Goal: Task Accomplishment & Management: Complete application form

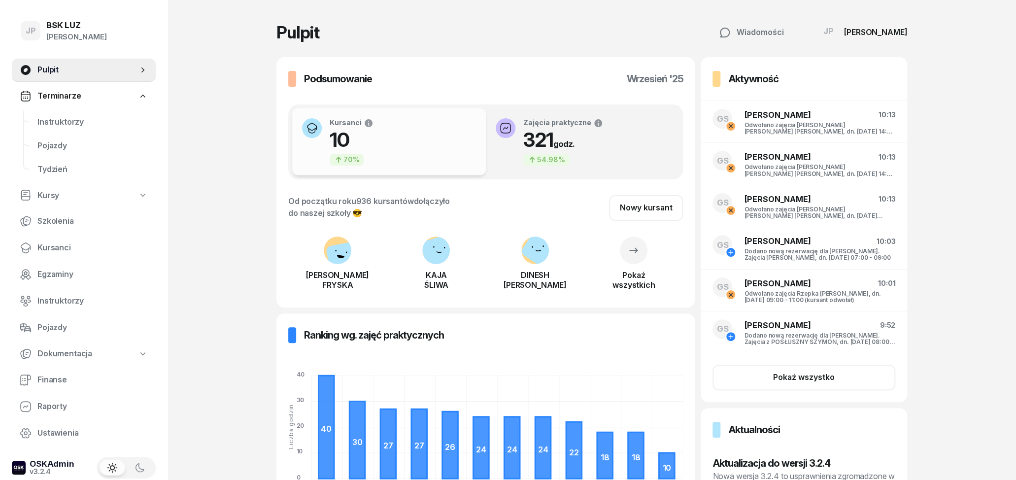
click at [71, 98] on span "Terminarze" at bounding box center [58, 96] width 43 height 13
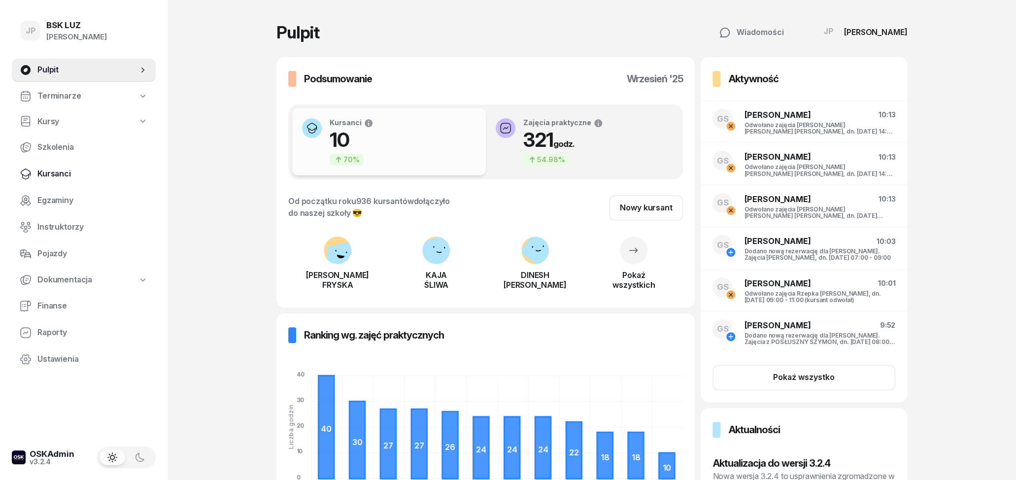
click at [57, 172] on span "Kursanci" at bounding box center [92, 174] width 110 height 13
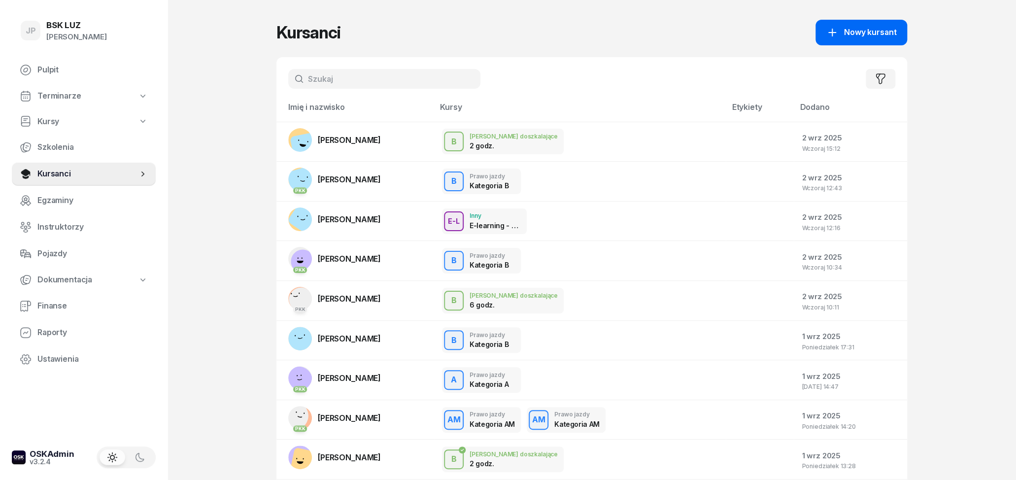
click at [854, 30] on span "Nowy kursant" at bounding box center [870, 32] width 52 height 13
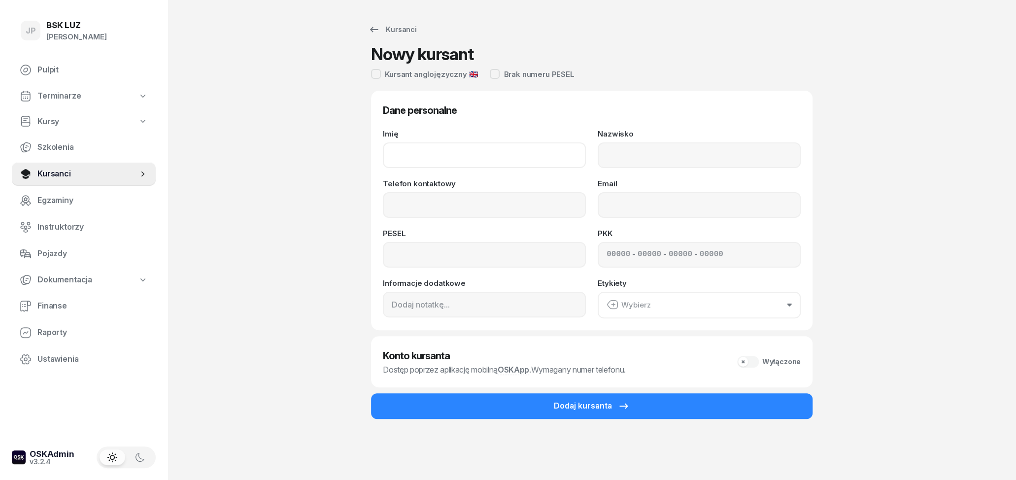
click at [556, 151] on input "Imię" at bounding box center [484, 155] width 203 height 26
type input "K"
type input "[PERSON_NAME]"
click at [735, 161] on input "Nazwisko" at bounding box center [699, 155] width 203 height 26
type input "KUKUŁKA"
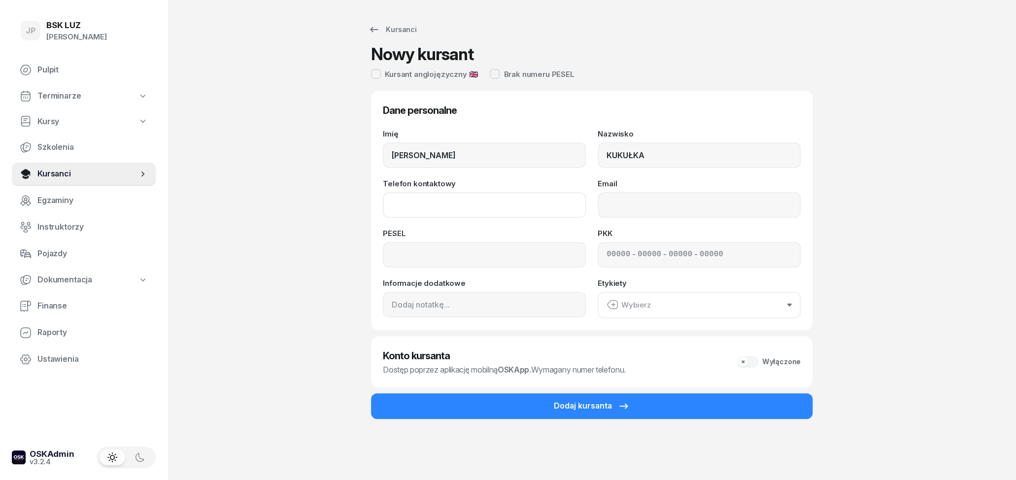
click at [501, 203] on input "Telefon kontaktowy" at bounding box center [484, 205] width 203 height 26
type input "88090808797"
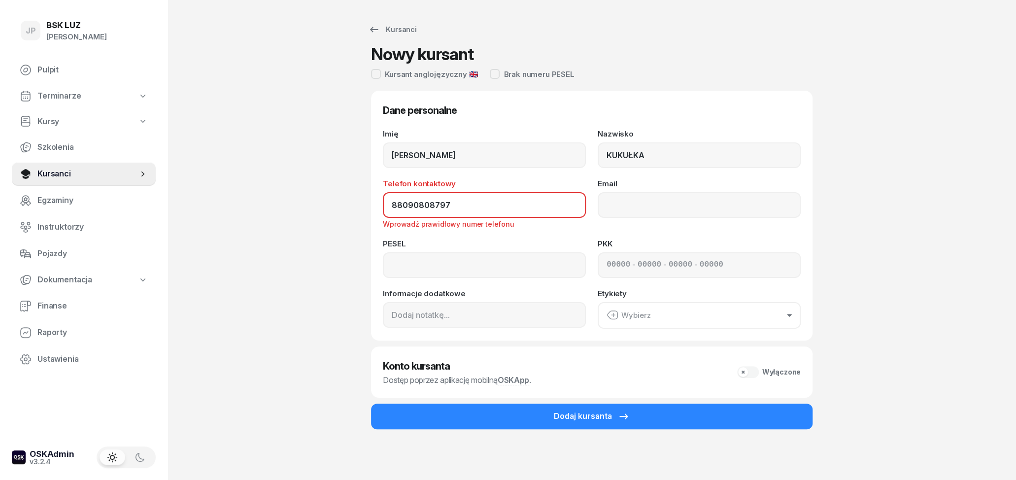
drag, startPoint x: 456, startPoint y: 211, endPoint x: 366, endPoint y: 206, distance: 90.4
click at [383, 206] on input "88090808797" at bounding box center [484, 205] width 203 height 26
click at [468, 264] on input at bounding box center [484, 265] width 203 height 26
paste input "88090808797"
type input "88090808797"
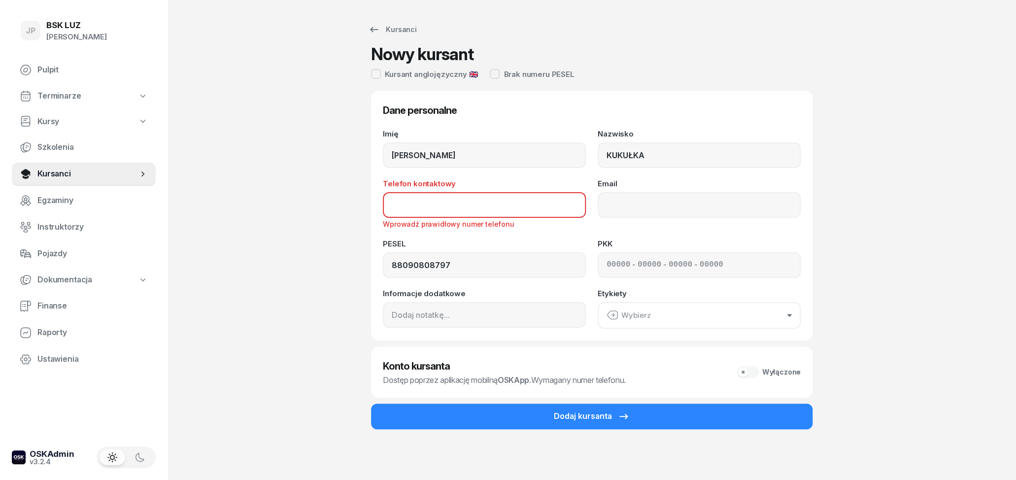
click at [508, 209] on input "Telefon kontaktowy" at bounding box center [484, 205] width 203 height 26
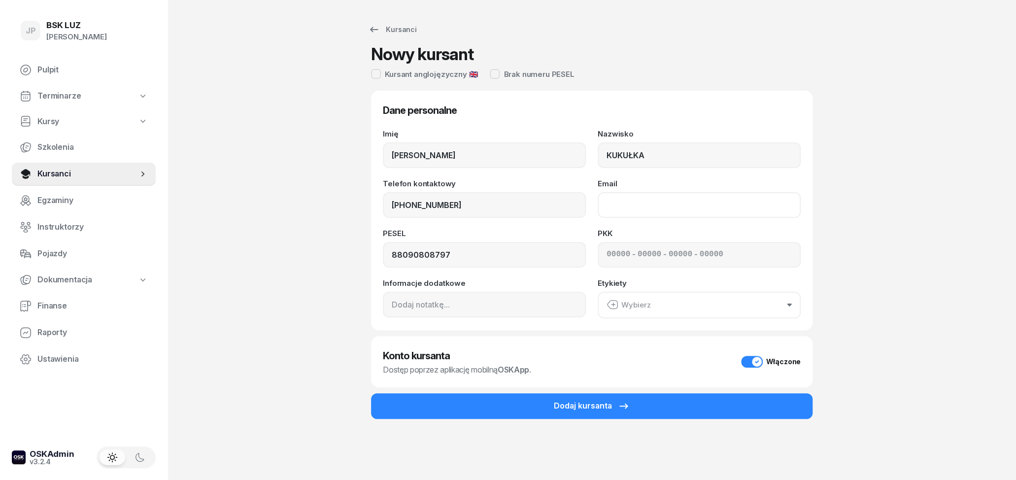
type input "797 353 721"
click at [657, 206] on input "Email" at bounding box center [699, 205] width 203 height 26
type input "[EMAIL_ADDRESS][DOMAIN_NAME]"
click at [673, 302] on button "Wybierz" at bounding box center [699, 305] width 203 height 27
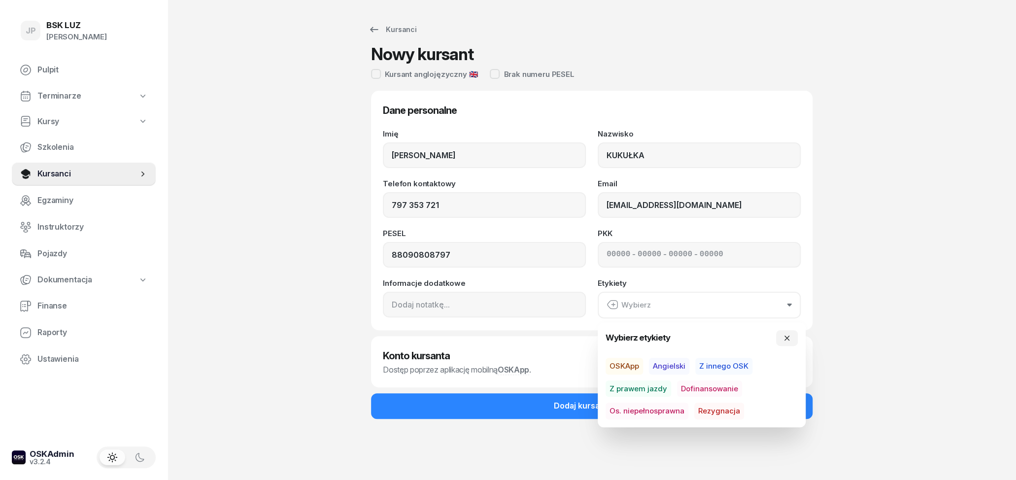
click at [860, 274] on div "Kursanci Nowy kursant Kursant anglojęzyczny 🇬🇧 Brak numeru PESEL Dane personaln…" at bounding box center [591, 240] width 631 height 480
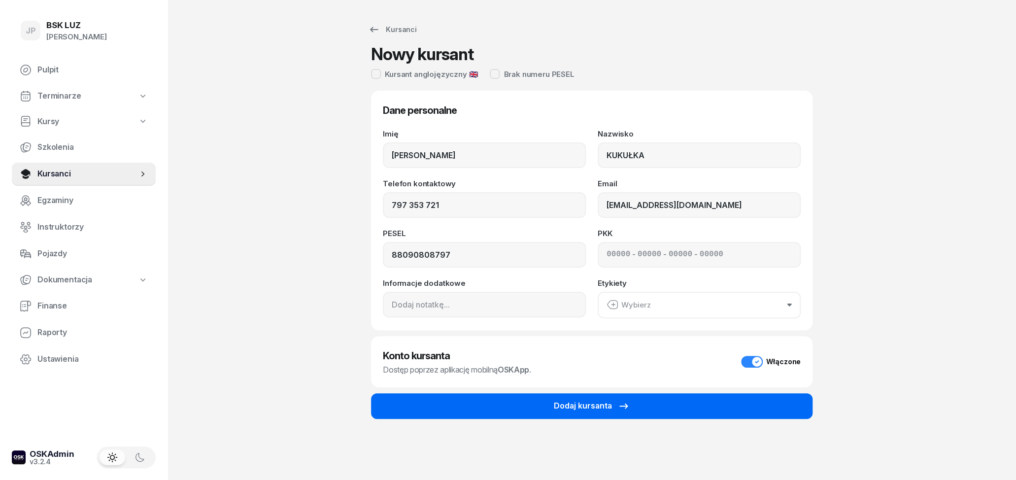
click at [747, 398] on button "Dodaj kursanta" at bounding box center [592, 406] width 442 height 26
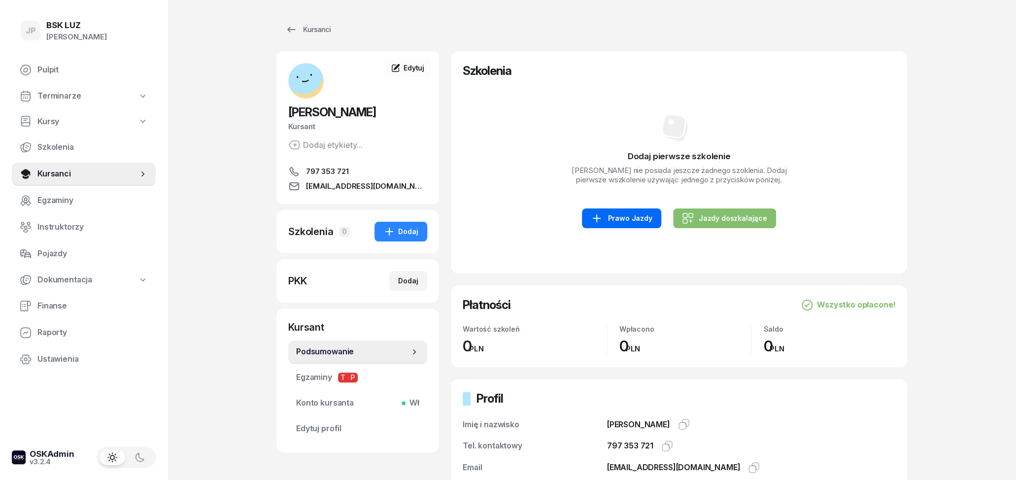
click at [627, 224] on div "Prawo Jazdy" at bounding box center [621, 218] width 61 height 12
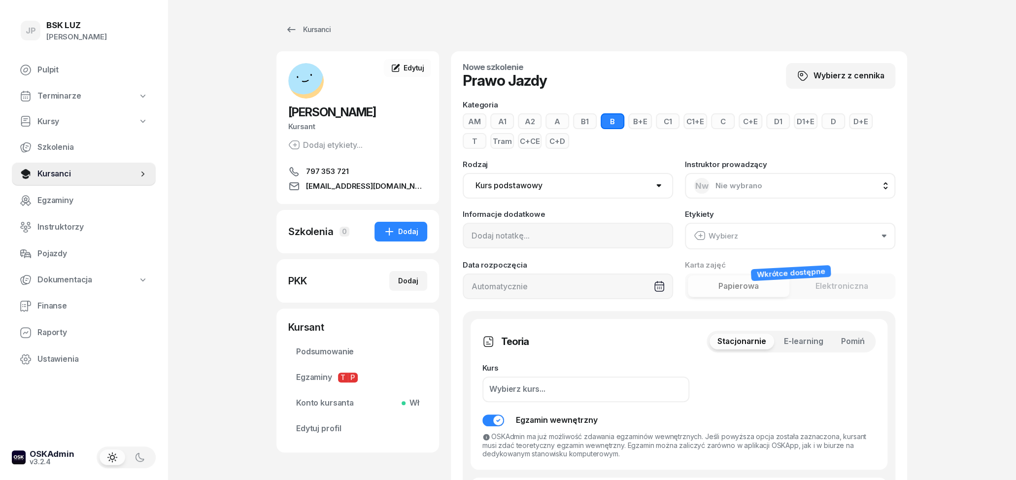
click at [557, 123] on button "A" at bounding box center [558, 121] width 24 height 16
click option "Kurs podstawowy" at bounding box center [0, 0] width 0 height 0
click at [720, 234] on div "Wybierz" at bounding box center [716, 236] width 44 height 13
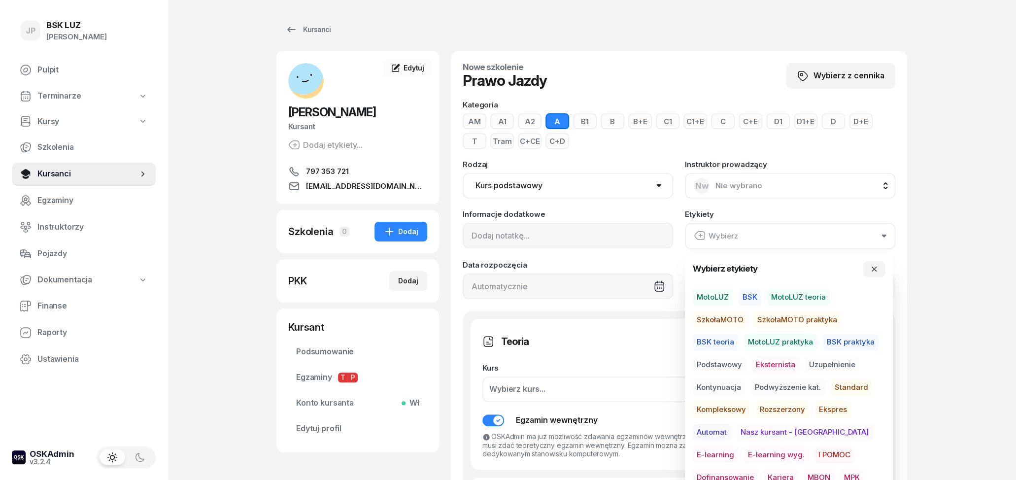
click at [768, 363] on span "Eksternista" at bounding box center [775, 364] width 47 height 17
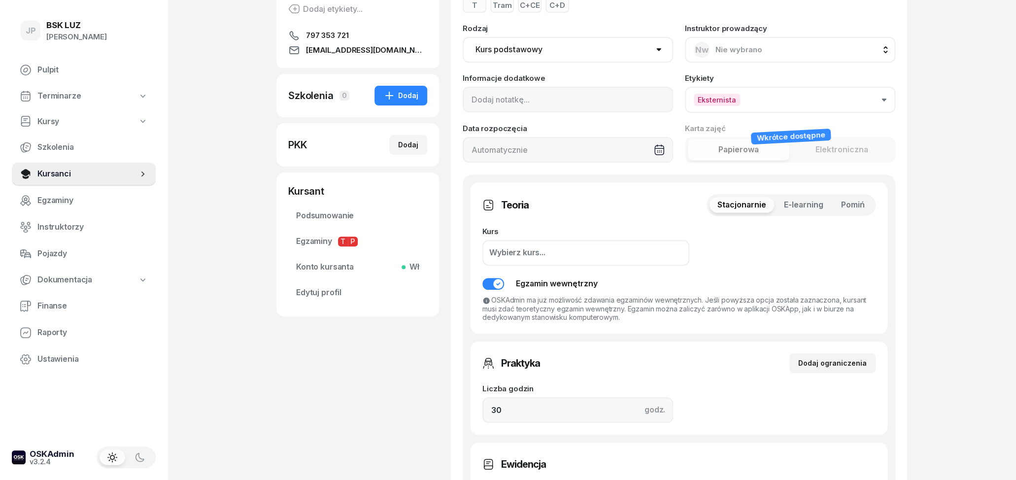
scroll to position [154, 0]
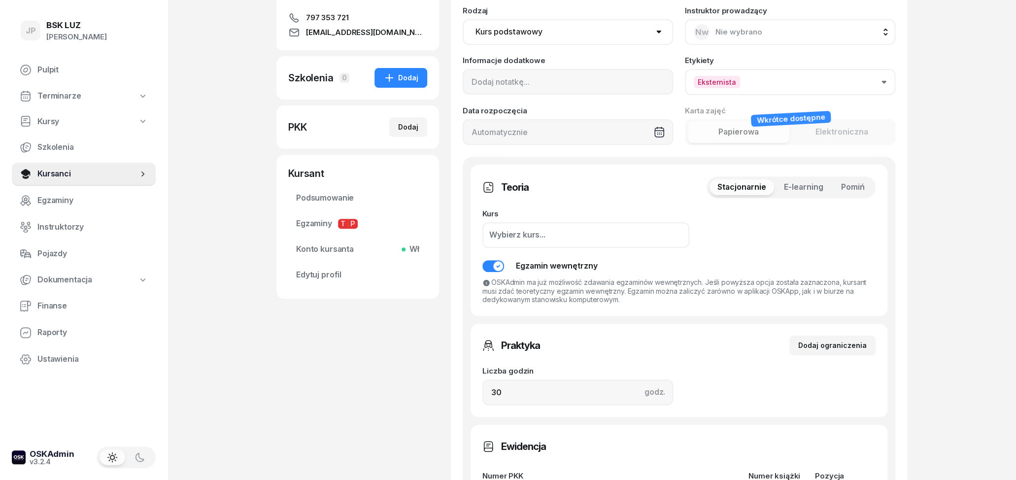
click at [818, 186] on span "E-learning" at bounding box center [803, 187] width 39 height 13
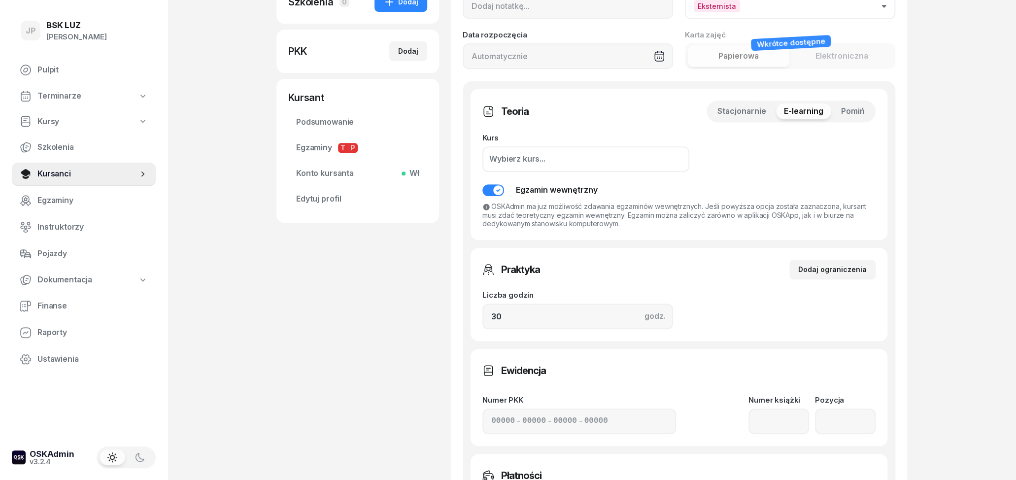
scroll to position [256, 0]
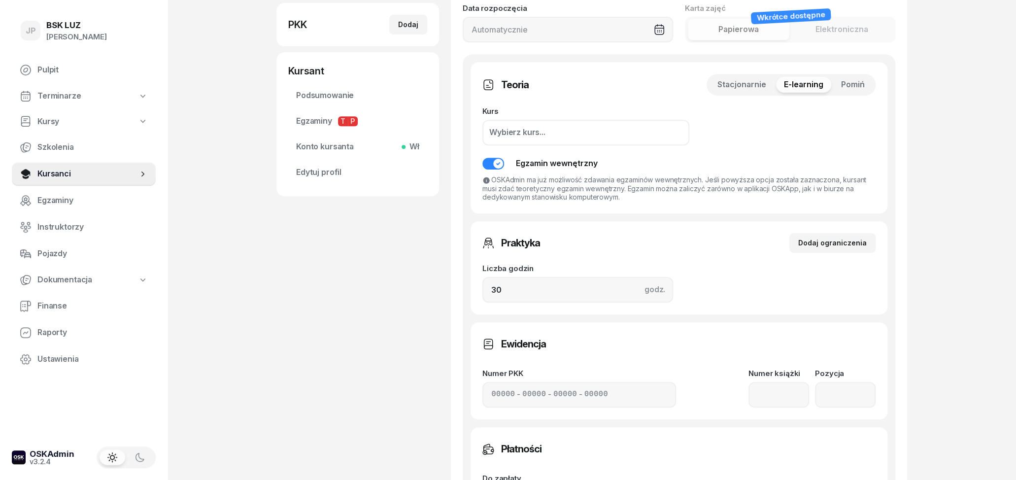
click at [494, 162] on button "Egzamin wewnętrzny" at bounding box center [540, 163] width 115 height 13
click at [861, 84] on span "Pomiń" at bounding box center [853, 84] width 24 height 13
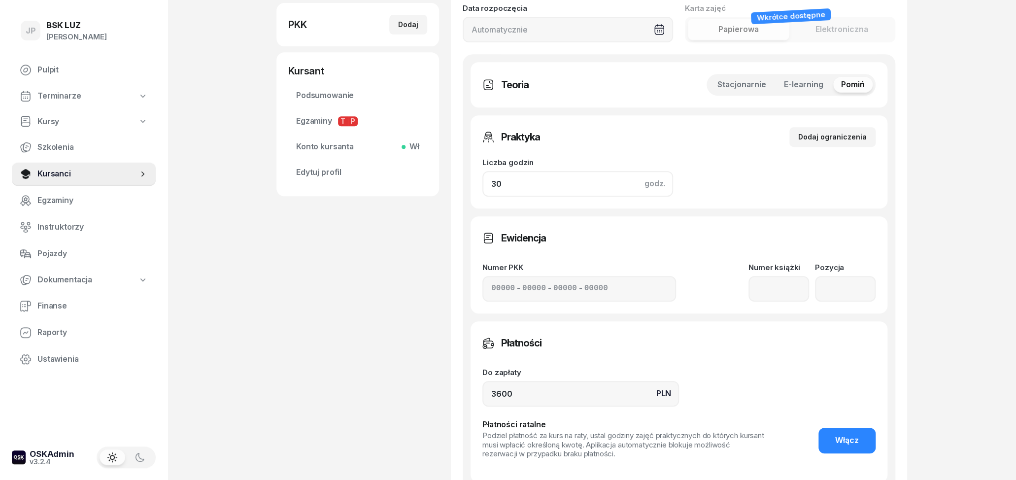
click at [498, 191] on input "30" at bounding box center [578, 184] width 191 height 26
type input "20"
click at [782, 190] on div "Liczba godzin godz. 20" at bounding box center [679, 172] width 393 height 50
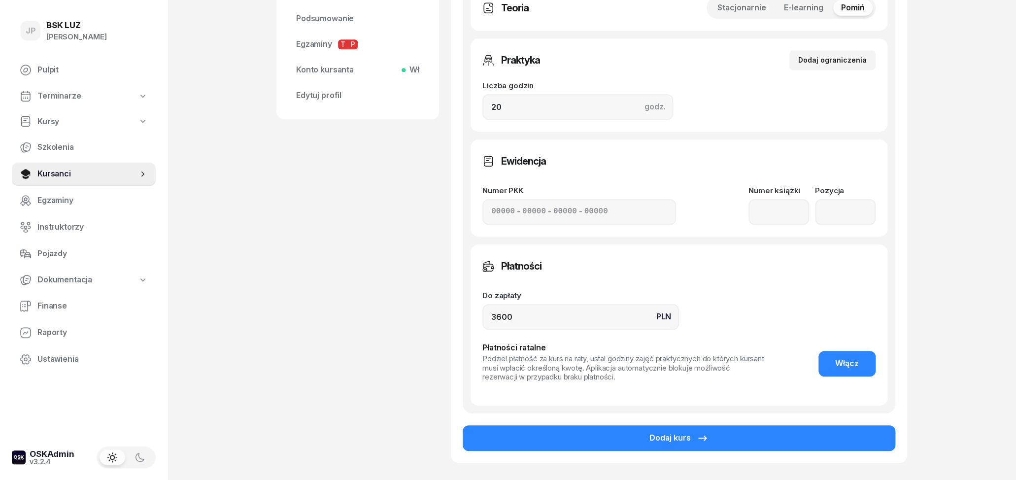
scroll to position [359, 0]
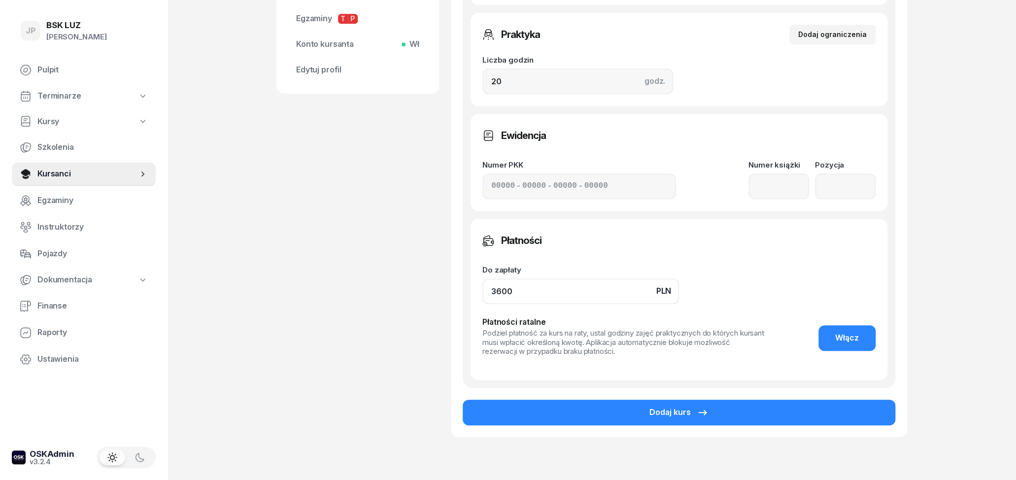
click at [502, 294] on input "3600" at bounding box center [581, 291] width 197 height 26
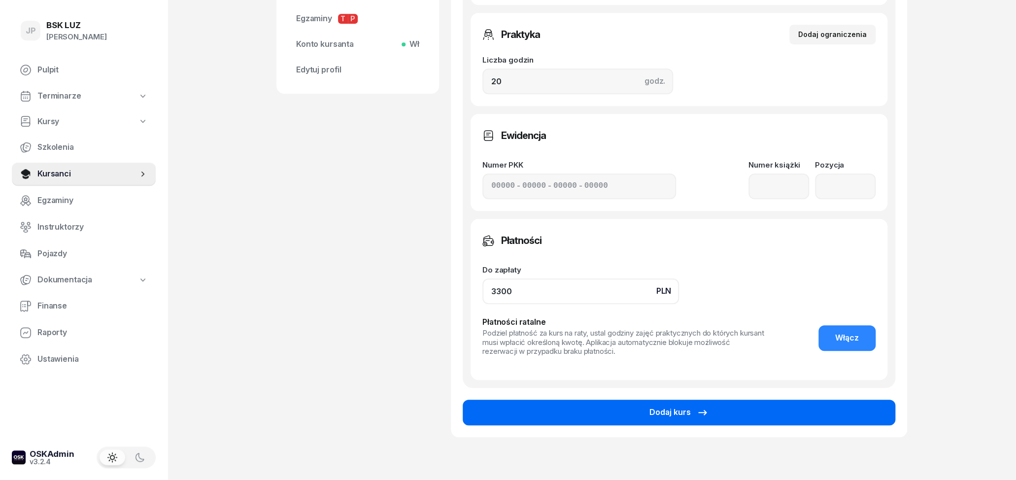
type input "3300"
click at [714, 413] on button "Dodaj kurs" at bounding box center [679, 413] width 433 height 26
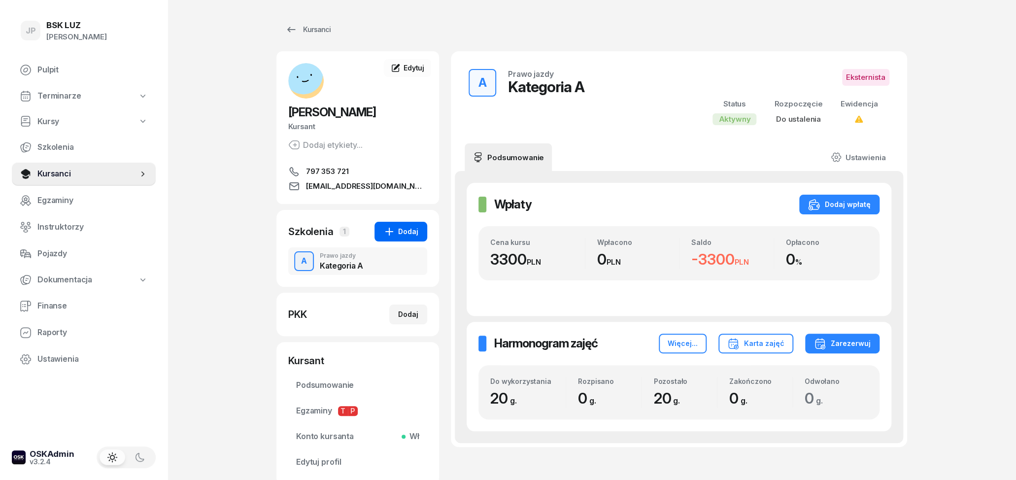
click at [410, 232] on div "Dodaj" at bounding box center [400, 232] width 35 height 12
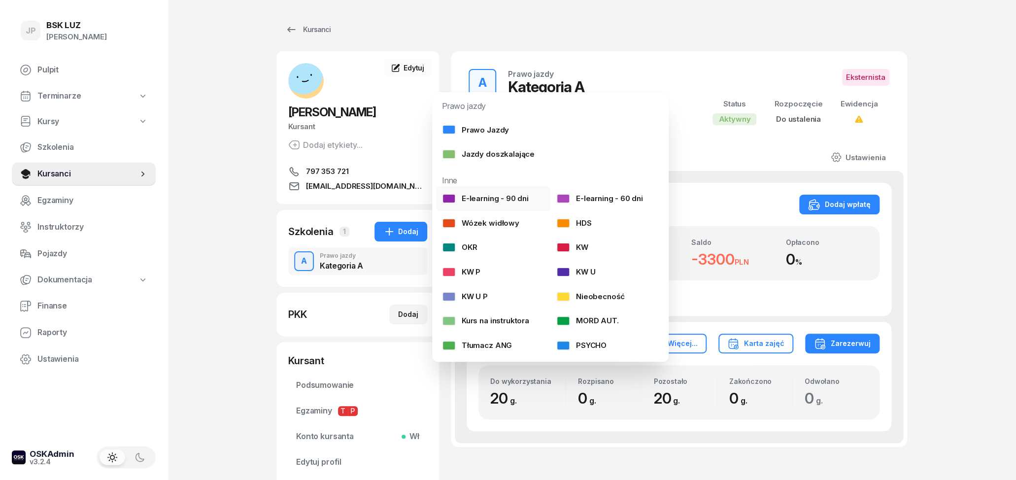
click at [502, 194] on div "E-learning - 90 dni" at bounding box center [485, 198] width 87 height 13
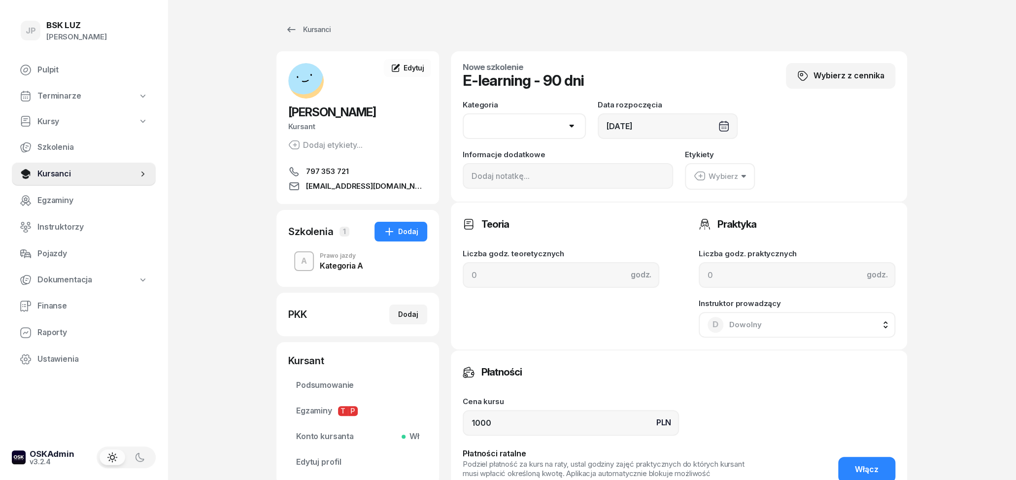
click at [463, 113] on select "AM A1 A2 A B1 B B+E C1 C1+E C C+E D1 D1+E D D+E T Tram C+CE C+D" at bounding box center [524, 126] width 123 height 26
select select "A"
click option "A" at bounding box center [0, 0] width 0 height 0
click at [534, 127] on div "Wyczyść" at bounding box center [540, 126] width 32 height 8
select select
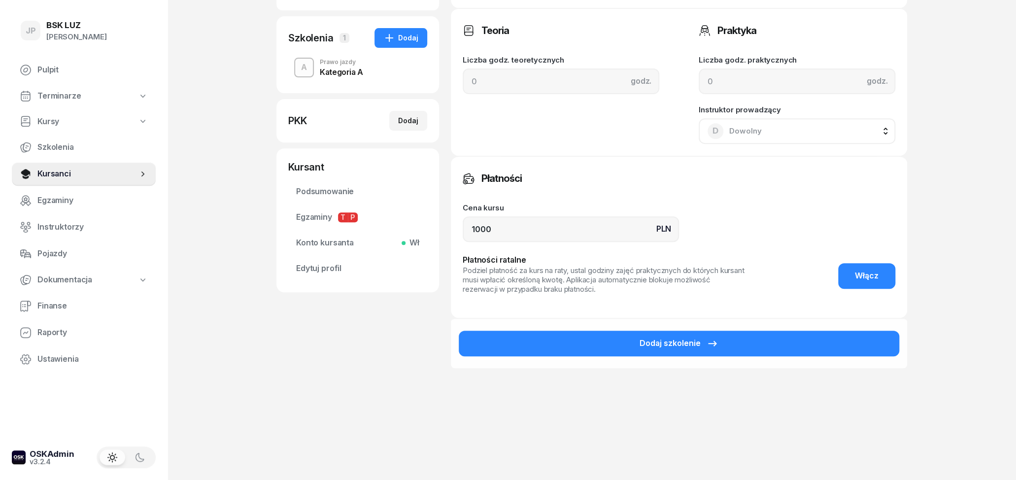
scroll to position [200, 0]
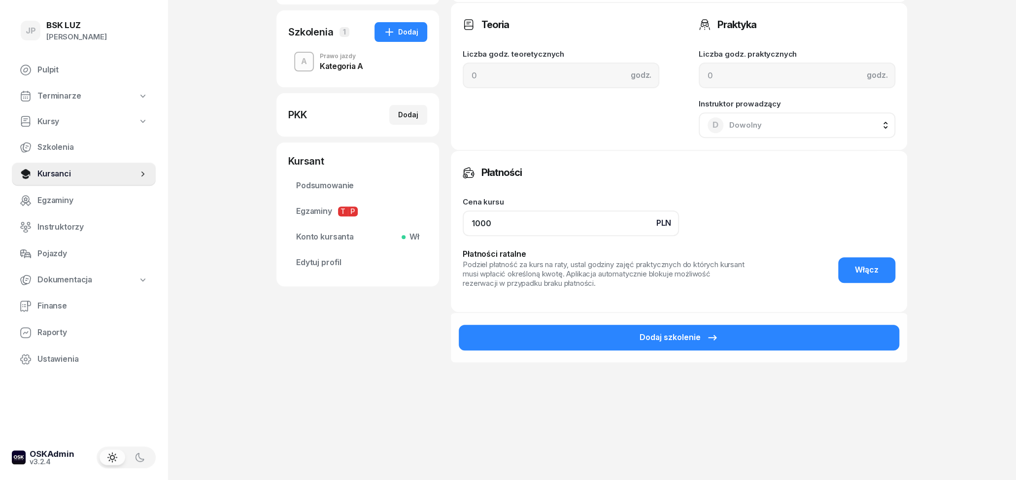
drag, startPoint x: 526, startPoint y: 228, endPoint x: 436, endPoint y: 238, distance: 90.7
click at [463, 236] on input "1000" at bounding box center [571, 223] width 216 height 26
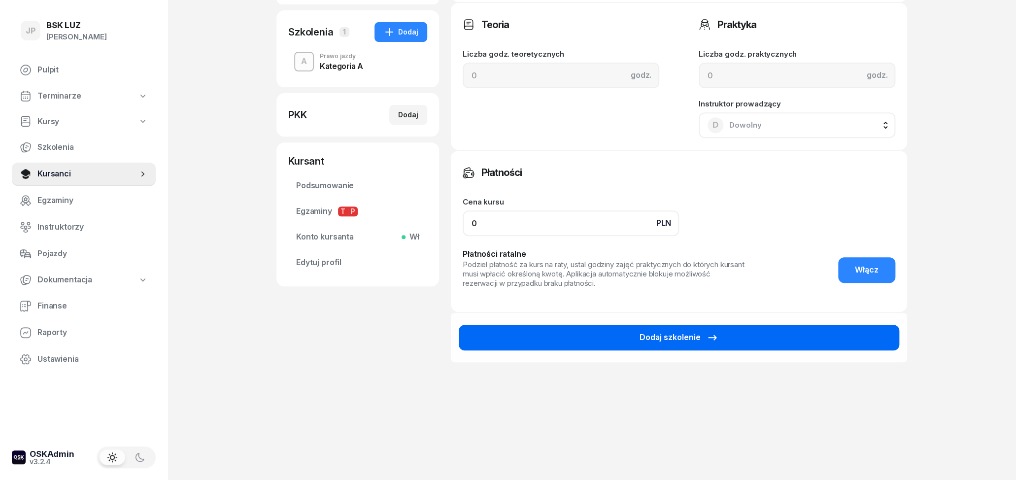
type input "0"
click at [638, 345] on button "Dodaj szkolenie" at bounding box center [679, 338] width 441 height 26
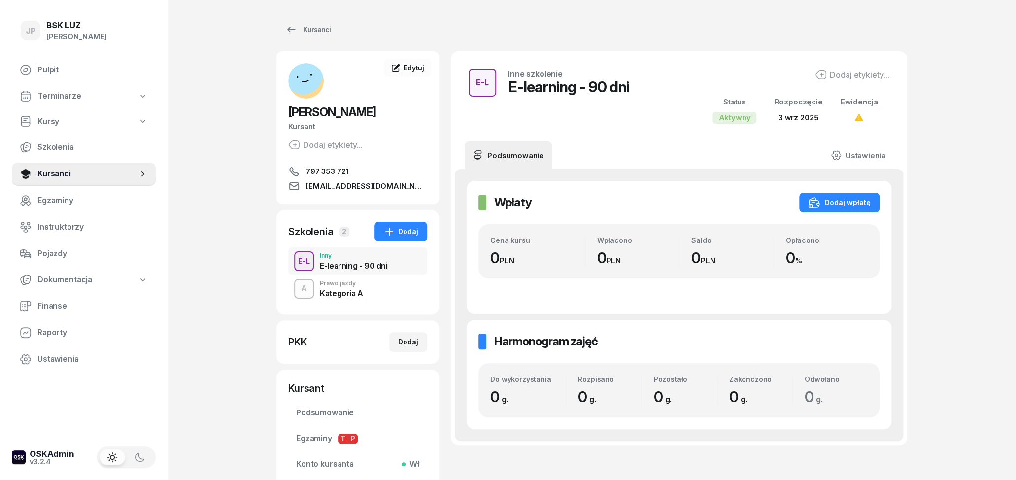
click at [345, 286] on div "Prawo jazdy" at bounding box center [341, 283] width 43 height 6
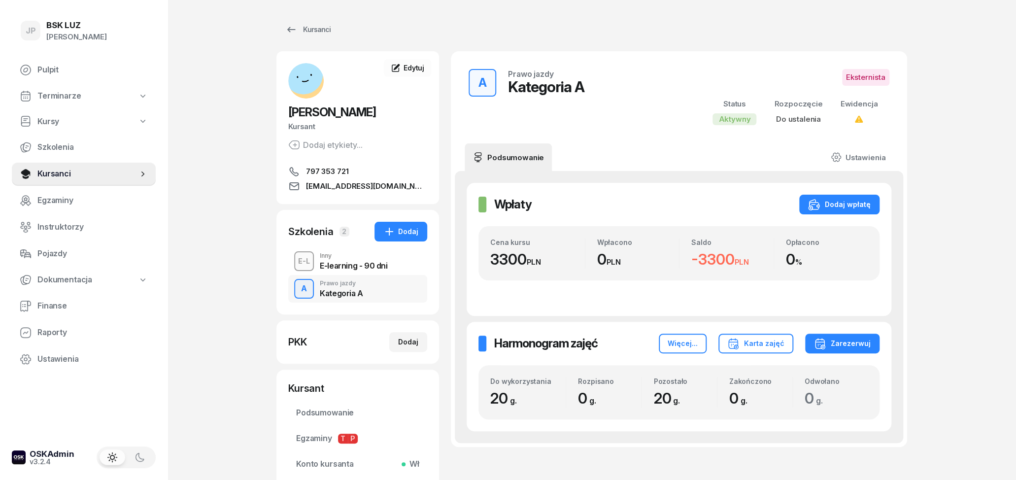
click at [349, 263] on div "E-learning - 90 dni" at bounding box center [354, 266] width 68 height 8
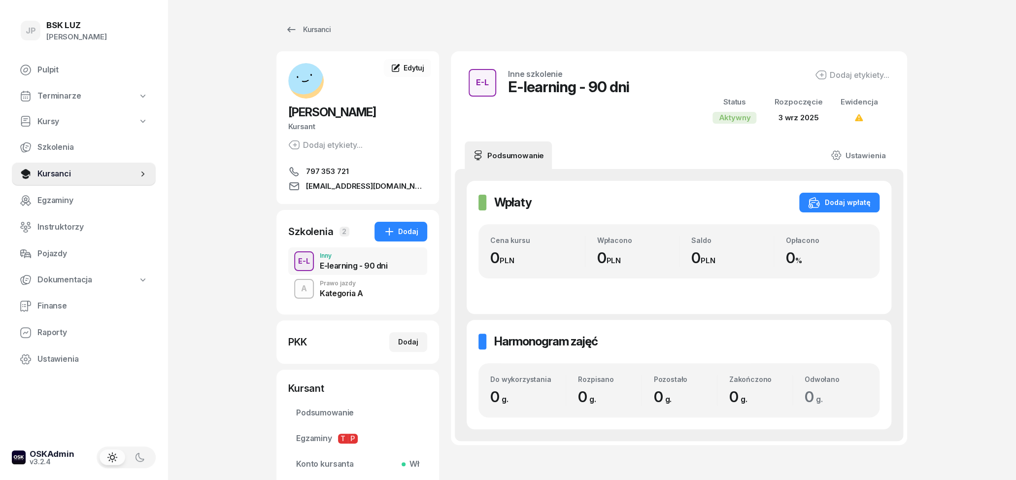
click at [351, 284] on div "Prawo jazdy" at bounding box center [341, 283] width 43 height 6
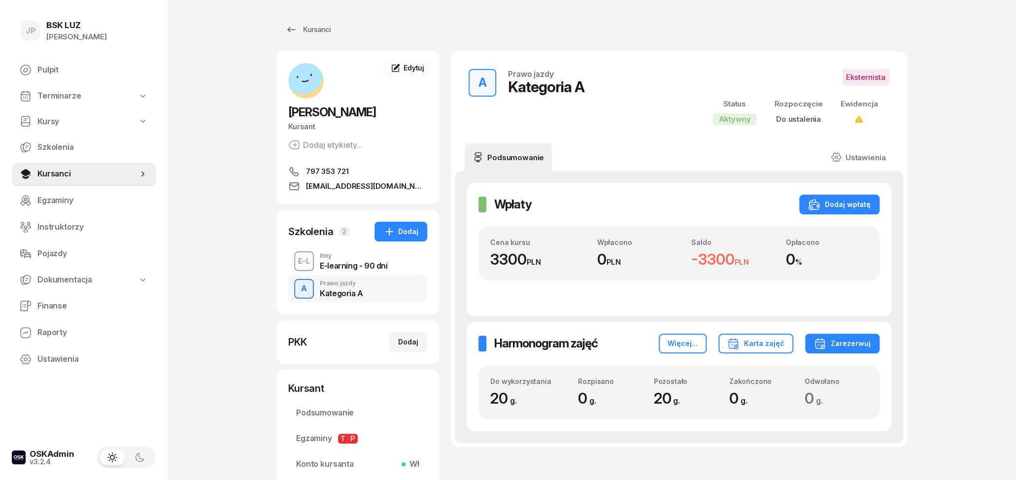
click at [348, 264] on div "E-learning - 90 dni" at bounding box center [354, 266] width 68 height 8
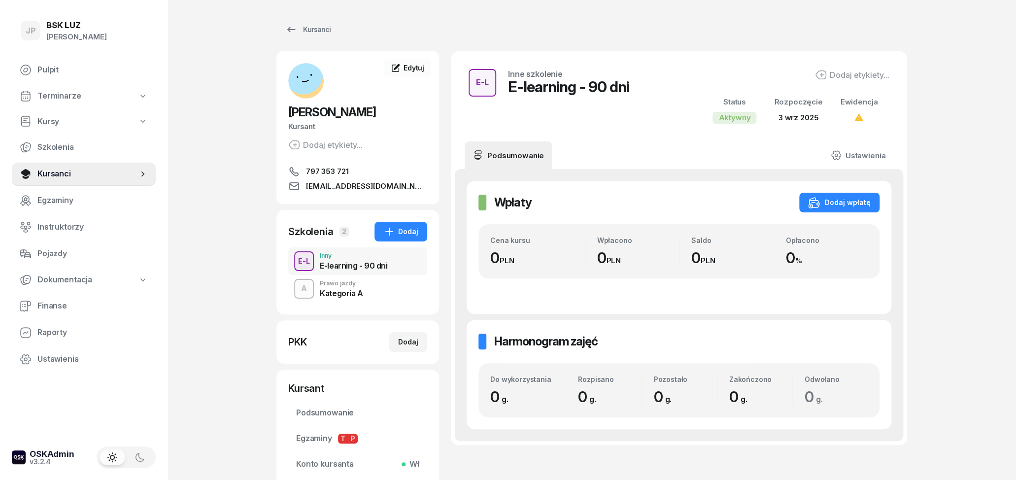
click at [346, 291] on div "Kategoria A" at bounding box center [341, 293] width 43 height 8
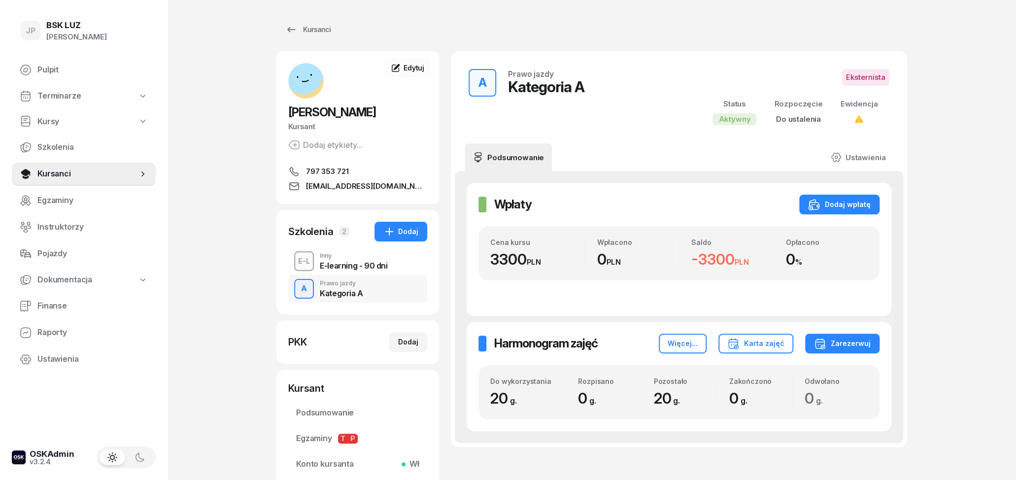
click at [348, 264] on div "E-learning - 90 dni" at bounding box center [354, 266] width 68 height 8
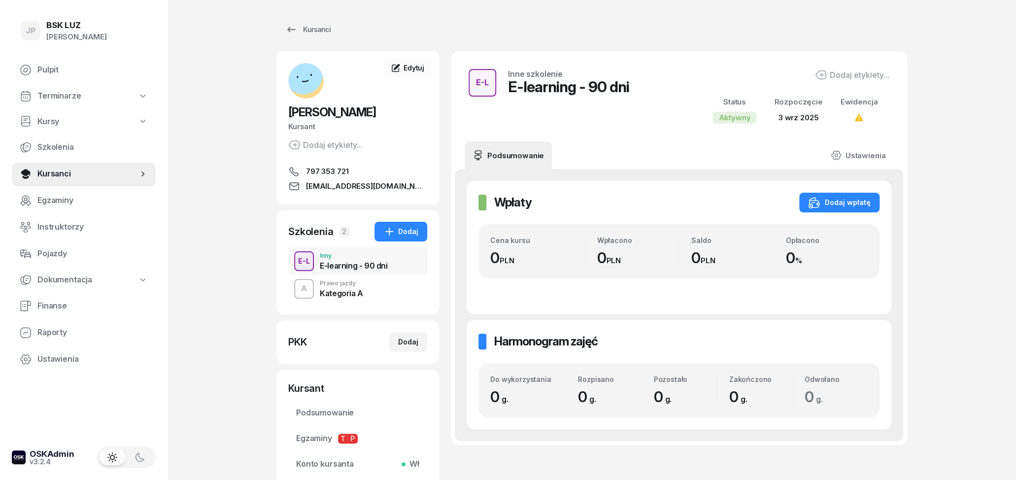
click at [348, 286] on div "Prawo jazdy" at bounding box center [341, 283] width 43 height 6
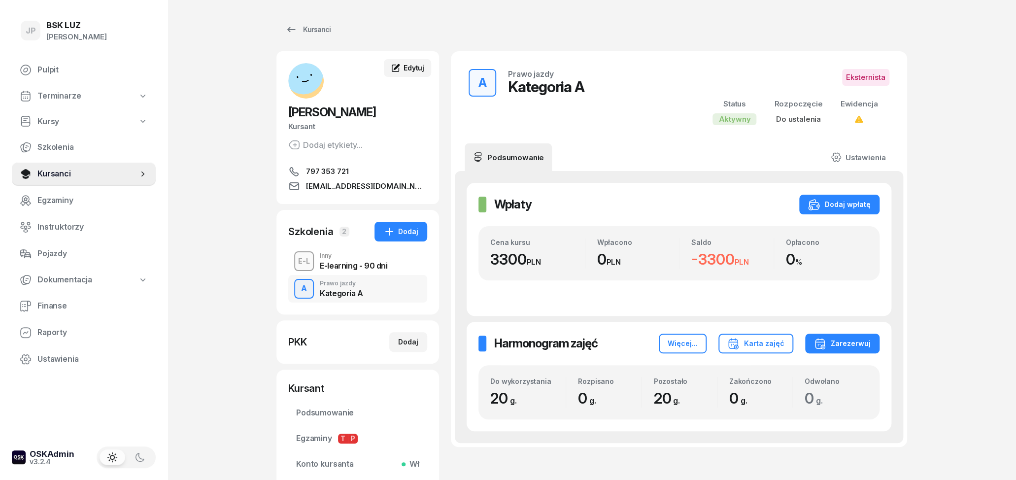
click at [422, 70] on span "Edytuj" at bounding box center [414, 68] width 21 height 8
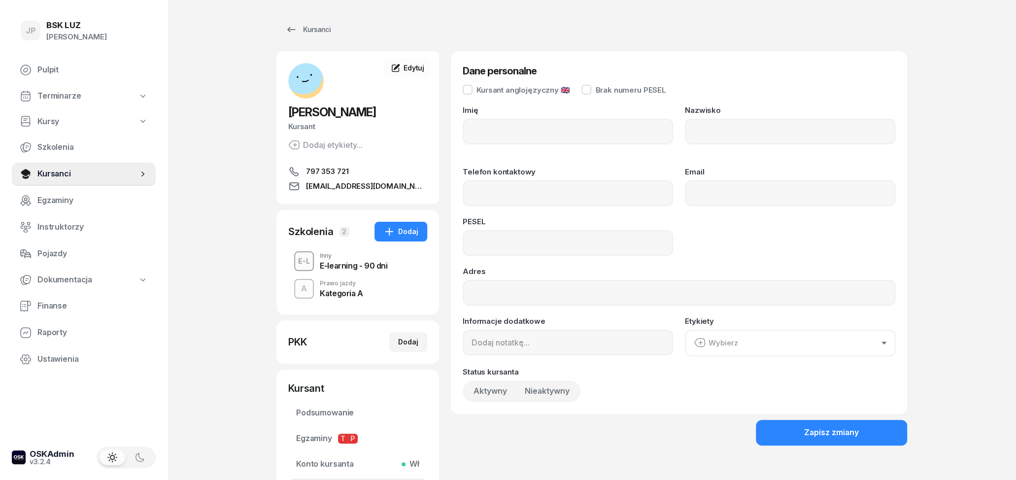
type input "[PERSON_NAME]"
type input "KUKUŁKA"
type input "797353721"
type input "[EMAIL_ADDRESS][DOMAIN_NAME]"
type input "88090808797"
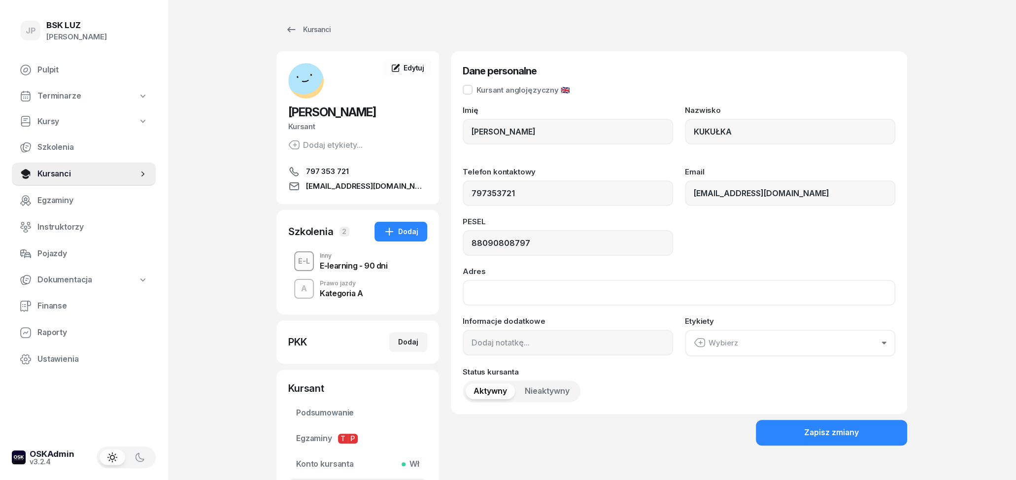
click at [544, 303] on input "Adres" at bounding box center [679, 293] width 433 height 26
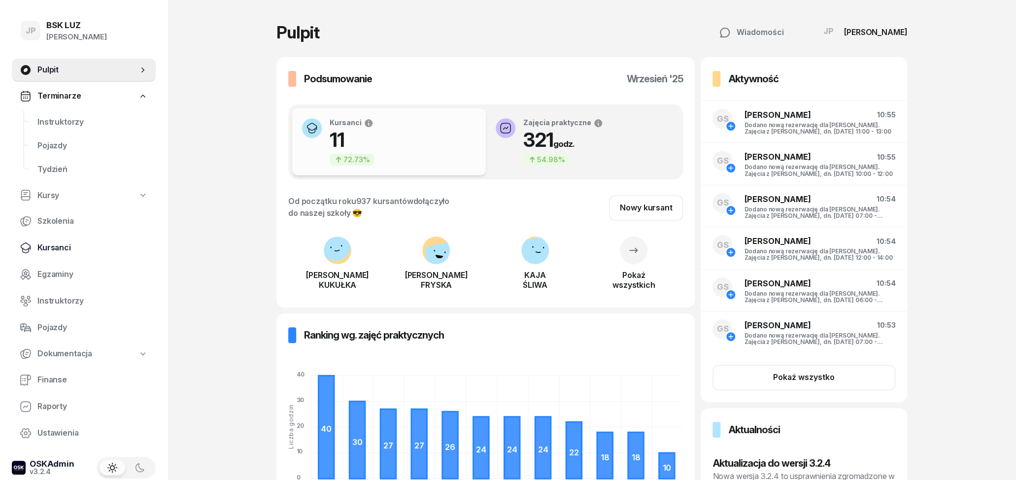
click at [66, 251] on span "Kursanci" at bounding box center [92, 247] width 110 height 13
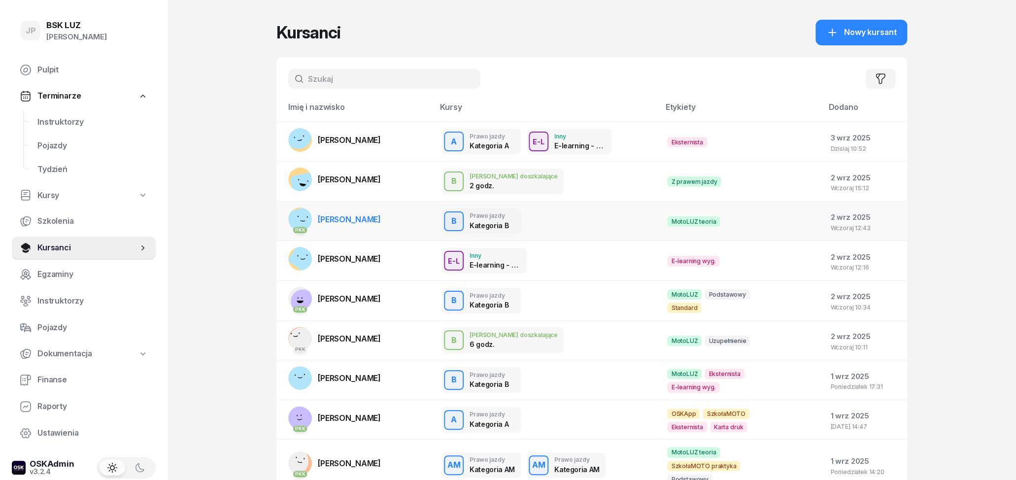
click at [356, 216] on span "[PERSON_NAME]" at bounding box center [349, 219] width 63 height 10
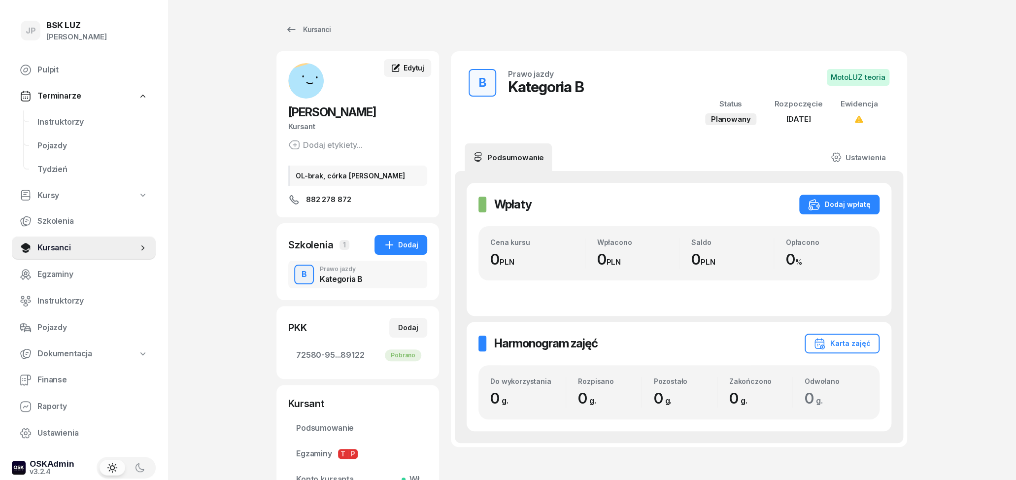
click at [404, 70] on div "Edytuj" at bounding box center [408, 68] width 34 height 10
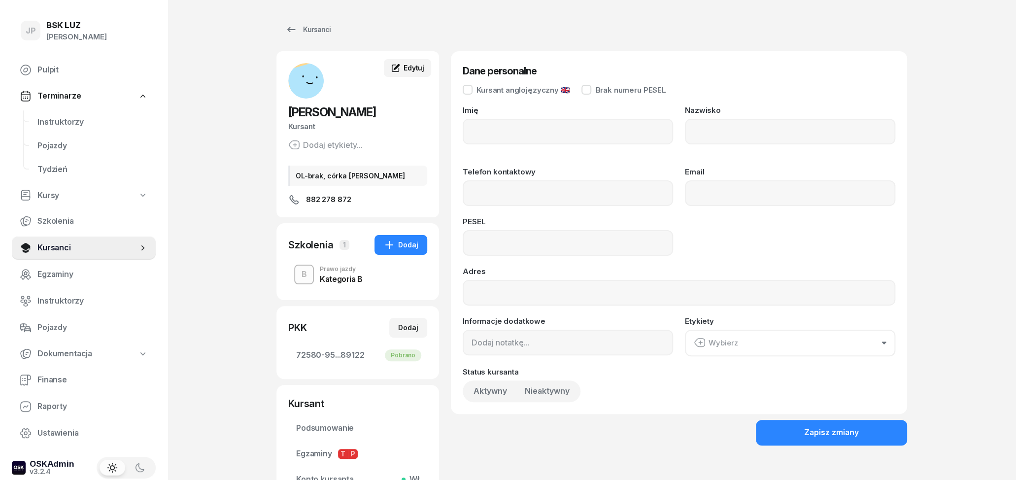
type input "KAJA"
type input "ŚLIWA"
type input "882278872"
type input "07303001303"
type input "OL-brak, córka [PERSON_NAME]"
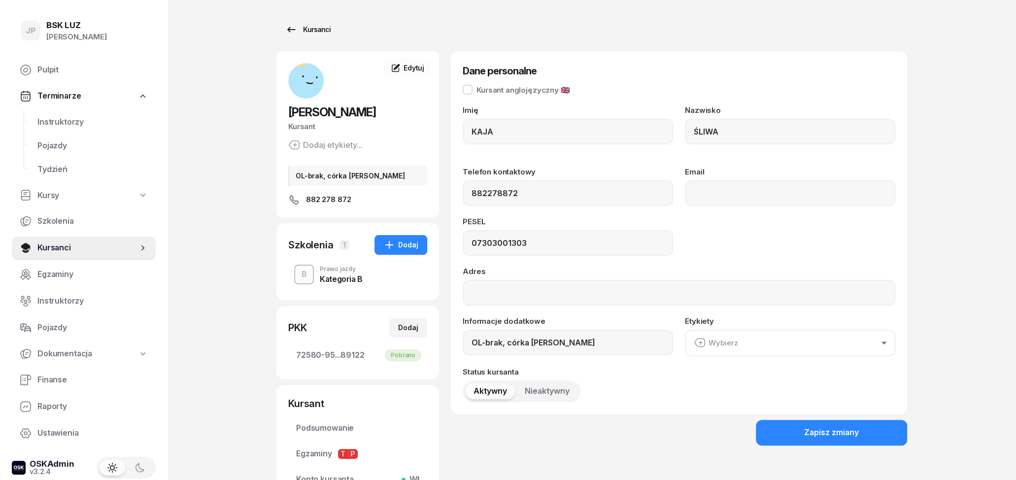
click at [289, 27] on icon at bounding box center [291, 30] width 12 height 12
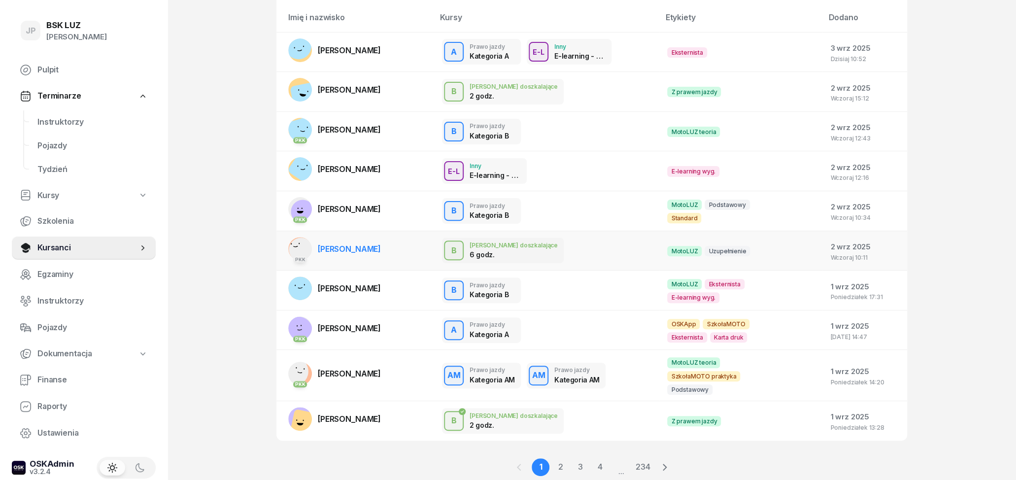
scroll to position [103, 0]
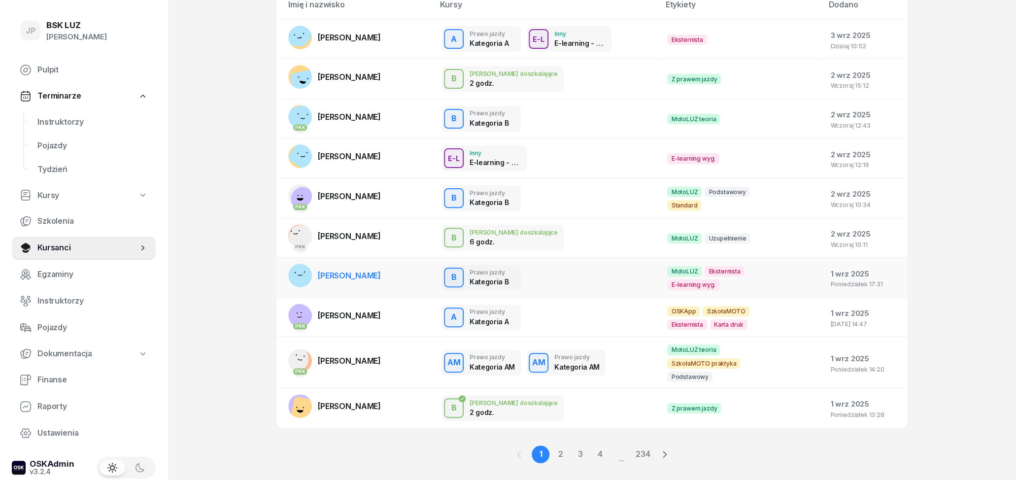
click at [359, 273] on span "[PERSON_NAME]" at bounding box center [349, 276] width 63 height 10
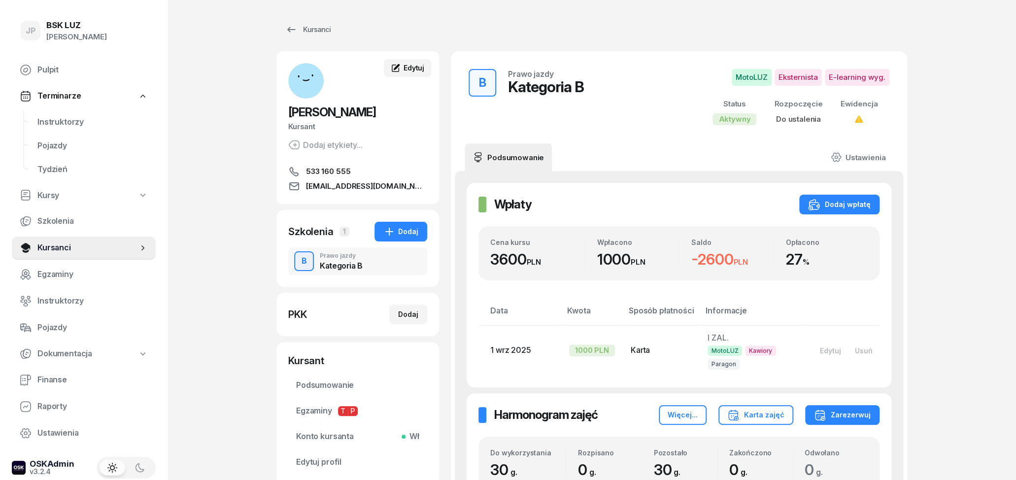
click at [407, 66] on span "Edytuj" at bounding box center [414, 68] width 21 height 8
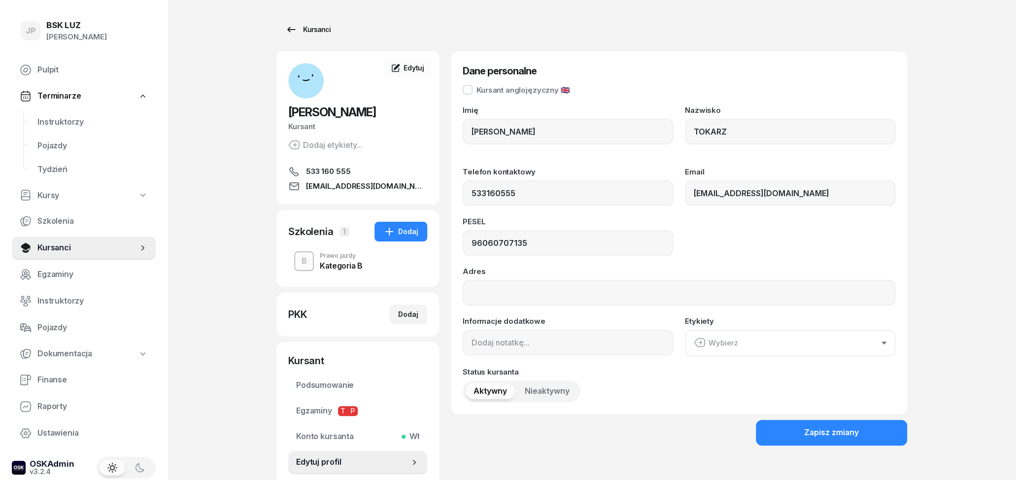
click at [302, 32] on div "Kursanci" at bounding box center [307, 30] width 45 height 12
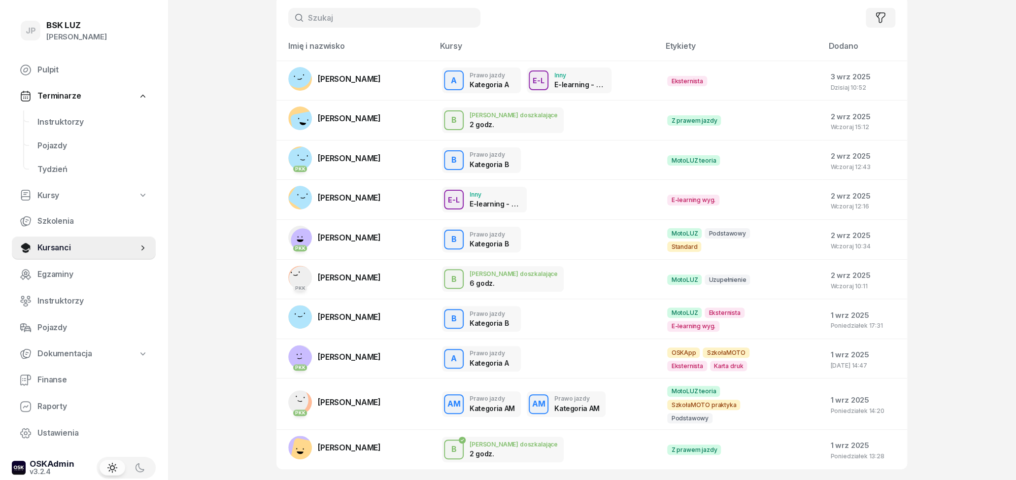
scroll to position [111, 0]
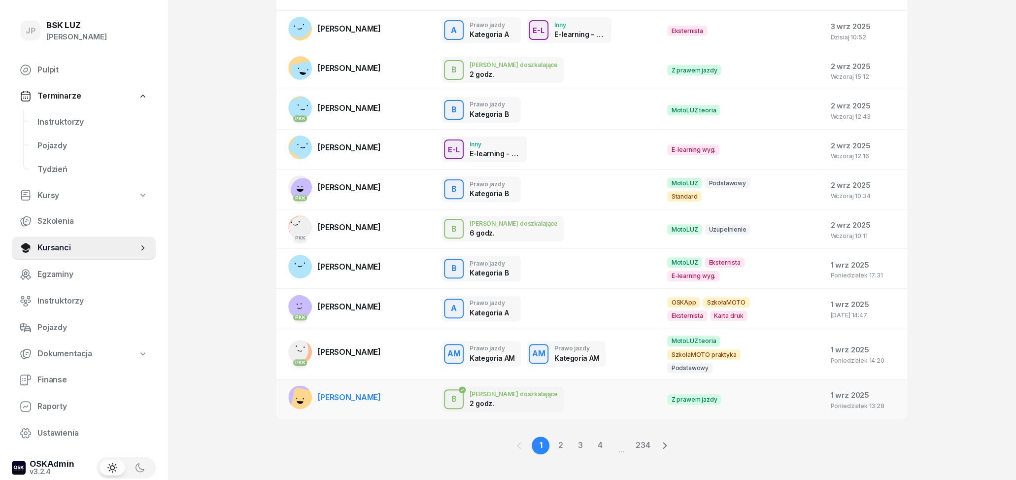
click at [341, 392] on span "[PERSON_NAME]" at bounding box center [349, 397] width 63 height 10
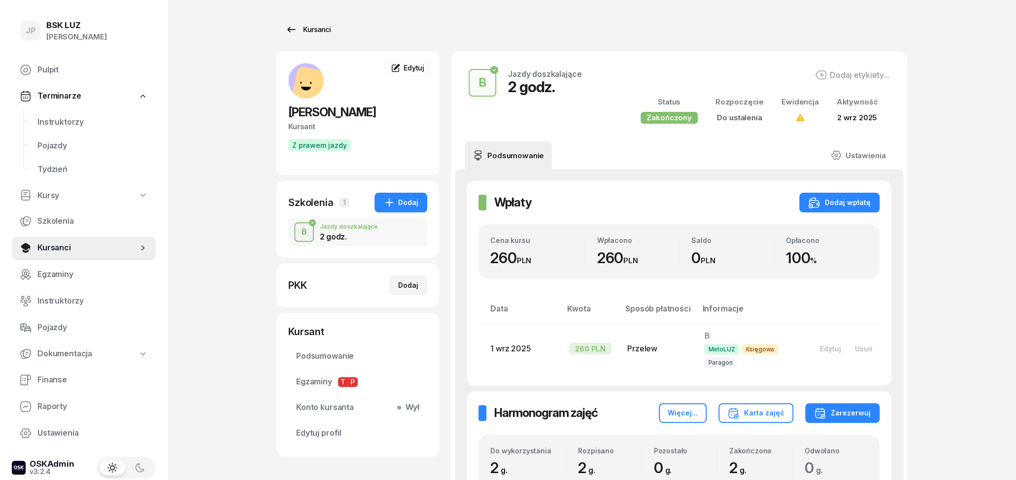
click at [280, 27] on link "Kursanci" at bounding box center [307, 30] width 63 height 20
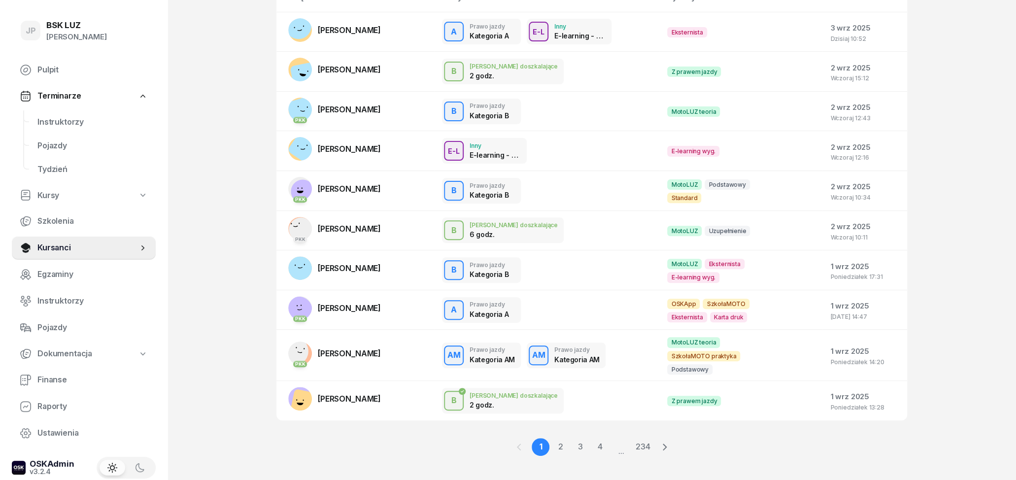
scroll to position [111, 0]
click at [562, 437] on link "2" at bounding box center [561, 446] width 18 height 18
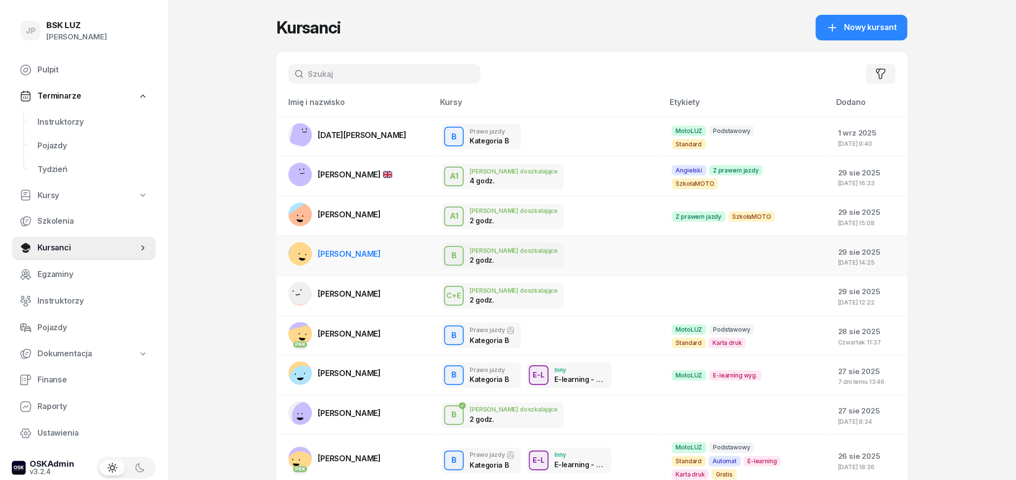
scroll to position [0, 0]
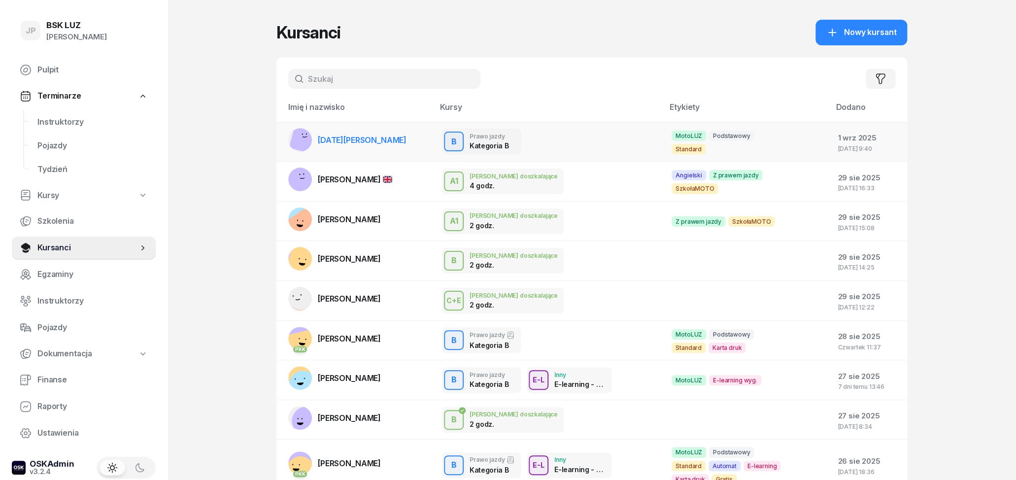
click at [361, 145] on link "[DATE][PERSON_NAME]" at bounding box center [347, 140] width 118 height 24
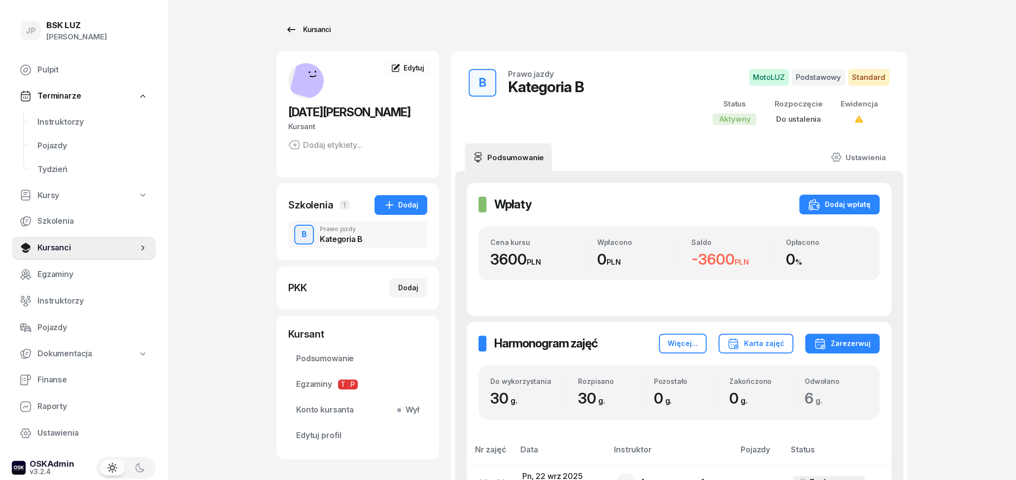
click at [294, 31] on icon at bounding box center [291, 30] width 12 height 12
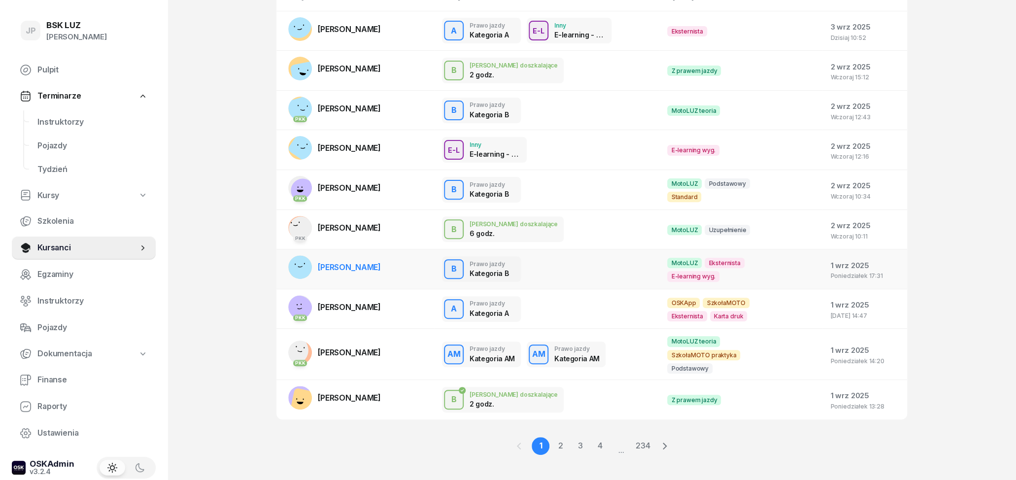
scroll to position [111, 0]
click at [577, 437] on link "3" at bounding box center [580, 446] width 18 height 18
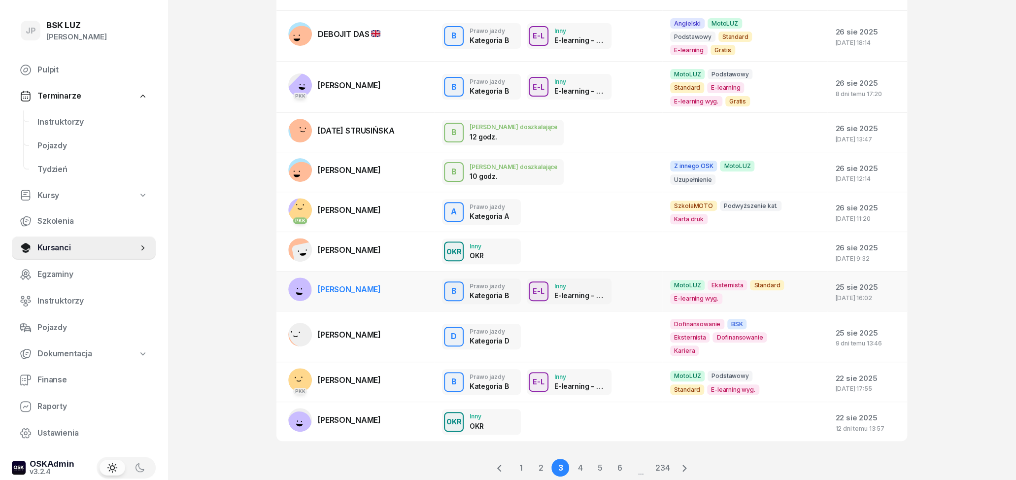
click at [372, 284] on span "[PERSON_NAME]" at bounding box center [349, 289] width 63 height 10
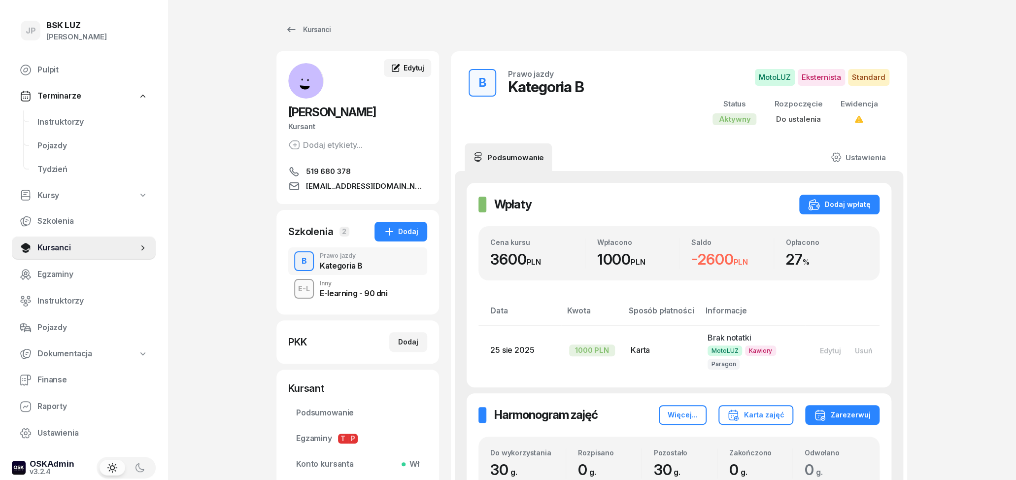
click at [405, 69] on span "Edytuj" at bounding box center [414, 68] width 21 height 8
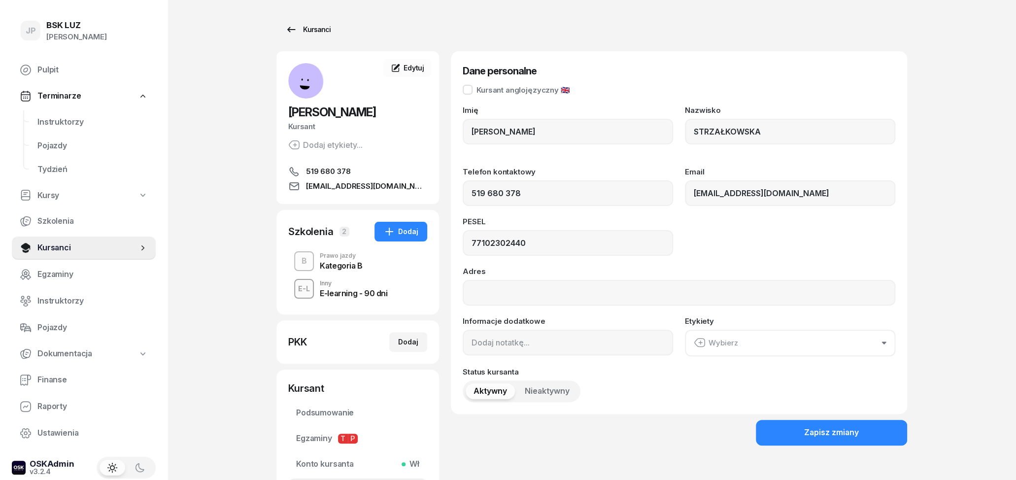
click at [297, 27] on div "Kursanci" at bounding box center [307, 30] width 45 height 12
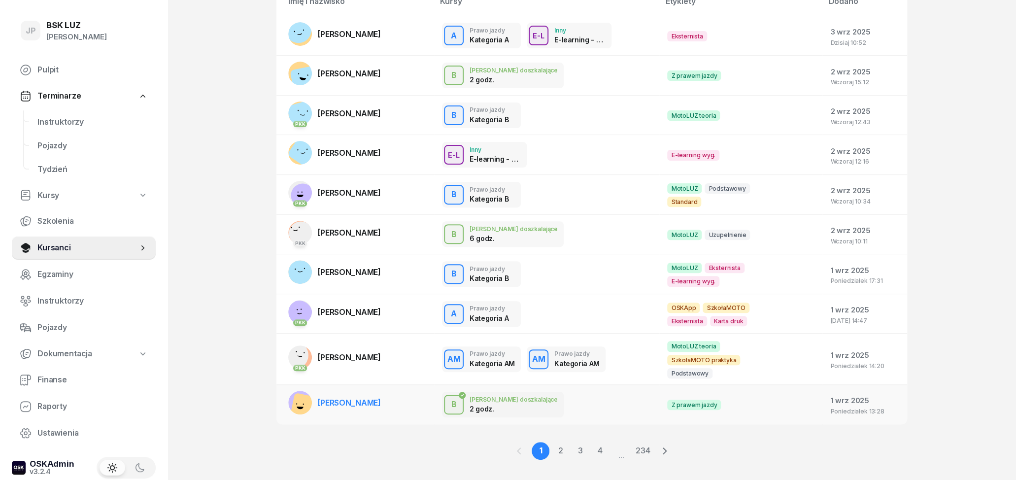
scroll to position [111, 0]
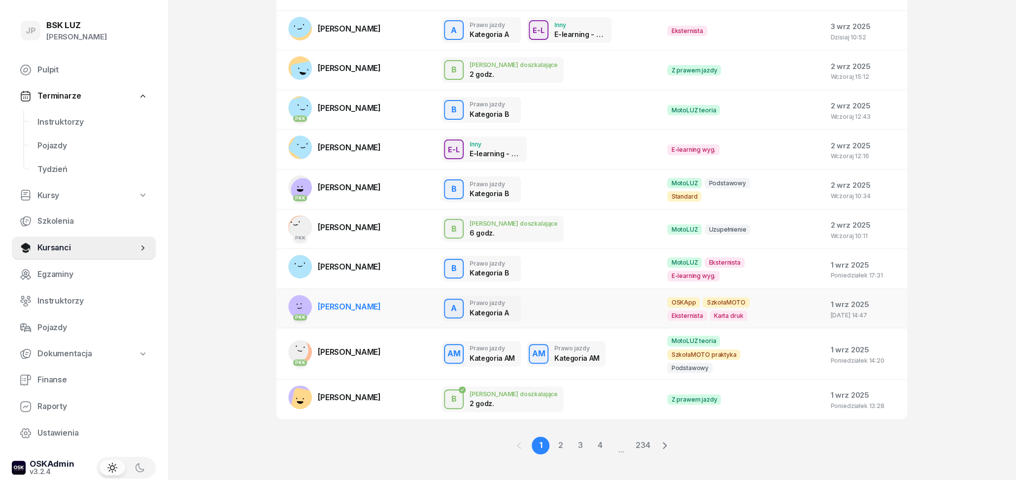
click at [342, 302] on span "[PERSON_NAME]" at bounding box center [349, 307] width 63 height 10
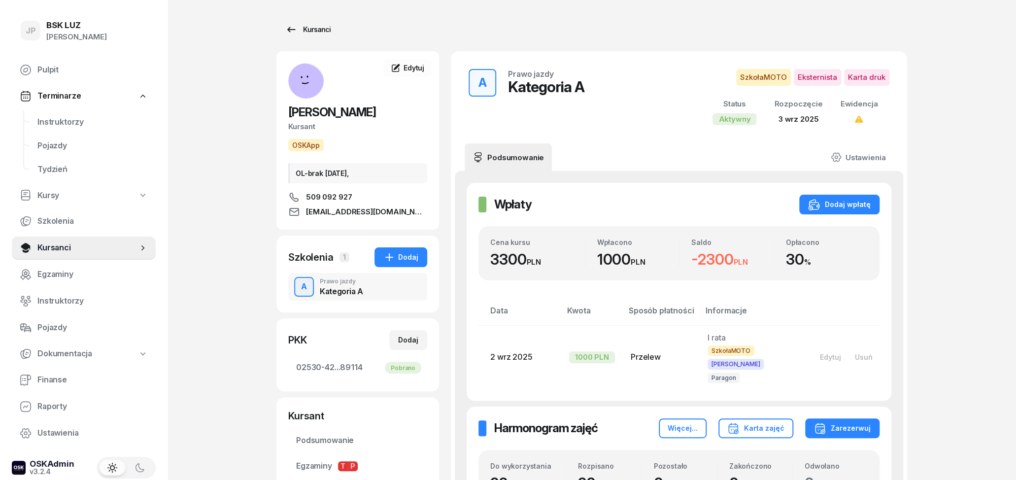
click at [294, 31] on icon at bounding box center [291, 30] width 12 height 12
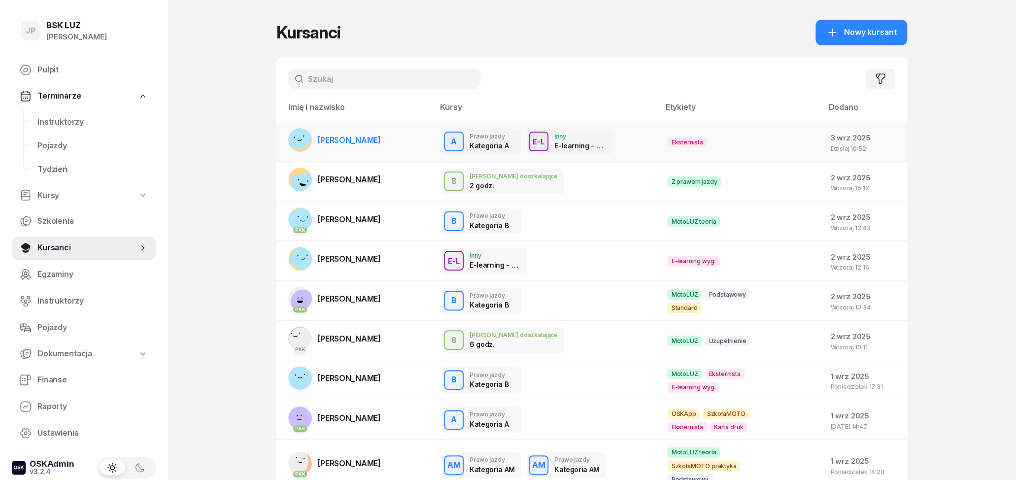
click at [376, 142] on span "[PERSON_NAME]" at bounding box center [349, 140] width 63 height 10
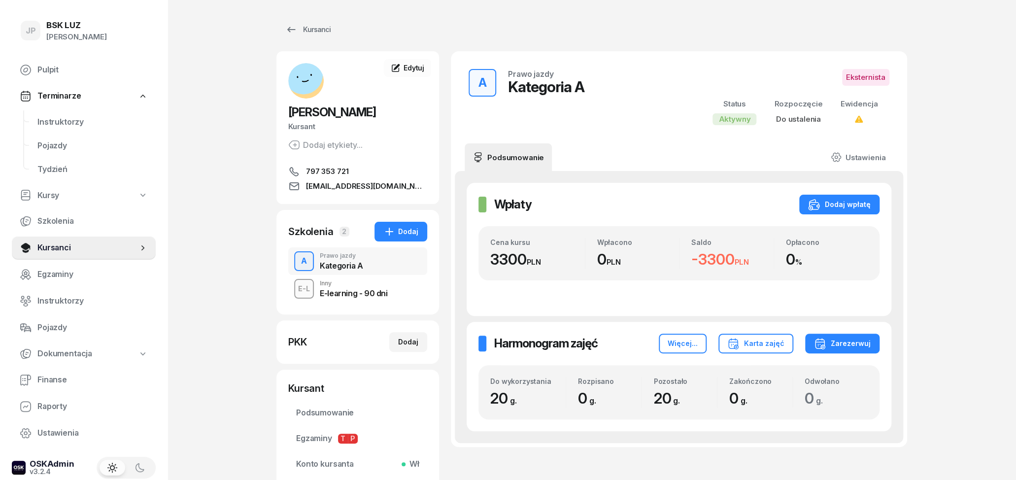
click at [366, 295] on div "E-learning - 90 dni" at bounding box center [354, 293] width 68 height 8
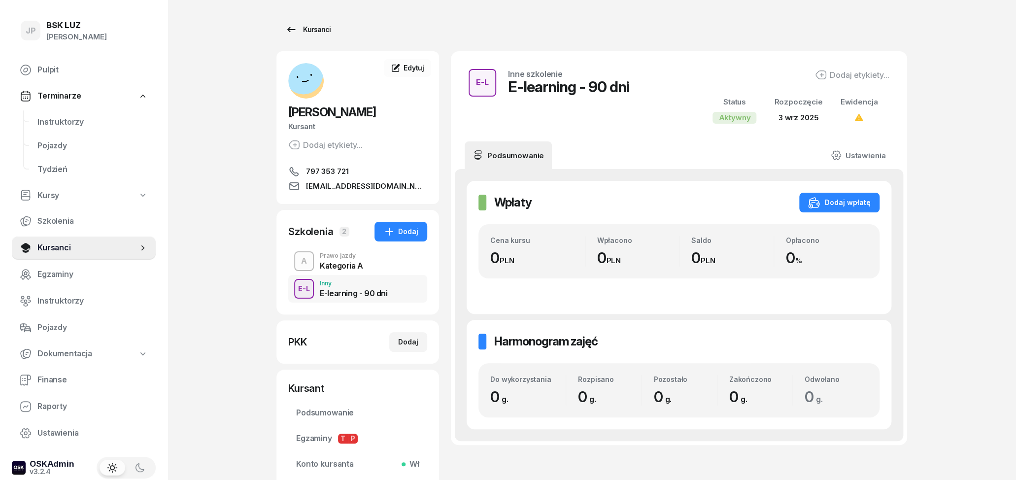
click at [286, 32] on icon at bounding box center [291, 30] width 12 height 12
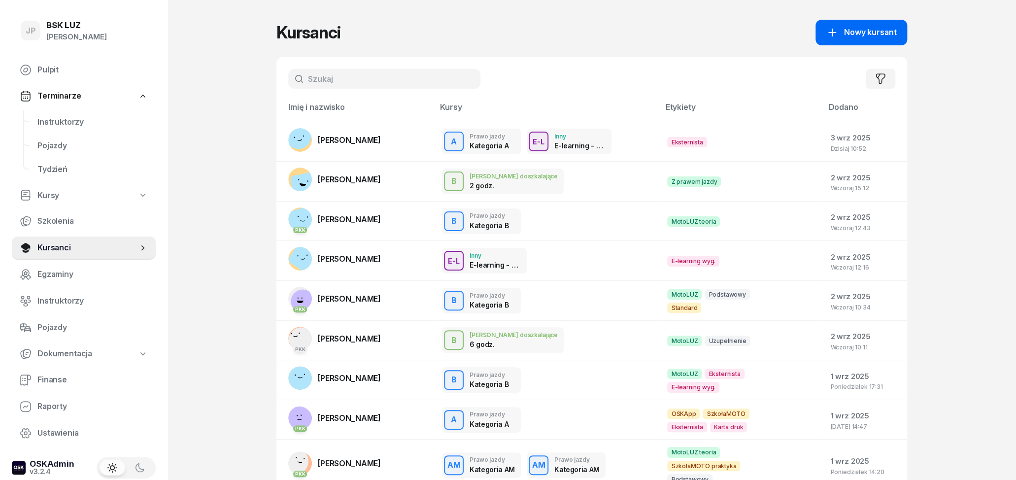
click at [891, 33] on span "Nowy kursant" at bounding box center [870, 32] width 52 height 13
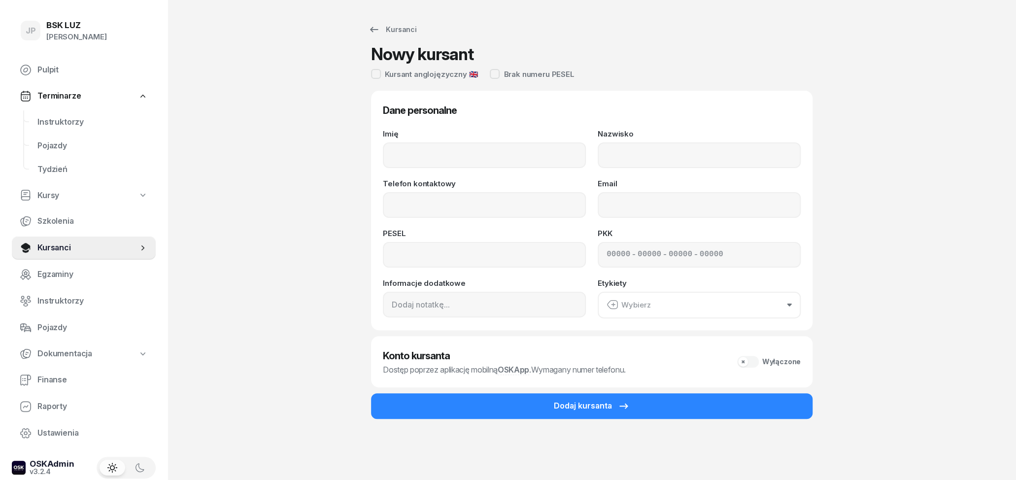
click at [443, 135] on div "Imię" at bounding box center [484, 149] width 203 height 38
click at [443, 155] on input "Imię" at bounding box center [484, 155] width 203 height 26
click at [383, 75] on div "Kursant anglojęzyczny 🇬🇧" at bounding box center [424, 74] width 107 height 10
click at [416, 164] on input "Imię" at bounding box center [484, 155] width 203 height 26
type input "SEYK"
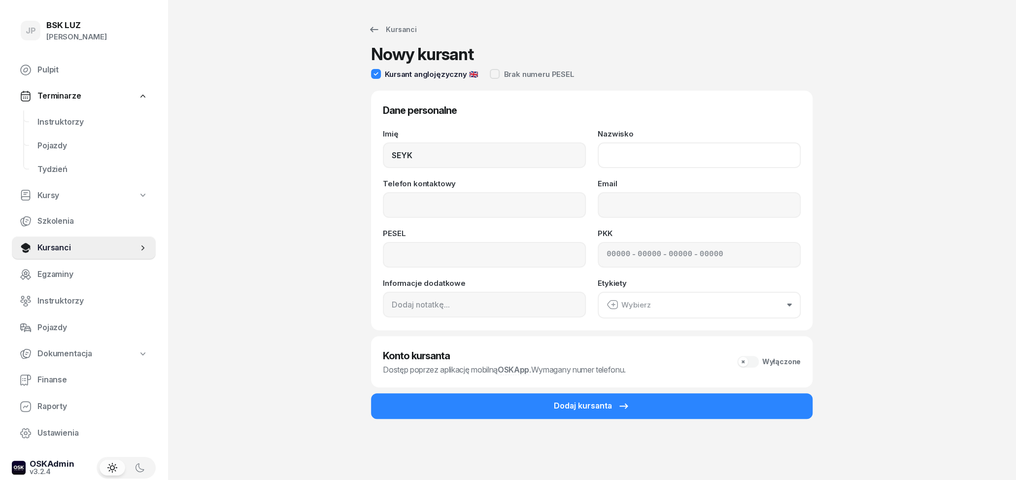
click at [637, 158] on input "Nazwisko" at bounding box center [699, 155] width 203 height 26
paste input "Ó"
type input "[PERSON_NAME]"
click at [491, 207] on input "Telefon kontaktowy" at bounding box center [484, 205] width 203 height 26
type input "571 916 534"
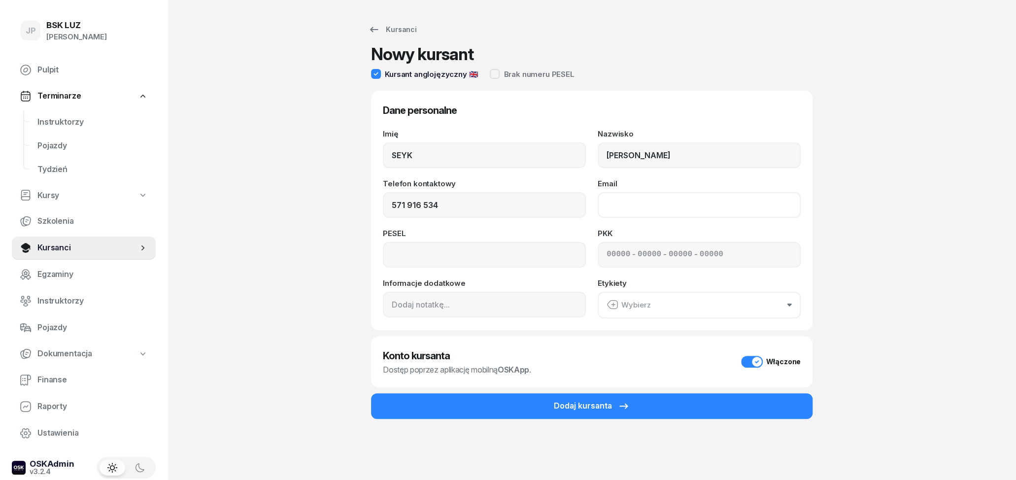
click at [627, 196] on input "Email" at bounding box center [699, 205] width 203 height 26
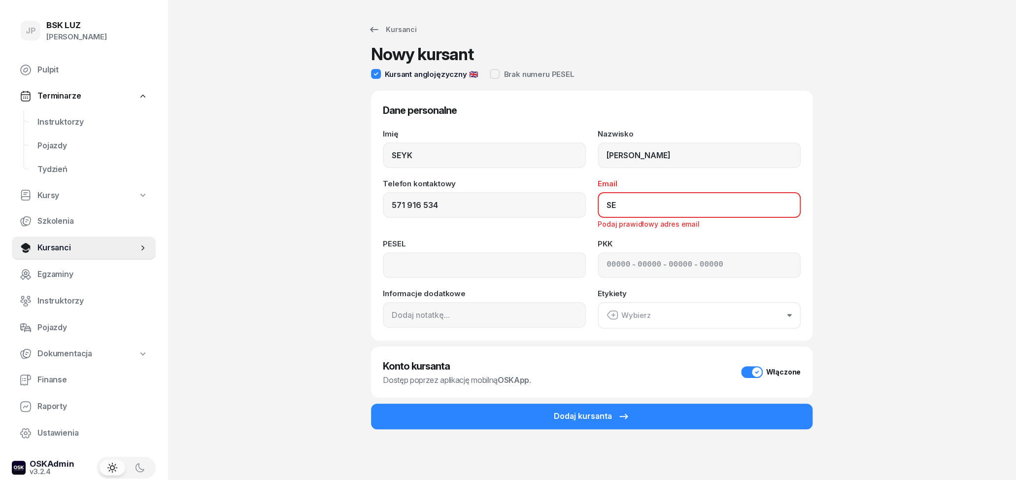
type input "S"
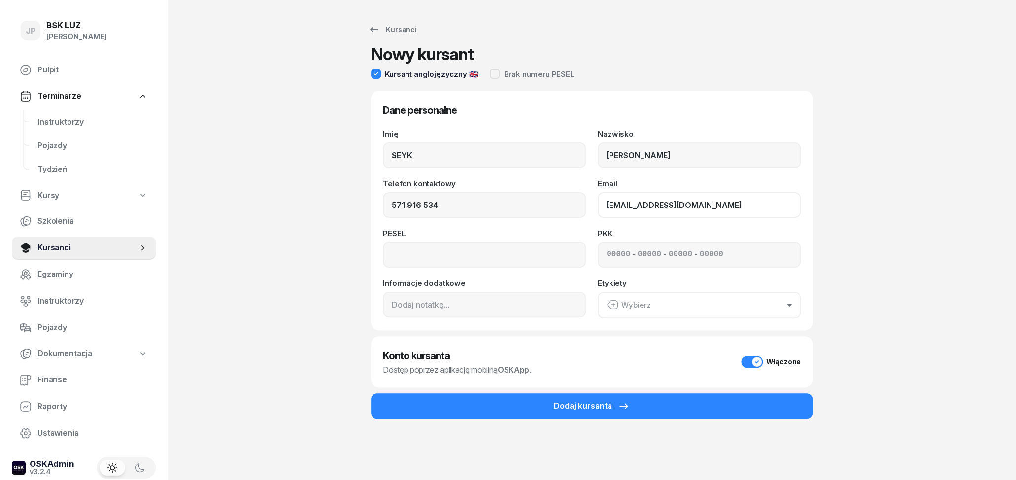
type input "[EMAIL_ADDRESS][DOMAIN_NAME]"
click at [531, 256] on input at bounding box center [484, 255] width 203 height 26
type input "00221714379"
click at [758, 308] on button "Wybierz" at bounding box center [699, 305] width 203 height 27
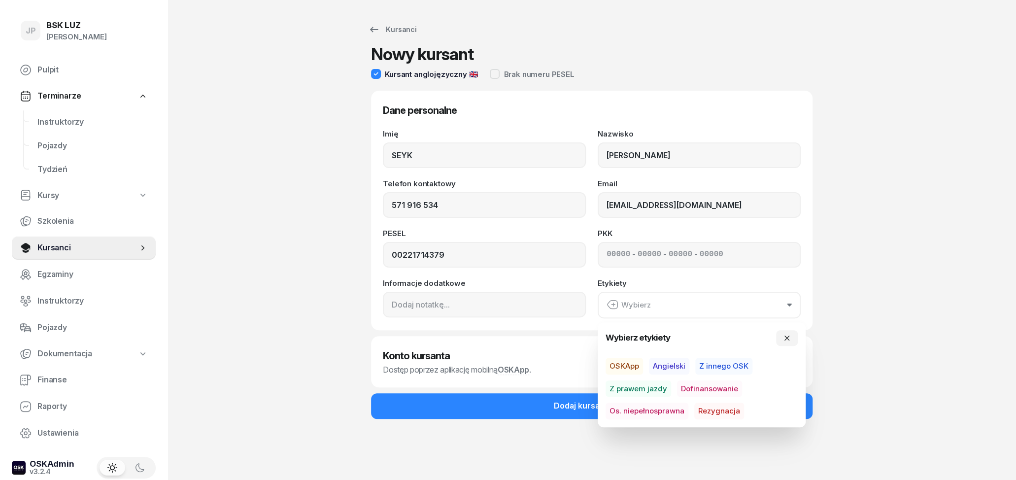
click at [675, 364] on span "Angielski" at bounding box center [669, 366] width 40 height 17
click at [892, 307] on div "Kursanci Nowy kursant Kursant anglojęzyczny 🇬🇧 Brak numeru PESEL Dane personaln…" at bounding box center [591, 240] width 631 height 480
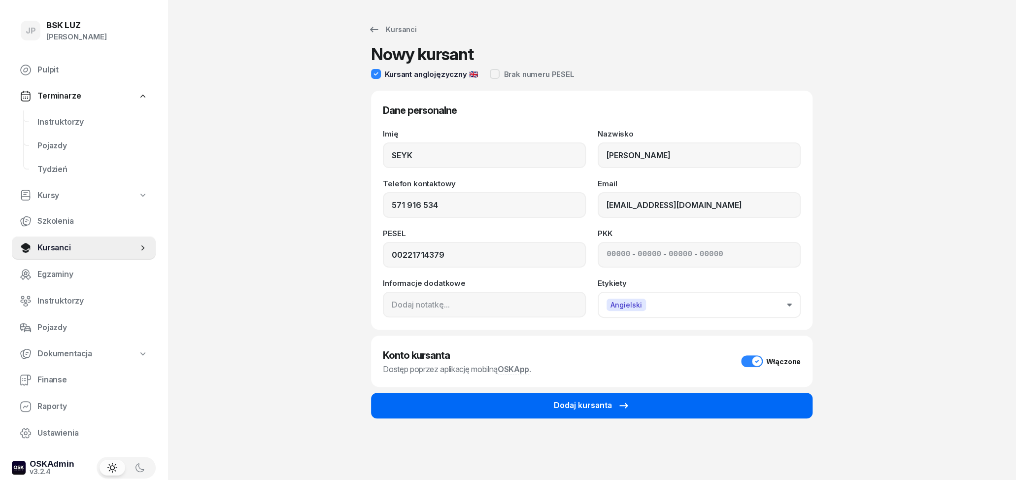
click at [436, 397] on button "Dodaj kursanta" at bounding box center [592, 406] width 442 height 26
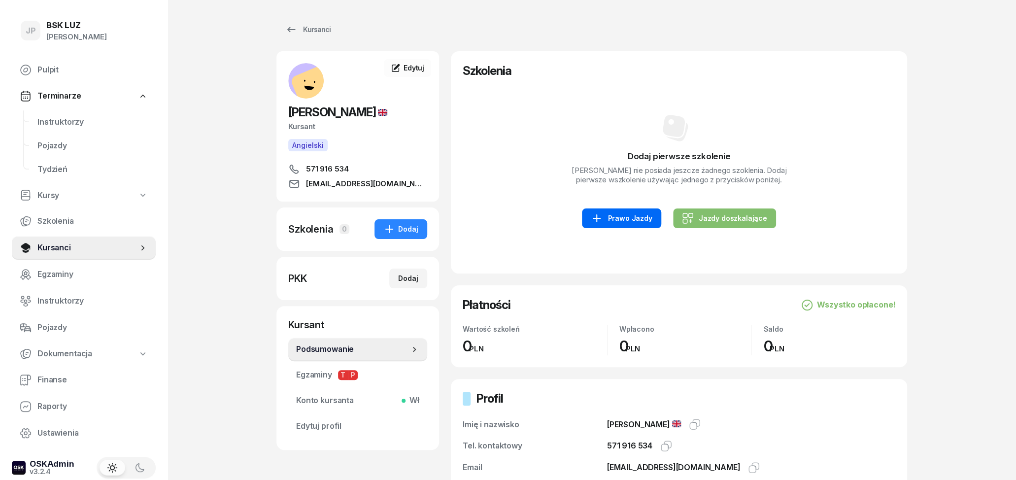
click at [624, 224] on div "Prawo Jazdy" at bounding box center [621, 218] width 61 height 12
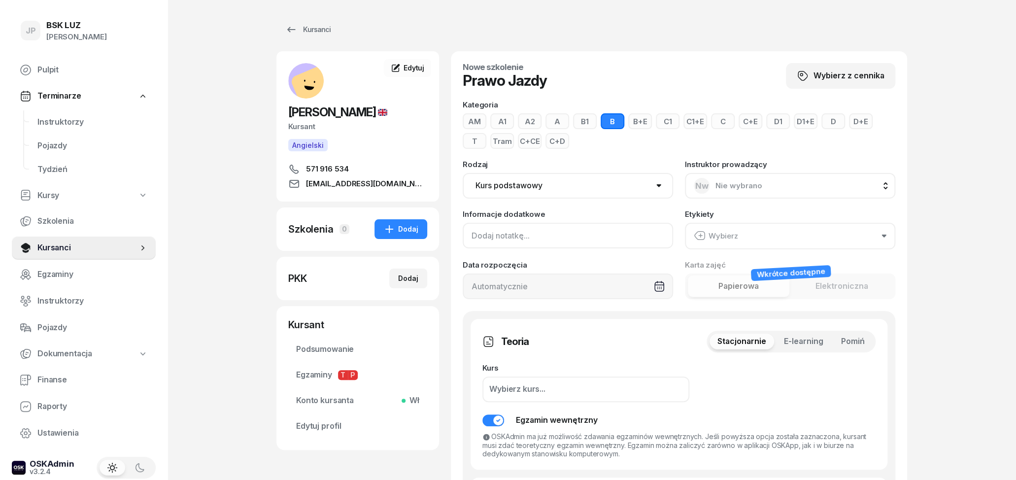
click at [608, 235] on input at bounding box center [568, 236] width 210 height 26
click at [779, 232] on button "Wybierz" at bounding box center [790, 236] width 210 height 27
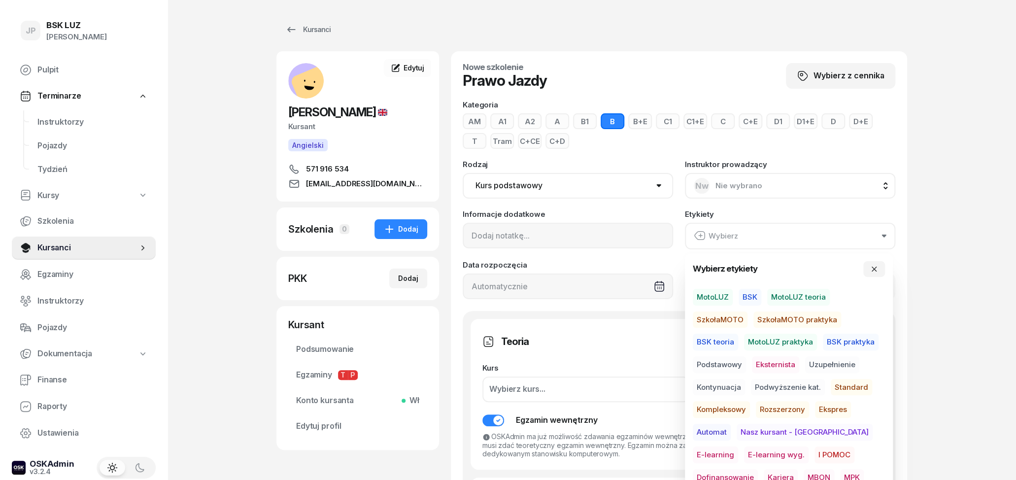
click at [710, 297] on span "MotoLUZ" at bounding box center [713, 297] width 40 height 17
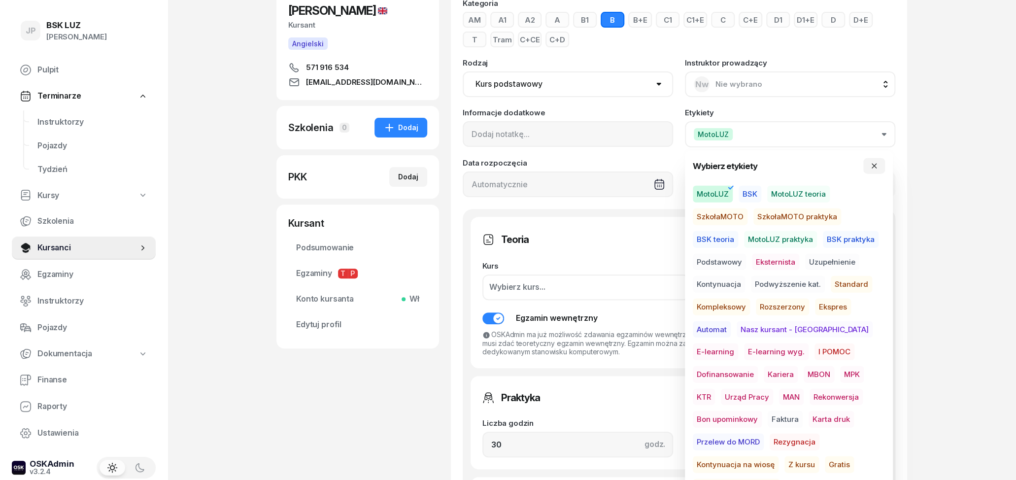
scroll to position [103, 0]
click at [732, 258] on span "Podstawowy" at bounding box center [719, 262] width 53 height 17
click at [860, 283] on span "Standard" at bounding box center [851, 284] width 41 height 17
click at [933, 231] on div "JP BSK [PERSON_NAME] Pulpit Terminarze Instruktorzy Pojazdy Tydzień Kursy Szkol…" at bounding box center [508, 393] width 1016 height 992
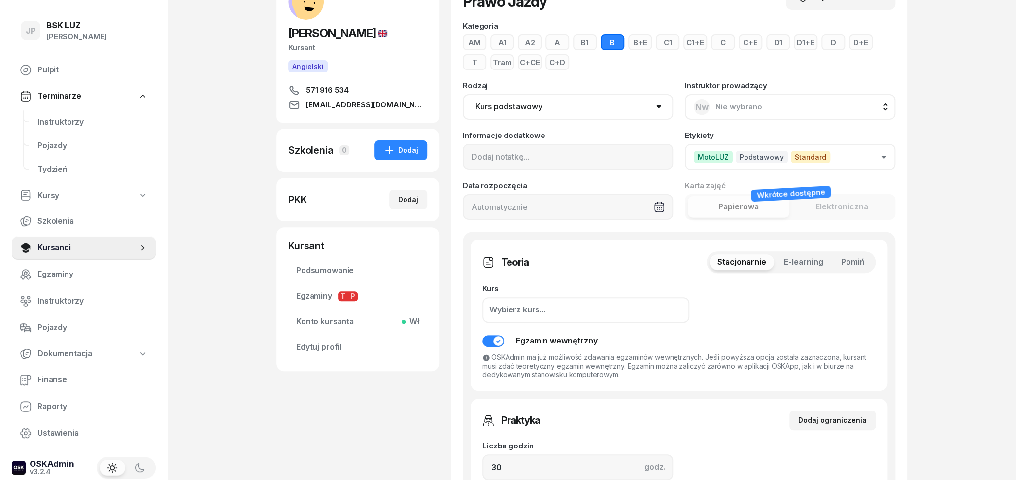
scroll to position [154, 0]
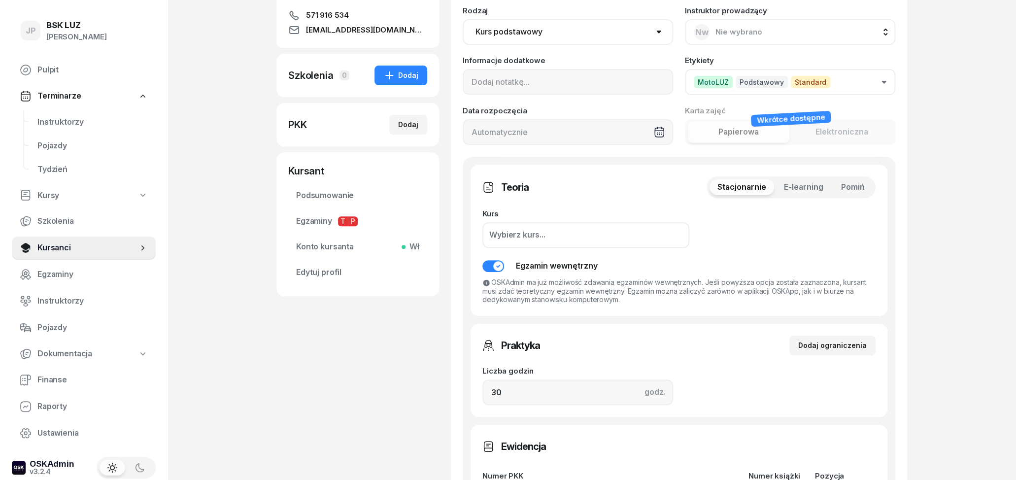
click at [862, 187] on span "Pomiń" at bounding box center [853, 187] width 24 height 13
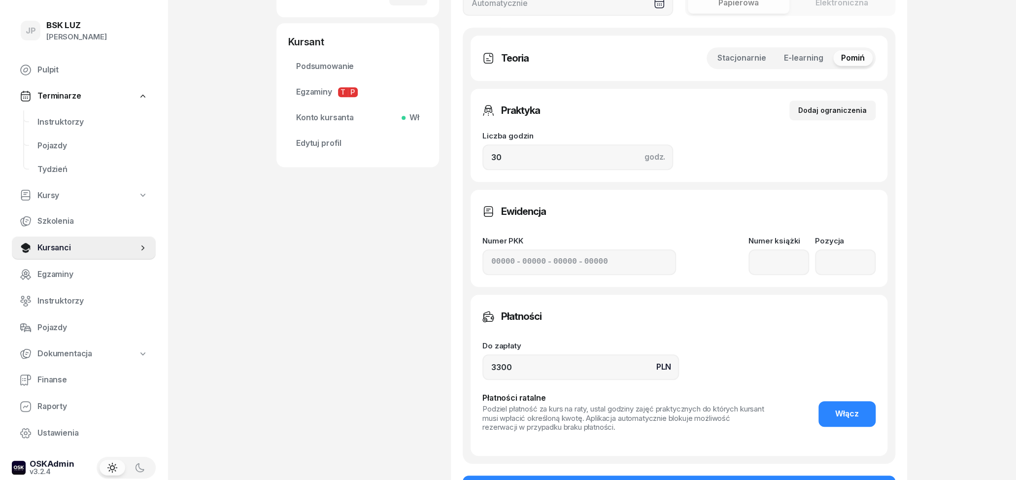
scroll to position [308, 0]
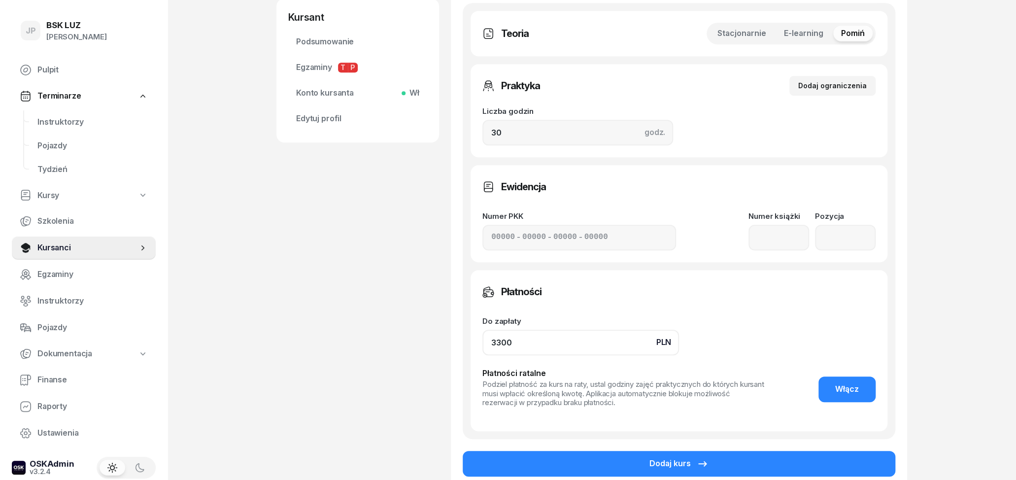
click at [499, 342] on input "3300" at bounding box center [581, 343] width 197 height 26
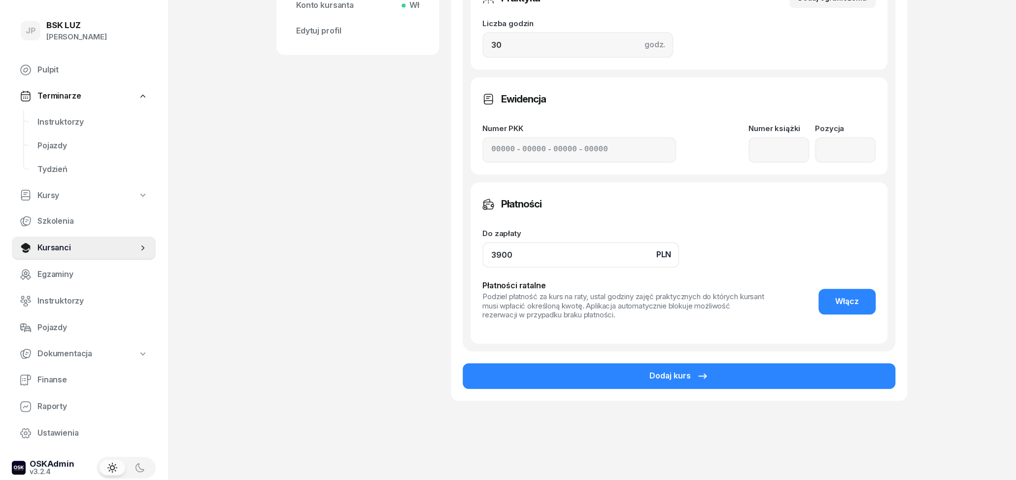
scroll to position [406, 0]
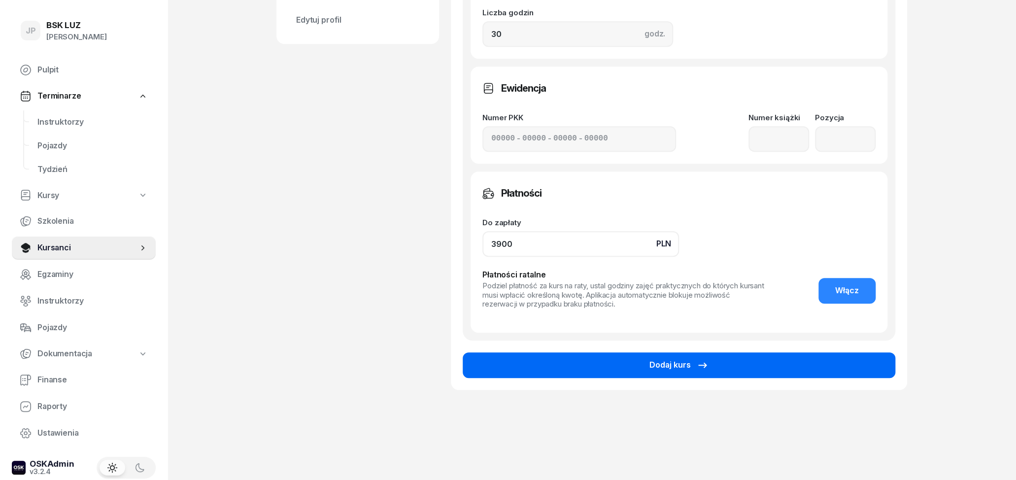
type input "3900"
click at [739, 371] on button "Dodaj kurs" at bounding box center [679, 365] width 433 height 26
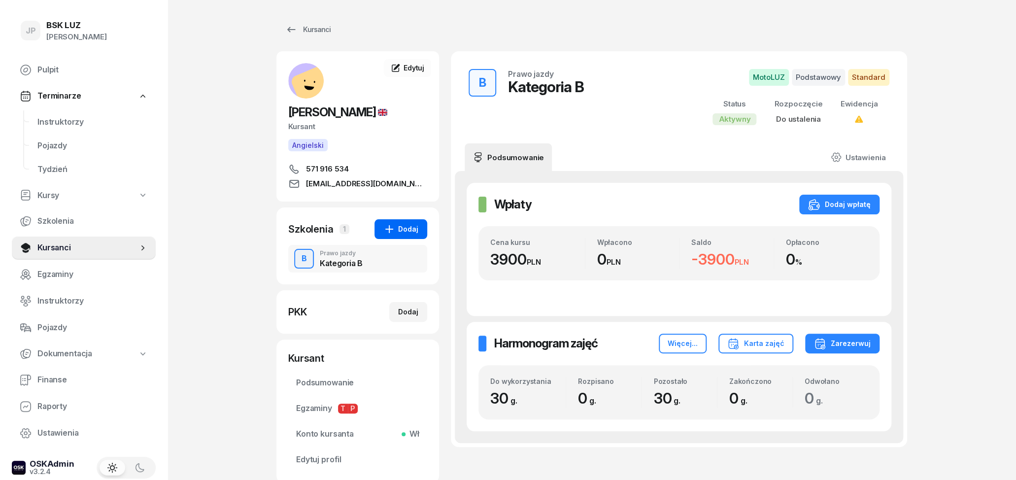
click at [389, 233] on icon "button" at bounding box center [389, 229] width 8 height 8
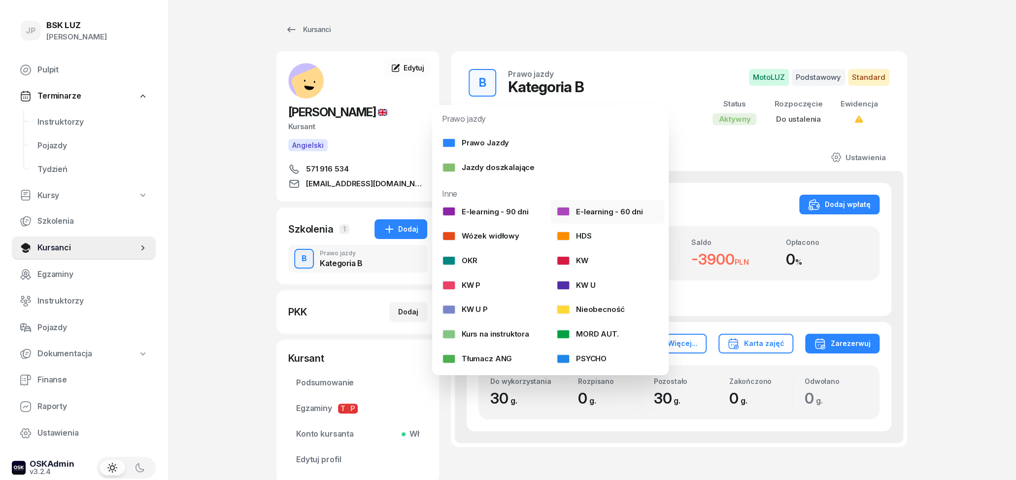
click at [625, 211] on div "E-learning - 60 dni" at bounding box center [599, 212] width 87 height 13
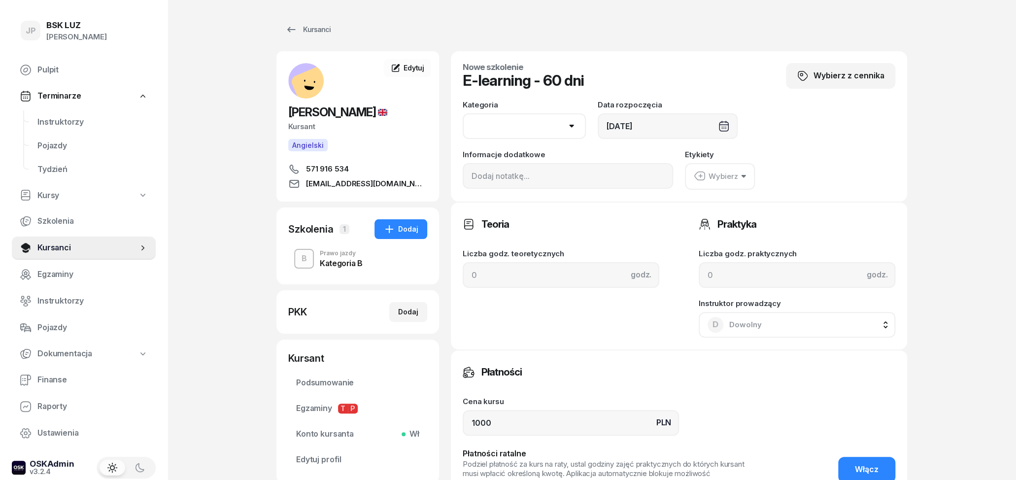
click at [463, 113] on select "AM A1 A2 A B1 B B+E C1 C1+E C C+E D1 D1+E D D+E T Tram C+CE C+D" at bounding box center [524, 126] width 123 height 26
select select "B"
click option "B" at bounding box center [0, 0] width 0 height 0
click at [564, 179] on input at bounding box center [568, 176] width 210 height 26
type input "po angielsku"
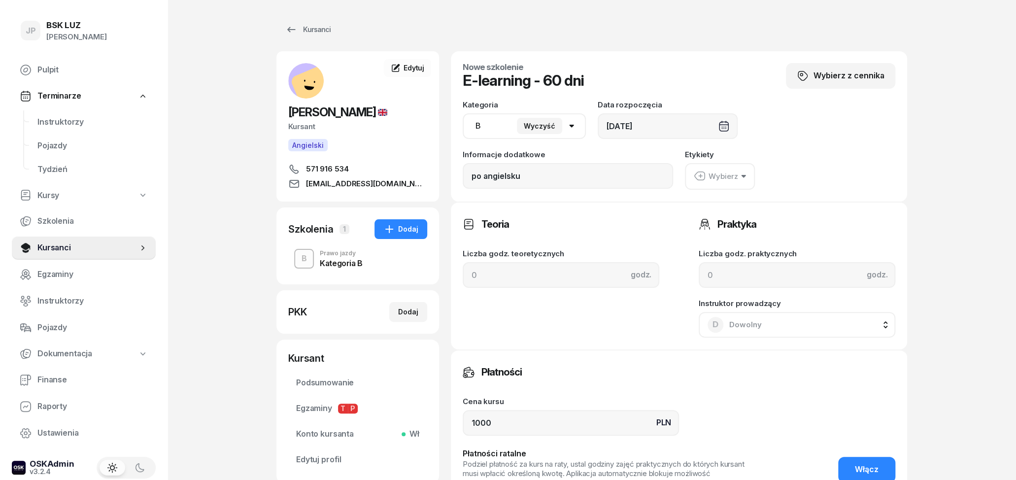
click at [736, 173] on div "Wybierz" at bounding box center [716, 176] width 44 height 13
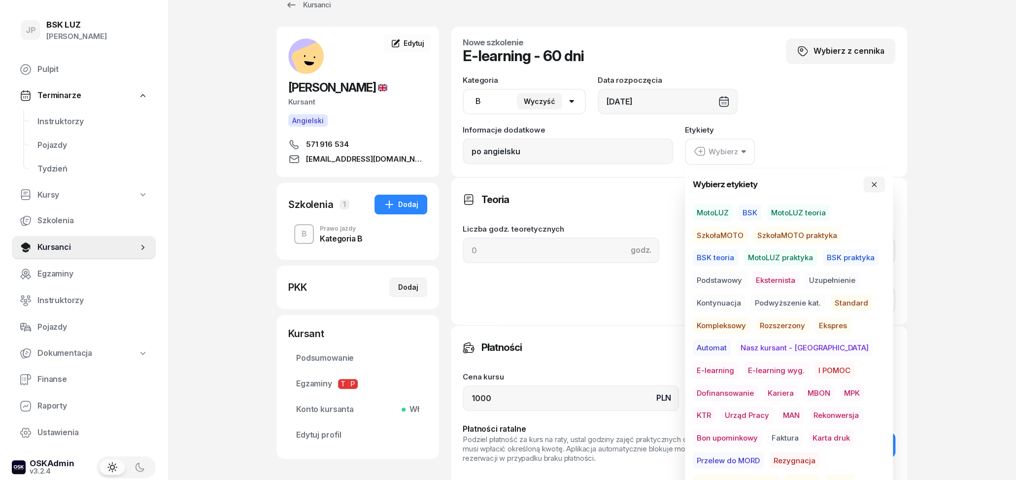
scroll to position [51, 0]
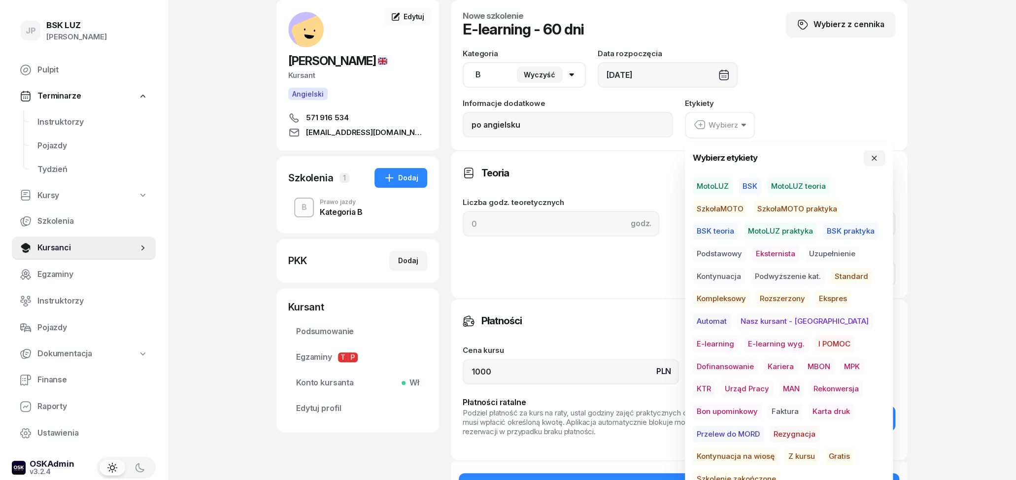
click at [825, 453] on span "Gratis" at bounding box center [839, 456] width 29 height 17
click at [833, 87] on div "Kategoria AM A1 A2 A B1 B B+E C1 C1+E C C+E D1 D1+E D D+E T Tram C+CE C+D Wyczy…" at bounding box center [679, 69] width 433 height 38
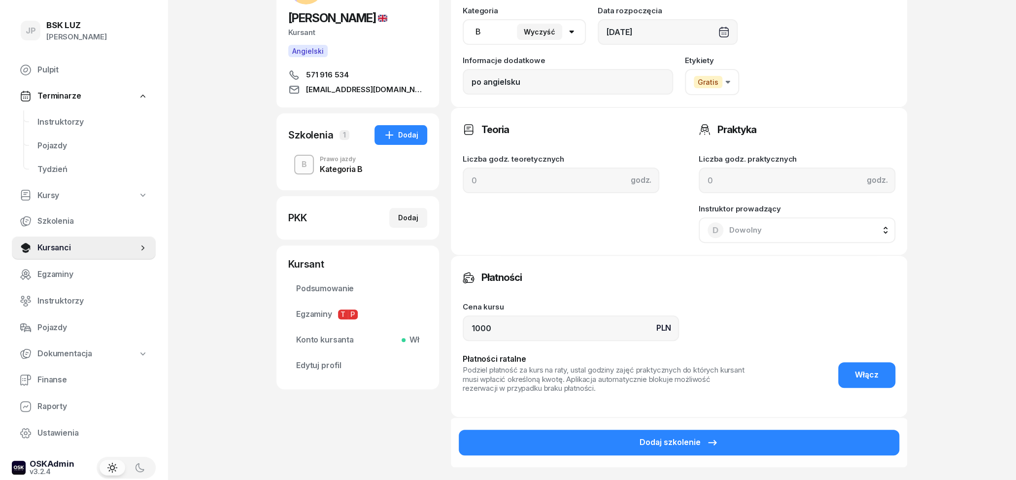
scroll to position [103, 0]
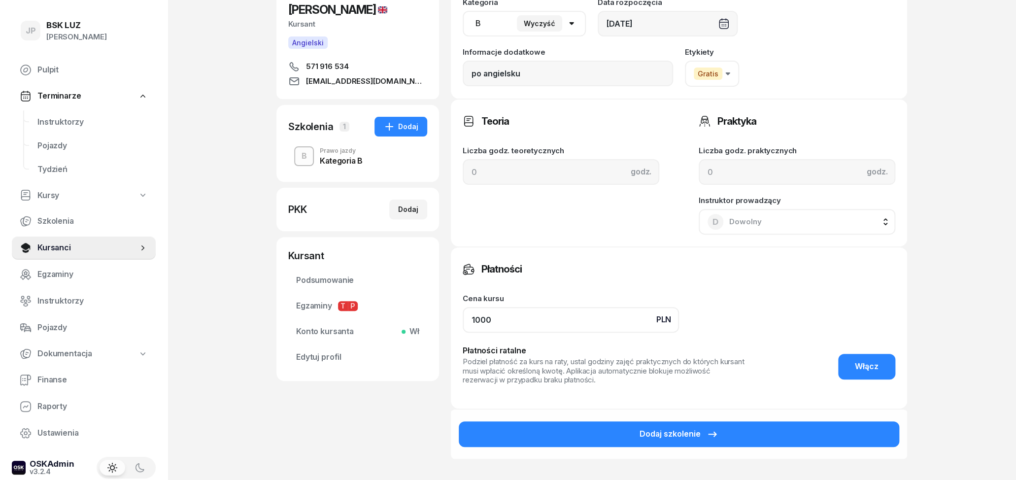
drag, startPoint x: 530, startPoint y: 307, endPoint x: 406, endPoint y: 284, distance: 126.3
click at [463, 307] on input "1000" at bounding box center [571, 320] width 216 height 26
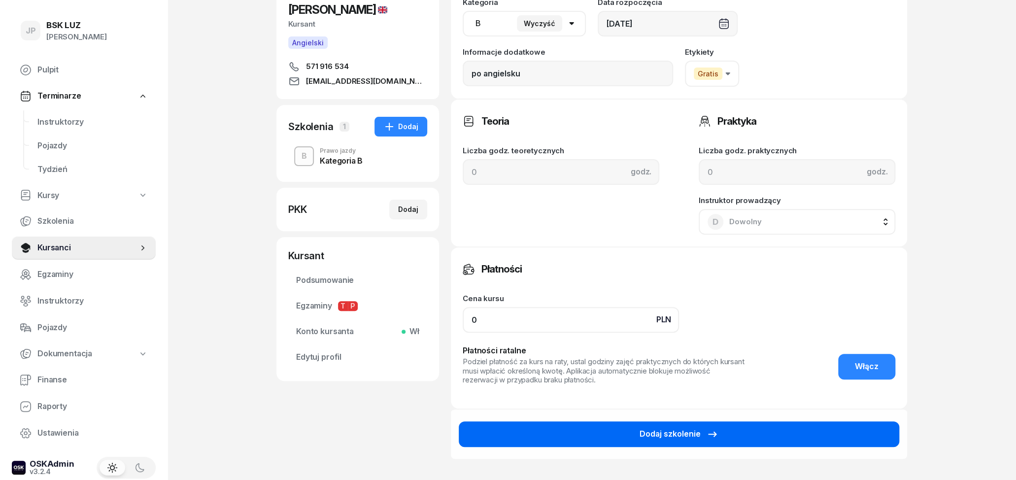
type input "0"
click at [762, 430] on button "Dodaj szkolenie" at bounding box center [679, 434] width 441 height 26
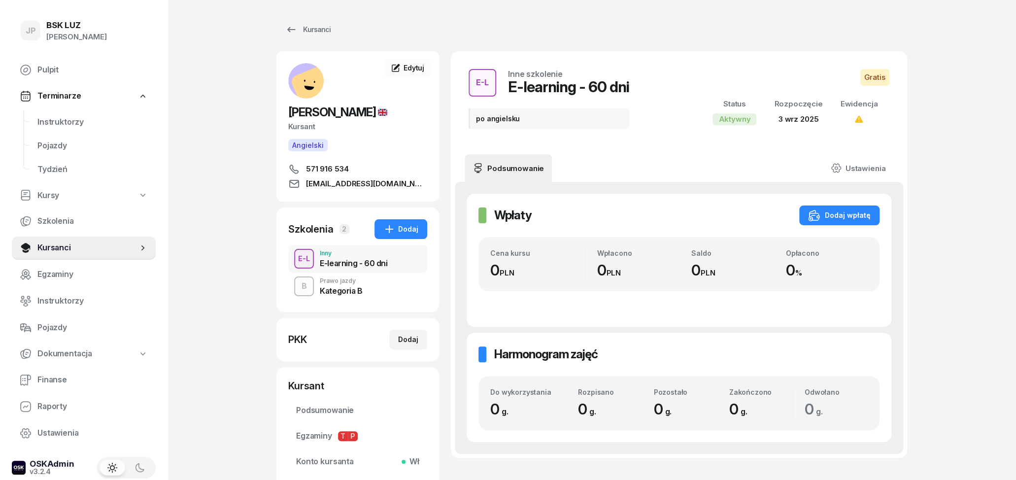
click at [371, 300] on div "B Prawo jazdy Kategoria B" at bounding box center [357, 287] width 139 height 28
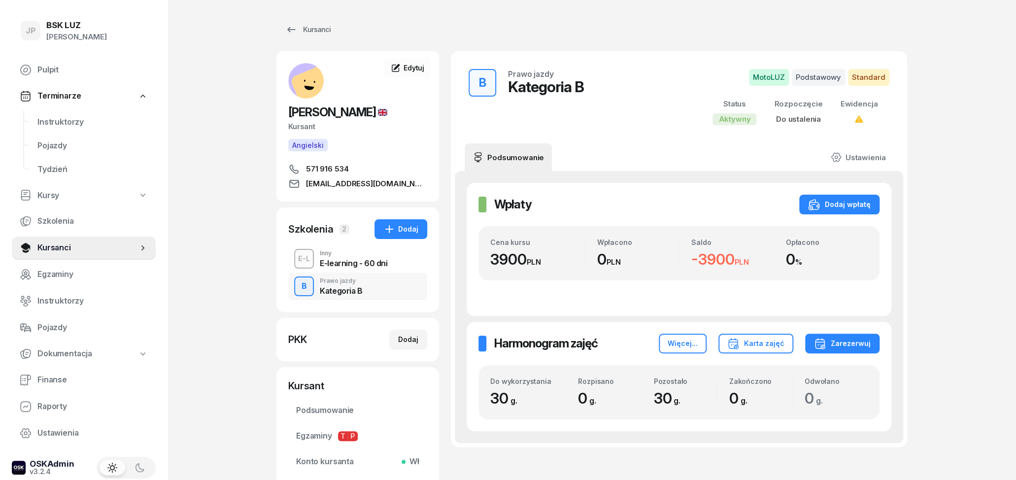
click at [362, 267] on div "E-learning - 60 dni" at bounding box center [354, 263] width 68 height 8
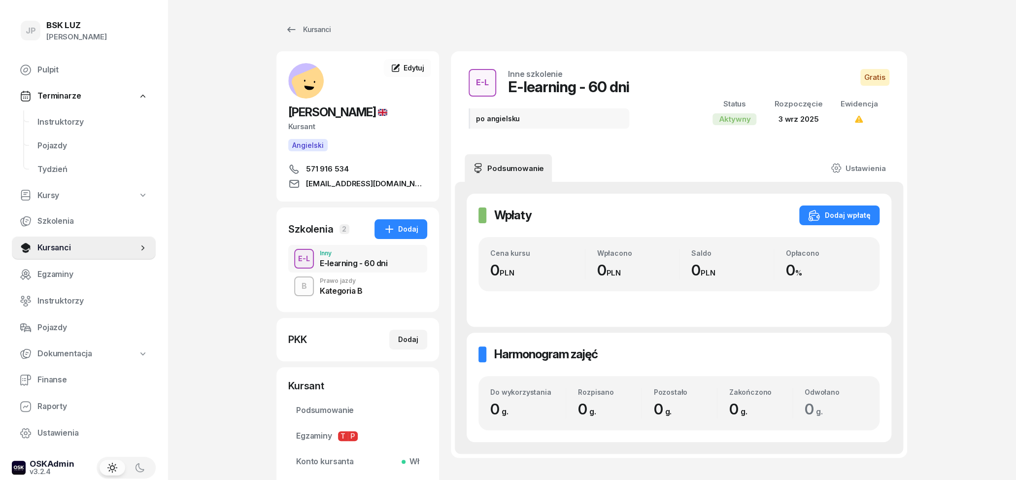
click at [318, 273] on div "E-L Inny E-learning - 60 dni" at bounding box center [357, 259] width 139 height 28
click at [327, 284] on div "Prawo jazdy" at bounding box center [341, 281] width 43 height 6
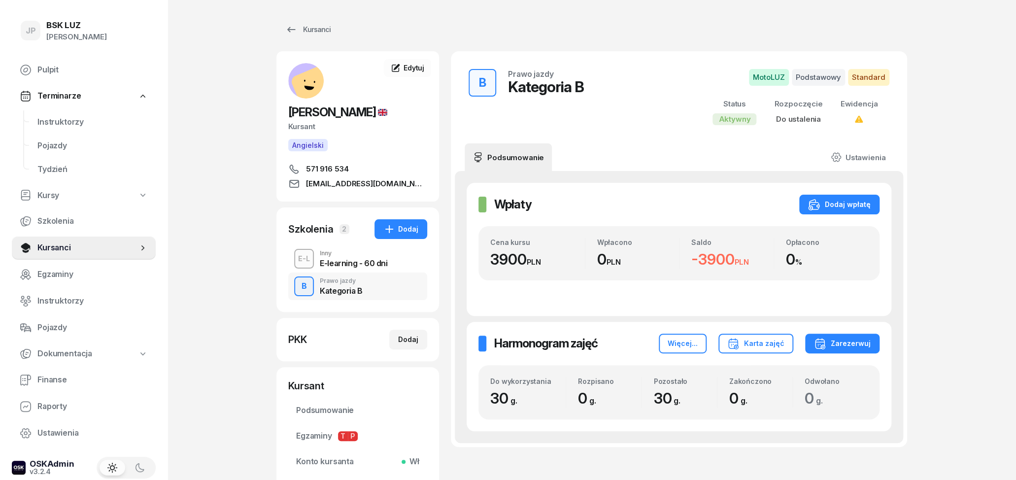
click at [332, 267] on div "E-learning - 60 dni" at bounding box center [354, 263] width 68 height 8
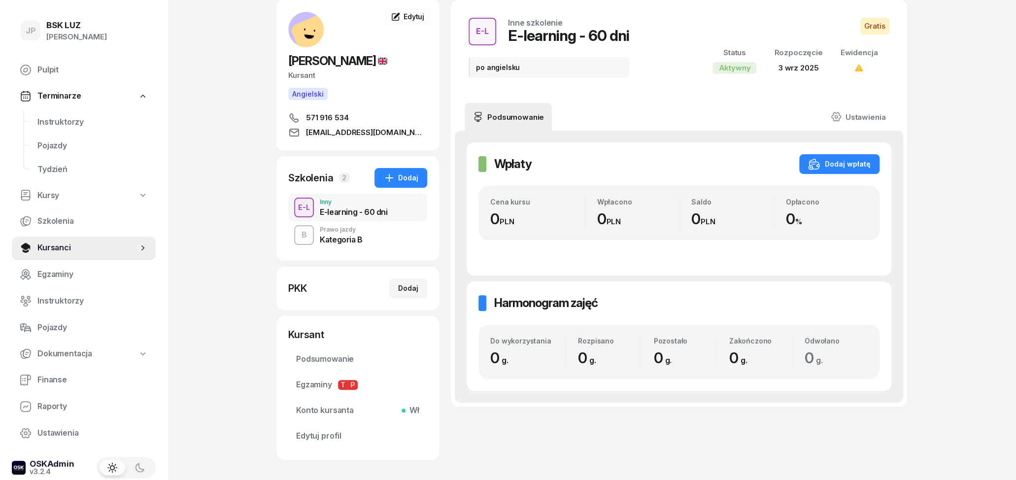
scroll to position [103, 0]
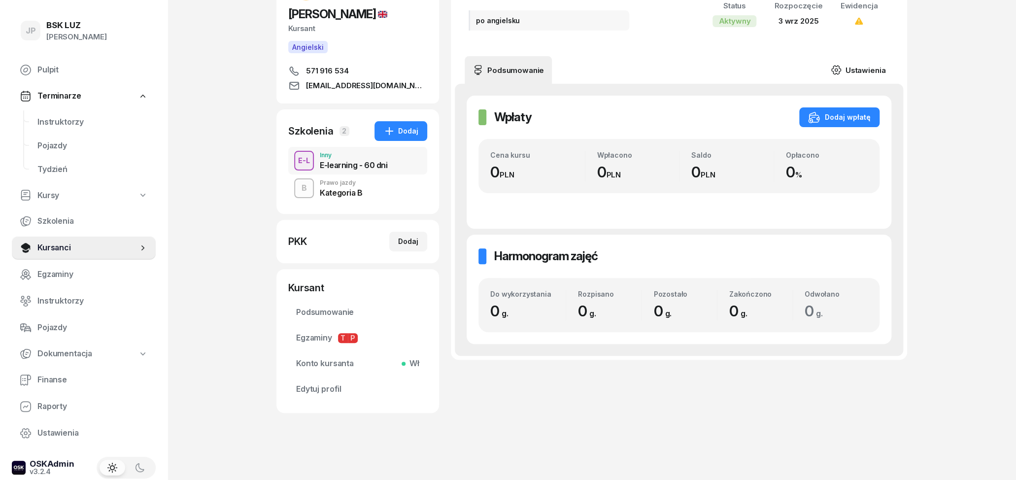
click at [872, 63] on link "Ustawienia" at bounding box center [858, 70] width 70 height 28
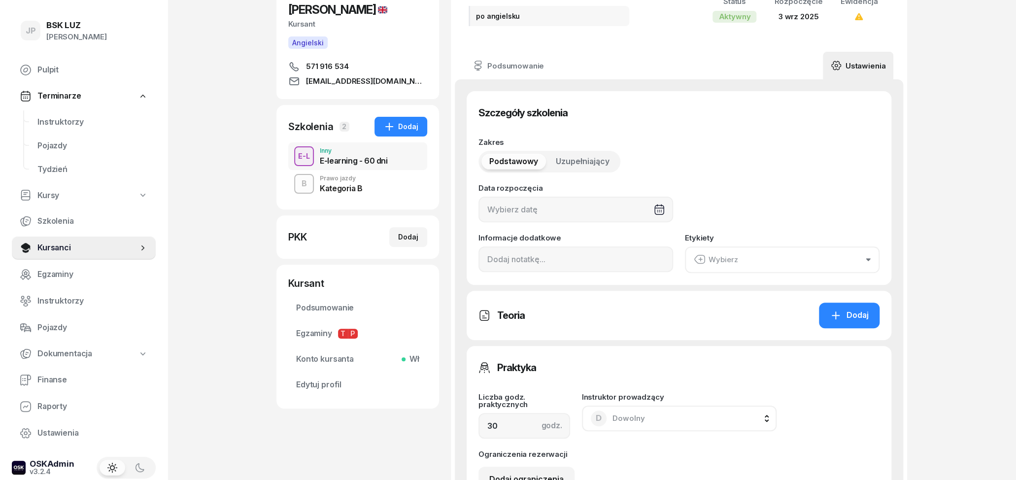
type input "[DATE]"
type input "po angielsku"
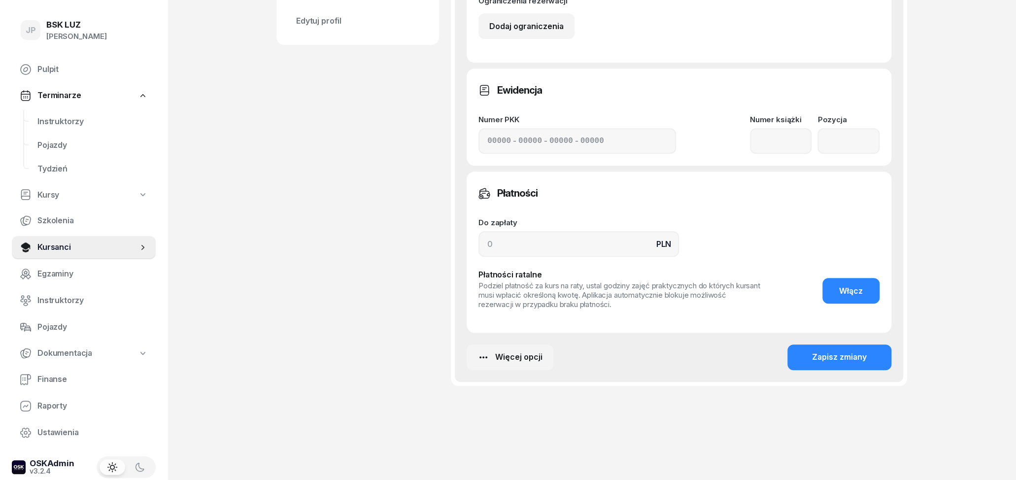
scroll to position [468, 0]
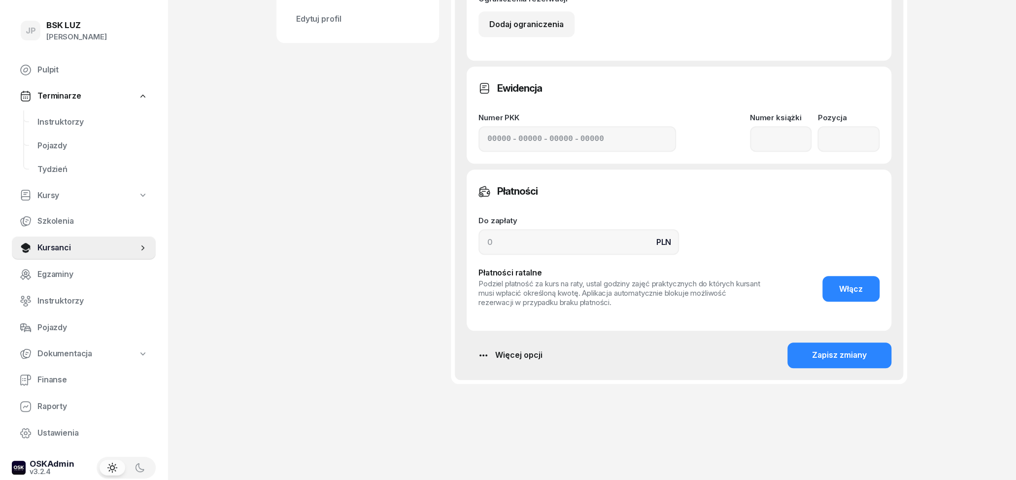
click at [530, 360] on div "Więcej opcji" at bounding box center [510, 355] width 65 height 13
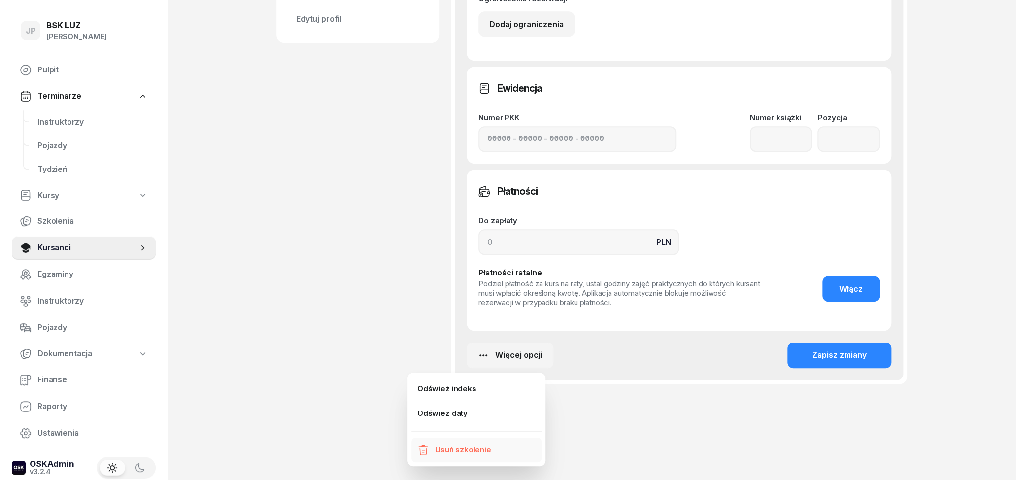
click at [428, 450] on icon at bounding box center [423, 450] width 12 height 12
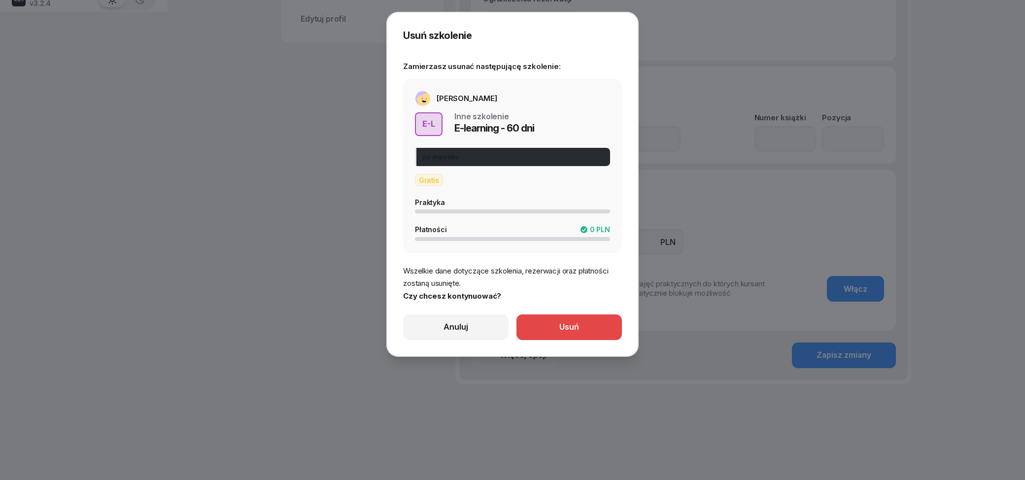
click at [542, 326] on button "Usuń" at bounding box center [569, 327] width 105 height 26
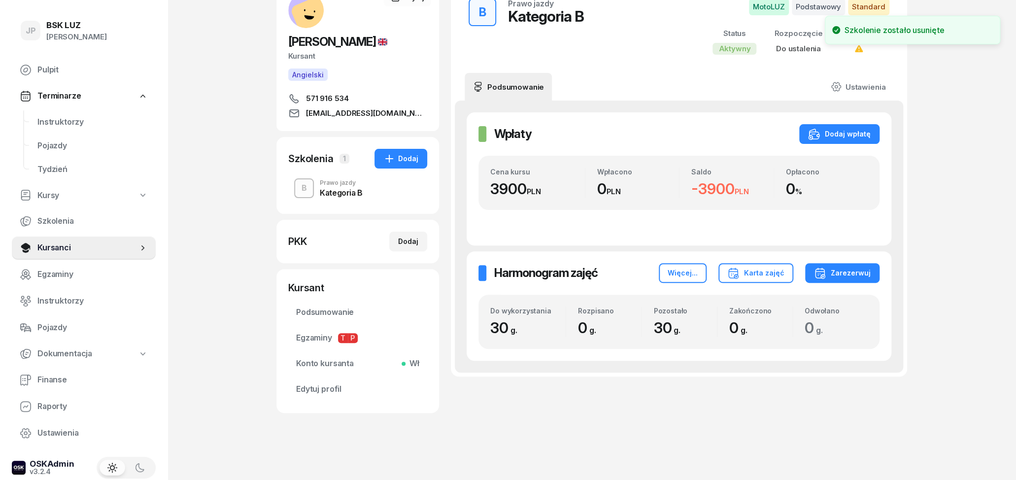
scroll to position [86, 0]
click at [408, 154] on div "Dodaj" at bounding box center [400, 159] width 35 height 12
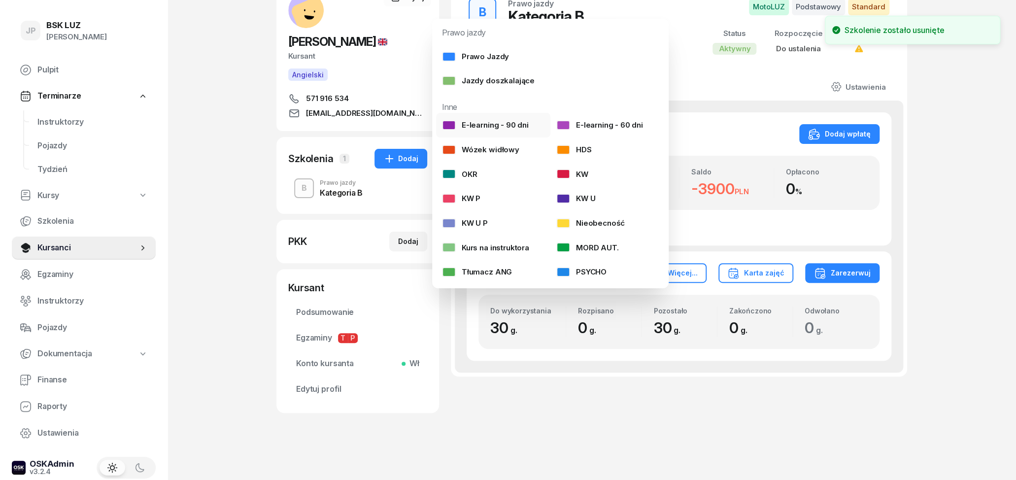
click at [499, 128] on div "E-learning - 90 dni" at bounding box center [485, 125] width 87 height 13
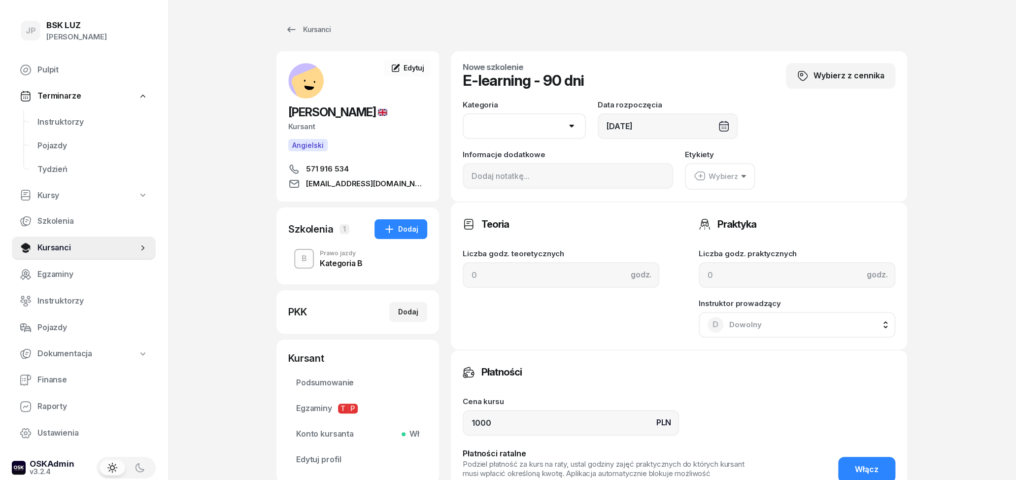
select select "B"
click option "B" at bounding box center [0, 0] width 0 height 0
click at [518, 186] on input at bounding box center [568, 176] width 210 height 26
click at [503, 175] on input "po angiesku" at bounding box center [568, 176] width 210 height 26
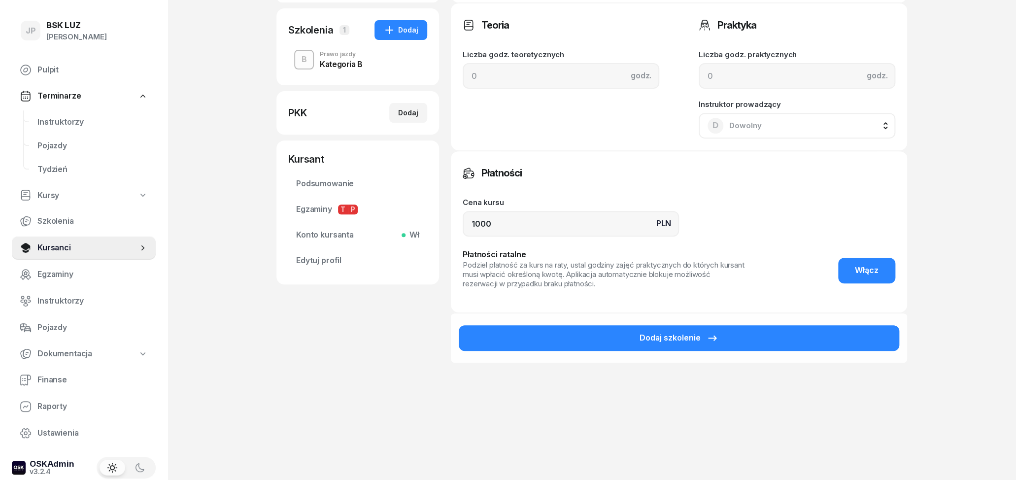
scroll to position [200, 0]
type input "po angielsku"
drag, startPoint x: 491, startPoint y: 224, endPoint x: 446, endPoint y: 219, distance: 45.6
click at [463, 219] on input "1000" at bounding box center [571, 223] width 216 height 26
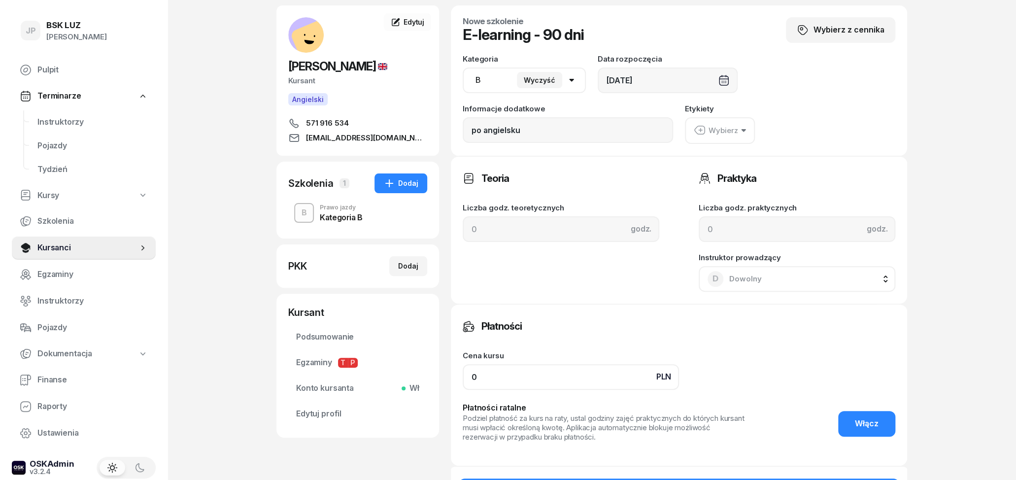
type input "0"
click at [757, 131] on div "Wybierz" at bounding box center [790, 130] width 210 height 27
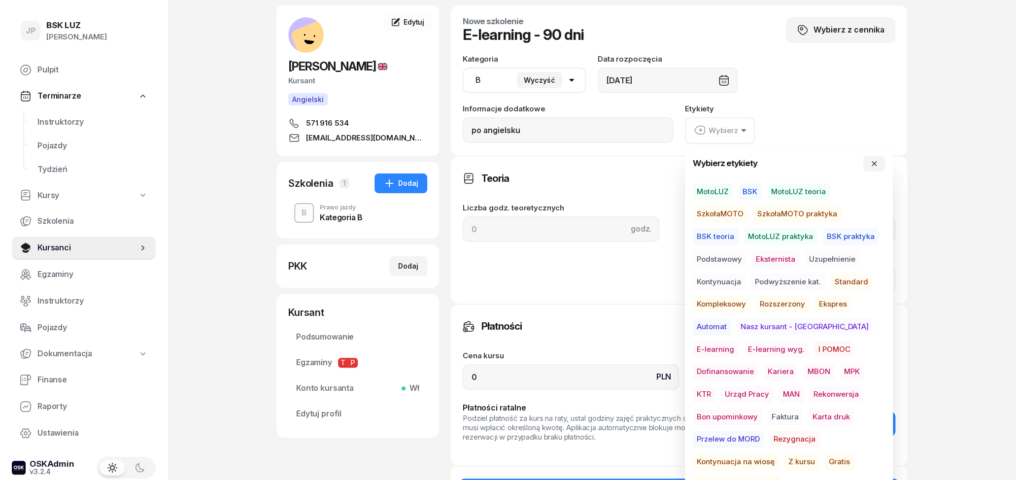
click at [825, 457] on span "Gratis" at bounding box center [839, 461] width 29 height 17
click at [780, 84] on div "Kategoria AM A1 A2 A B1 B B+E C1 C1+E C C+E D1 D1+E D D+E T Tram C+CE C+D Wyczy…" at bounding box center [679, 74] width 433 height 38
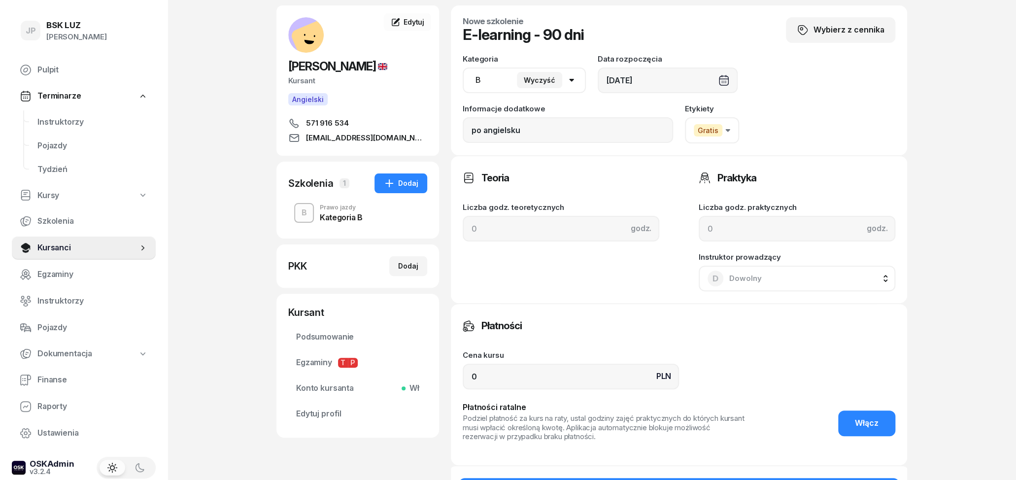
scroll to position [200, 0]
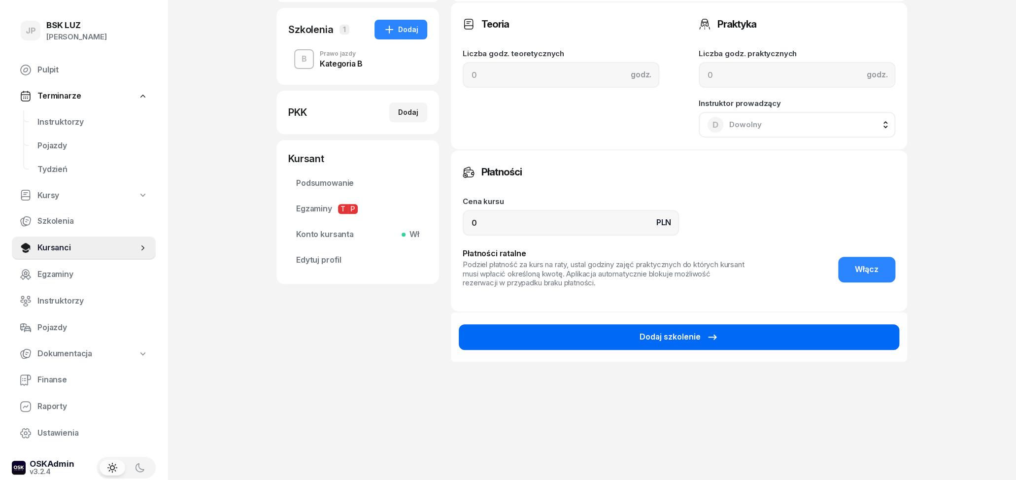
click at [699, 339] on div "Dodaj szkolenie" at bounding box center [679, 337] width 79 height 13
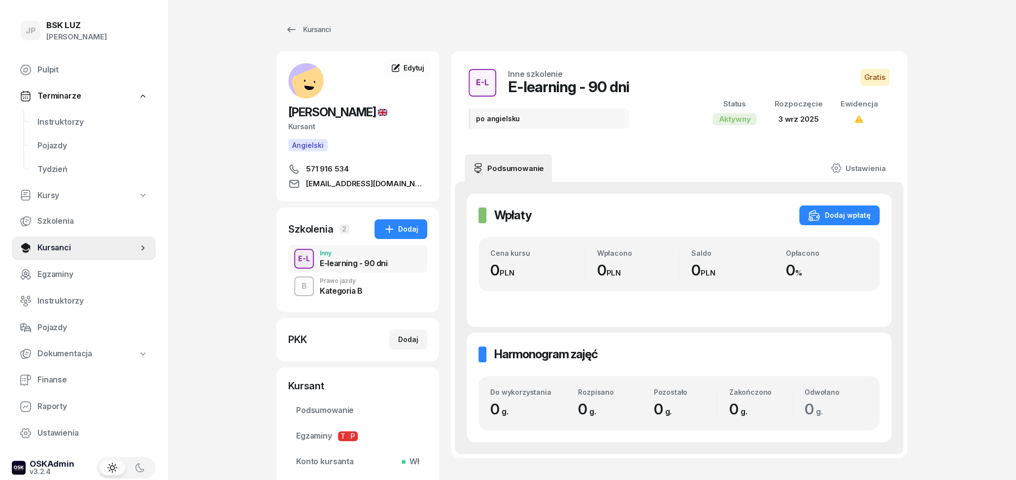
click at [348, 295] on div "Kategoria B" at bounding box center [341, 291] width 43 height 8
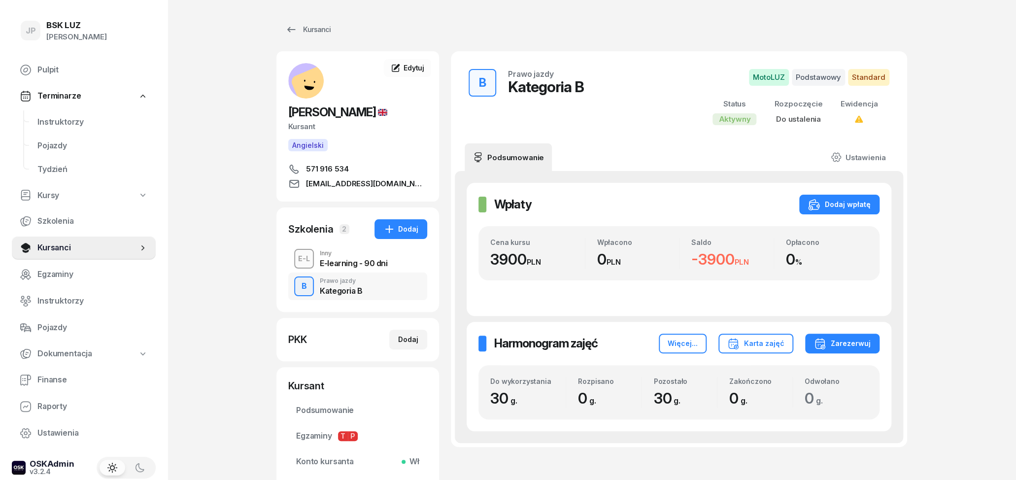
click at [340, 267] on div "E-learning - 90 dni" at bounding box center [354, 263] width 68 height 8
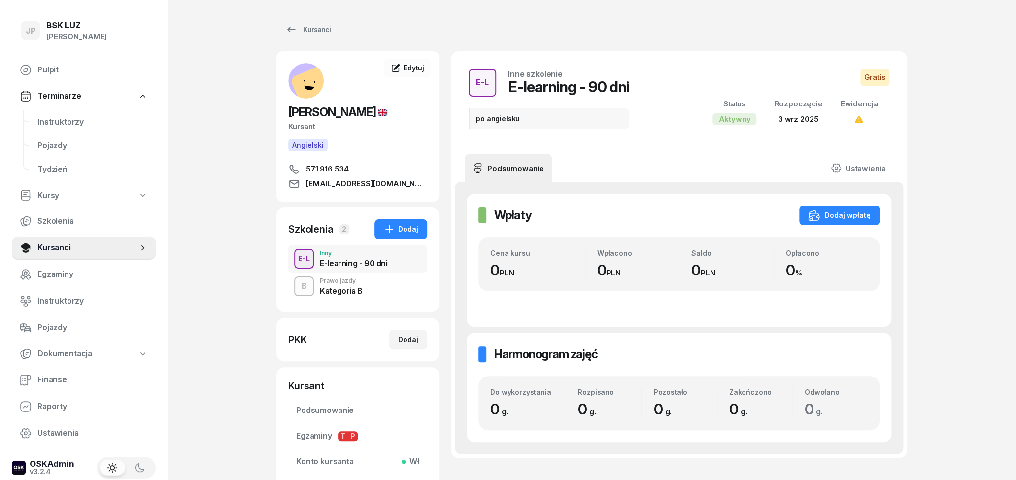
click at [341, 295] on div "Kategoria B" at bounding box center [341, 291] width 43 height 8
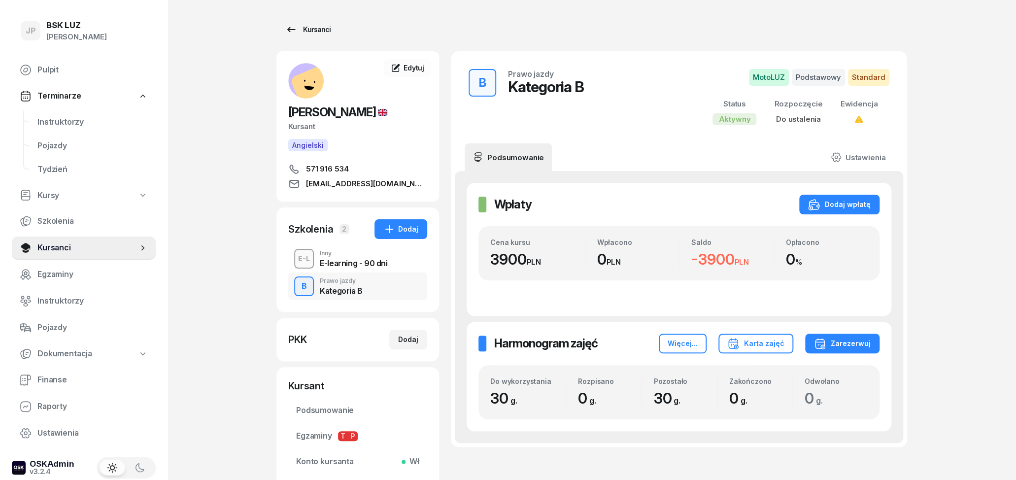
click at [287, 28] on icon at bounding box center [291, 30] width 12 height 12
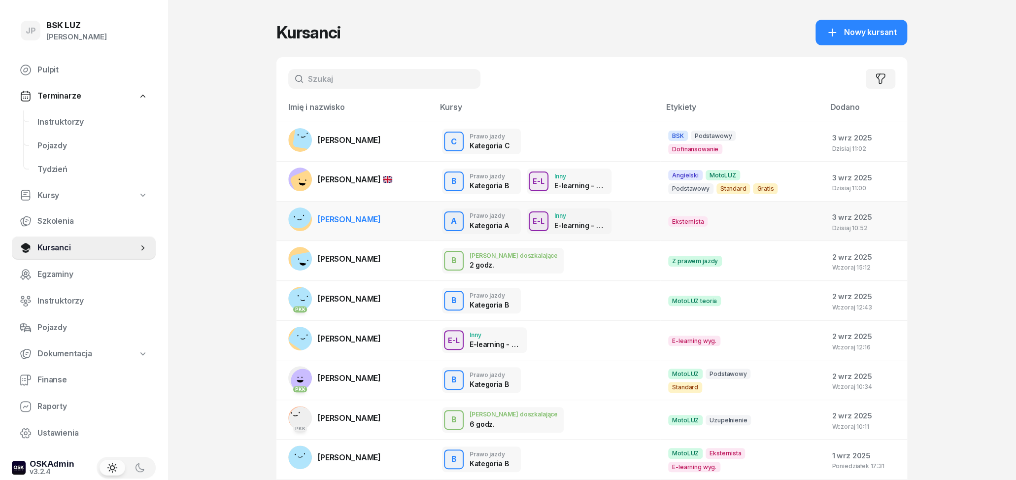
click at [393, 215] on td "[PERSON_NAME]" at bounding box center [355, 221] width 158 height 40
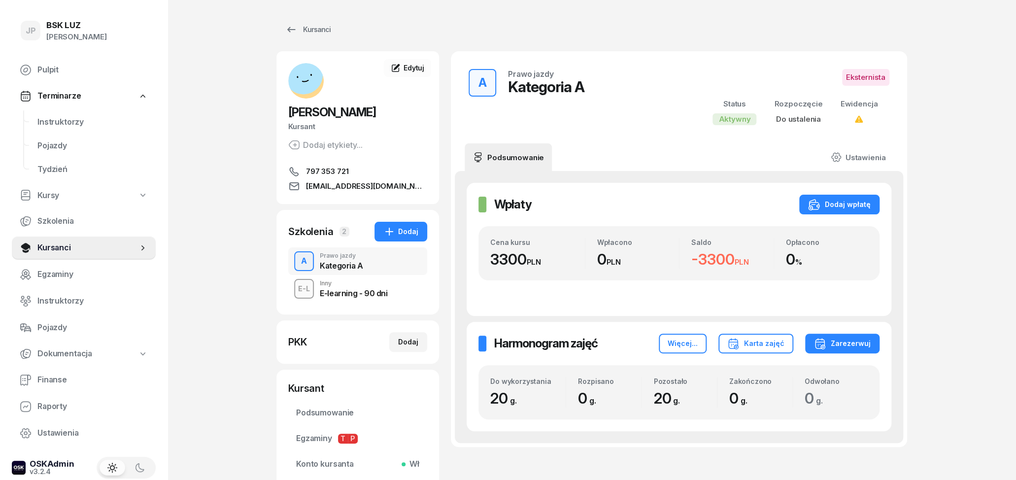
click at [369, 292] on div "E-learning - 90 dni" at bounding box center [354, 293] width 68 height 8
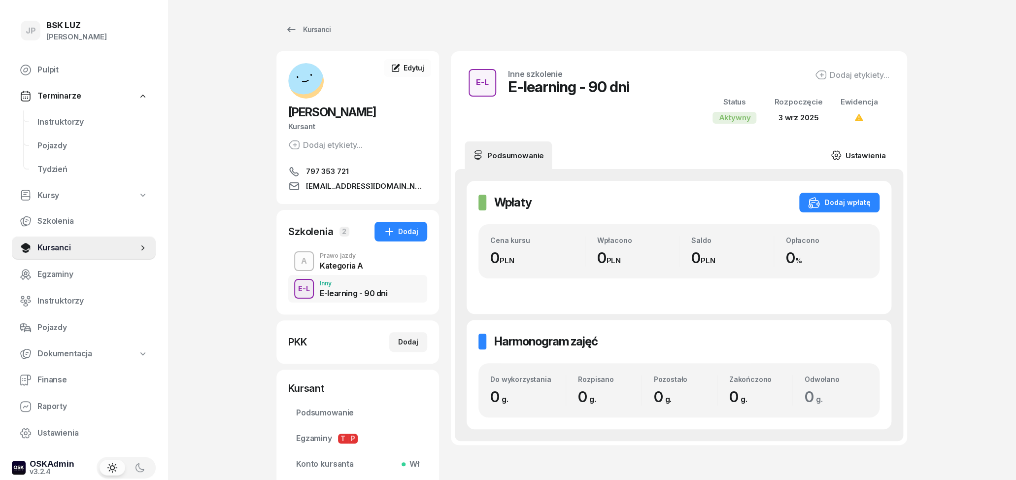
click at [884, 157] on link "Ustawienia" at bounding box center [858, 155] width 70 height 28
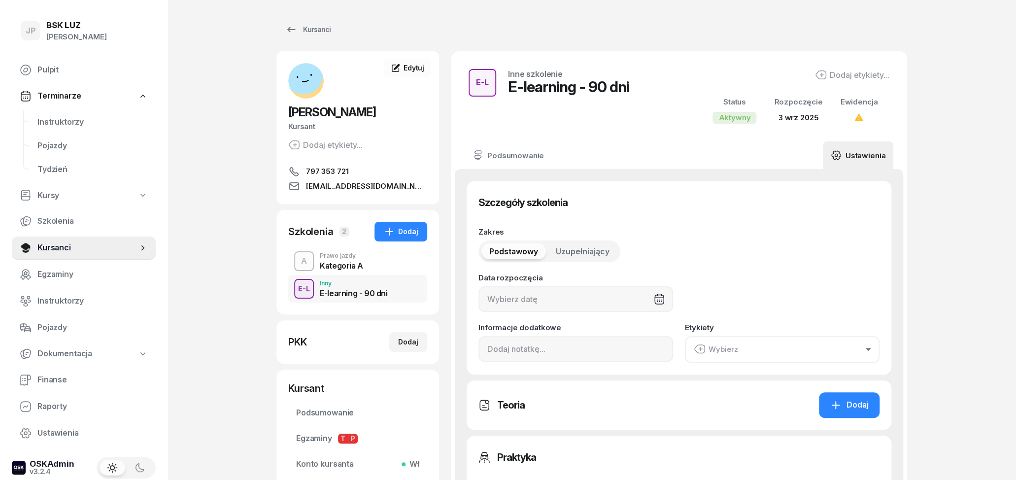
type input "[DATE]"
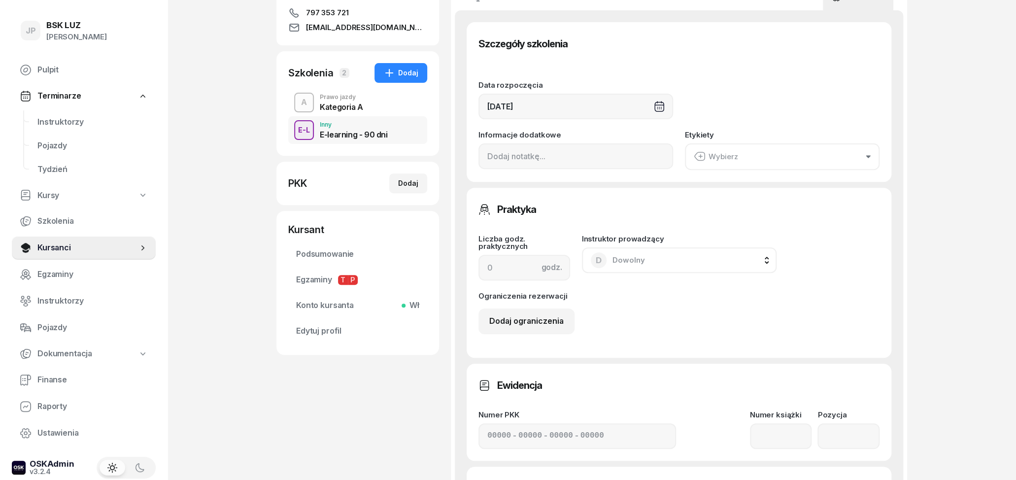
scroll to position [103, 0]
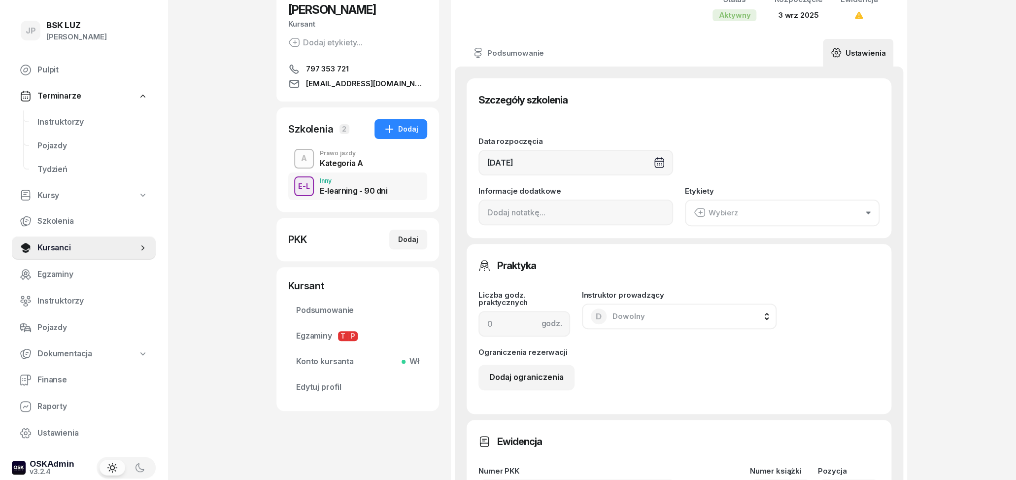
click at [780, 214] on button "Wybierz" at bounding box center [782, 213] width 195 height 27
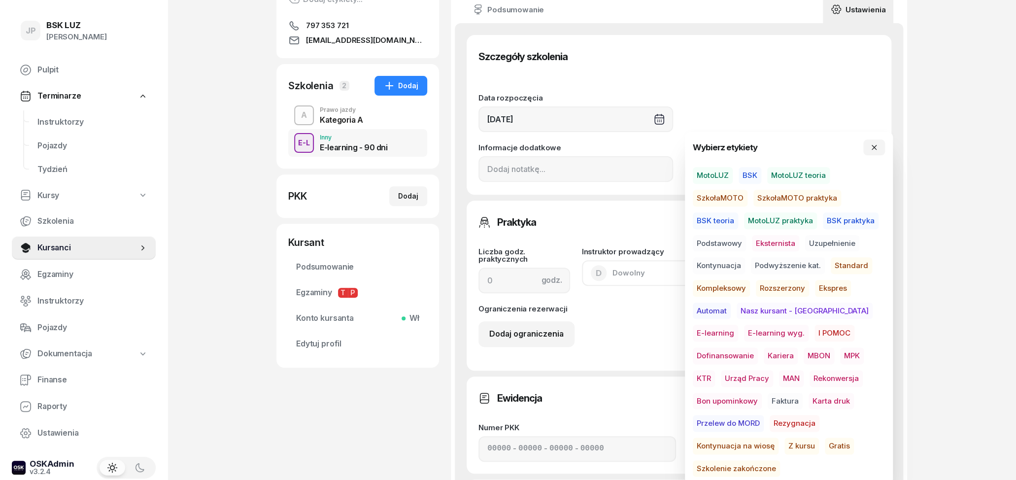
scroll to position [205, 0]
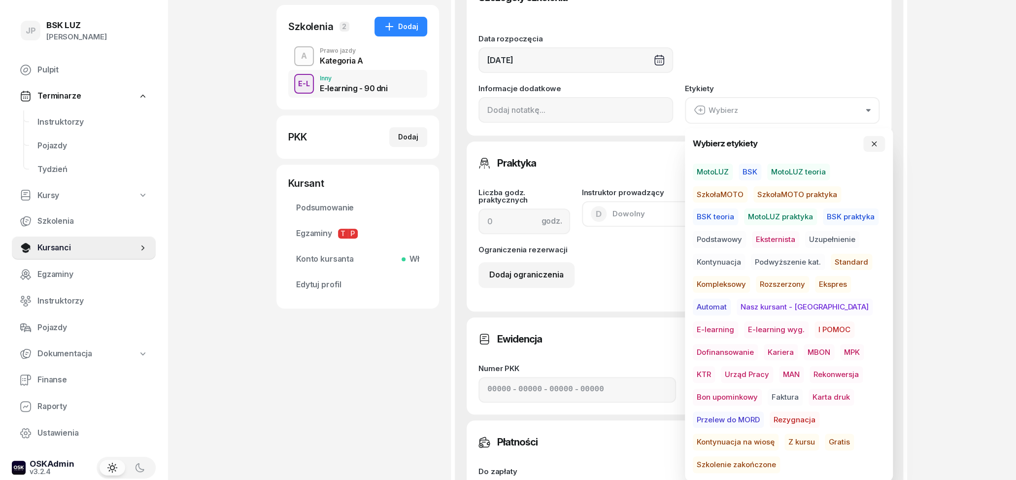
click at [825, 440] on span "Gratis" at bounding box center [839, 442] width 29 height 17
click at [414, 409] on div "[PERSON_NAME] [PERSON_NAME] etykiety... 797 353 721 [EMAIL_ADDRESS][DOMAIN_NAME…" at bounding box center [357, 255] width 163 height 818
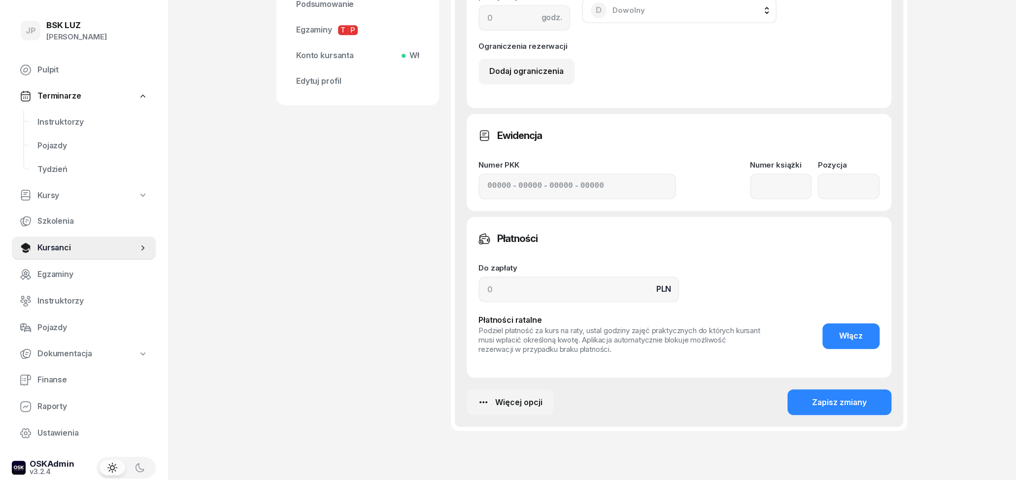
scroll to position [410, 0]
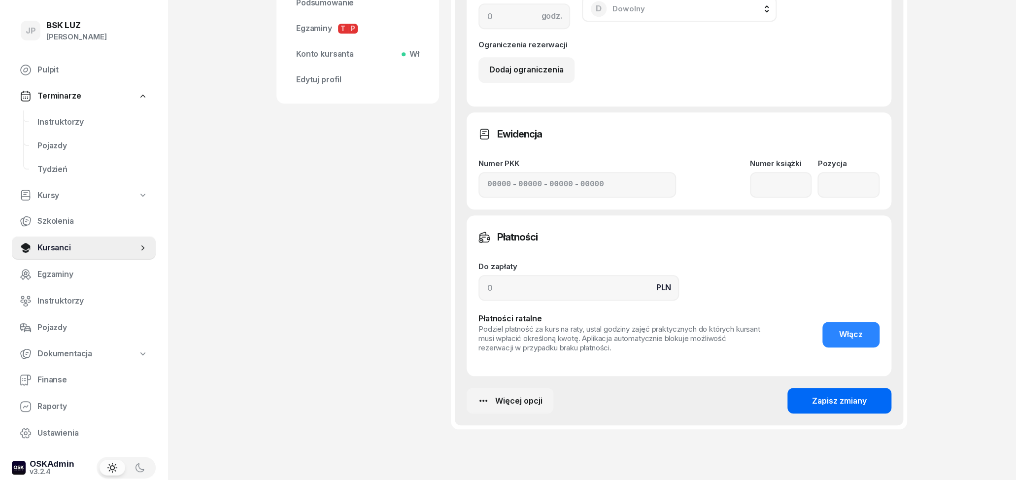
click at [822, 399] on div "Zapisz zmiany" at bounding box center [839, 401] width 55 height 13
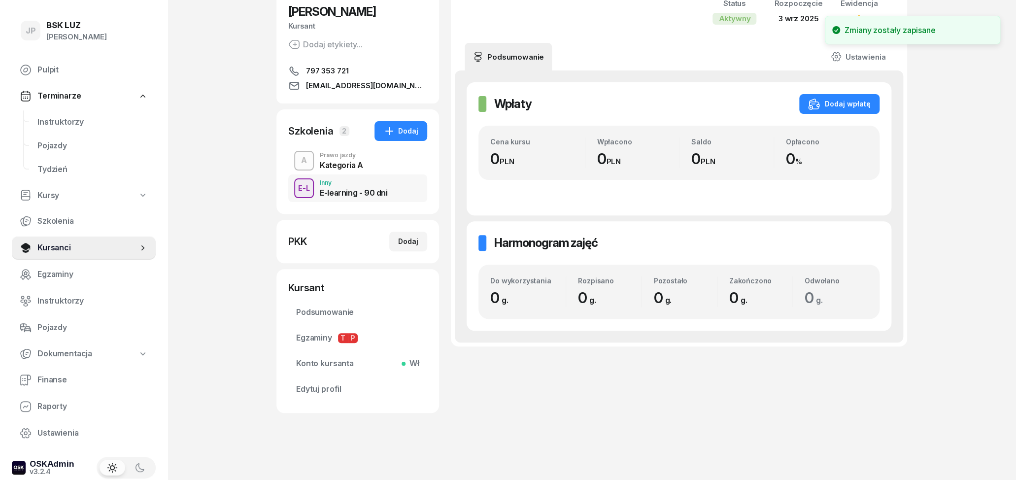
scroll to position [0, 0]
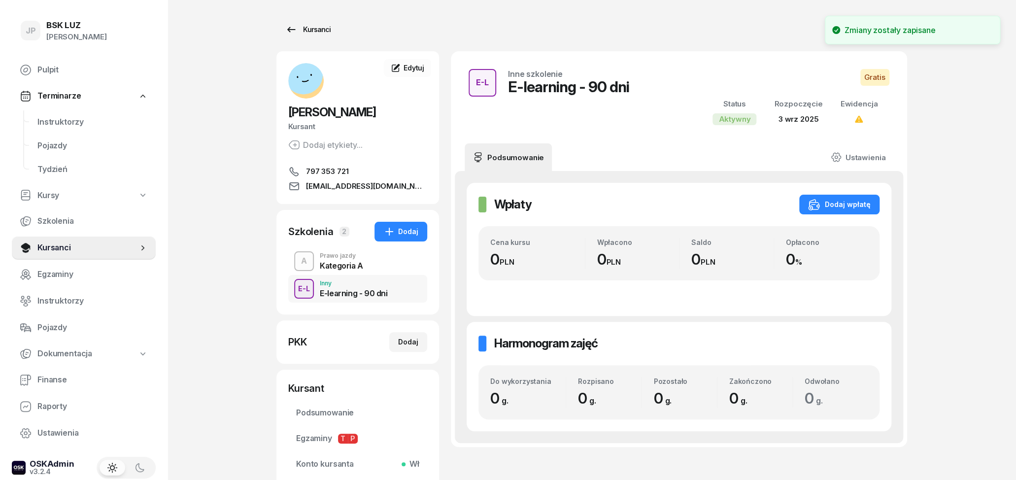
click at [289, 26] on icon at bounding box center [291, 30] width 12 height 12
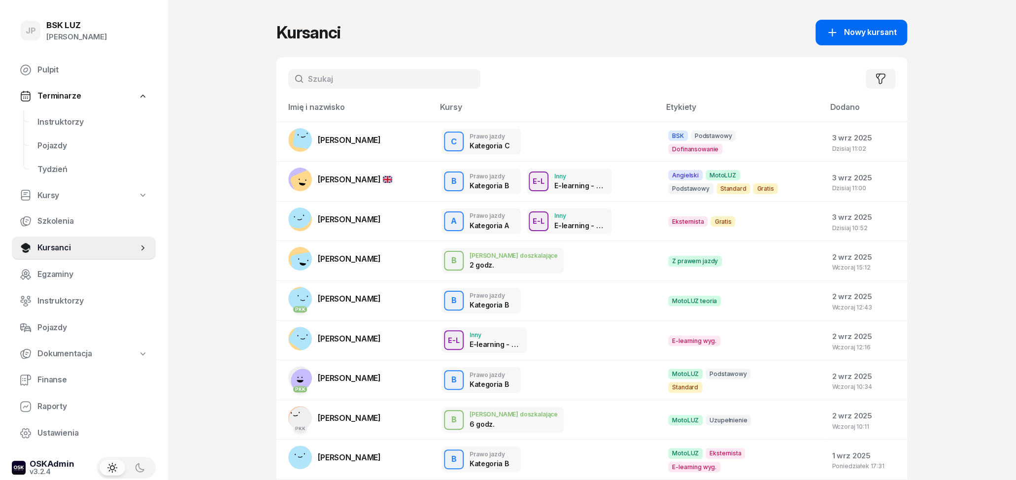
click at [868, 32] on span "Nowy kursant" at bounding box center [870, 32] width 52 height 13
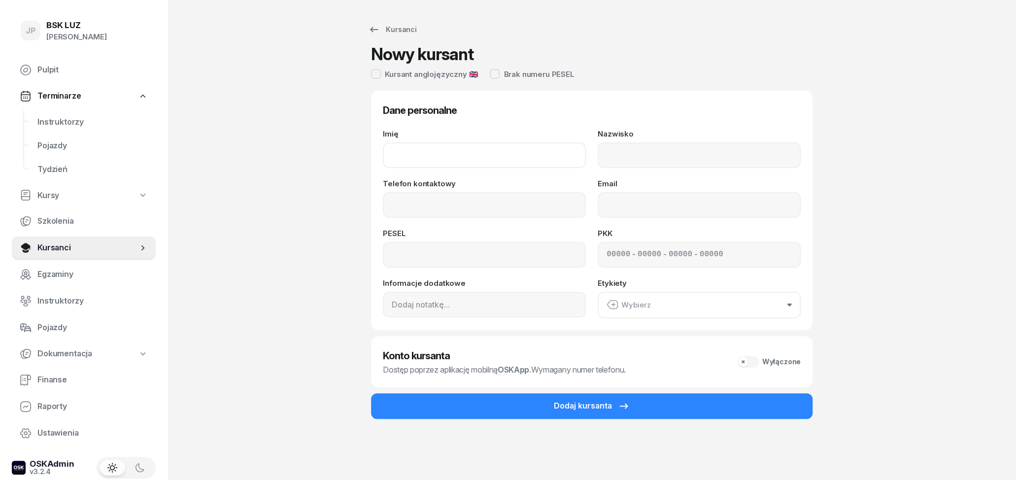
click at [422, 149] on input "Imię" at bounding box center [484, 155] width 203 height 26
type input "K"
type input "DOMINIKA"
click at [684, 153] on input "Nazwisko" at bounding box center [699, 155] width 203 height 26
type input "ULISZAK"
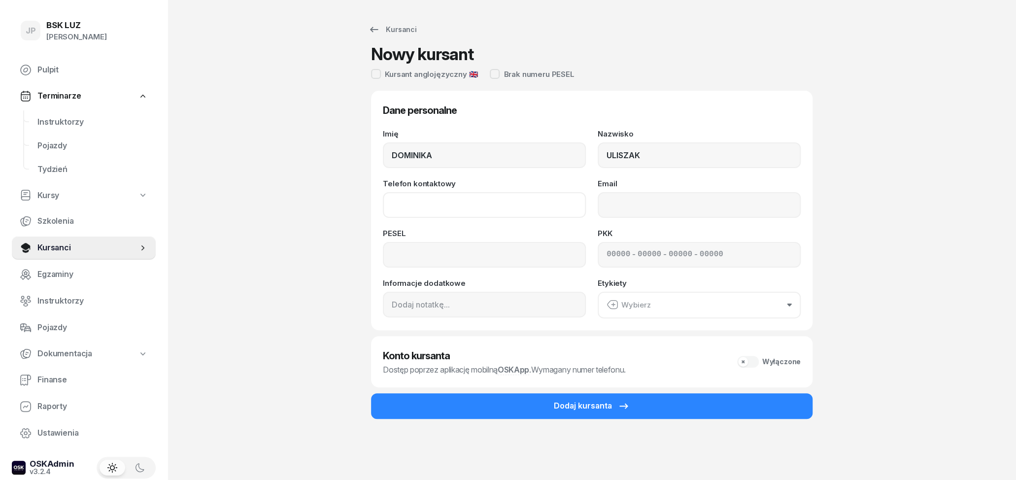
click at [466, 207] on input "Telefon kontaktowy" at bounding box center [484, 205] width 203 height 26
type input "722 111 075"
click at [684, 199] on input "Email" at bounding box center [699, 205] width 203 height 26
type input "[EMAIL_ADDRESS][DOMAIN_NAME]"
click at [485, 261] on input at bounding box center [484, 255] width 203 height 26
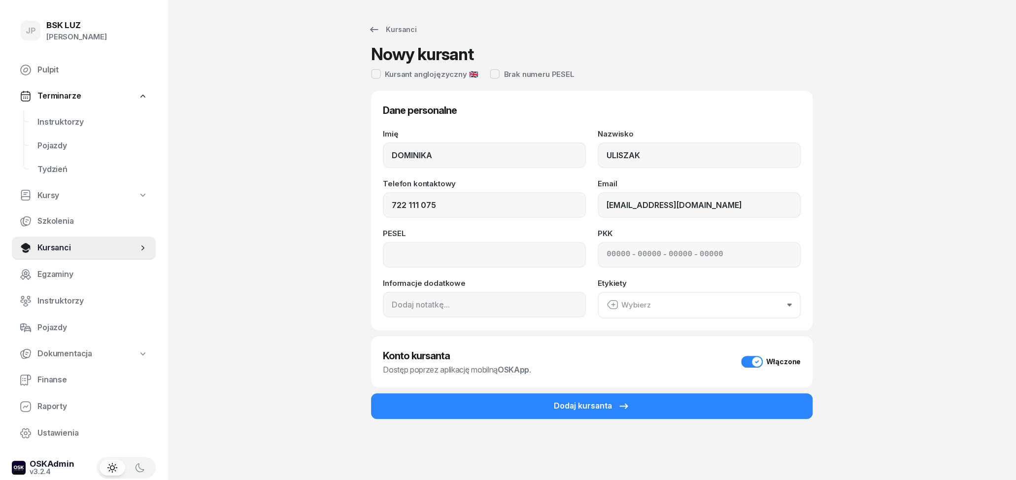
click at [749, 110] on h3 "Dane personalne" at bounding box center [592, 111] width 418 height 16
click at [647, 305] on div "Wybierz" at bounding box center [629, 305] width 44 height 13
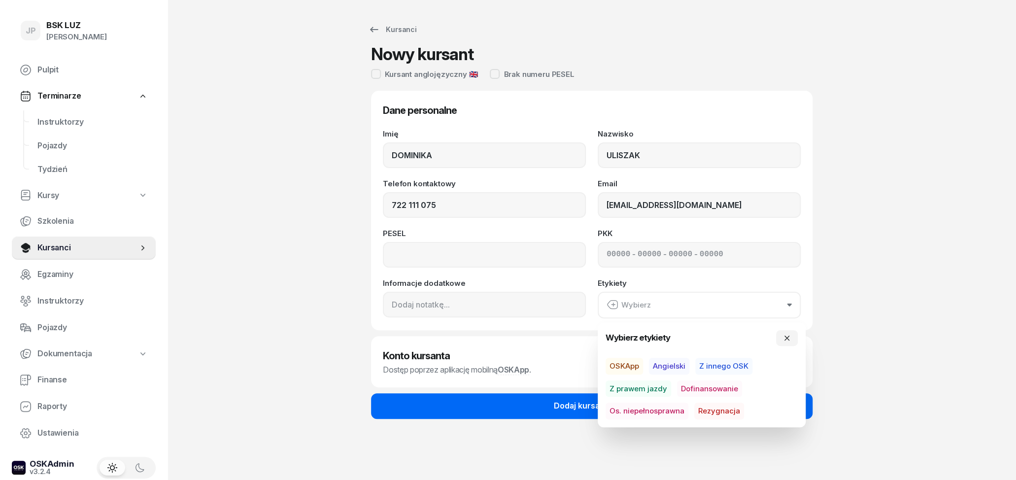
click at [557, 404] on div "Dodaj kursanta" at bounding box center [592, 406] width 76 height 13
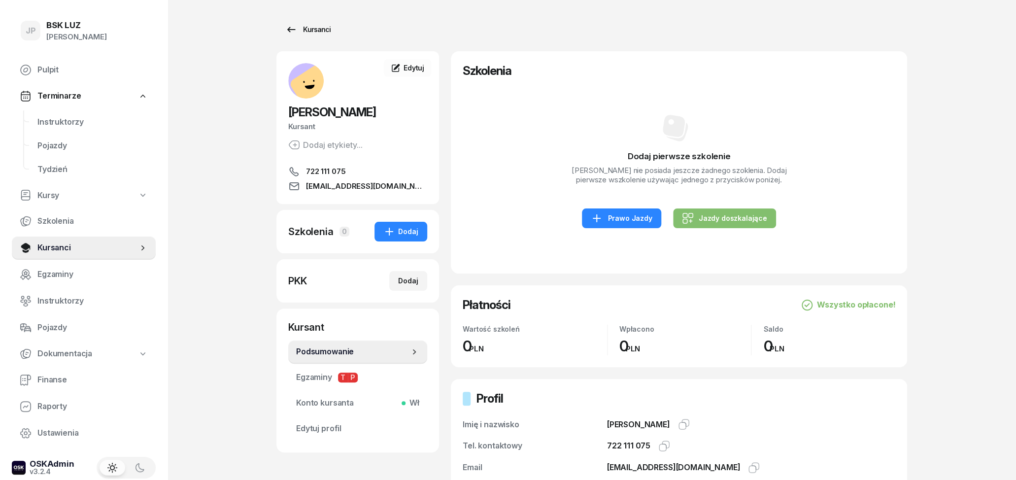
click at [294, 28] on icon at bounding box center [291, 30] width 12 height 12
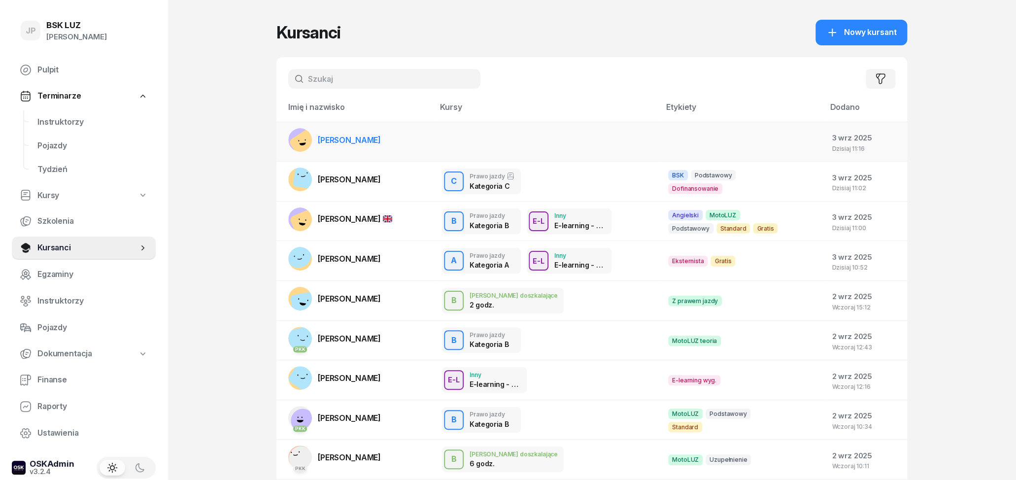
click at [340, 139] on span "[PERSON_NAME]" at bounding box center [349, 140] width 63 height 10
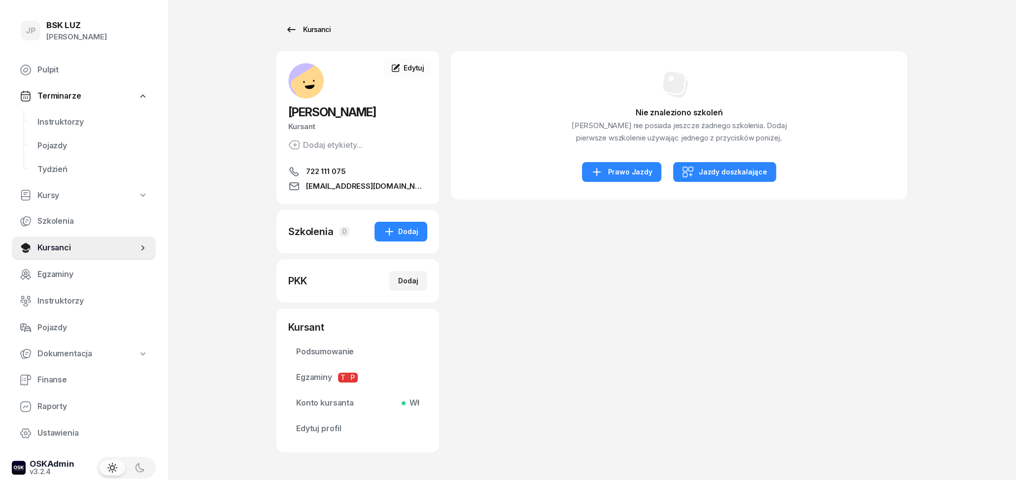
click at [292, 32] on icon at bounding box center [291, 30] width 12 height 12
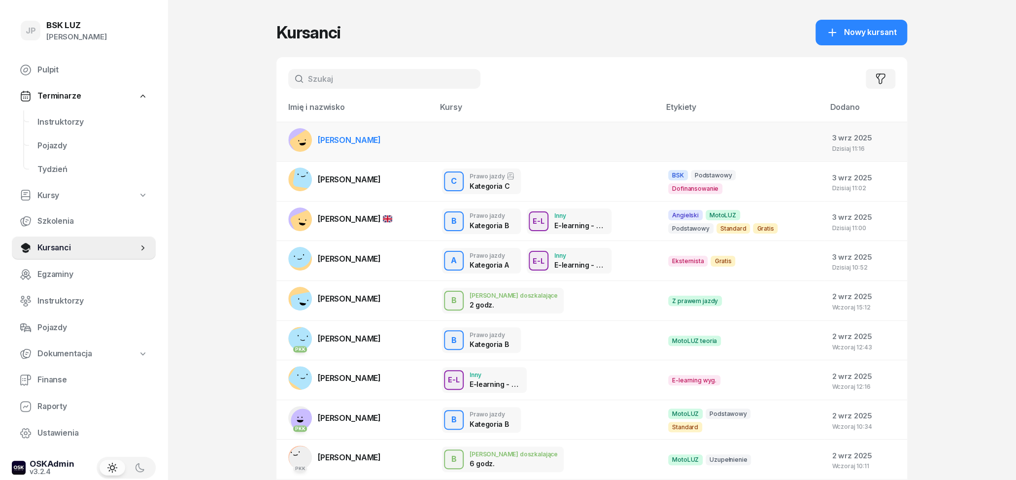
click at [378, 137] on span "[PERSON_NAME]" at bounding box center [349, 140] width 63 height 10
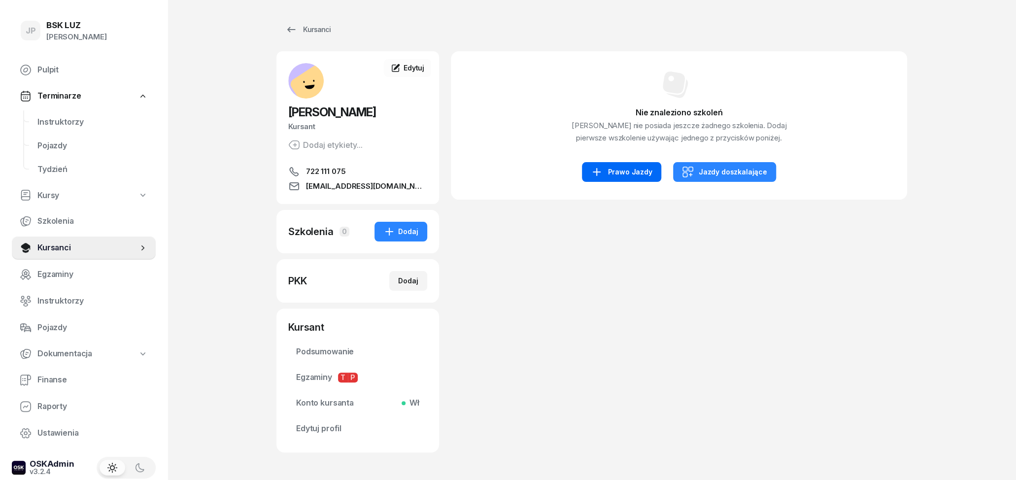
click at [644, 178] on div "Prawo Jazdy" at bounding box center [621, 172] width 61 height 12
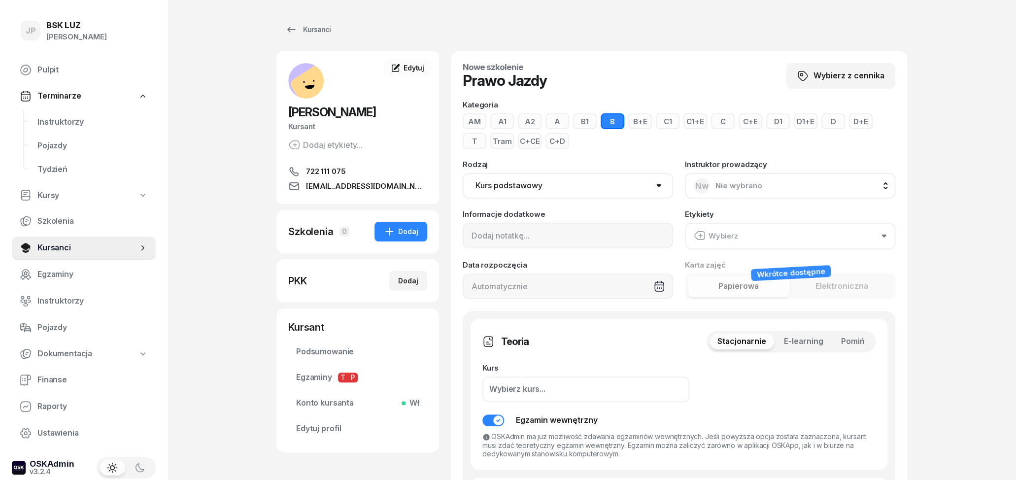
click at [463, 173] on select "Kurs podstawowy Kurs uzupełniający" at bounding box center [568, 186] width 210 height 26
click at [609, 161] on div "Rodzaj Kurs podstawowy Kurs uzupełniający" at bounding box center [568, 180] width 210 height 38
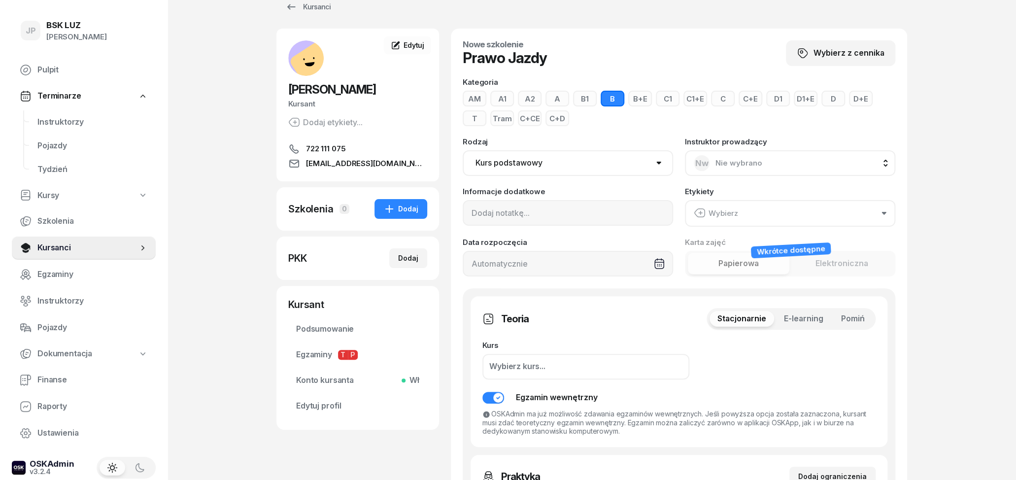
scroll to position [51, 0]
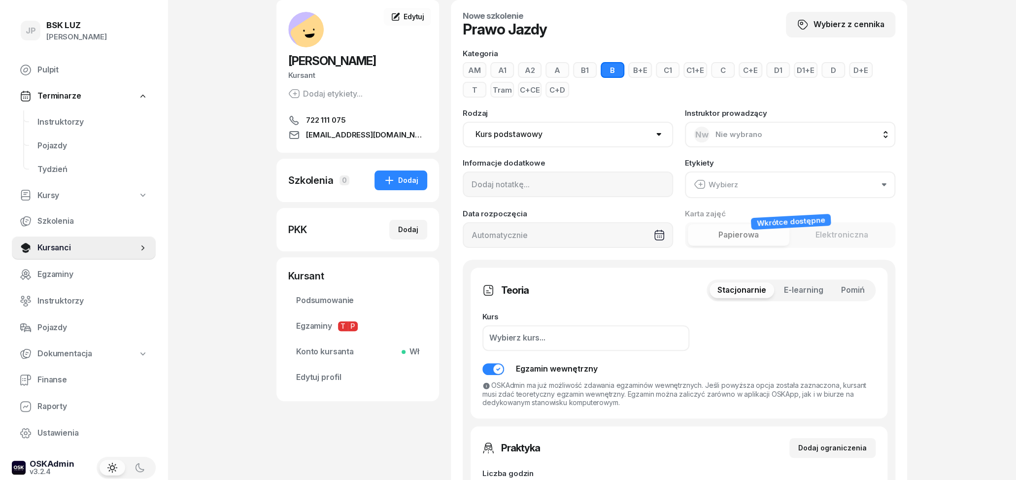
click at [725, 185] on div "Wybierz" at bounding box center [716, 184] width 44 height 13
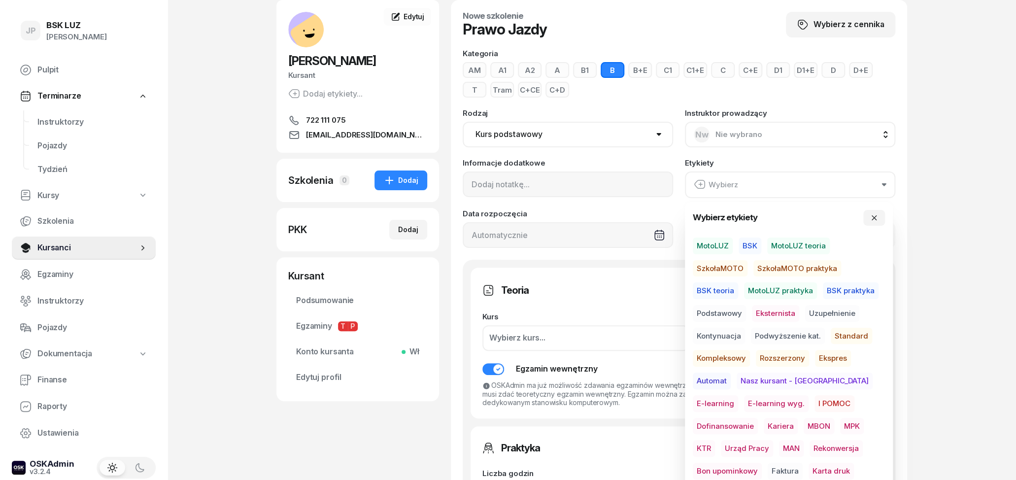
click at [716, 247] on span "MotoLUZ" at bounding box center [713, 246] width 40 height 17
click at [725, 312] on span "Podstawowy" at bounding box center [719, 313] width 53 height 17
click at [850, 337] on span "Standard" at bounding box center [851, 335] width 41 height 17
click at [914, 326] on div "JP BSK [PERSON_NAME] Pulpit Terminarze Instruktorzy Pojazdy Tydzień Kursy Szkol…" at bounding box center [508, 445] width 1016 height 992
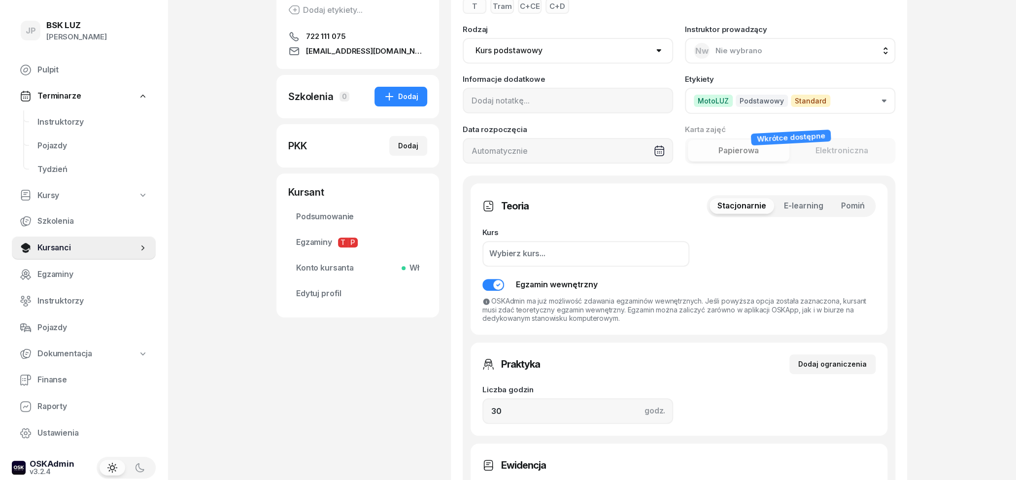
scroll to position [154, 0]
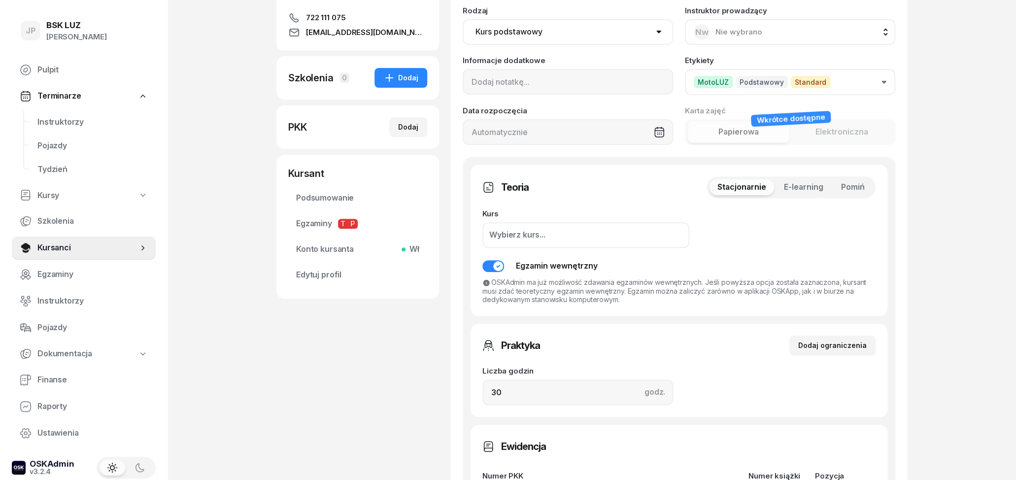
click at [863, 190] on span "Pomiń" at bounding box center [853, 187] width 24 height 13
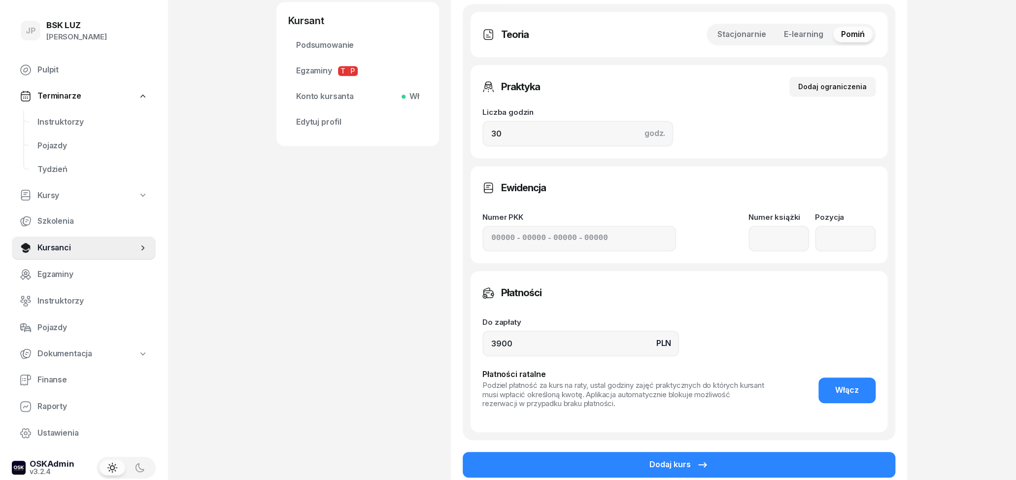
scroll to position [359, 0]
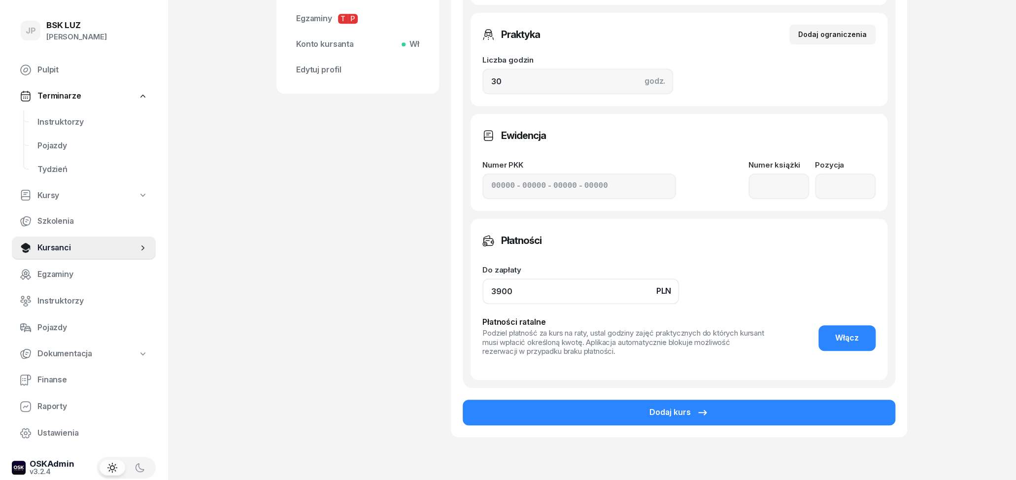
click at [502, 290] on input "3900" at bounding box center [581, 291] width 197 height 26
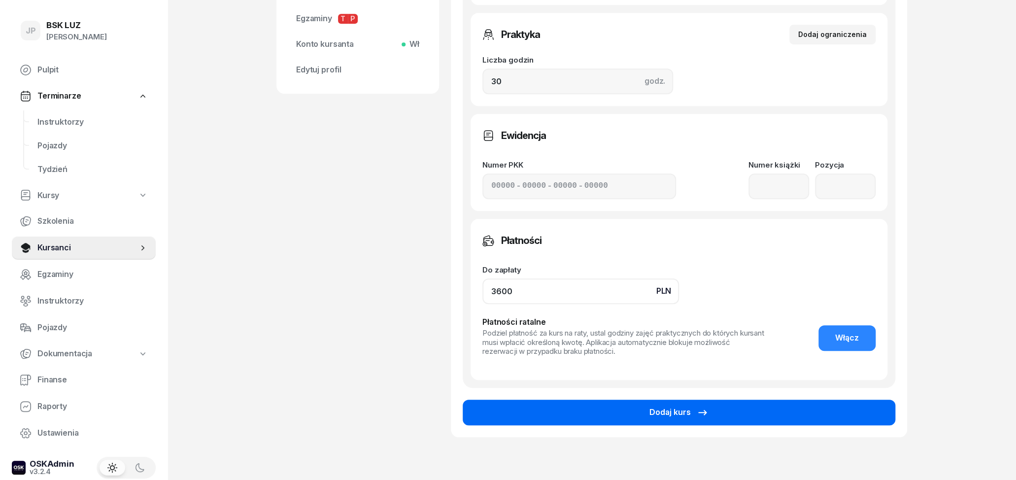
type input "3600"
click at [774, 413] on button "Dodaj kurs" at bounding box center [679, 413] width 433 height 26
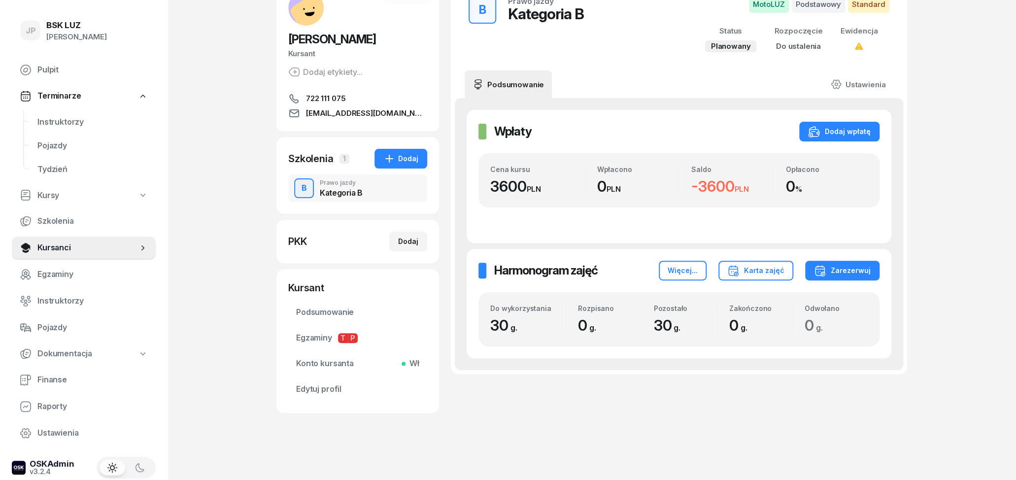
scroll to position [73, 0]
click at [393, 165] on icon "button" at bounding box center [389, 159] width 12 height 12
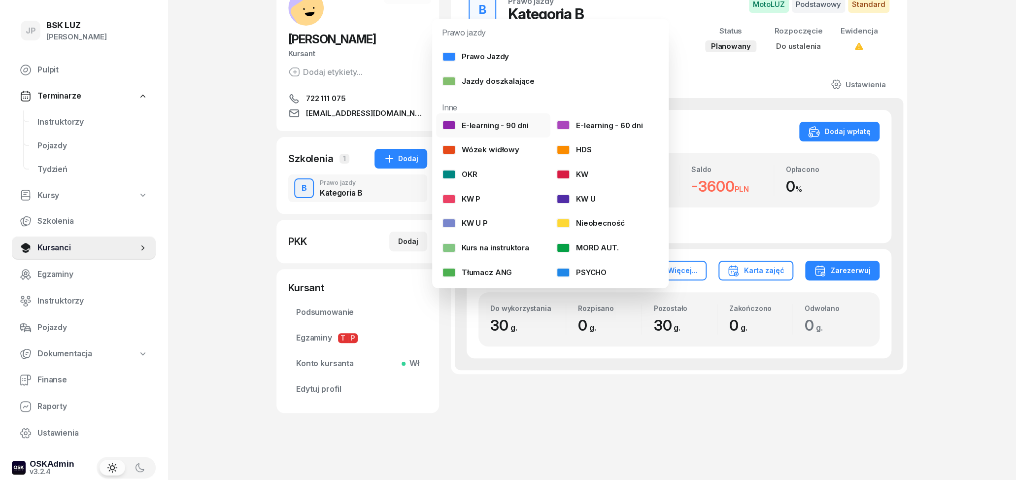
click at [515, 132] on link "E-learning - 90 dni" at bounding box center [493, 125] width 114 height 25
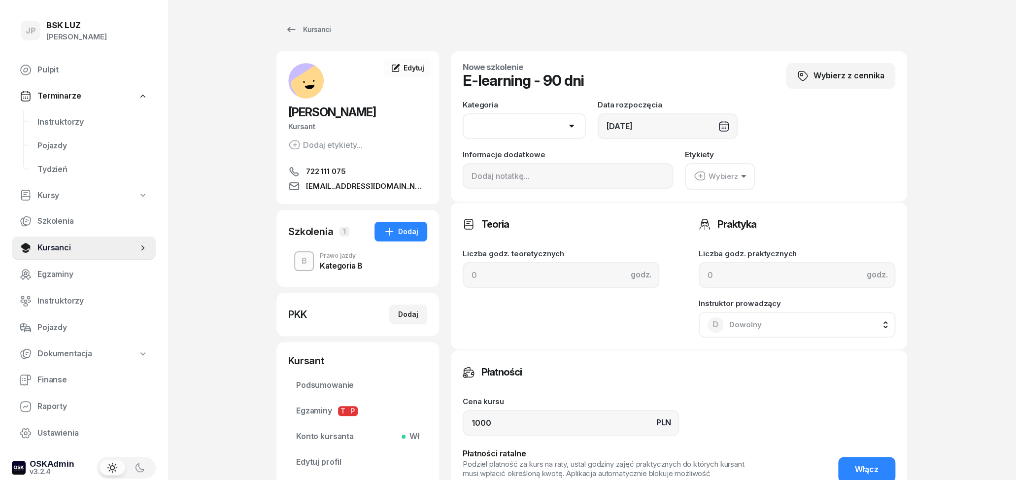
click at [463, 113] on select "AM A1 A2 A B1 B B+E C1 C1+E C C+E D1 D1+E D D+E T Tram C+CE C+D" at bounding box center [524, 126] width 123 height 26
select select "B"
click option "B" at bounding box center [0, 0] width 0 height 0
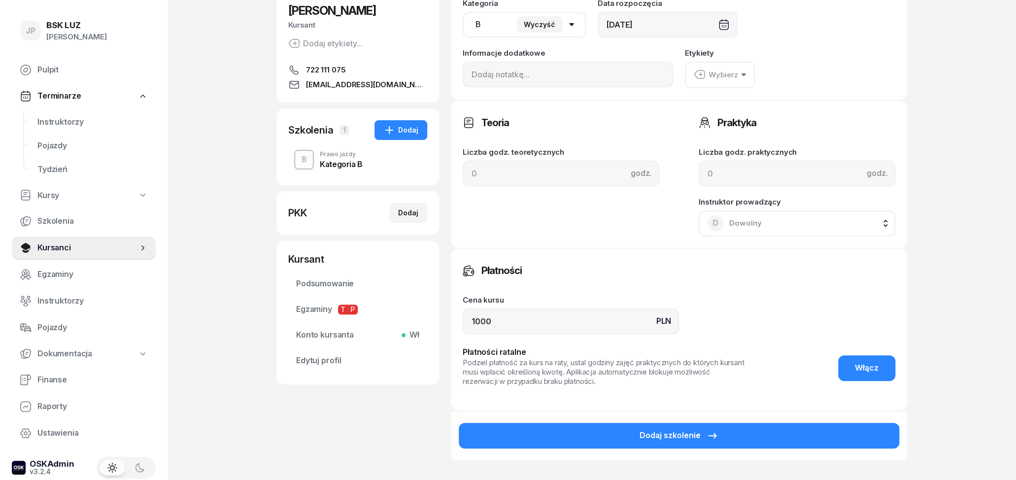
scroll to position [103, 0]
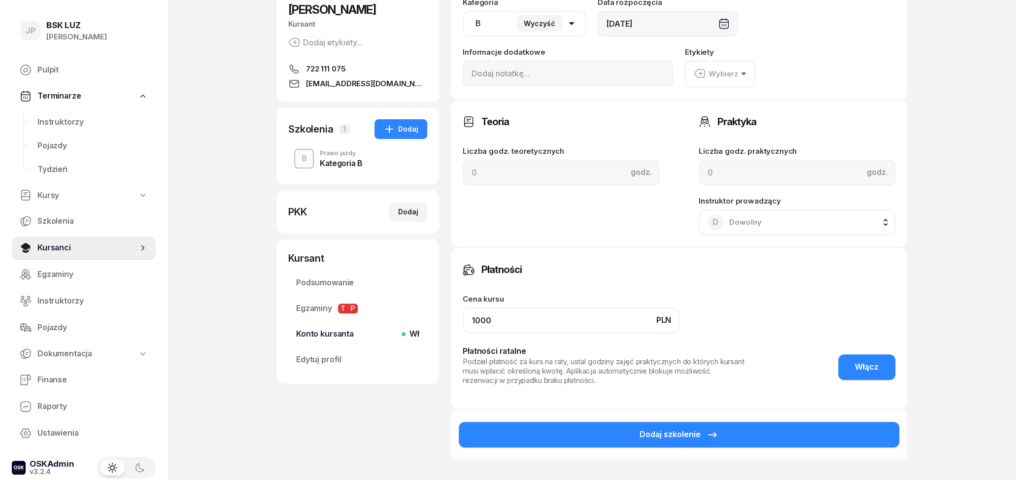
drag, startPoint x: 544, startPoint y: 322, endPoint x: 421, endPoint y: 323, distance: 123.2
click at [463, 323] on input "1000" at bounding box center [571, 321] width 216 height 26
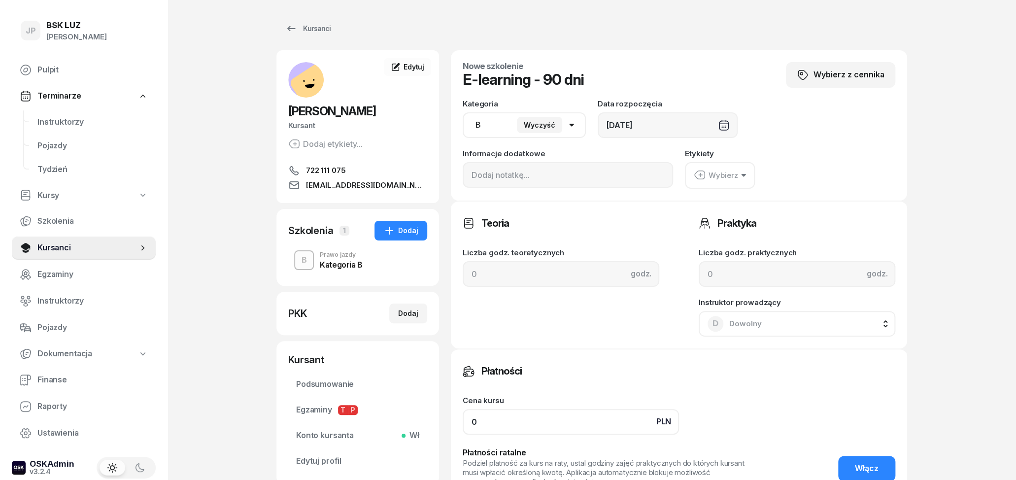
scroll to position [0, 0]
type input "0"
click at [742, 170] on button "Wybierz" at bounding box center [720, 176] width 70 height 27
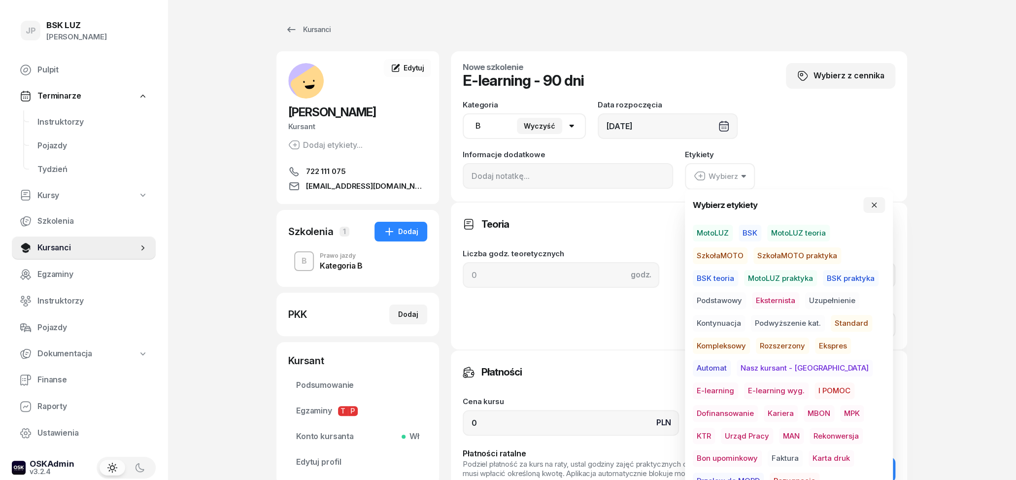
scroll to position [51, 0]
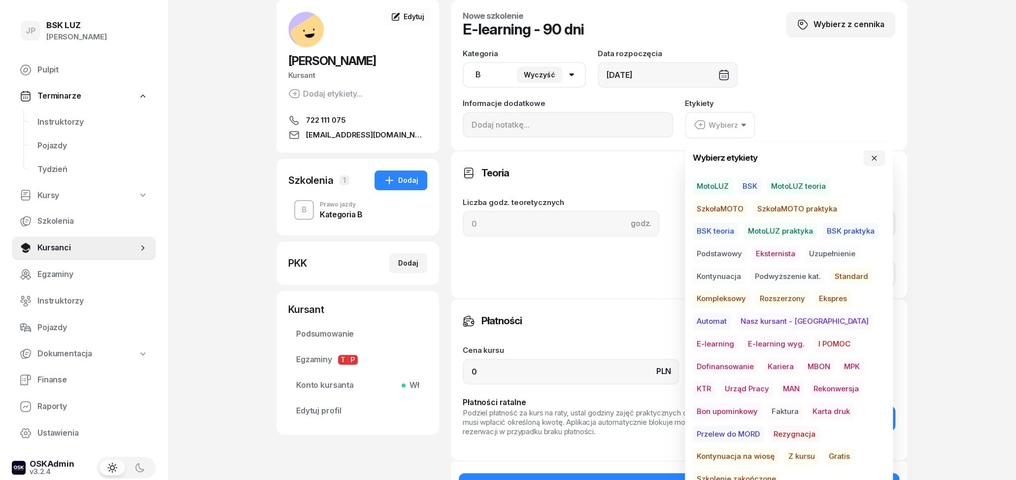
click at [825, 452] on span "Gratis" at bounding box center [839, 456] width 29 height 17
click at [999, 345] on div "JP BSK [PERSON_NAME] Pulpit Terminarze Instruktorzy Pojazdy Tydzień Kursy Szkol…" at bounding box center [508, 290] width 1016 height 682
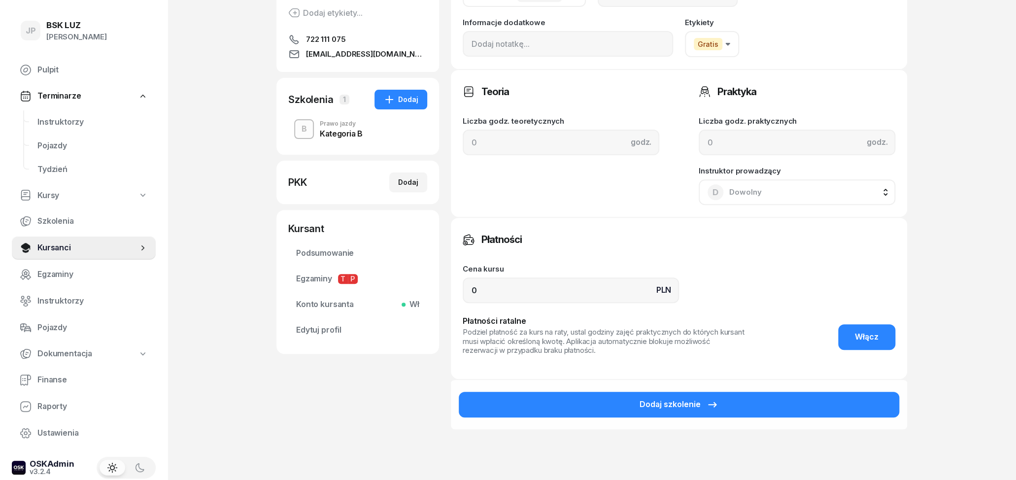
scroll to position [200, 0]
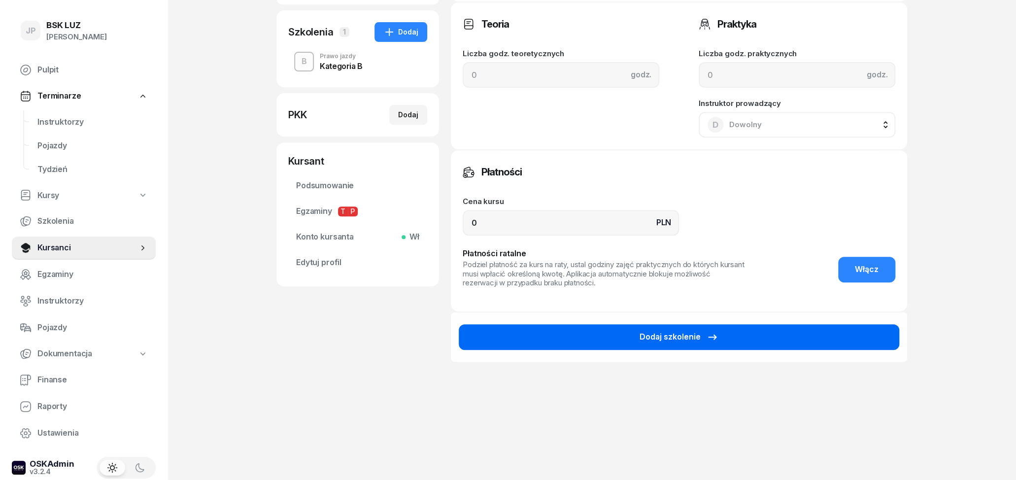
click at [654, 342] on button "Dodaj szkolenie" at bounding box center [679, 337] width 441 height 26
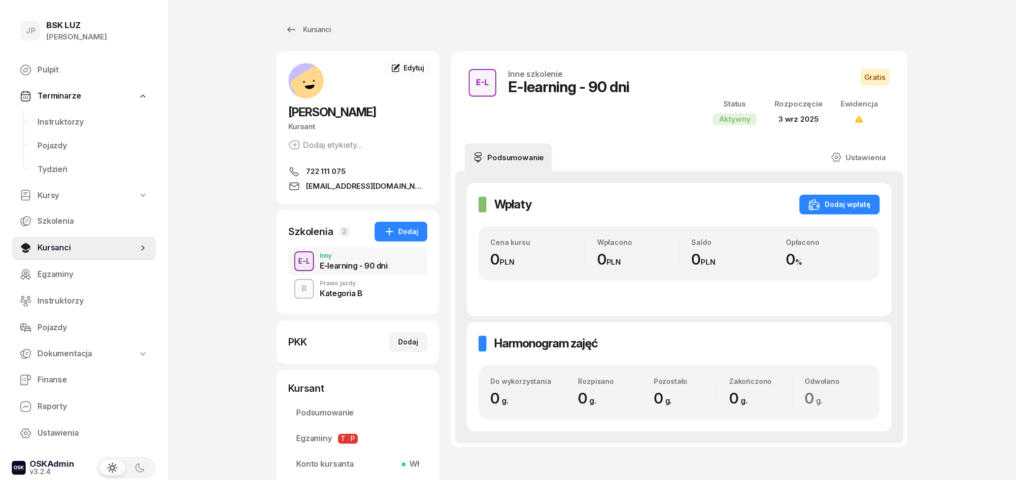
click at [358, 287] on div "Kategoria B" at bounding box center [341, 291] width 43 height 11
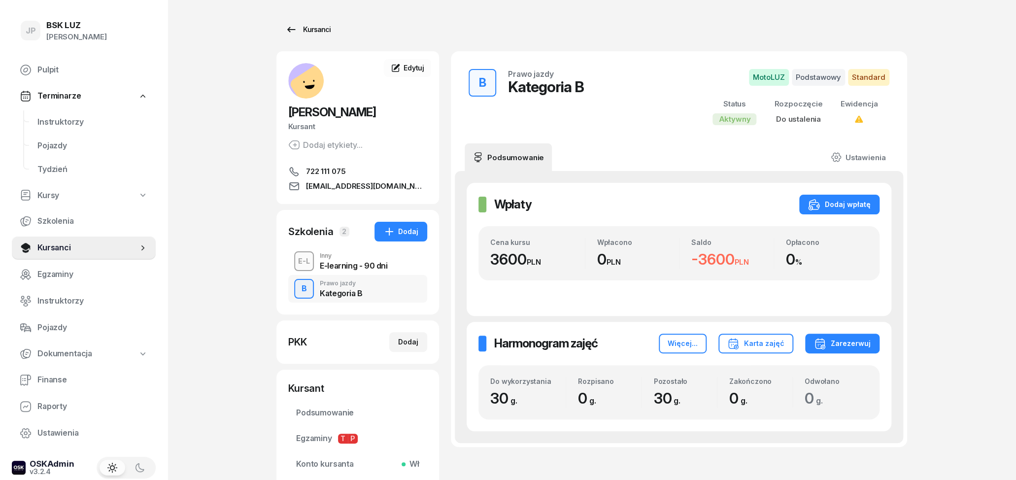
click at [304, 28] on div "Kursanci" at bounding box center [307, 30] width 45 height 12
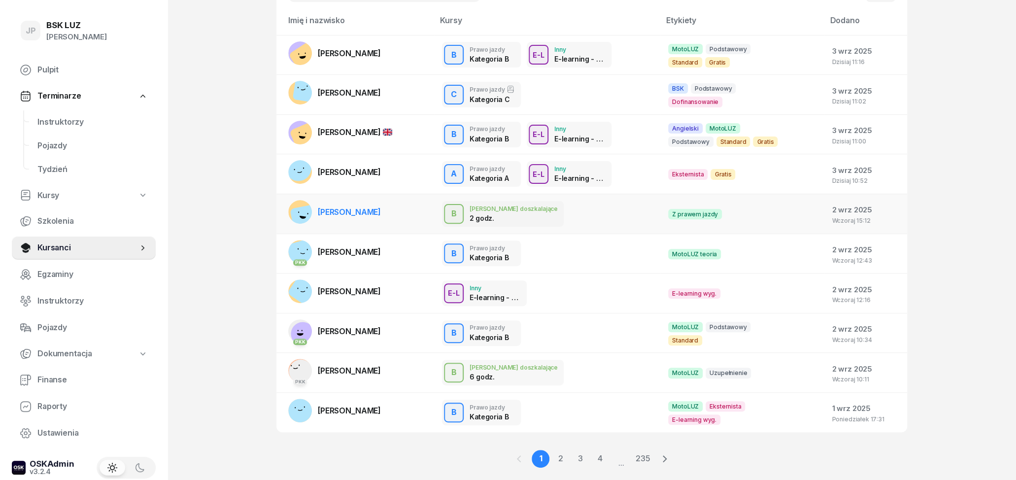
scroll to position [103, 0]
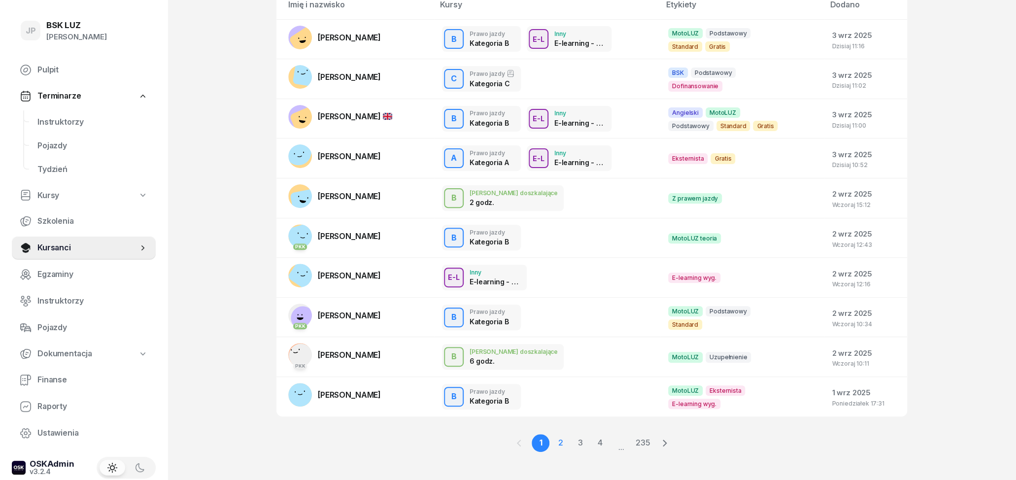
click at [556, 447] on link "2" at bounding box center [561, 443] width 18 height 18
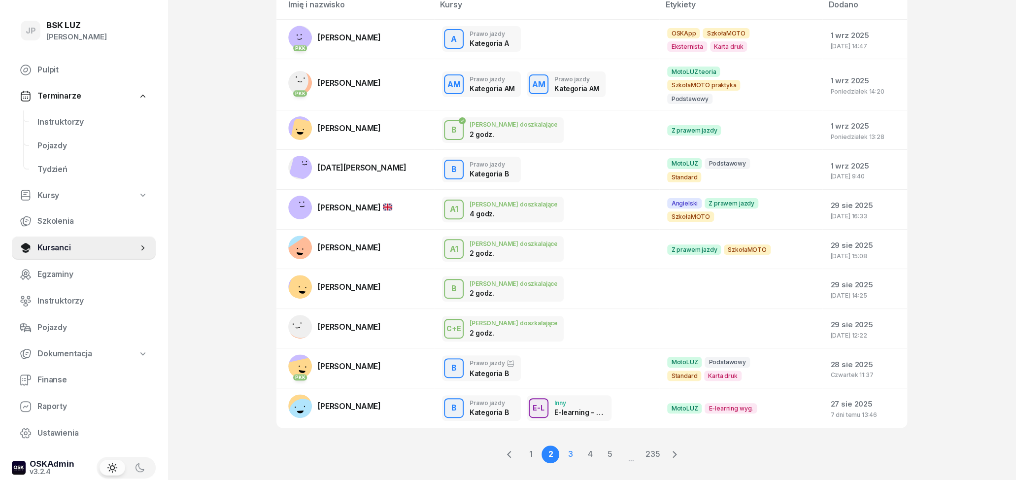
click at [572, 446] on link "3" at bounding box center [570, 455] width 18 height 18
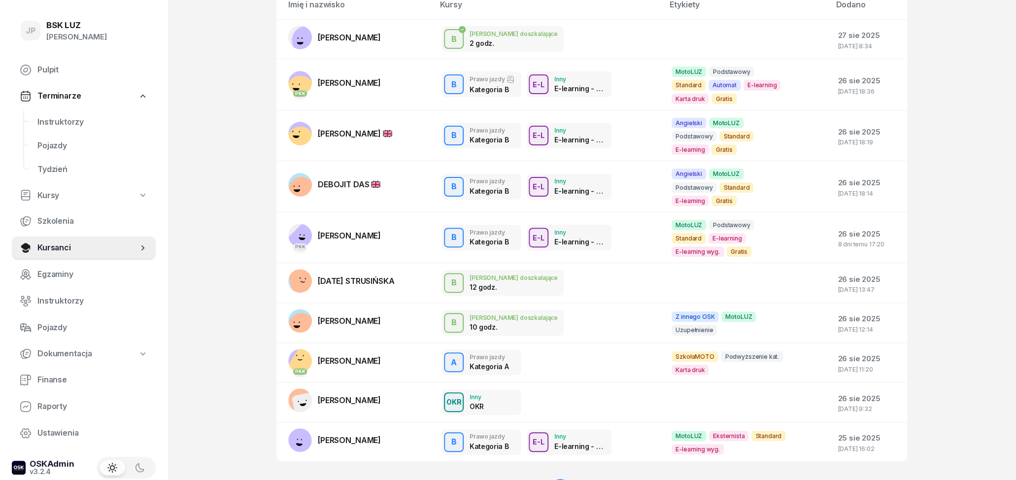
click at [581, 479] on link "4" at bounding box center [580, 488] width 18 height 18
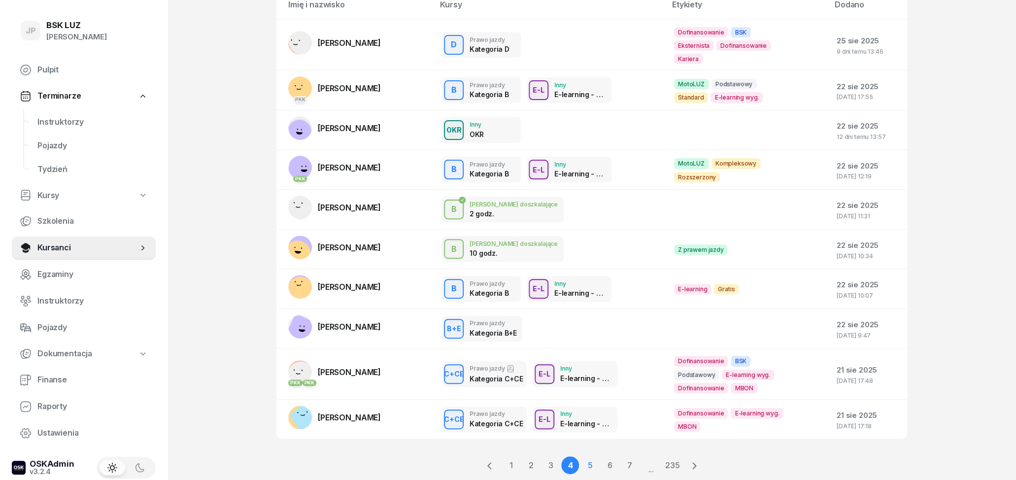
click at [589, 456] on link "5" at bounding box center [590, 465] width 18 height 18
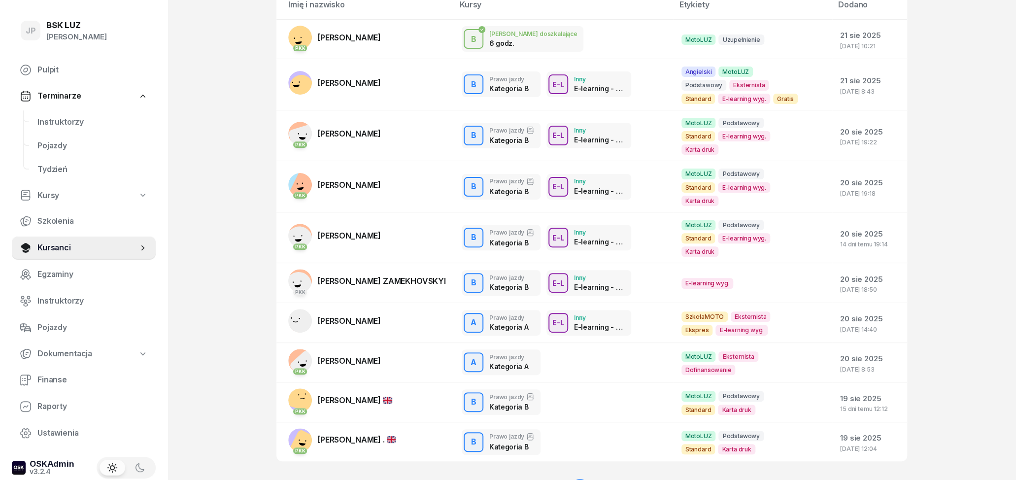
click at [564, 479] on link "4" at bounding box center [561, 488] width 18 height 18
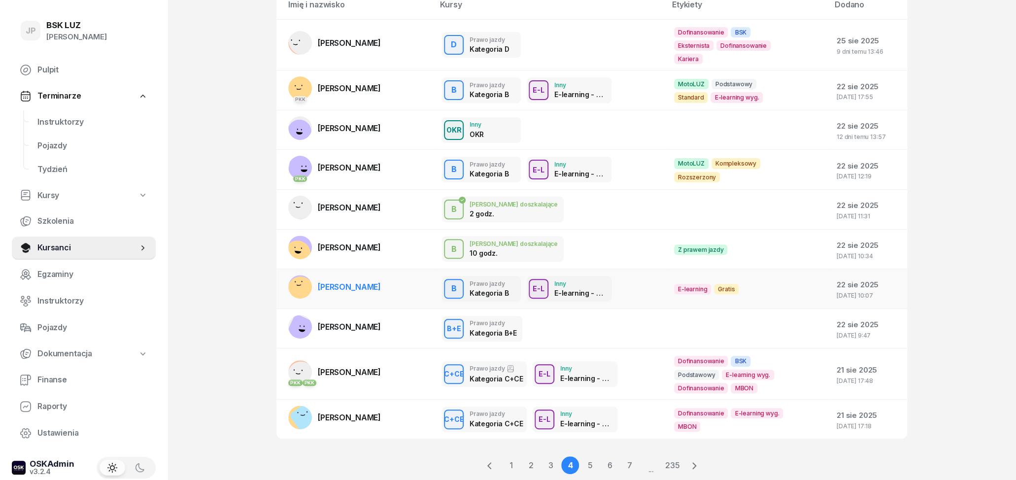
click at [637, 284] on div "B Prawo jazdy Kategoria B E-L Inny E-learning - 90 dni" at bounding box center [550, 289] width 216 height 26
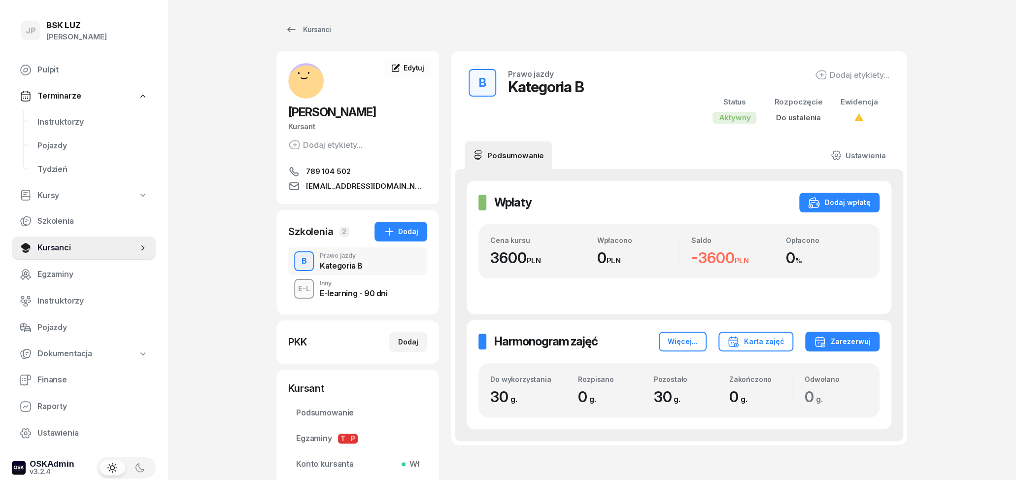
click at [332, 293] on div "E-learning - 90 dni" at bounding box center [354, 293] width 68 height 8
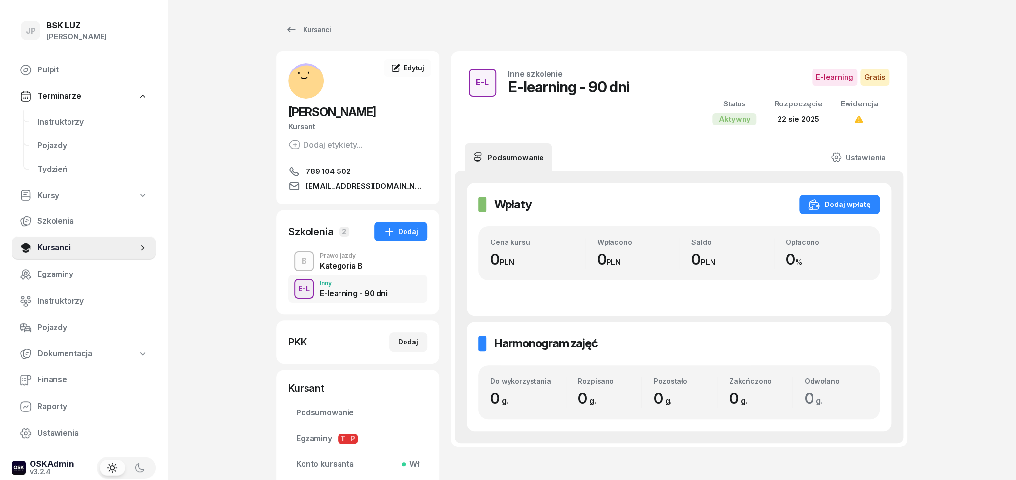
click at [316, 261] on div "B Prawo jazdy Kategoria B" at bounding box center [357, 261] width 139 height 28
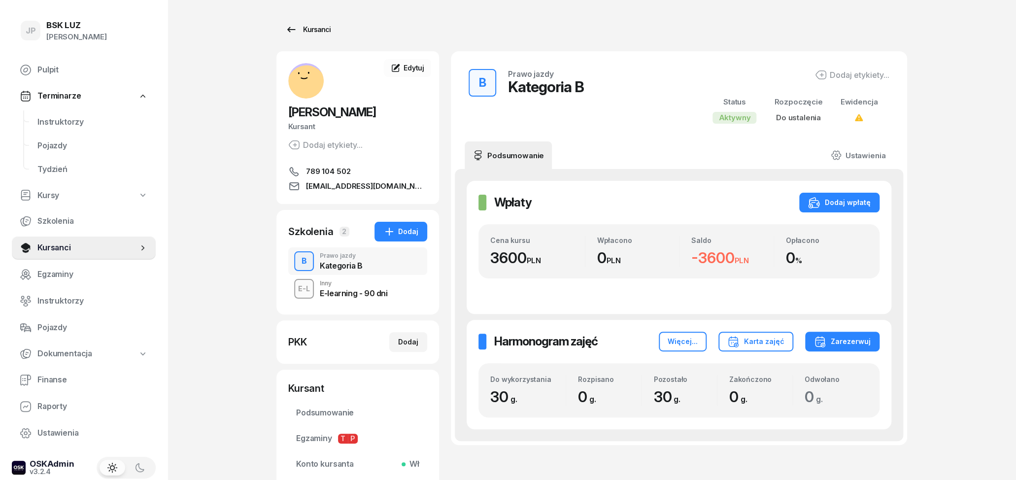
click at [293, 26] on icon at bounding box center [291, 30] width 12 height 12
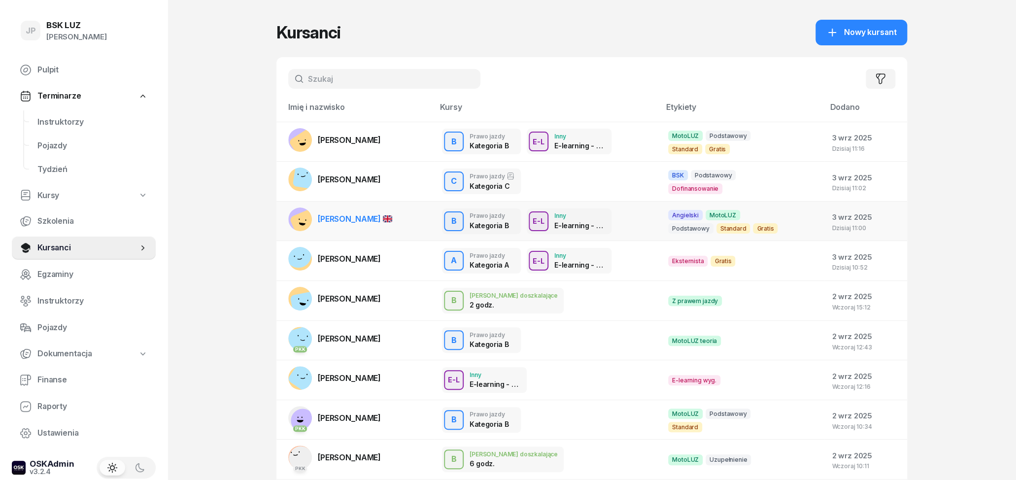
click at [357, 225] on link "[PERSON_NAME]" at bounding box center [340, 219] width 104 height 24
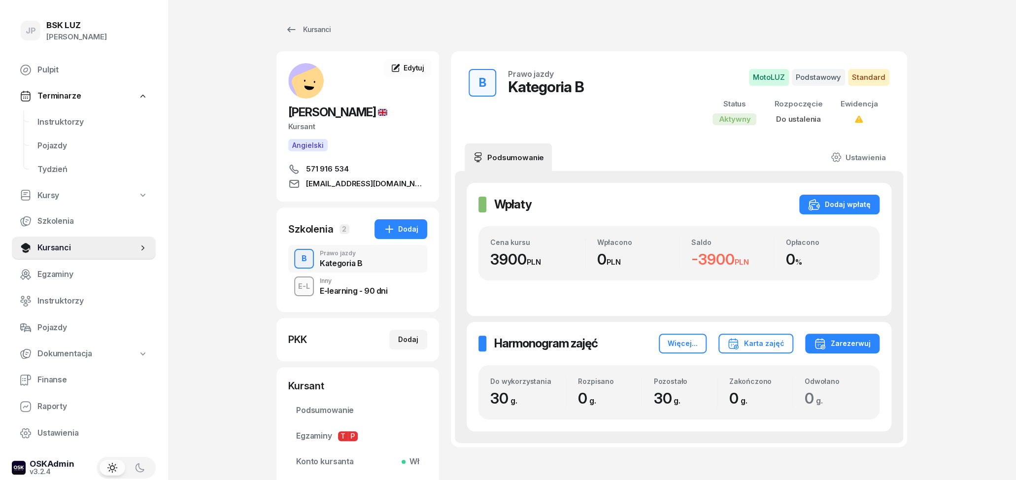
click at [355, 295] on div "E-learning - 90 dni" at bounding box center [354, 291] width 68 height 8
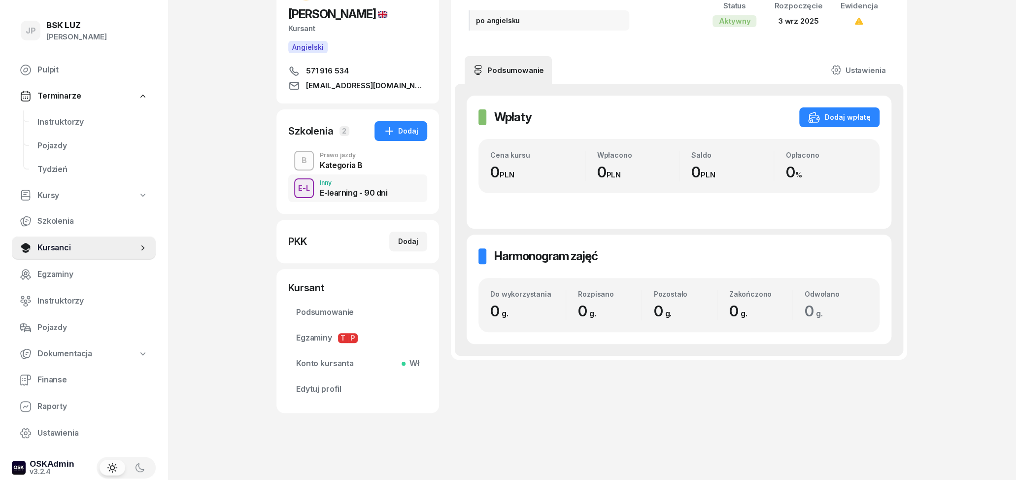
scroll to position [62, 0]
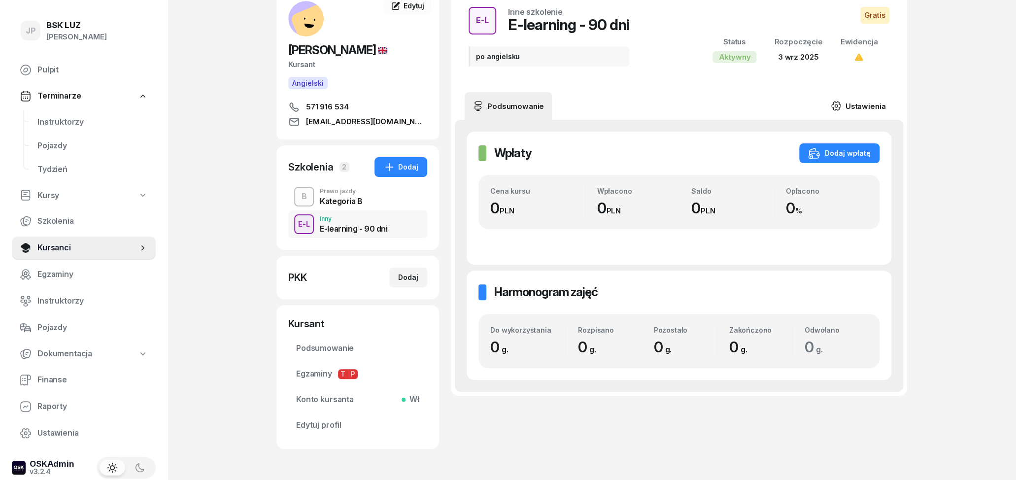
click at [876, 109] on link "Ustawienia" at bounding box center [858, 106] width 70 height 28
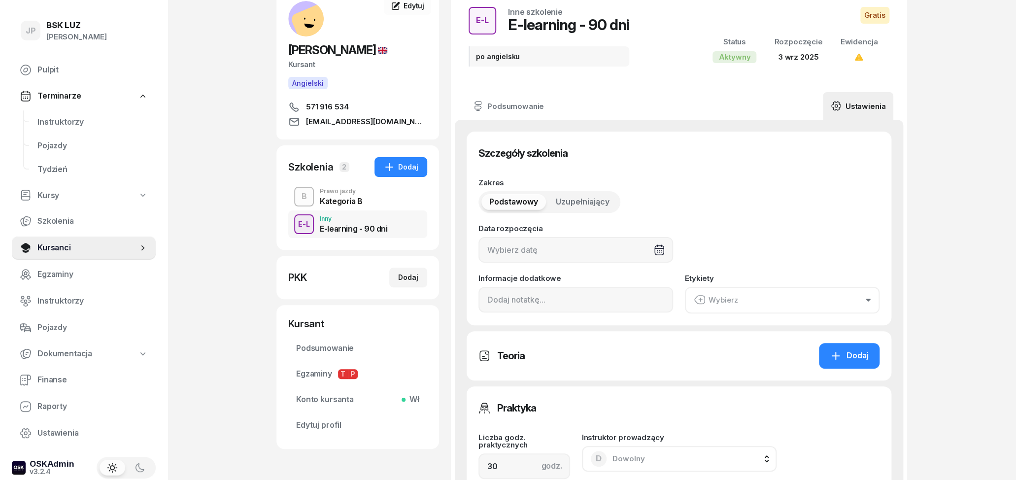
type input "[DATE]"
type input "po angielsku"
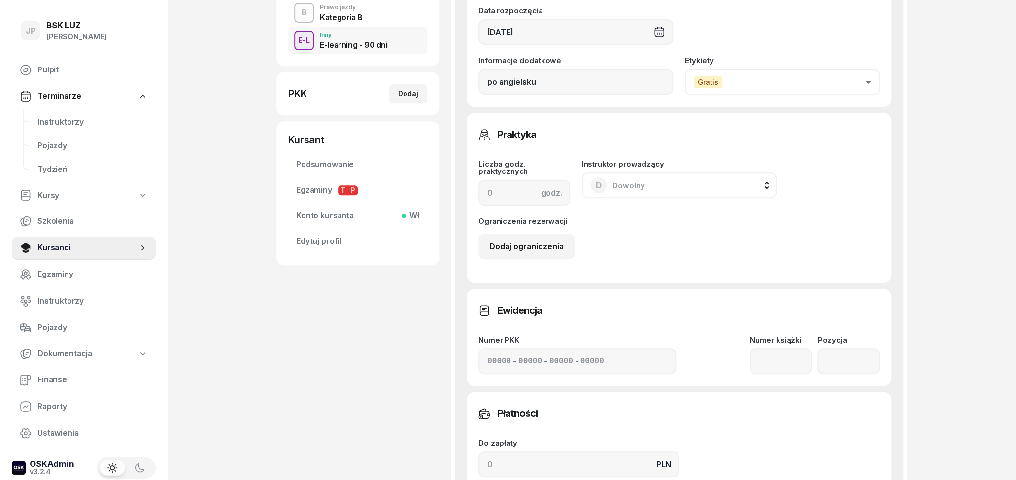
scroll to position [216, 0]
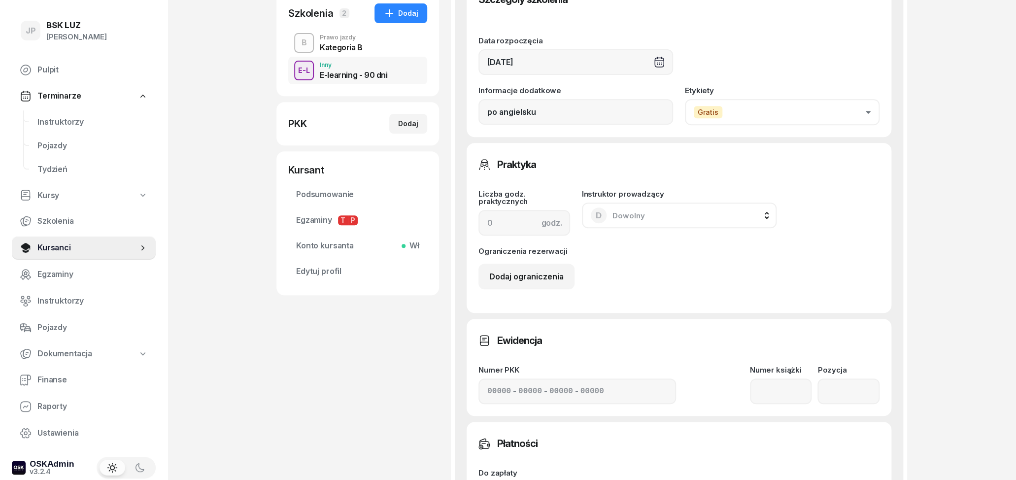
click at [770, 111] on button "Gratis" at bounding box center [782, 112] width 195 height 26
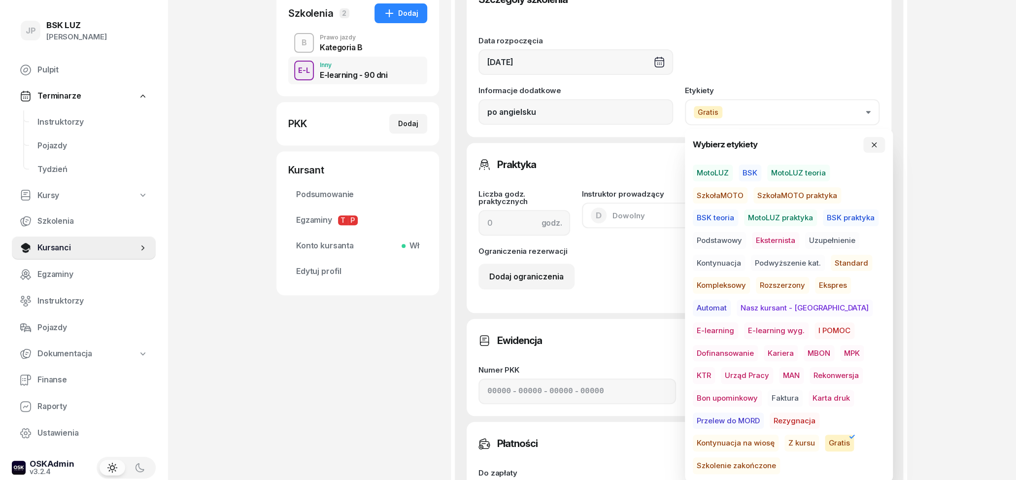
click at [738, 322] on span "E-learning" at bounding box center [715, 330] width 45 height 17
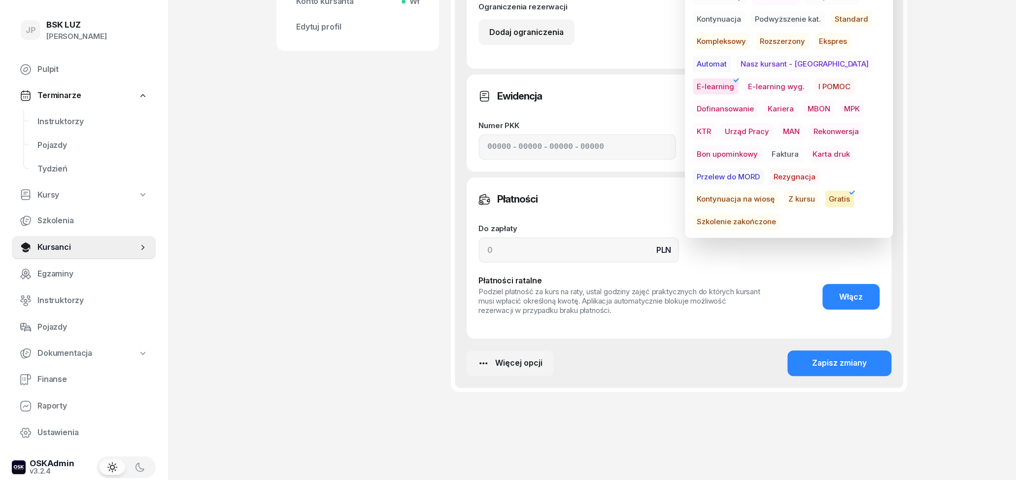
scroll to position [468, 0]
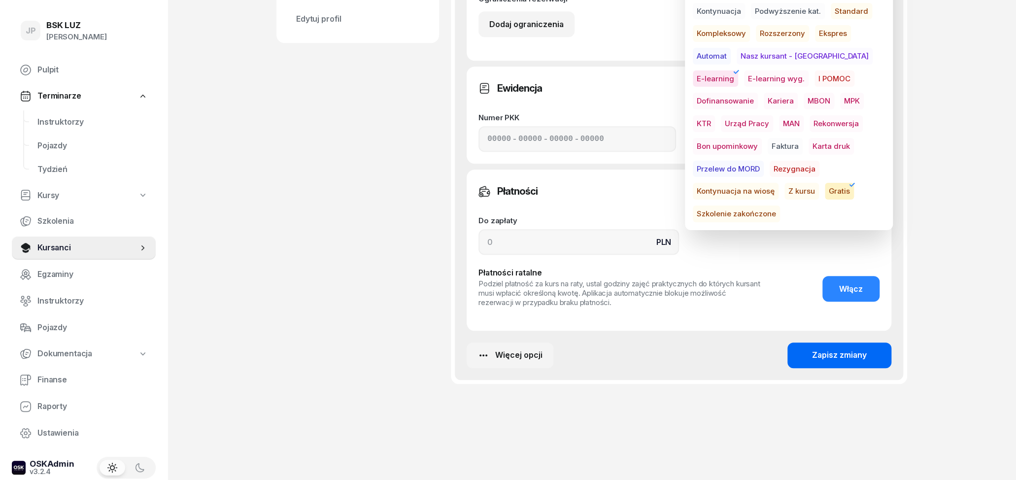
click at [845, 354] on div "Zapisz zmiany" at bounding box center [839, 355] width 55 height 13
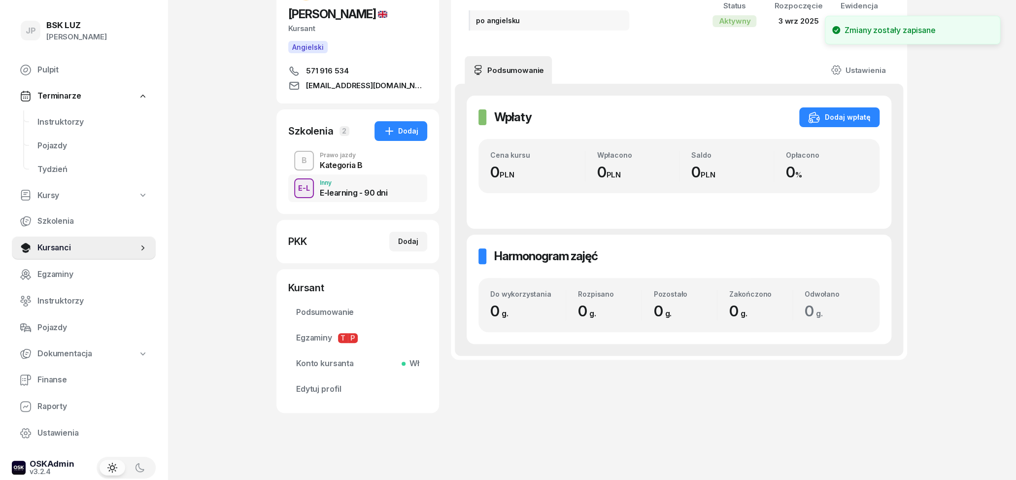
scroll to position [0, 0]
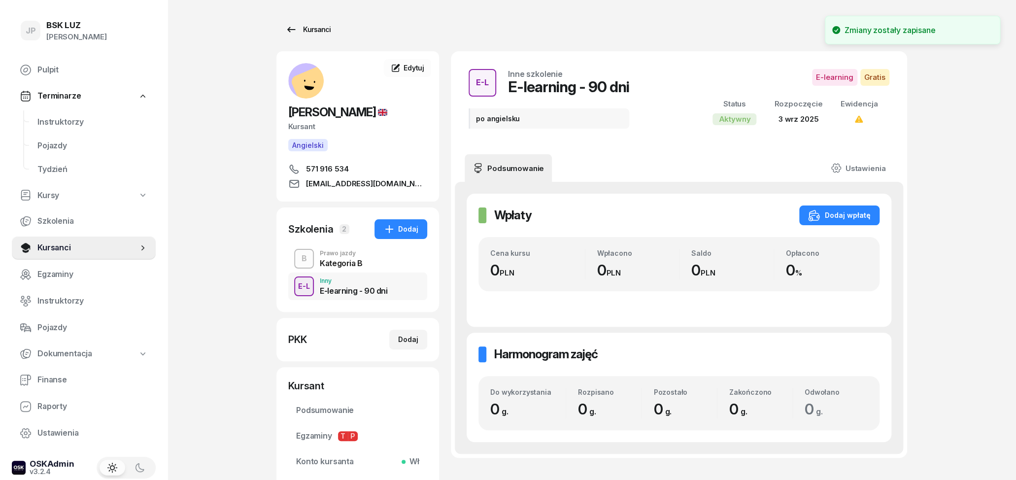
click at [284, 26] on link "Kursanci" at bounding box center [307, 30] width 63 height 20
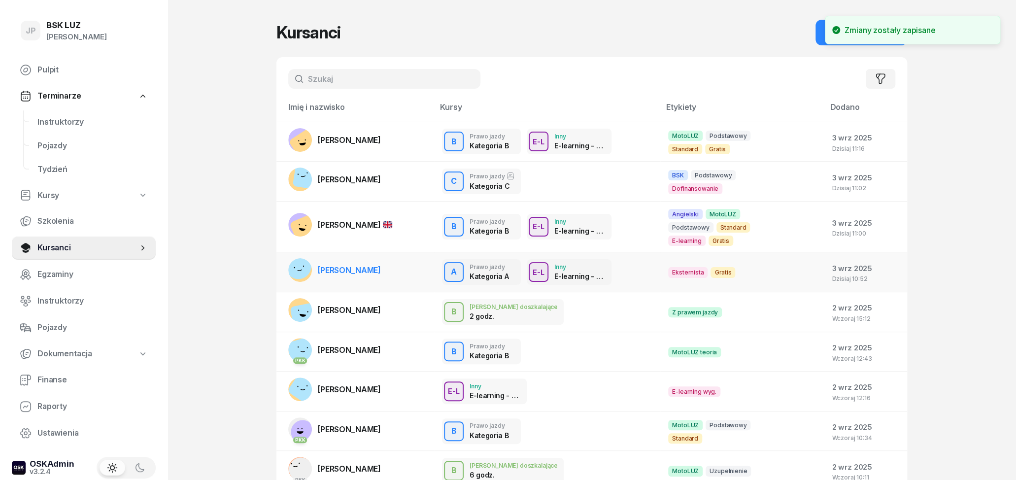
click at [379, 264] on link "[PERSON_NAME]" at bounding box center [334, 270] width 93 height 24
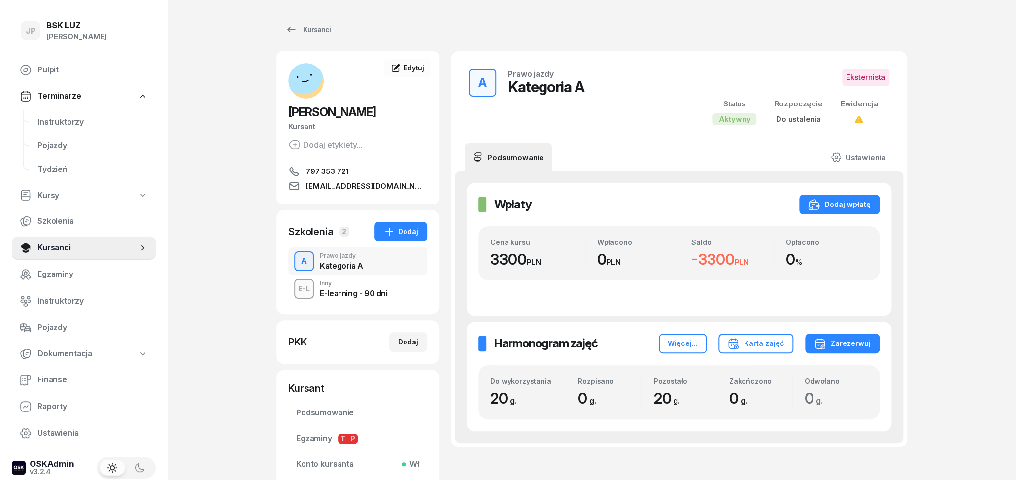
click at [364, 292] on div "E-learning - 90 dni" at bounding box center [354, 293] width 68 height 8
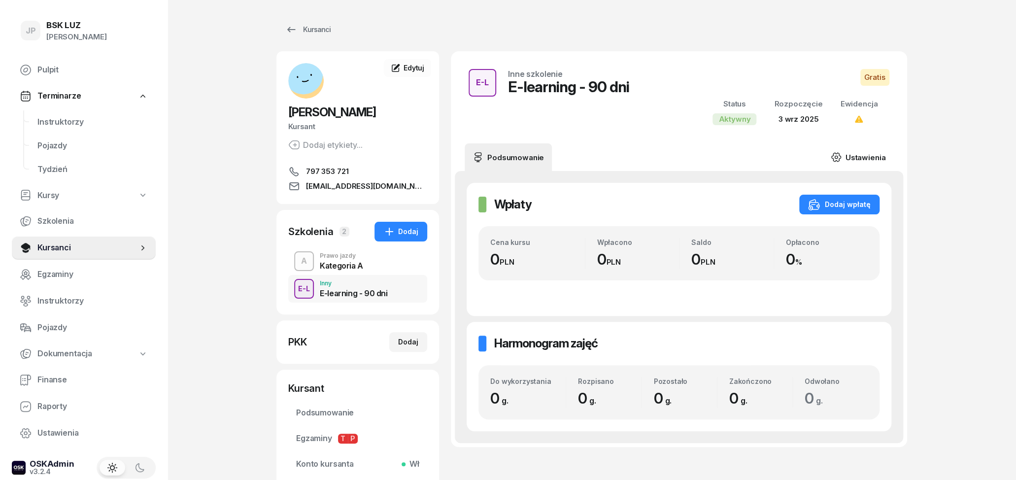
click at [888, 159] on link "Ustawienia" at bounding box center [858, 157] width 70 height 28
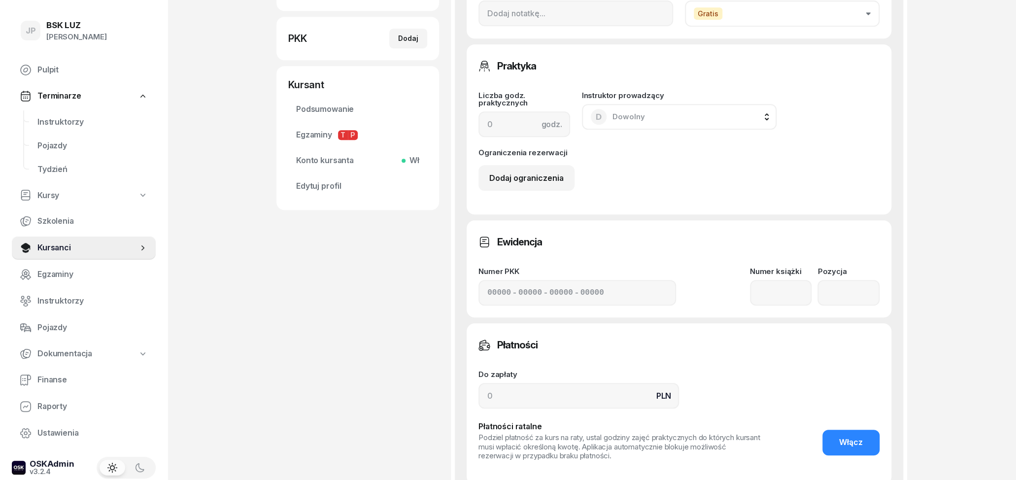
scroll to position [99, 0]
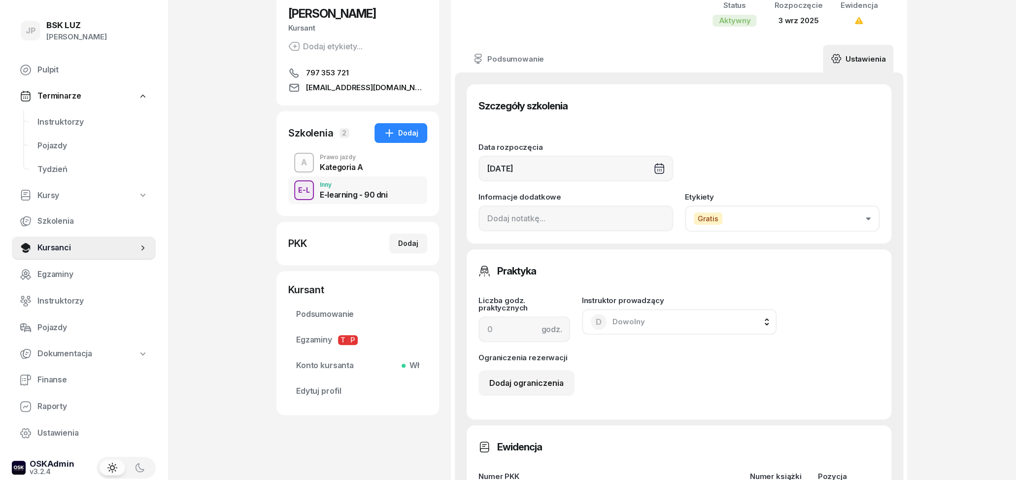
click at [832, 222] on button "Gratis" at bounding box center [782, 219] width 195 height 26
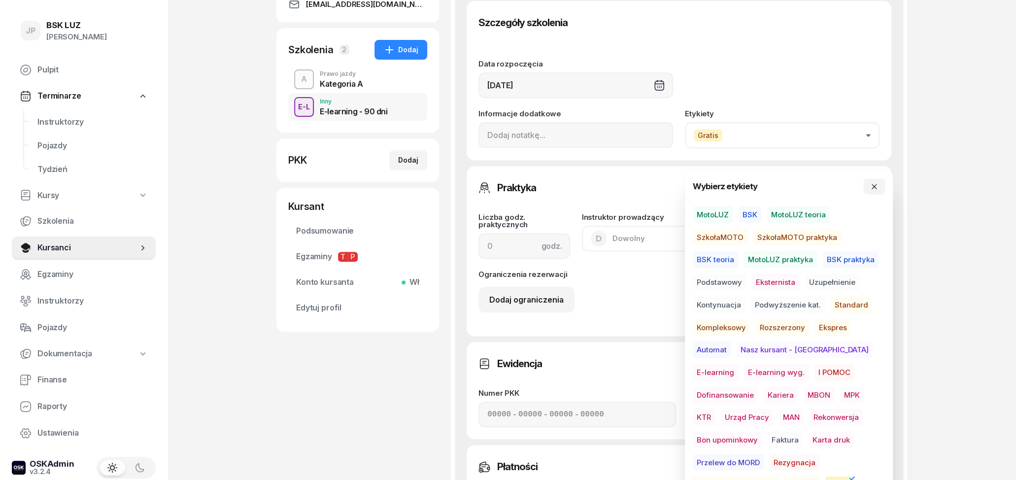
scroll to position [201, 0]
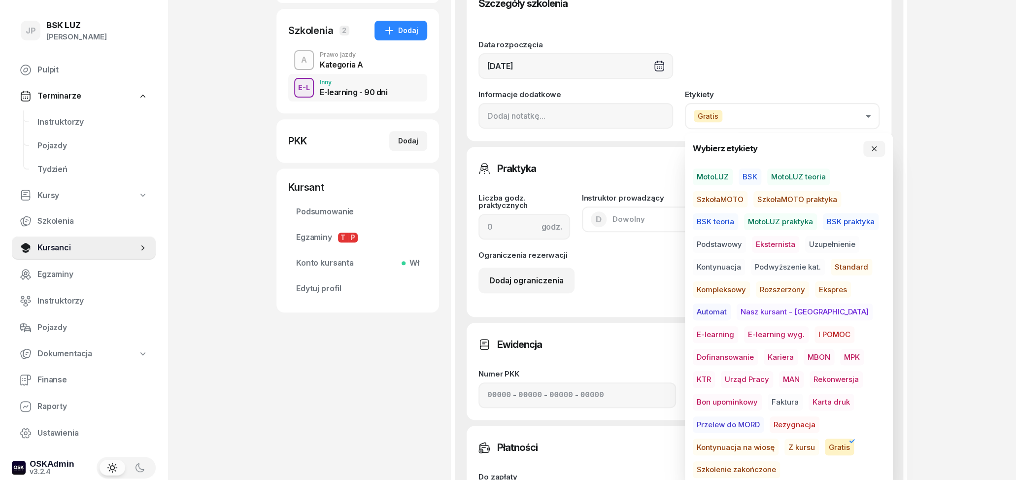
click at [738, 326] on span "E-learning" at bounding box center [715, 334] width 45 height 17
click at [918, 291] on div "JP BSK [PERSON_NAME] Pulpit Terminarze Instruktorzy Pojazdy Tydzień Kursy Szkol…" at bounding box center [508, 268] width 1016 height 938
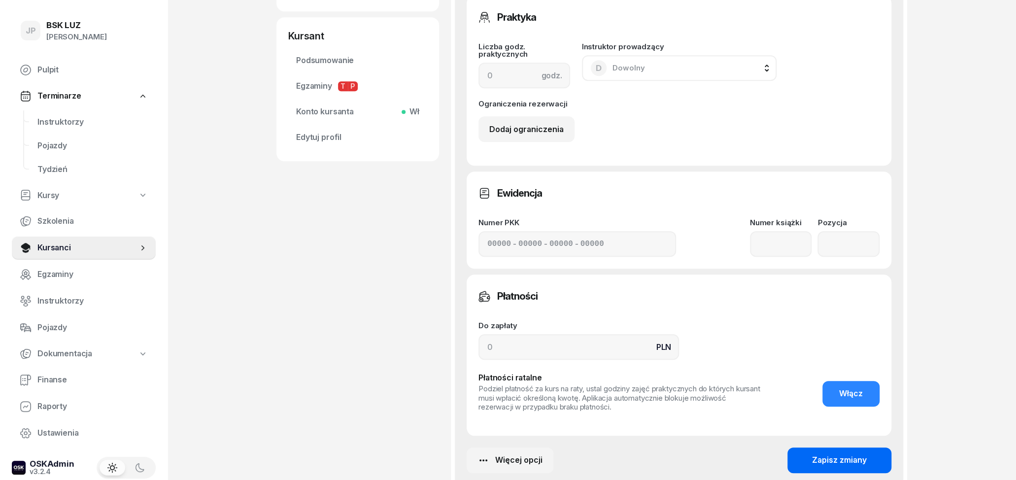
scroll to position [406, 0]
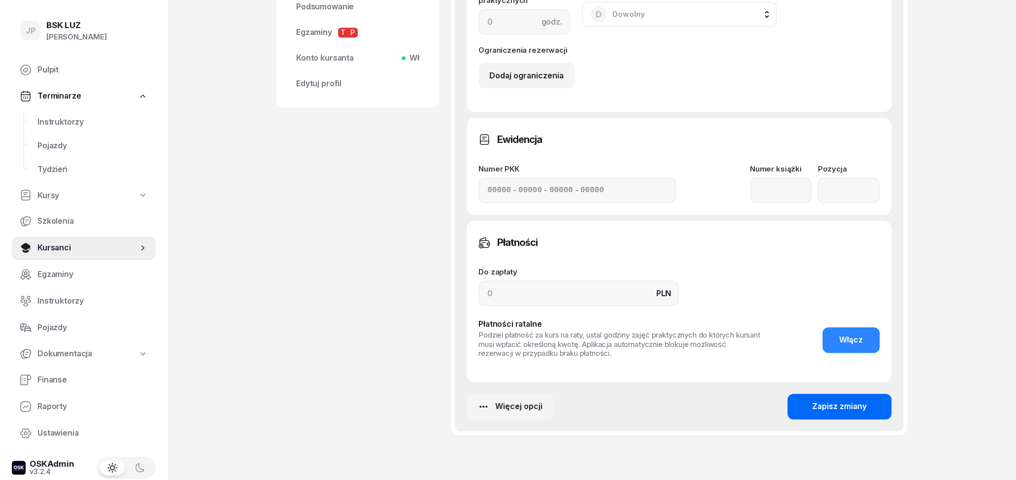
click at [832, 404] on div "Zapisz zmiany" at bounding box center [839, 406] width 55 height 13
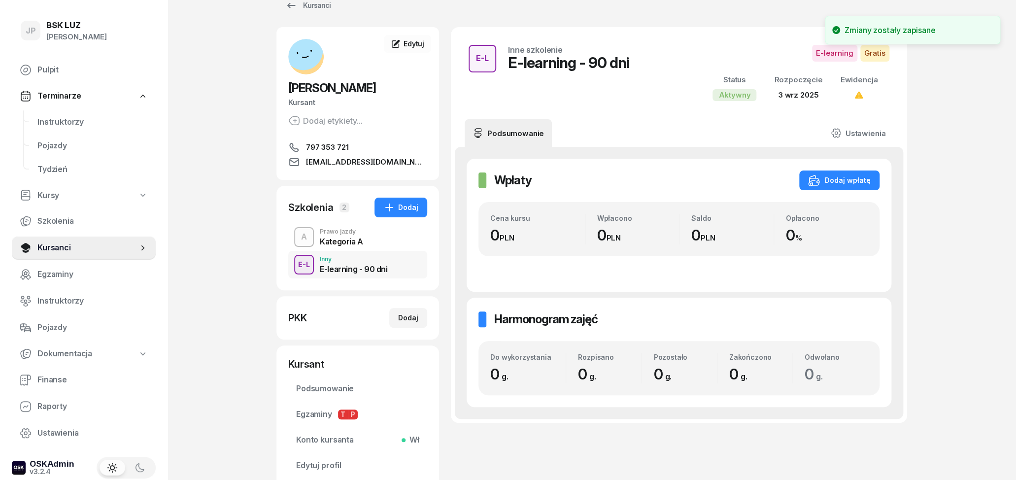
scroll to position [0, 0]
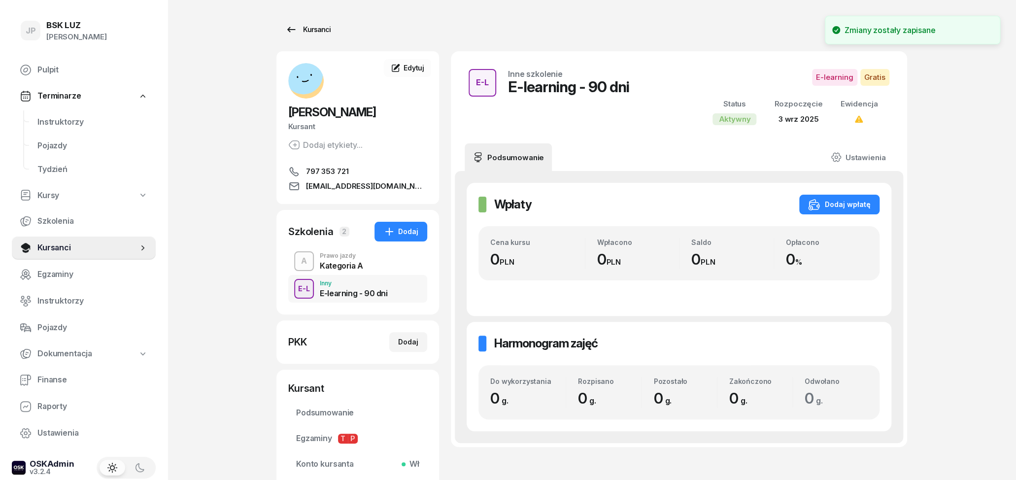
click at [290, 33] on icon at bounding box center [291, 30] width 12 height 12
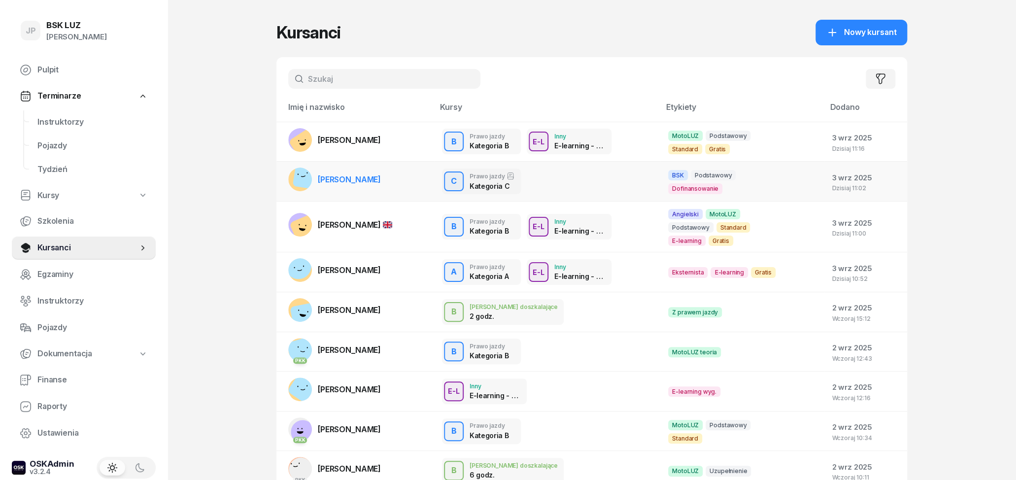
click at [385, 179] on td "[PERSON_NAME]" at bounding box center [355, 182] width 158 height 40
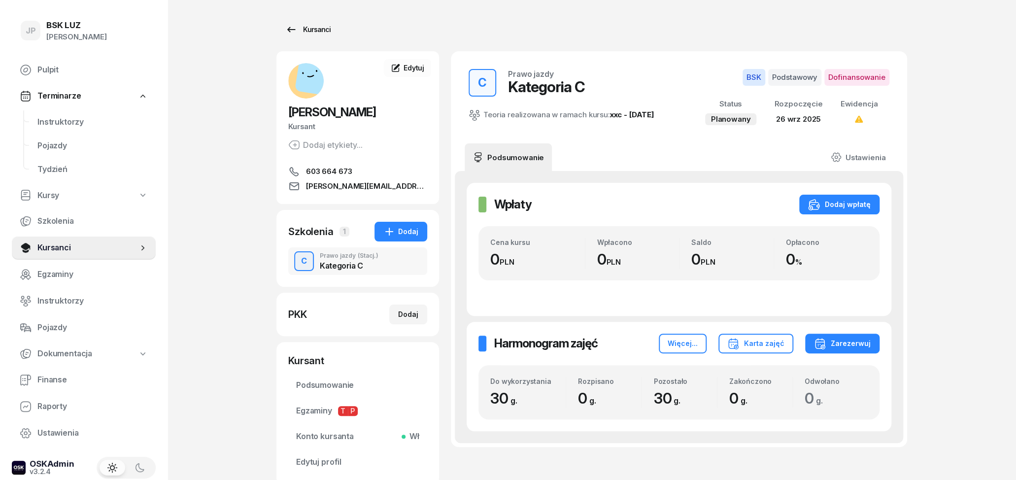
click at [289, 29] on icon at bounding box center [291, 30] width 12 height 12
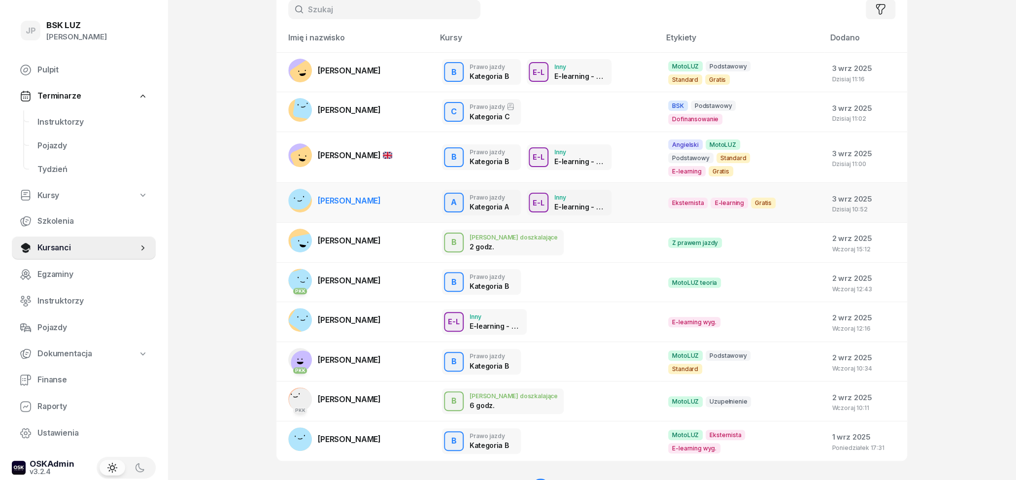
scroll to position [103, 0]
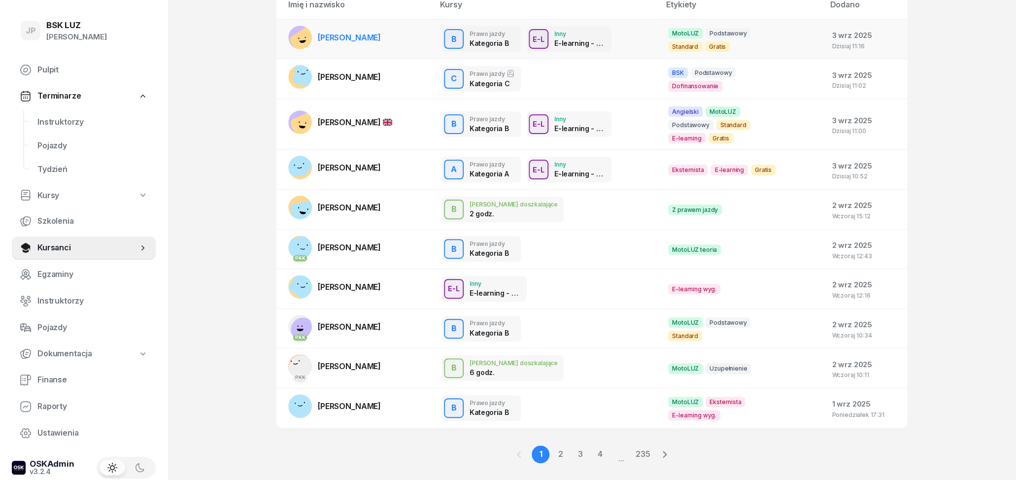
click at [361, 46] on link "[PERSON_NAME]" at bounding box center [334, 38] width 93 height 24
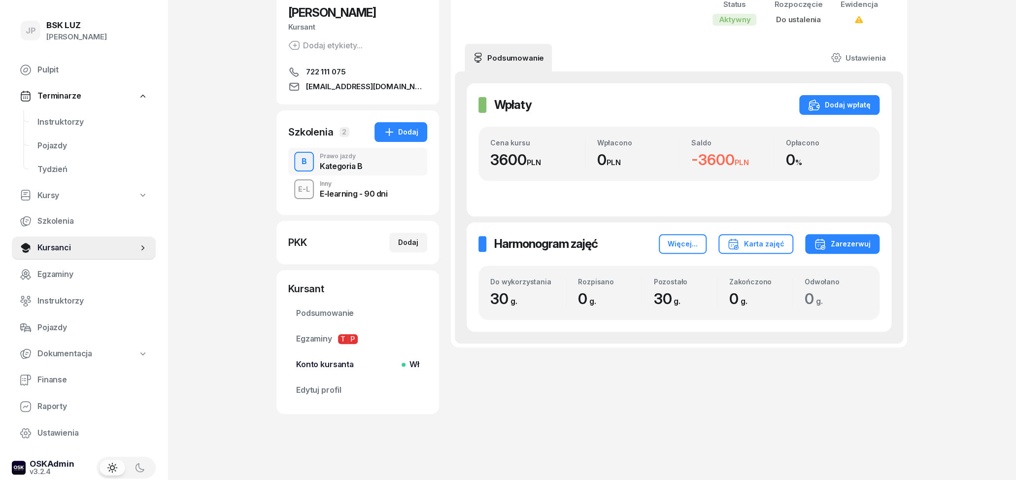
scroll to position [101, 0]
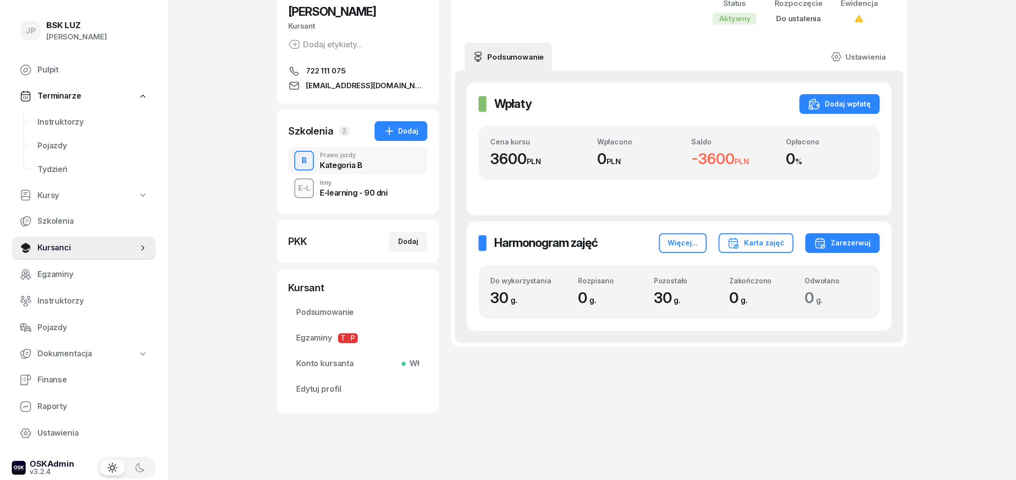
click at [351, 199] on div "E-L Inny E-learning - 90 dni" at bounding box center [357, 188] width 139 height 28
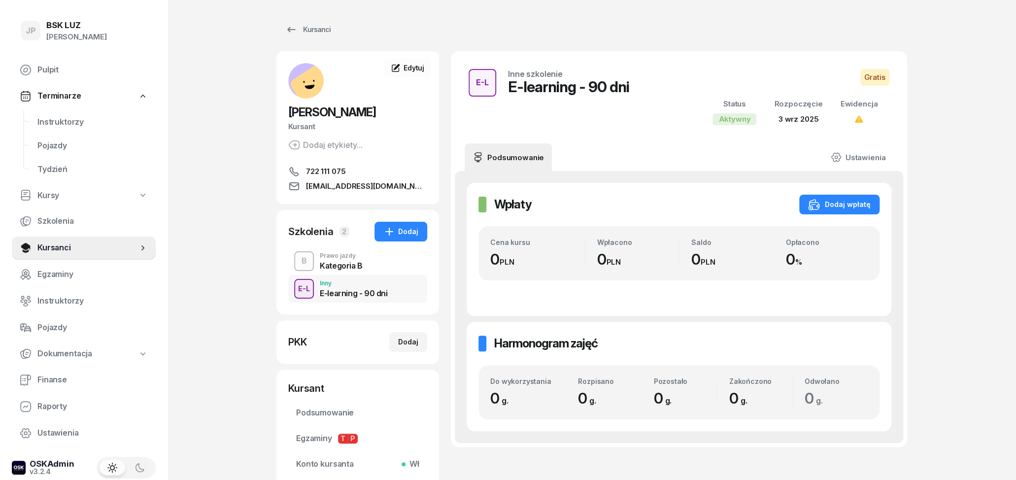
scroll to position [101, 0]
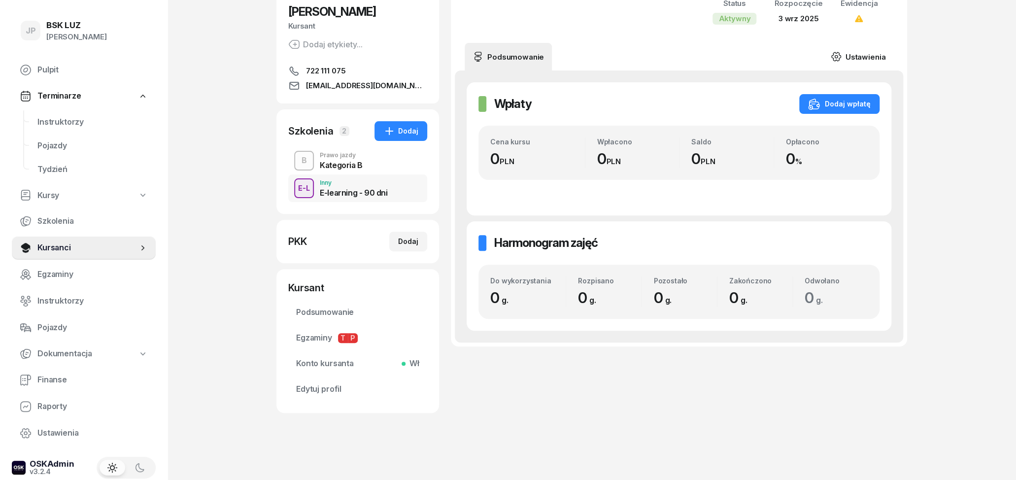
click at [877, 63] on link "Ustawienia" at bounding box center [858, 57] width 70 height 28
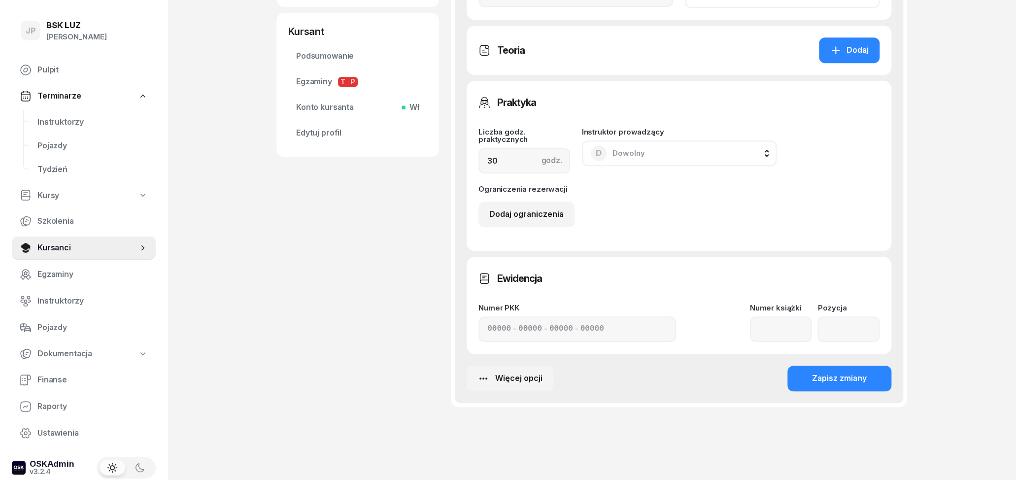
type input "[DATE]"
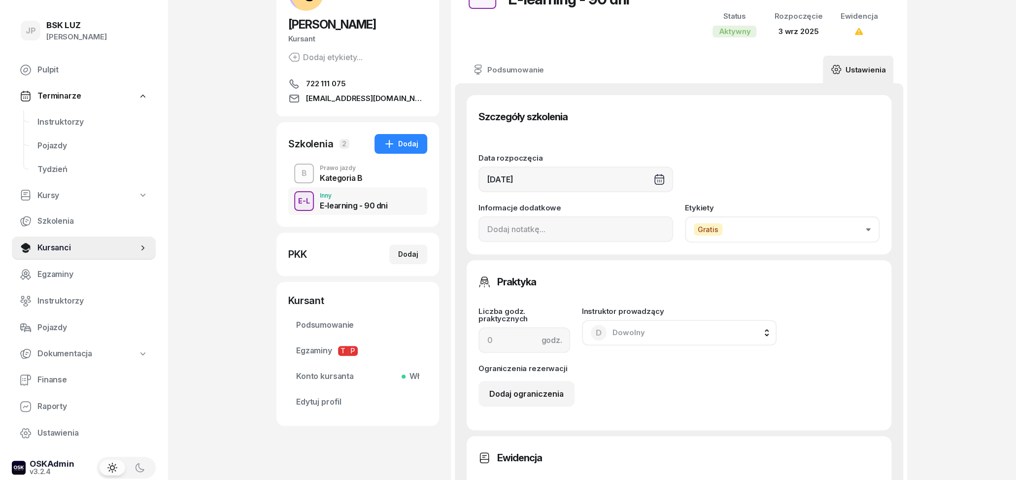
scroll to position [49, 0]
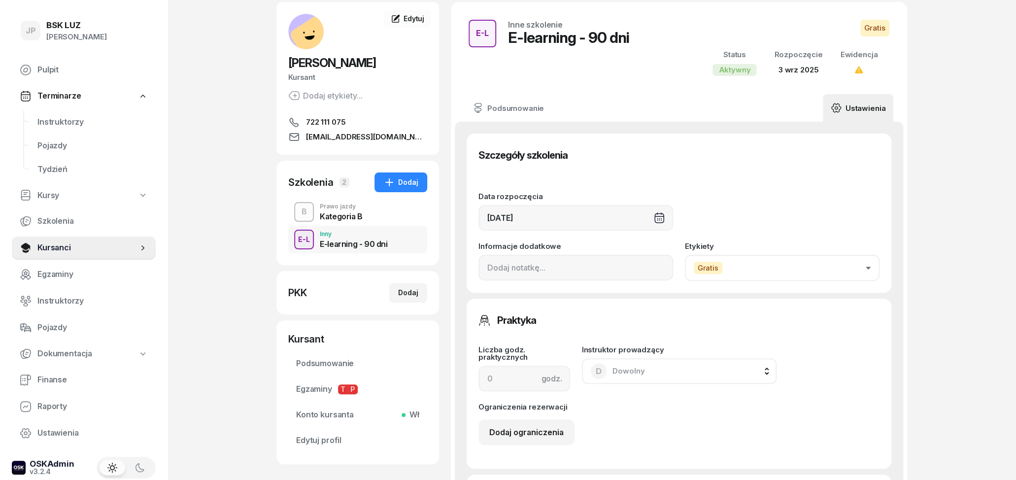
click at [790, 274] on button "Gratis" at bounding box center [782, 268] width 195 height 26
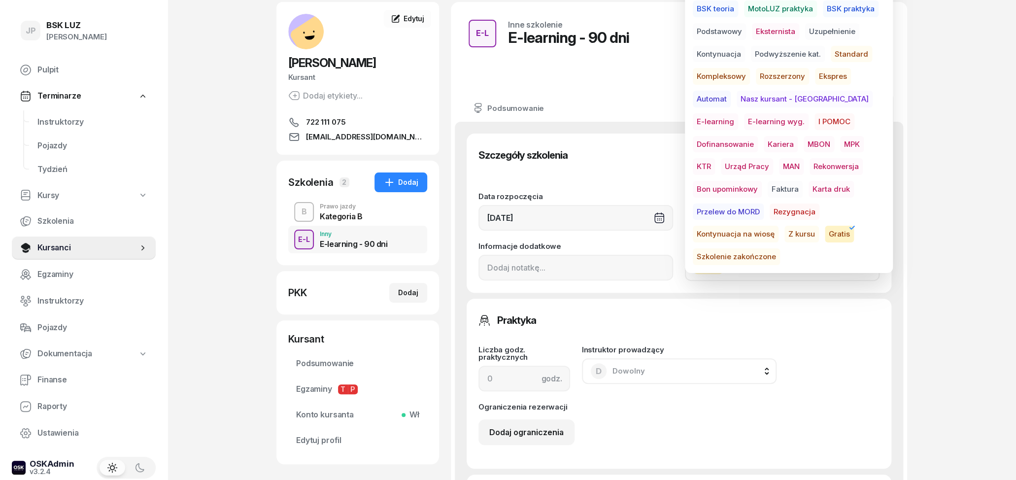
click at [738, 113] on span "E-learning" at bounding box center [715, 121] width 45 height 17
click at [952, 113] on div "JP BSK [PERSON_NAME] Pulpit Terminarze Instruktorzy Pojazdy Tydzień Kursy Szkol…" at bounding box center [508, 420] width 1016 height 938
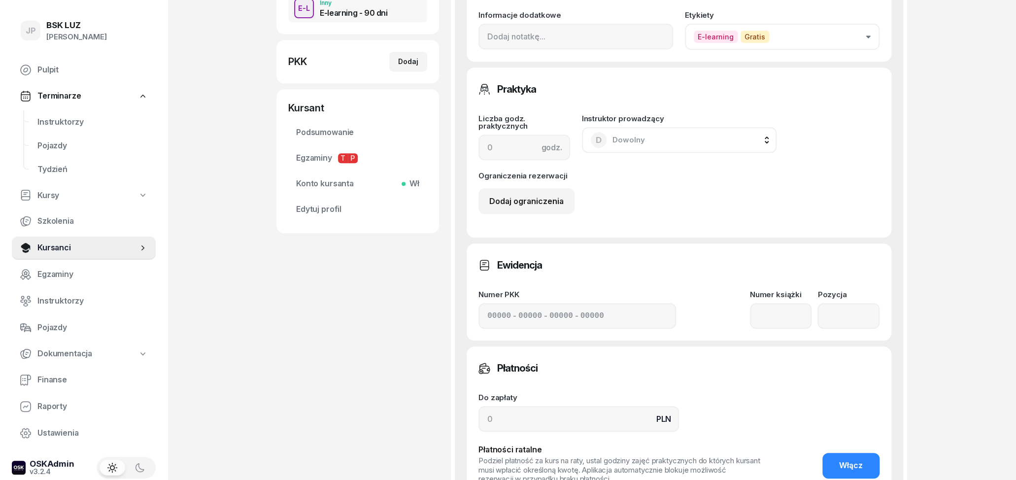
scroll to position [457, 0]
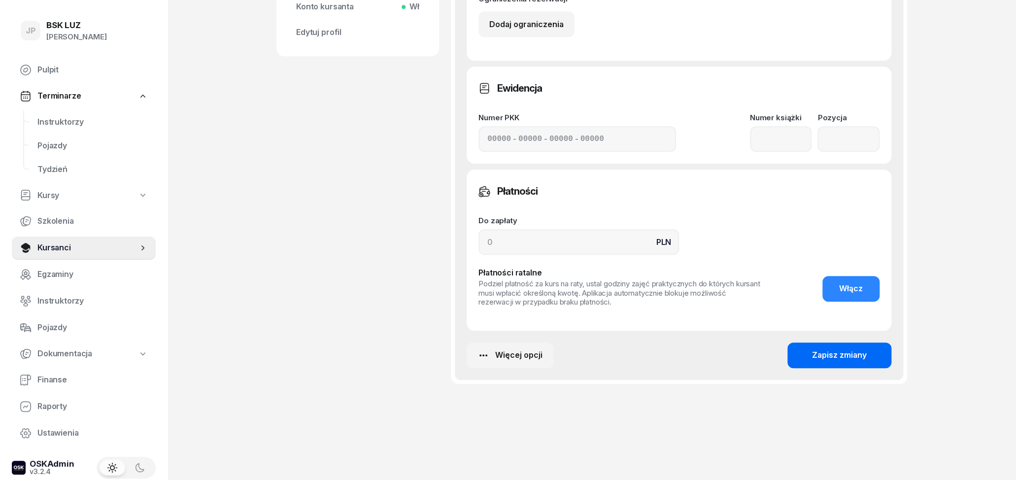
click at [813, 354] on button "Zapisz zmiany" at bounding box center [840, 356] width 104 height 26
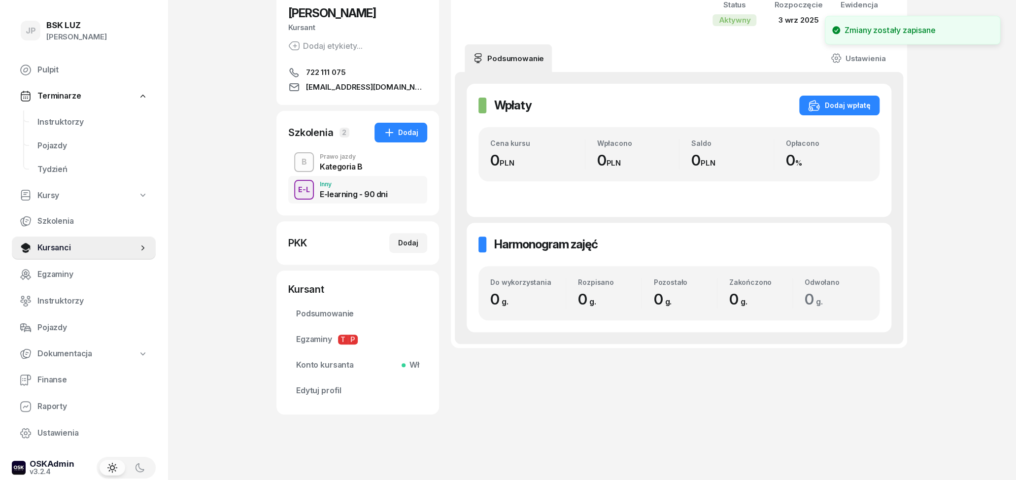
scroll to position [0, 0]
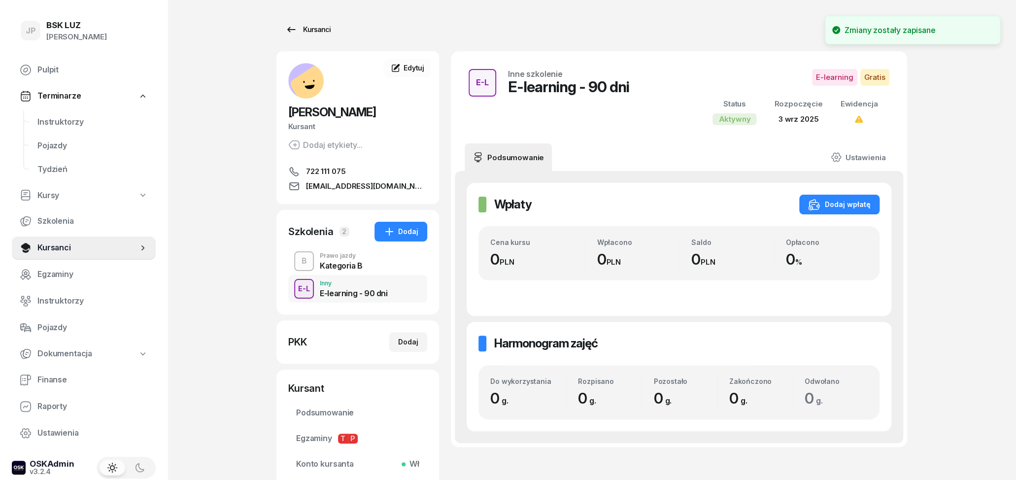
click at [299, 32] on div "Kursanci" at bounding box center [307, 30] width 45 height 12
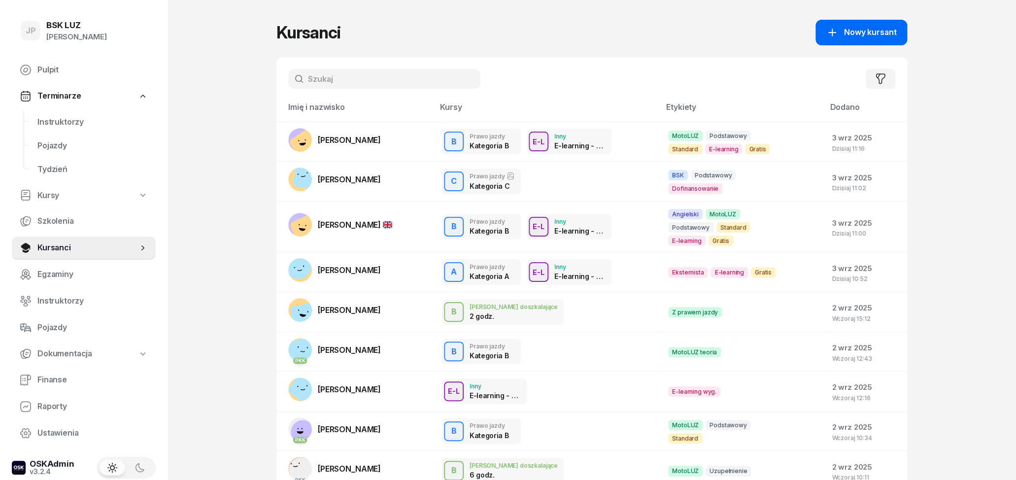
click at [869, 23] on link "Nowy kursant" at bounding box center [862, 33] width 92 height 26
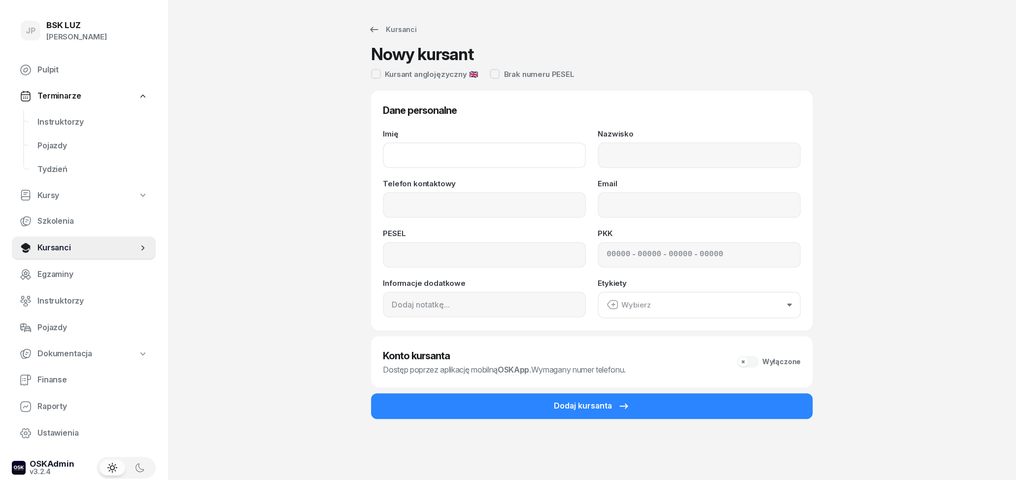
click at [525, 159] on input "Imię" at bounding box center [484, 155] width 203 height 26
type input "j"
type input "[PERSON_NAME]"
click at [652, 151] on input "Nazwisko" at bounding box center [699, 155] width 203 height 26
type input "[PERSON_NAME]"
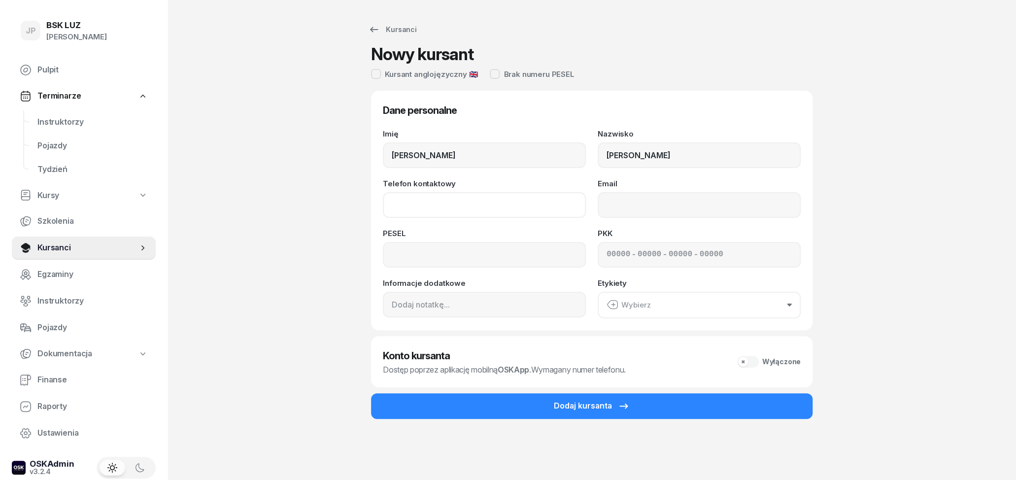
click at [528, 198] on input "Telefon kontaktowy" at bounding box center [484, 205] width 203 height 26
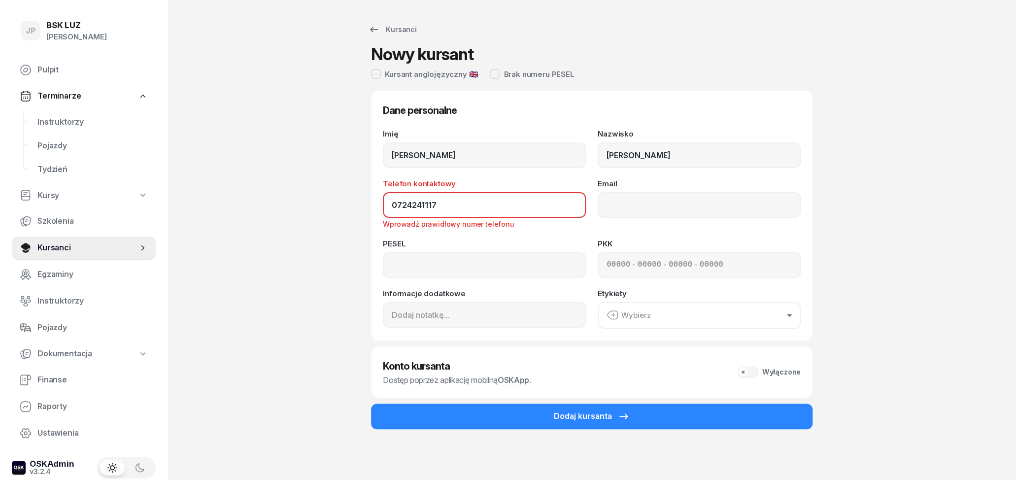
type input "07242411177"
drag, startPoint x: 430, startPoint y: 206, endPoint x: 370, endPoint y: 206, distance: 60.1
click at [383, 206] on input "07242411177" at bounding box center [484, 205] width 203 height 26
click at [480, 263] on input at bounding box center [484, 265] width 203 height 26
paste input "07242411177"
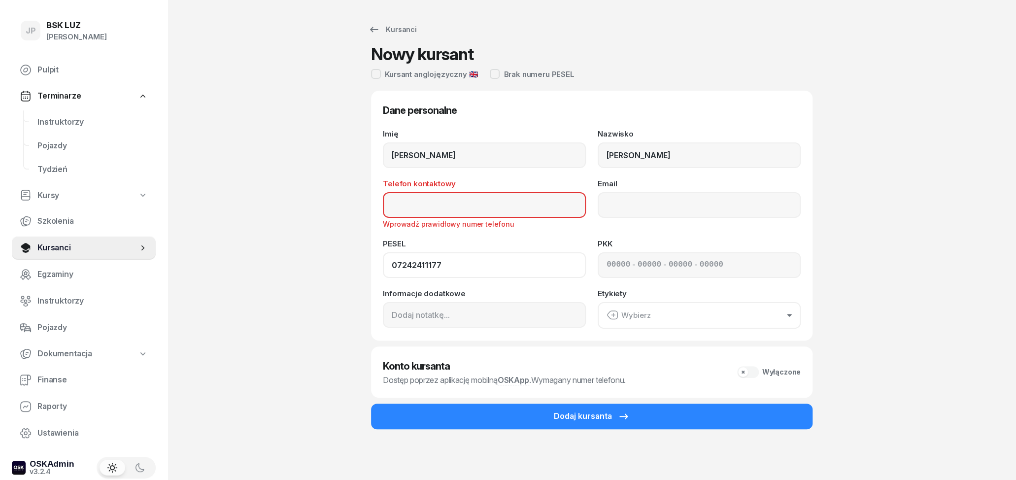
type input "07242411177"
click at [487, 205] on input "Telefon kontaktowy" at bounding box center [484, 205] width 203 height 26
click at [435, 207] on input "73" at bounding box center [484, 205] width 203 height 26
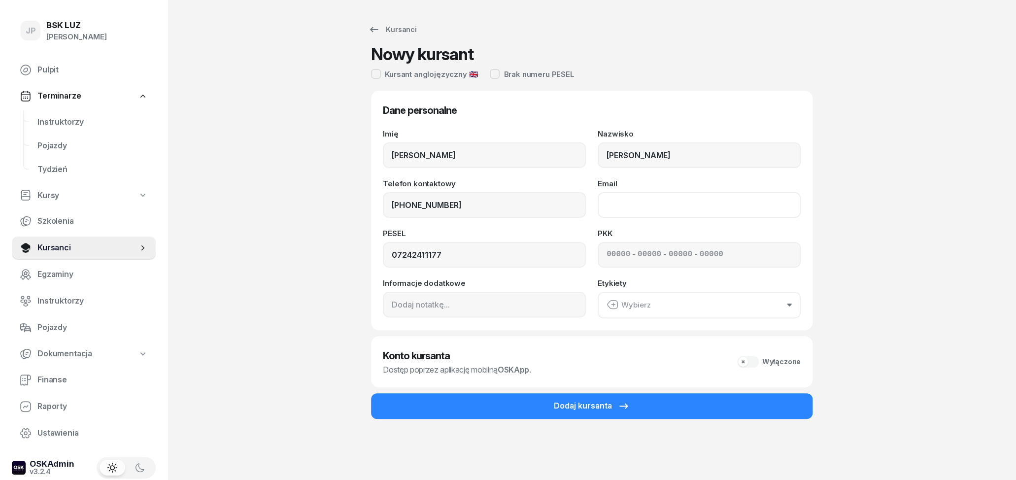
type input "731 332 221"
click at [655, 205] on input "Email" at bounding box center [699, 205] width 203 height 26
type input "[EMAIL_ADDRESS][DOMAIN_NAME]"
click at [632, 307] on div "Wybierz" at bounding box center [629, 305] width 44 height 13
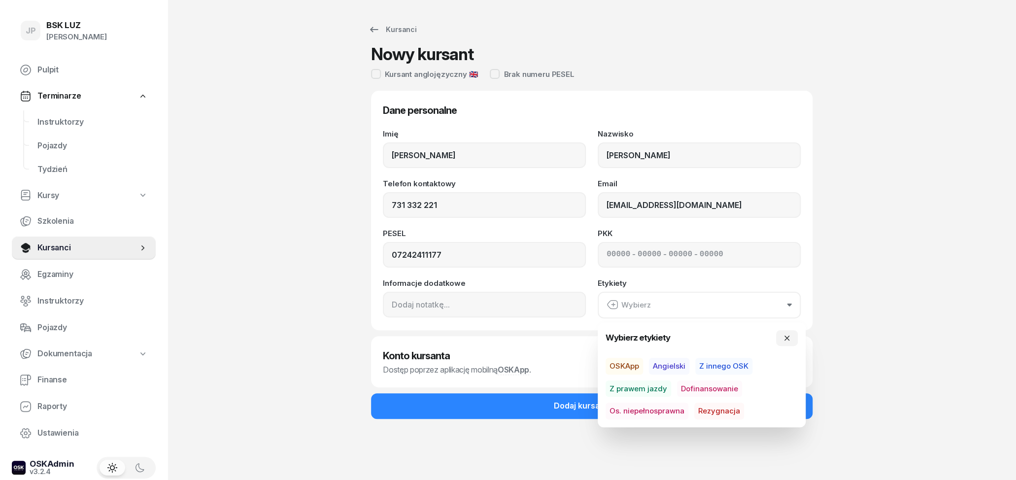
click at [884, 328] on div "Kursanci Nowy kursant Kursant anglojęzyczny 🇬🇧 Brak numeru PESEL Dane personaln…" at bounding box center [591, 240] width 631 height 480
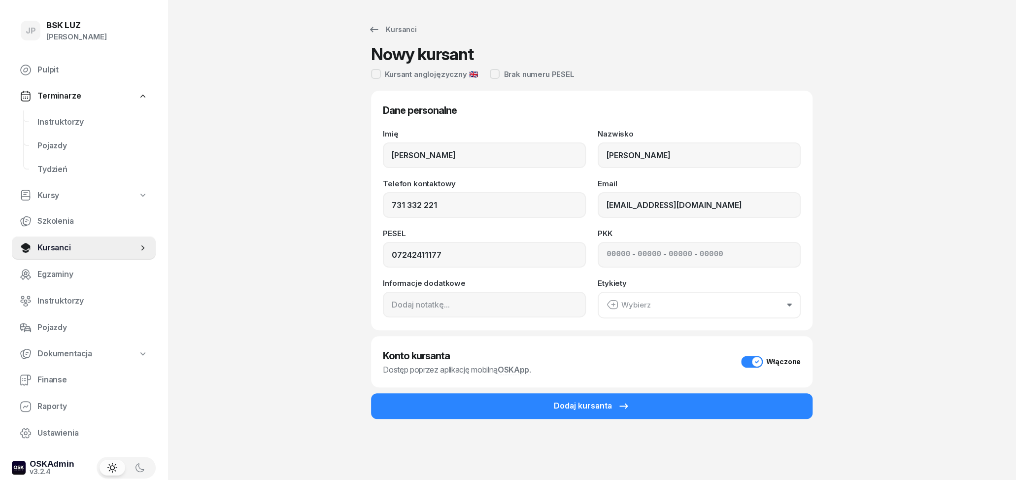
click at [758, 359] on div "Włączone" at bounding box center [771, 362] width 60 height 12
click at [747, 363] on div "Wyłączone" at bounding box center [769, 362] width 64 height 12
click at [747, 363] on div "Włączone" at bounding box center [771, 362] width 60 height 12
drag, startPoint x: 386, startPoint y: 353, endPoint x: 450, endPoint y: 360, distance: 64.9
click at [450, 360] on h3 "Konto kursanta" at bounding box center [457, 356] width 148 height 16
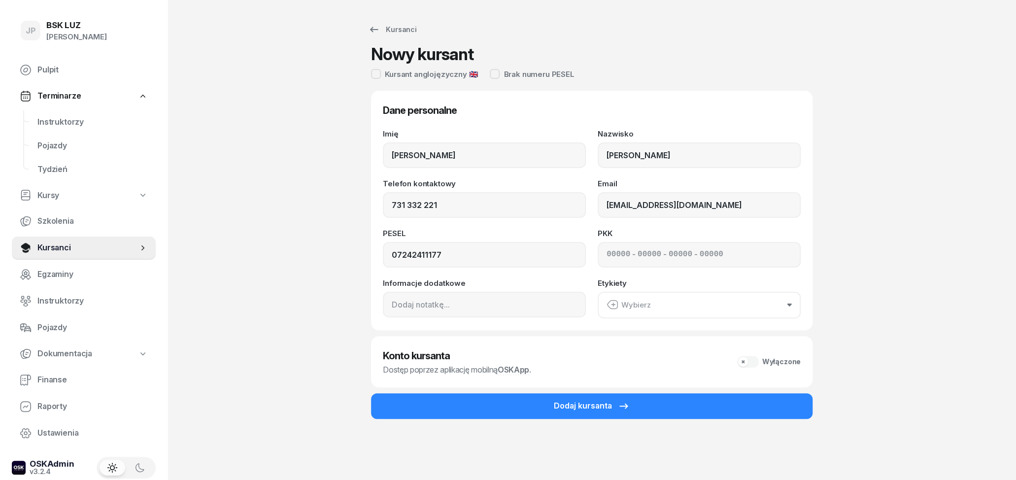
click at [466, 356] on h3 "Konto kursanta" at bounding box center [457, 356] width 148 height 16
click at [746, 361] on div "Wyłączone" at bounding box center [769, 362] width 64 height 12
click at [746, 361] on div "Włączone" at bounding box center [771, 362] width 60 height 12
click at [748, 361] on div "Wyłączone" at bounding box center [769, 362] width 64 height 12
click at [759, 363] on div "Włączone" at bounding box center [771, 362] width 60 height 12
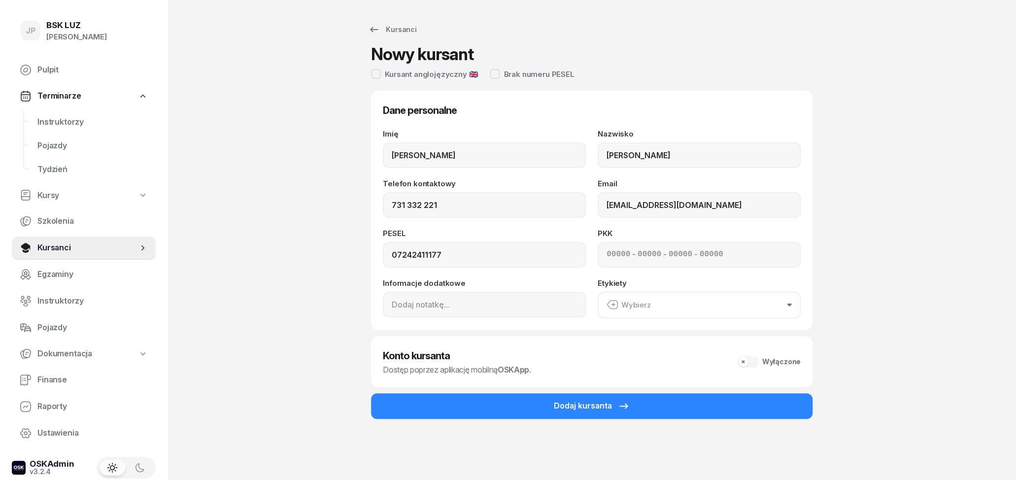
click at [640, 304] on div "Wybierz" at bounding box center [629, 305] width 44 height 13
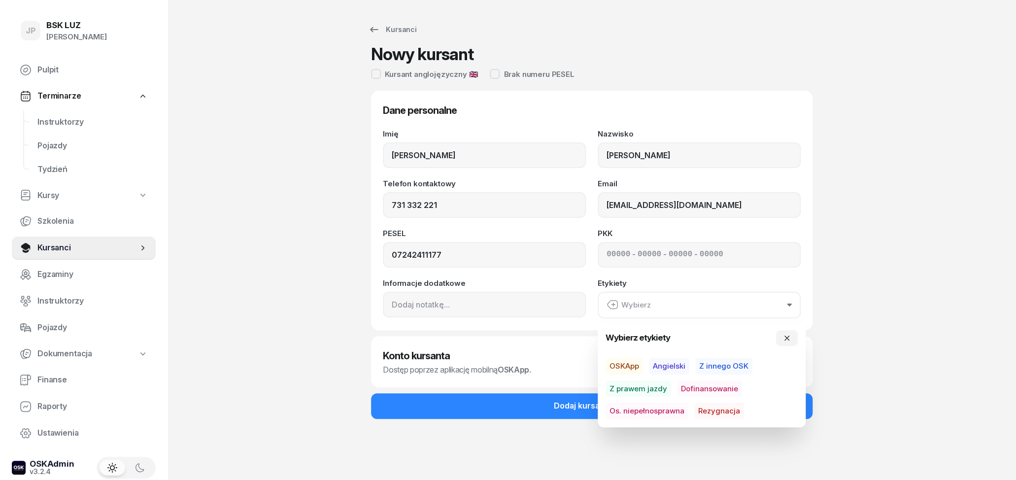
click at [942, 299] on div "JP BSK [PERSON_NAME] Pulpit Terminarze Instruktorzy Pojazdy Tydzień Kursy Szkol…" at bounding box center [508, 240] width 1016 height 480
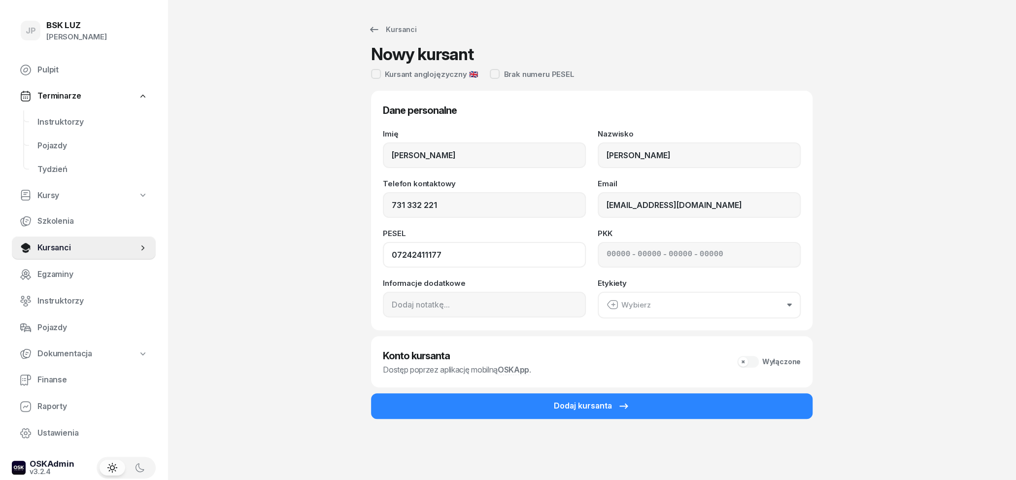
click at [476, 255] on input "07242411177" at bounding box center [484, 255] width 203 height 26
click at [747, 360] on div "Wyłączone" at bounding box center [769, 362] width 64 height 12
click at [744, 361] on div "Włączone" at bounding box center [771, 362] width 60 height 12
click at [746, 361] on div "Wyłączone" at bounding box center [769, 362] width 64 height 12
click at [698, 299] on button "Wybierz" at bounding box center [699, 305] width 203 height 27
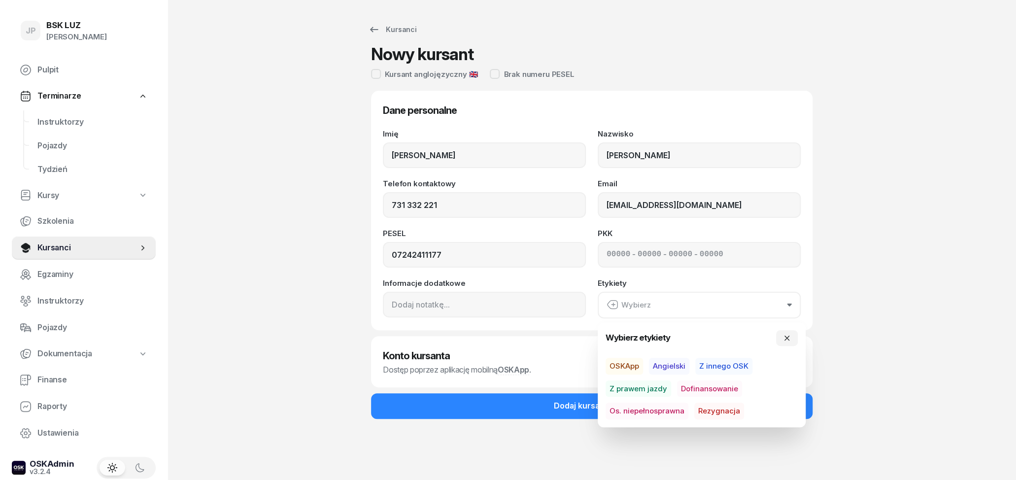
click at [914, 340] on div "JP BSK [PERSON_NAME] Pulpit Terminarze Instruktorzy Pojazdy Tydzień Kursy Szkol…" at bounding box center [508, 240] width 1016 height 480
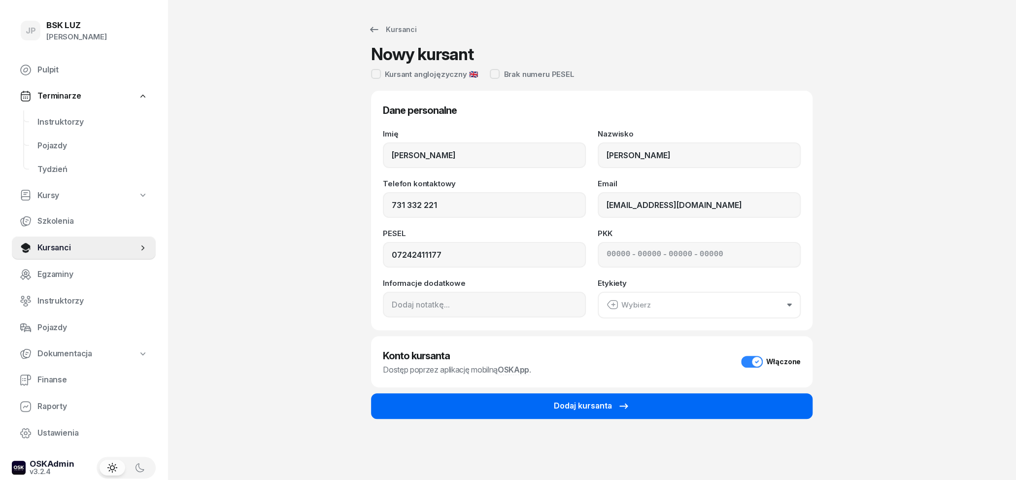
click at [563, 408] on div "Dodaj kursanta" at bounding box center [592, 406] width 76 height 13
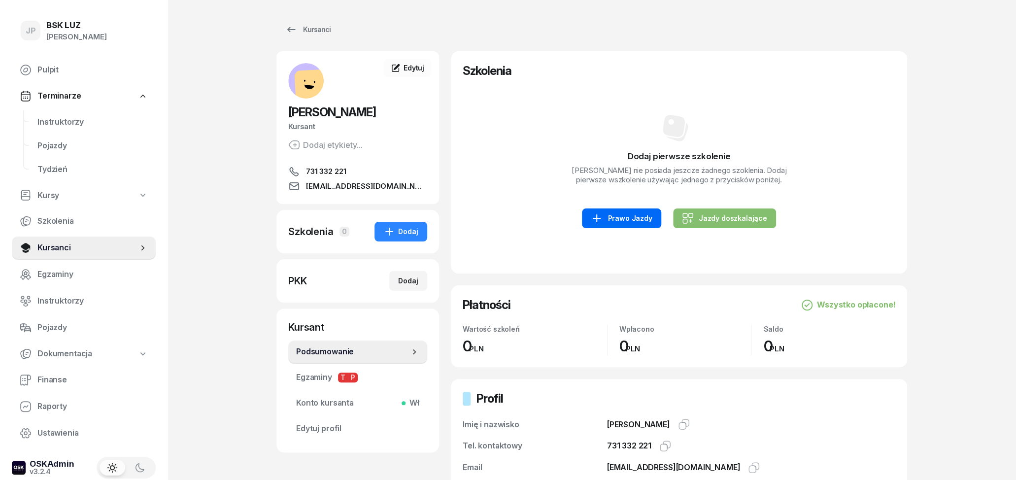
click at [644, 216] on div "Prawo Jazdy" at bounding box center [621, 218] width 61 height 12
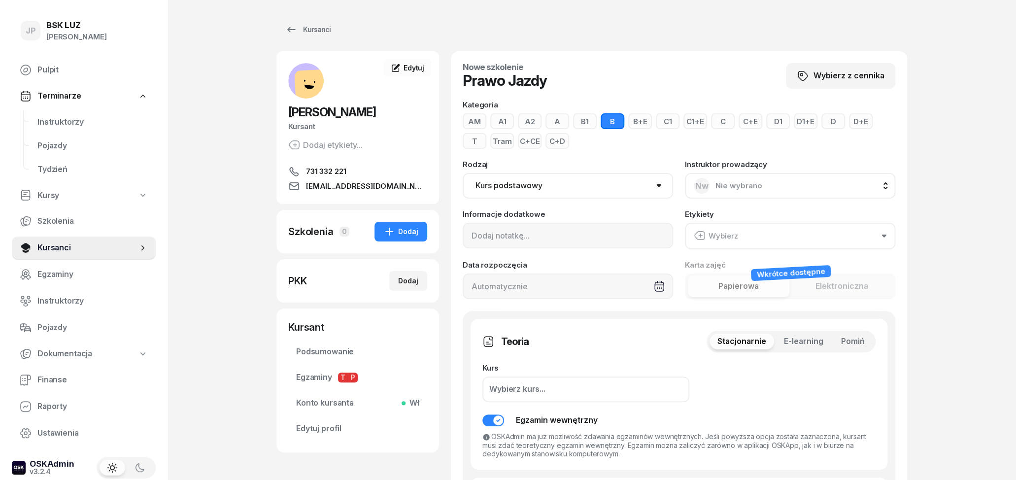
click at [815, 231] on button "Wybierz" at bounding box center [790, 236] width 210 height 27
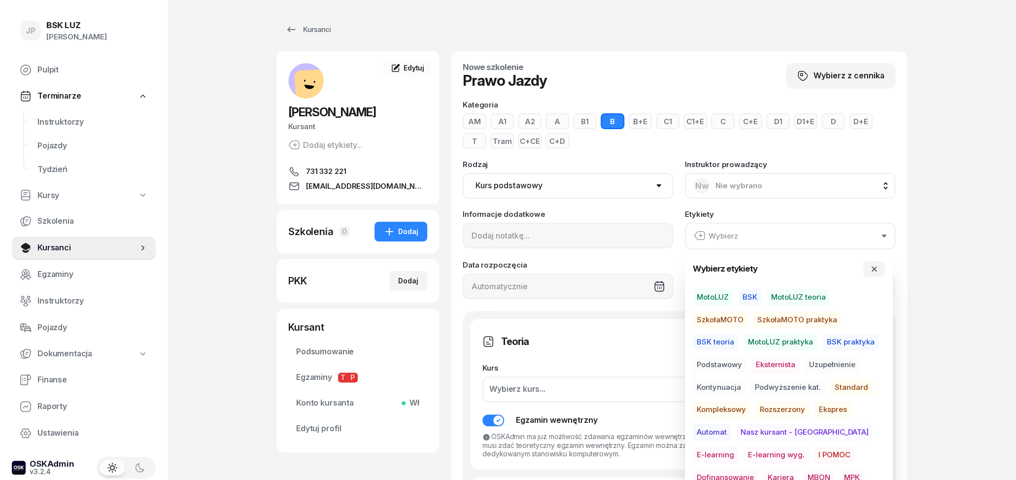
click at [712, 296] on span "MotoLUZ" at bounding box center [713, 297] width 40 height 17
click at [586, 260] on div "Informacje dodatkowe Etykiety MotoLUZ Data rozpoczęcia Wkrótce dostępne Karta z…" at bounding box center [679, 254] width 433 height 88
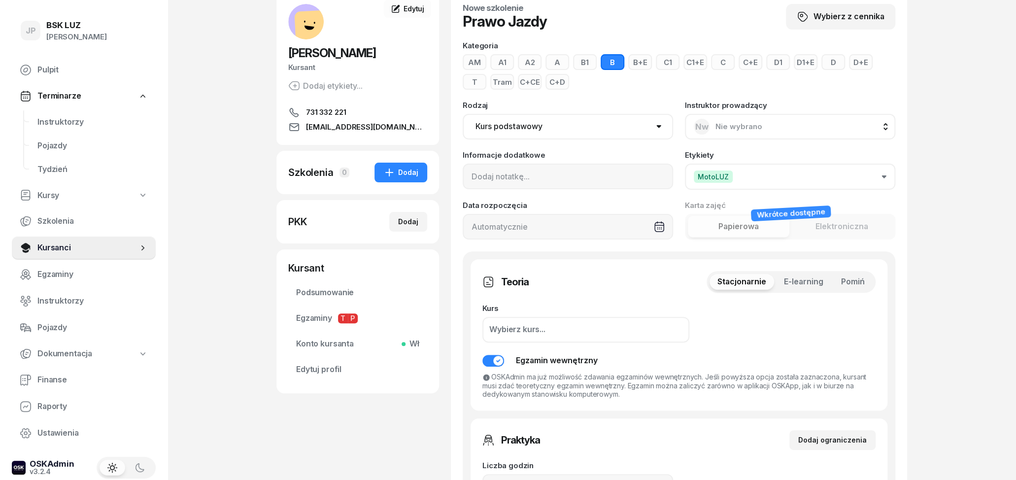
scroll to position [103, 0]
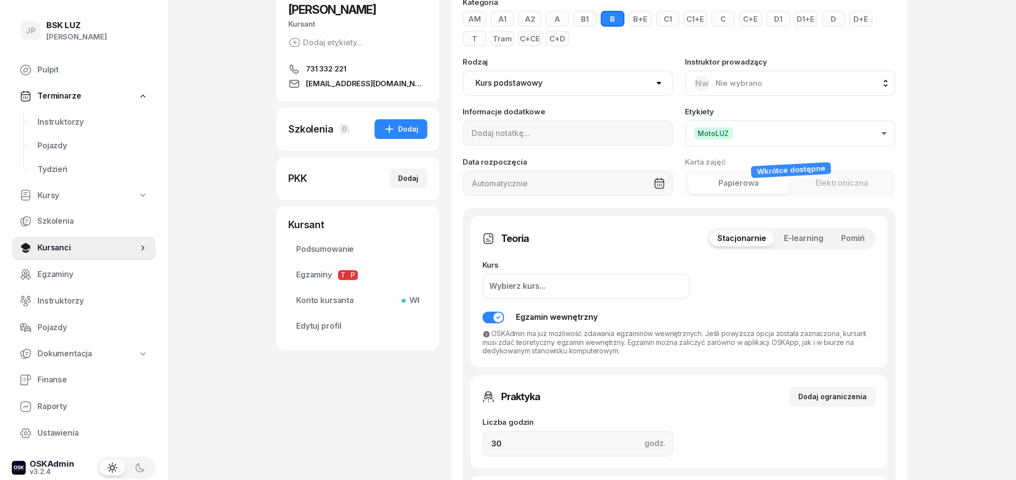
click at [863, 241] on span "Pomiń" at bounding box center [853, 238] width 24 height 13
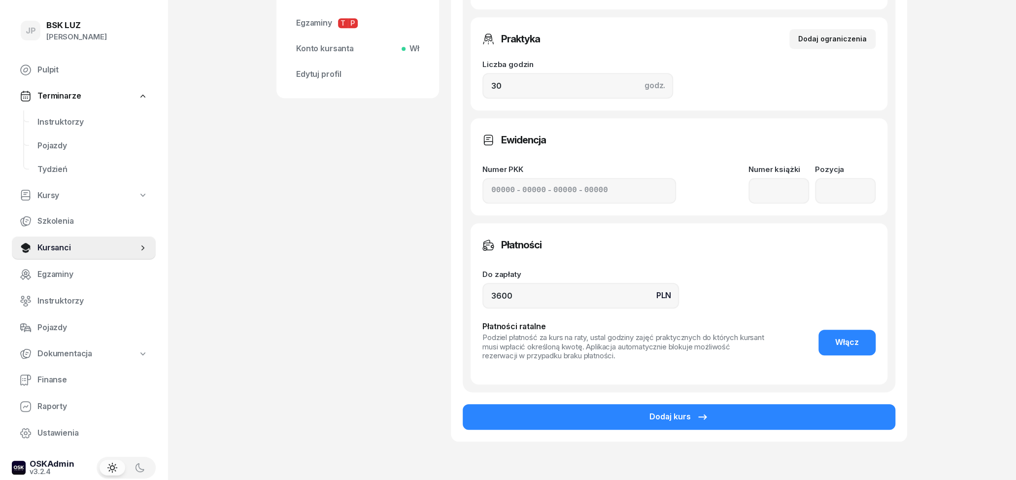
scroll to position [359, 0]
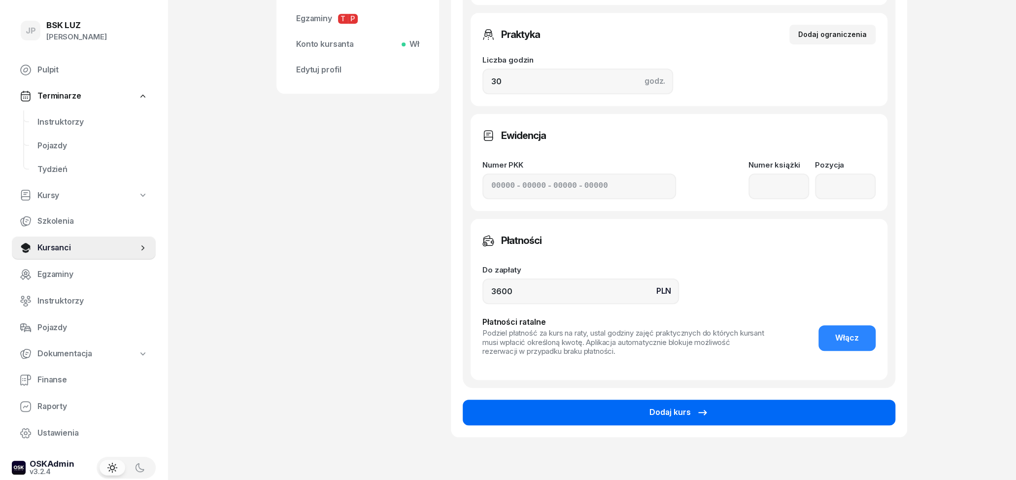
click at [741, 406] on button "Dodaj kurs" at bounding box center [679, 413] width 433 height 26
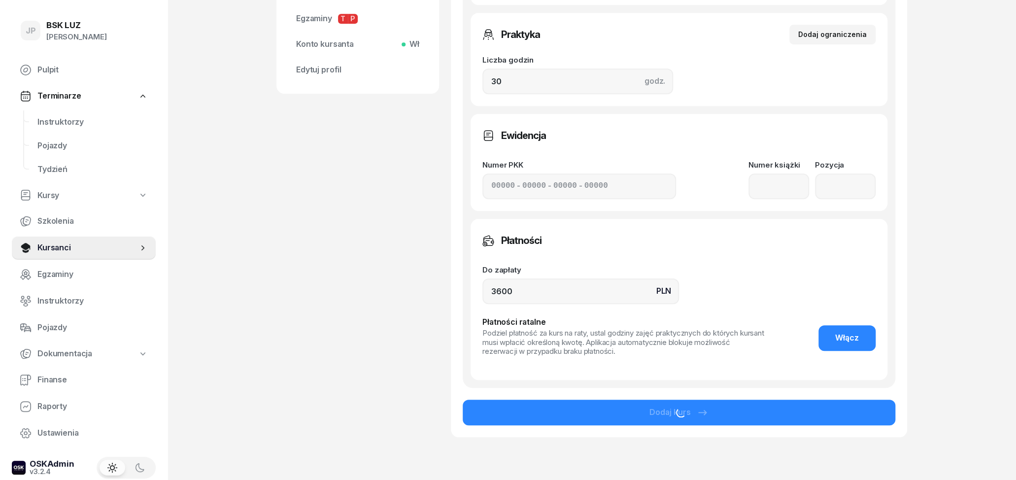
scroll to position [73, 0]
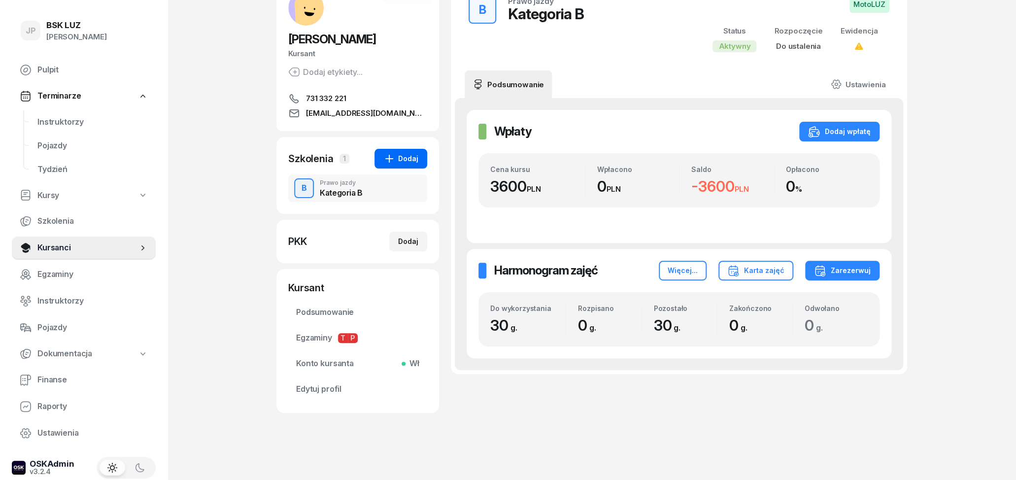
click at [416, 161] on div "Dodaj" at bounding box center [400, 159] width 35 height 12
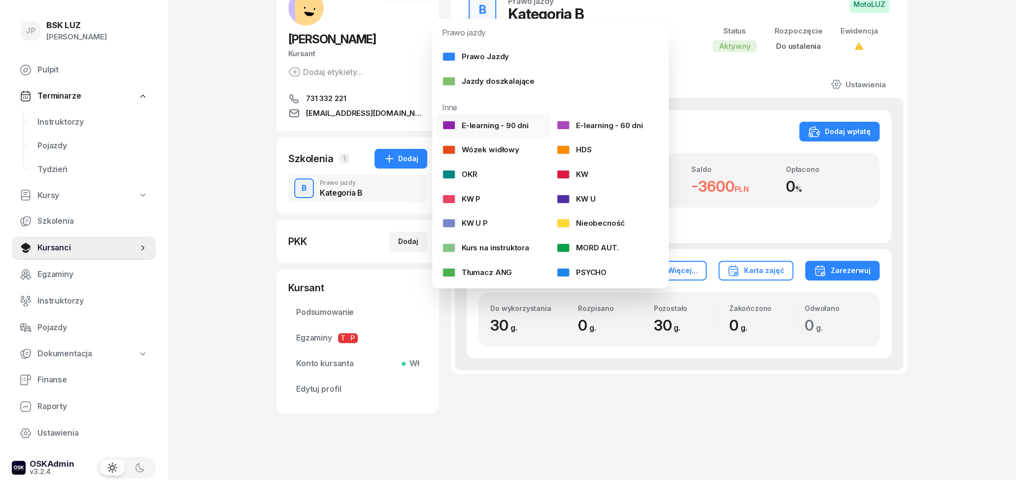
click at [513, 126] on div "E-learning - 90 dni" at bounding box center [485, 125] width 87 height 13
select select
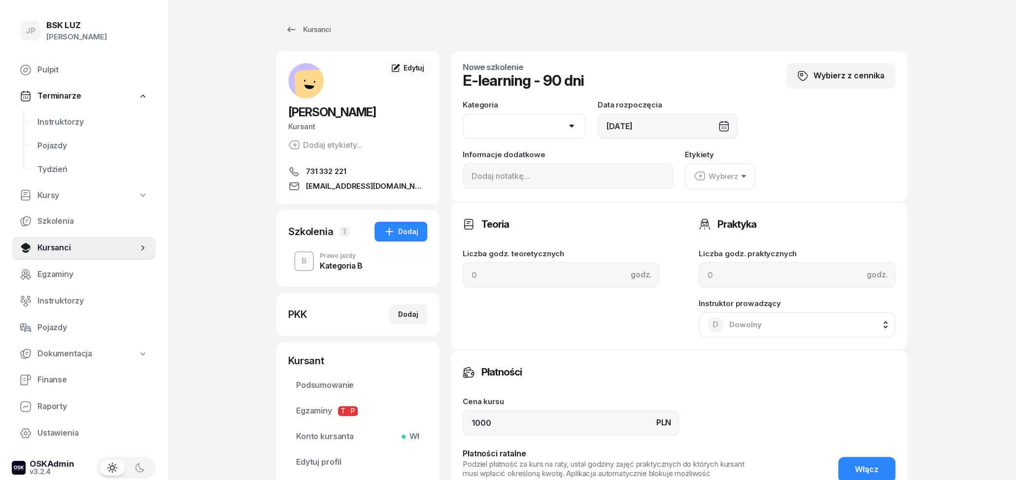
click at [728, 175] on div "Wybierz" at bounding box center [716, 176] width 44 height 13
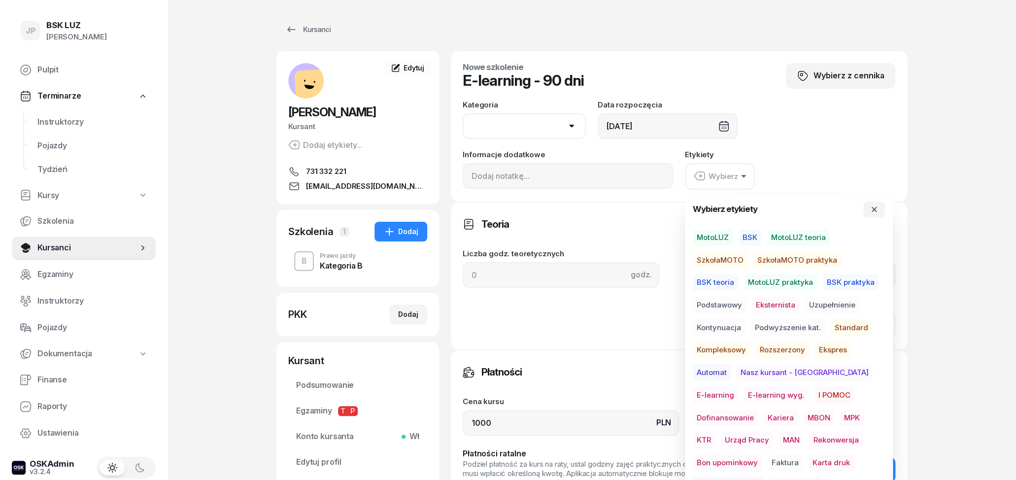
click at [738, 387] on span "E-learning" at bounding box center [715, 395] width 45 height 17
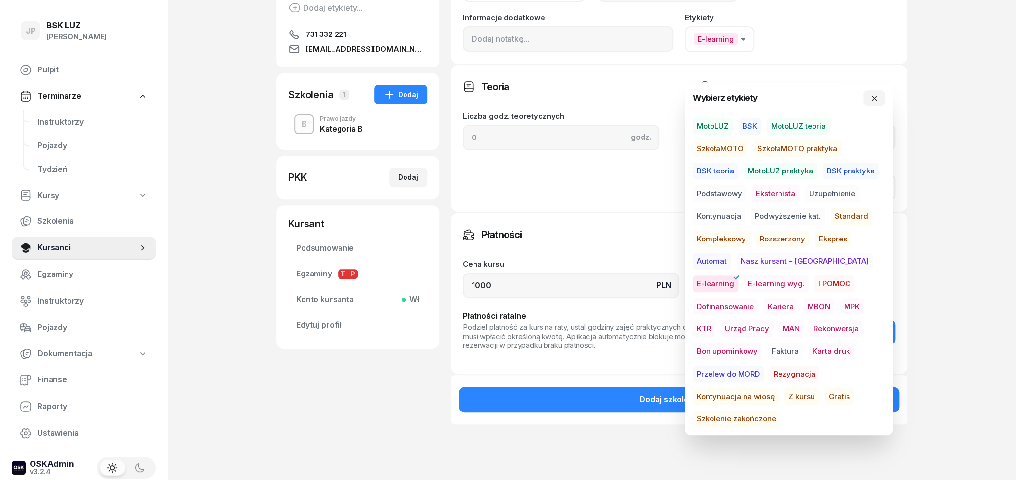
scroll to position [154, 0]
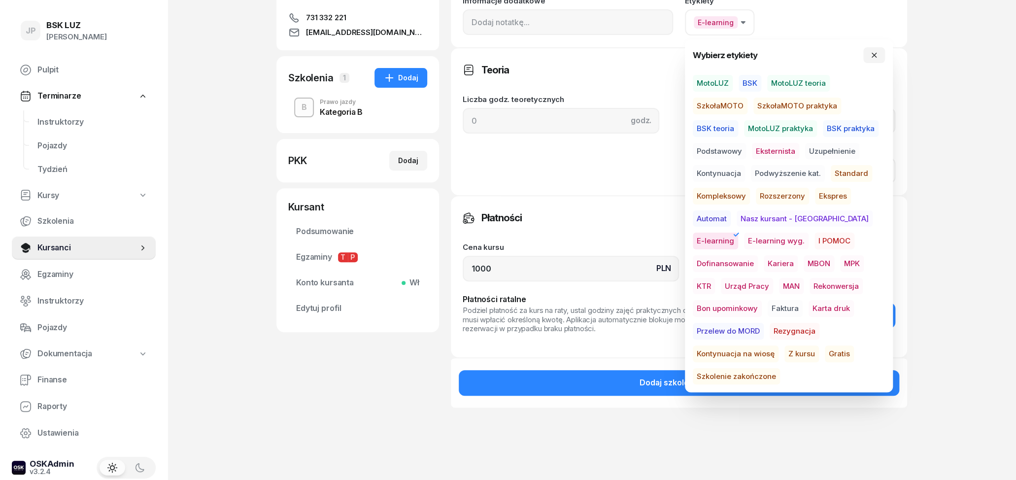
click at [825, 355] on span "Gratis" at bounding box center [839, 353] width 29 height 17
click at [616, 194] on div "Teoria Liczba godz. teoretycznych godz. Praktyka Liczba godz. praktycznych godz…" at bounding box center [679, 121] width 456 height 148
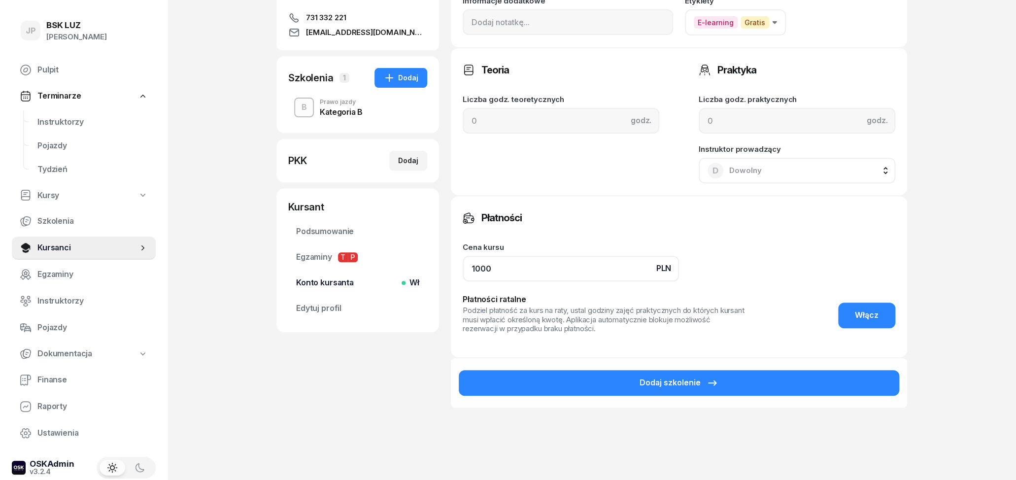
drag, startPoint x: 571, startPoint y: 263, endPoint x: 410, endPoint y: 271, distance: 161.8
click at [463, 271] on input "1000" at bounding box center [571, 269] width 216 height 26
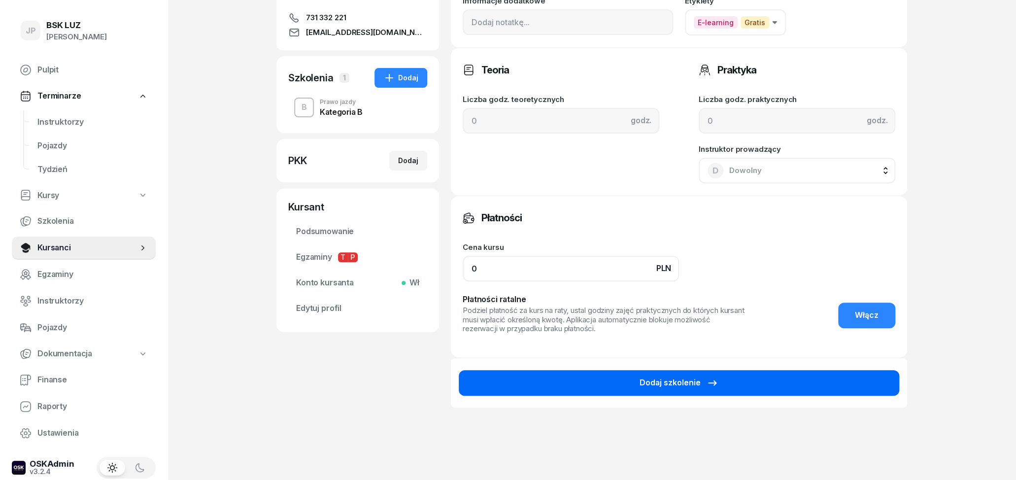
type input "0"
click at [656, 377] on div "Dodaj szkolenie" at bounding box center [679, 383] width 79 height 13
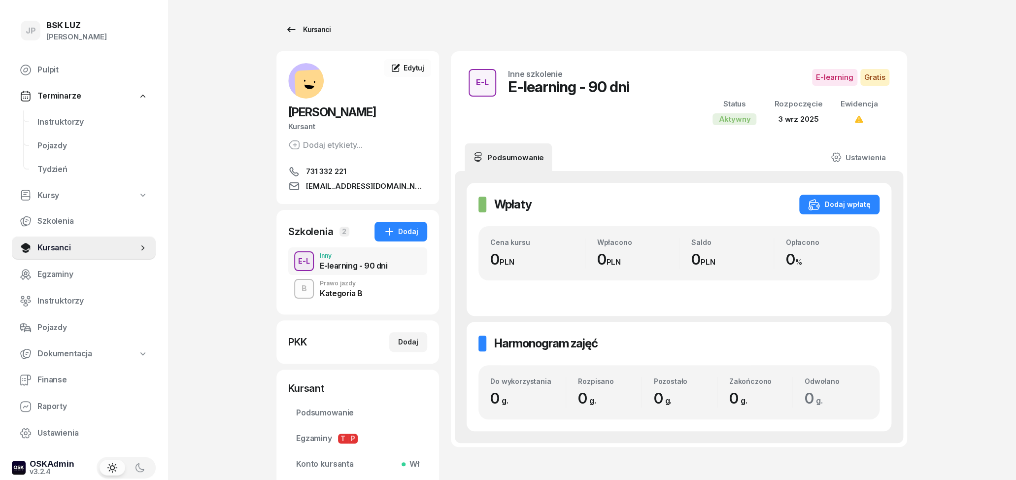
click at [324, 33] on div "Kursanci" at bounding box center [307, 30] width 45 height 12
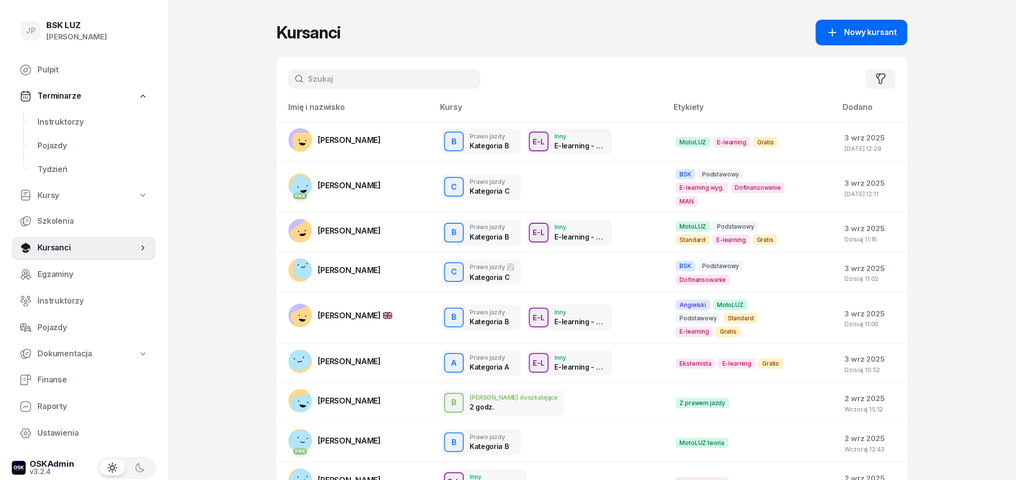
click at [856, 33] on span "Nowy kursant" at bounding box center [870, 32] width 52 height 13
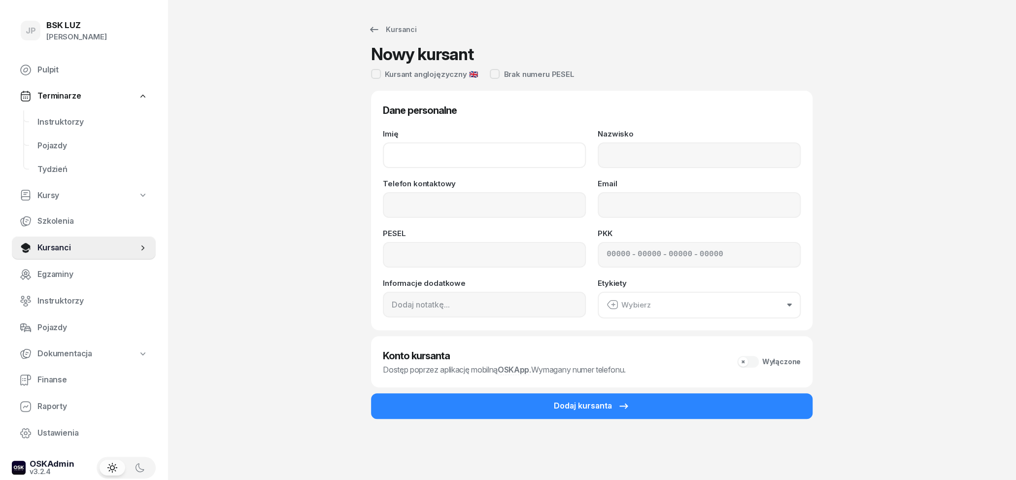
click at [456, 156] on input "Imię" at bounding box center [484, 155] width 203 height 26
type input "a"
type input "[PERSON_NAME]"
click at [636, 145] on input "Nazwisko" at bounding box center [699, 155] width 203 height 26
type input "PAZDER"
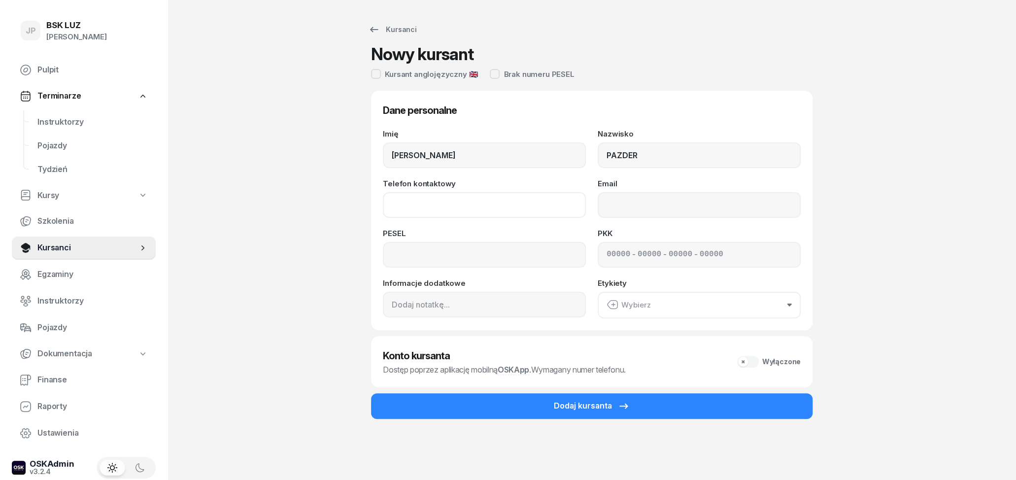
click at [522, 211] on input "Telefon kontaktowy" at bounding box center [484, 205] width 203 height 26
click at [666, 205] on input "Email" at bounding box center [699, 205] width 203 height 26
click at [424, 209] on input "692 219 153" at bounding box center [484, 205] width 203 height 26
click at [408, 205] on input "692 219 153" at bounding box center [484, 205] width 203 height 26
type input "692 219 153"
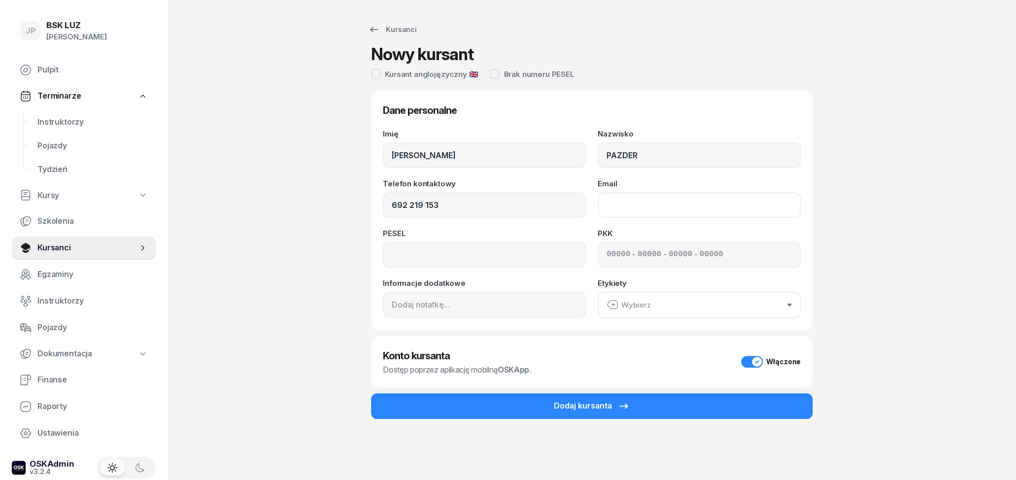
click at [687, 206] on input "Email" at bounding box center [699, 205] width 203 height 26
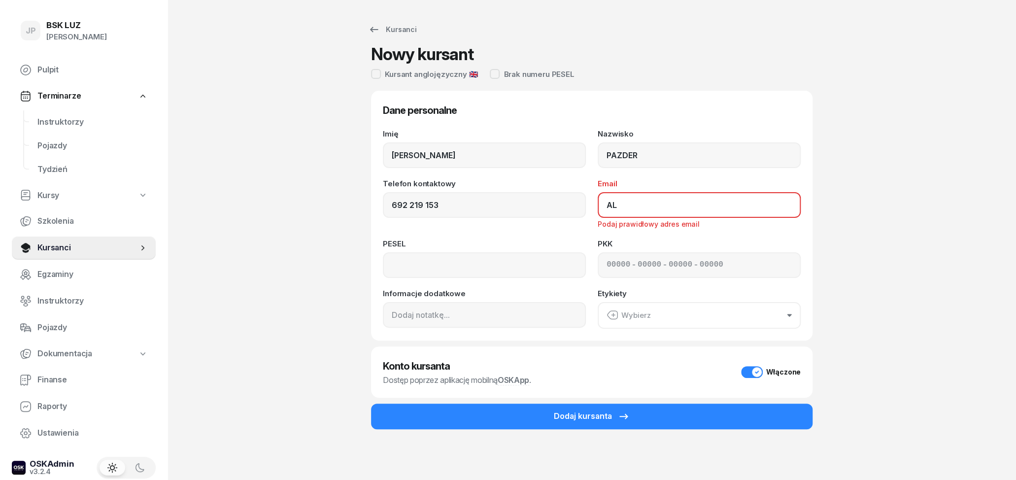
type input "A"
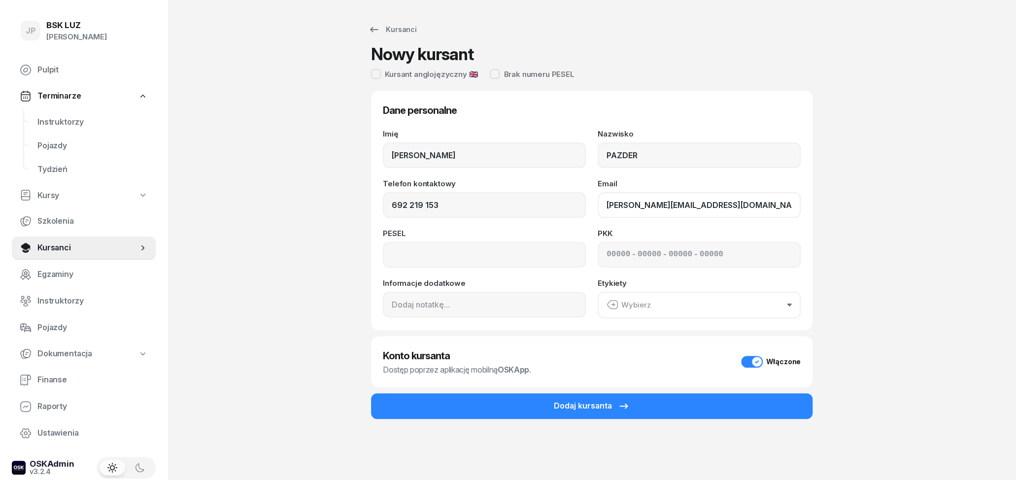
type input "[PERSON_NAME][EMAIL_ADDRESS][DOMAIN_NAME]"
click at [504, 258] on input at bounding box center [484, 255] width 203 height 26
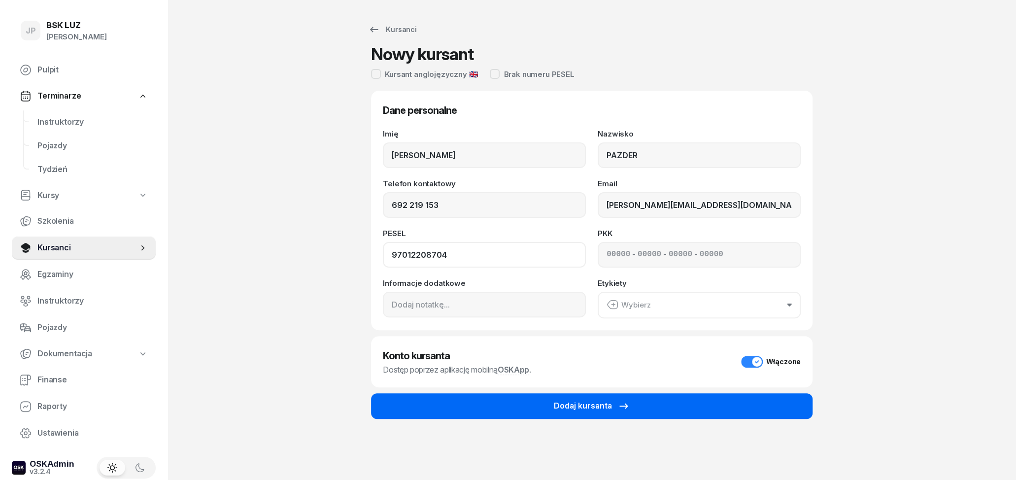
type input "97012208704"
click at [603, 409] on div "Dodaj kursanta" at bounding box center [592, 406] width 76 height 13
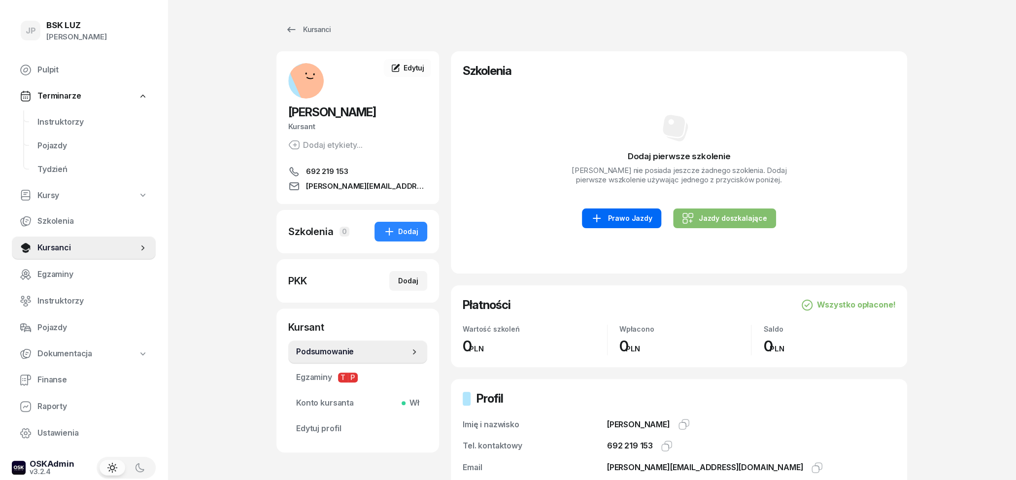
click at [640, 218] on div "Prawo Jazdy" at bounding box center [621, 218] width 61 height 12
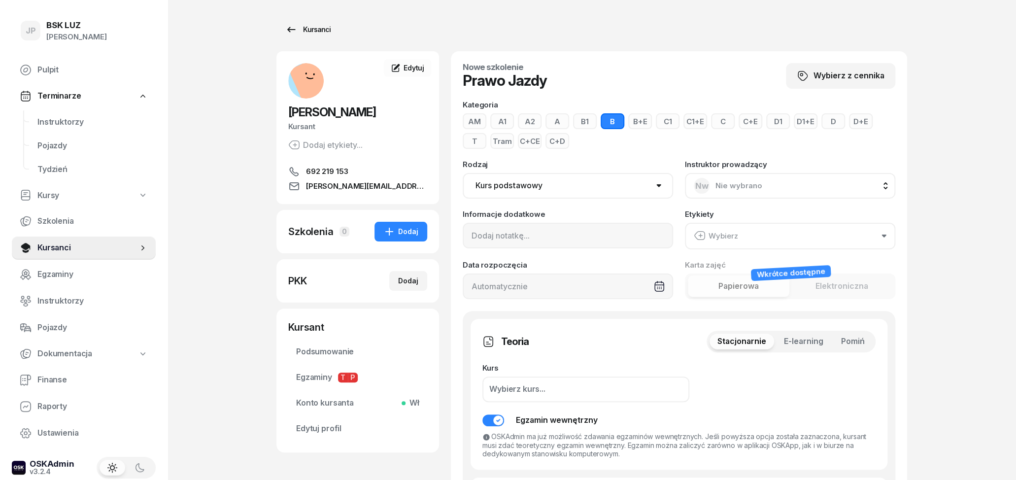
click at [294, 32] on icon at bounding box center [291, 30] width 12 height 12
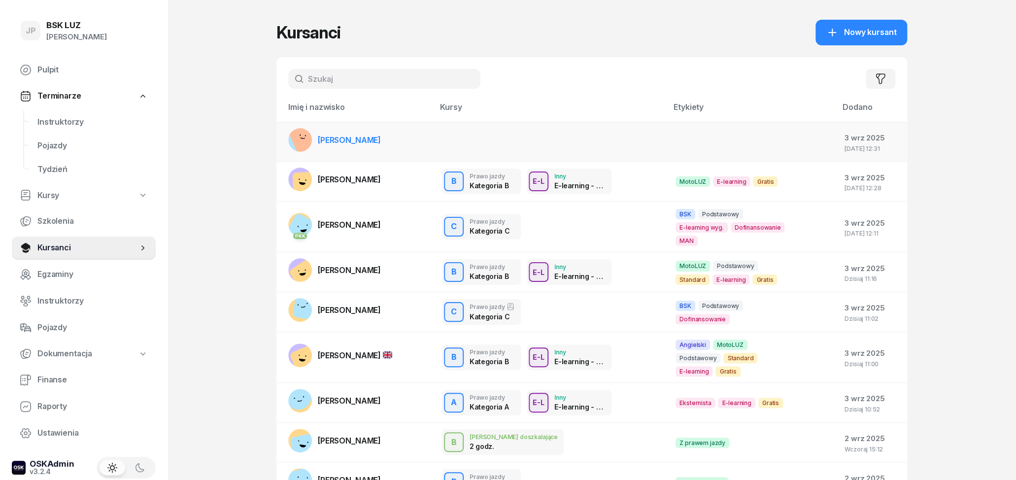
click at [411, 139] on td "[PERSON_NAME]" at bounding box center [355, 142] width 158 height 40
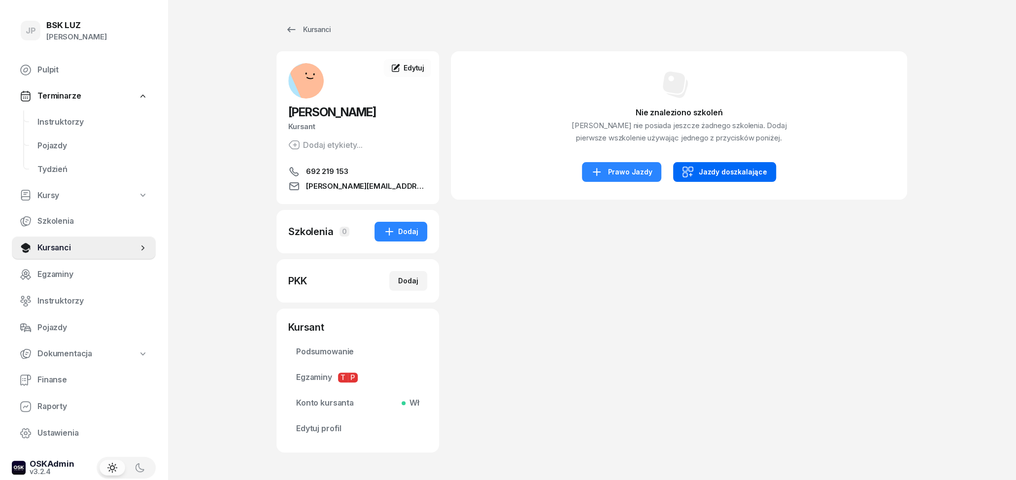
click at [734, 175] on div "Jazdy doszkalające" at bounding box center [724, 172] width 85 height 12
select select "B"
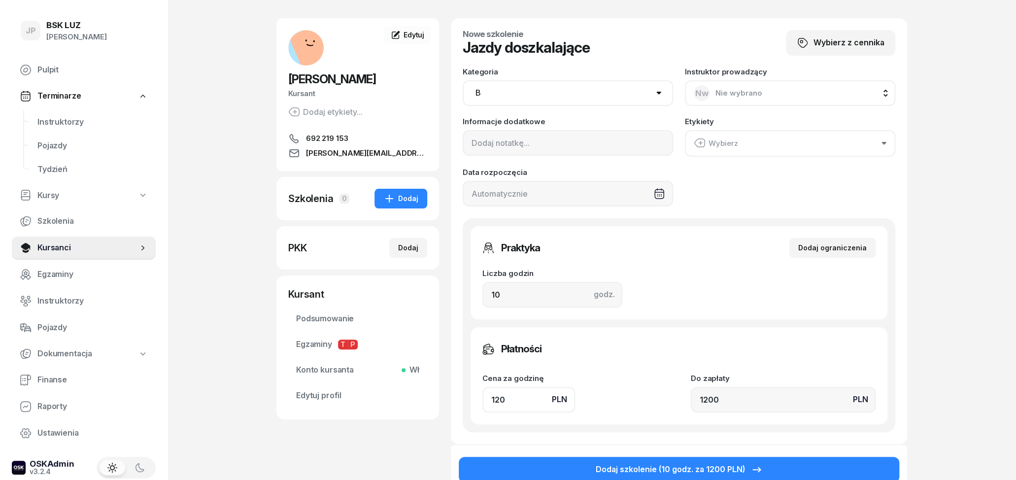
scroll to position [51, 0]
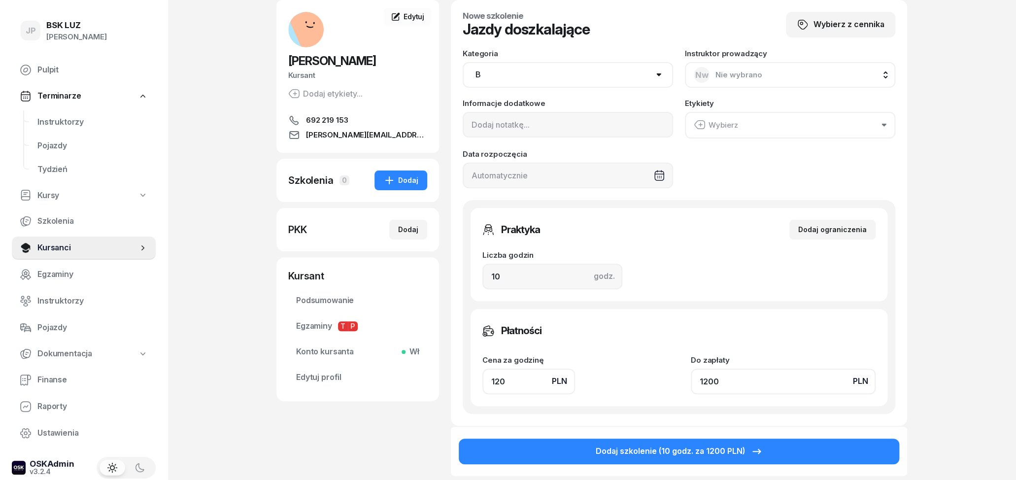
click at [762, 384] on input "1200" at bounding box center [783, 382] width 185 height 26
click at [511, 273] on input "10" at bounding box center [553, 277] width 140 height 26
click at [712, 384] on input "1200" at bounding box center [783, 382] width 185 height 26
type input "12"
type input "120"
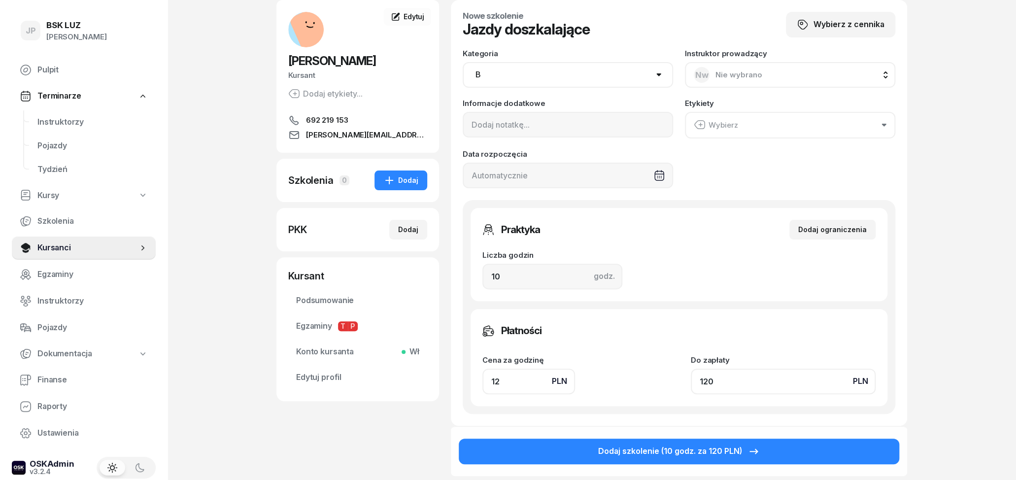
type input "125"
type input "1250"
click at [744, 337] on div "Płatności" at bounding box center [679, 331] width 393 height 20
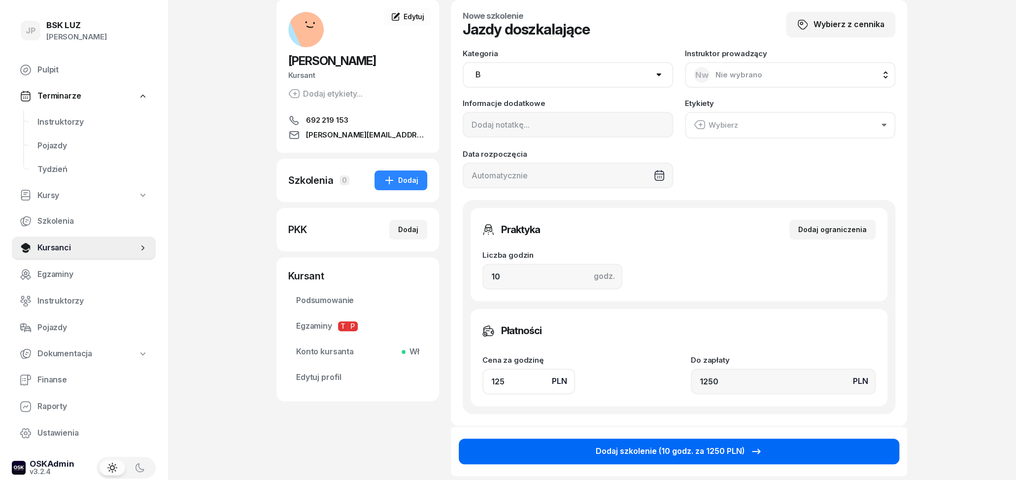
click at [693, 446] on div "Dodaj szkolenie (10 godz. za 1250 PLN)" at bounding box center [679, 451] width 167 height 13
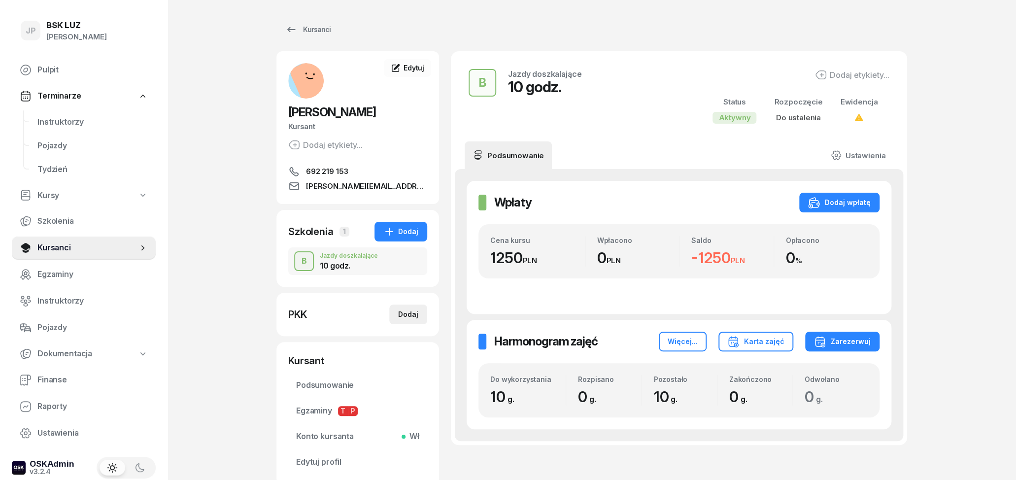
click at [408, 316] on div "Dodaj" at bounding box center [408, 315] width 20 height 12
select select
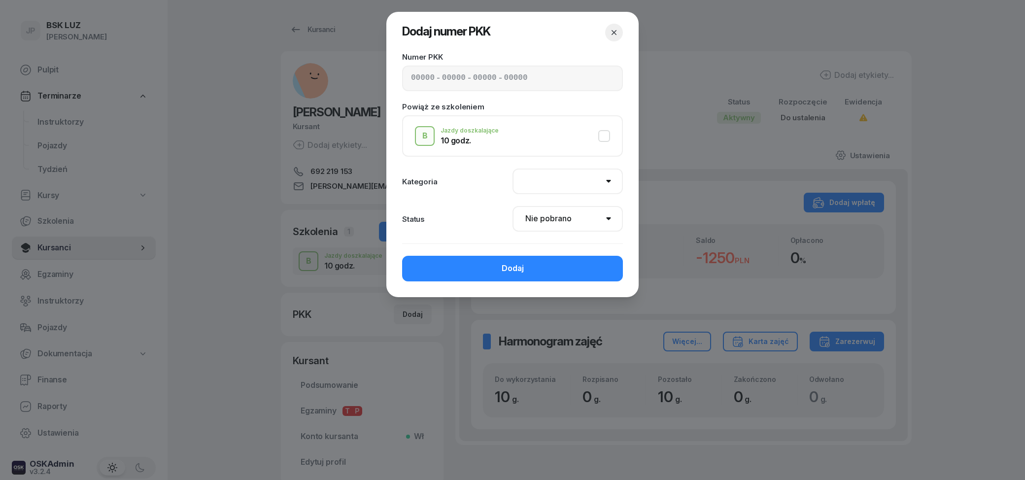
click at [418, 79] on input at bounding box center [423, 78] width 24 height 13
type input "61570"
type input "97302"
type input "43371"
type input "34122"
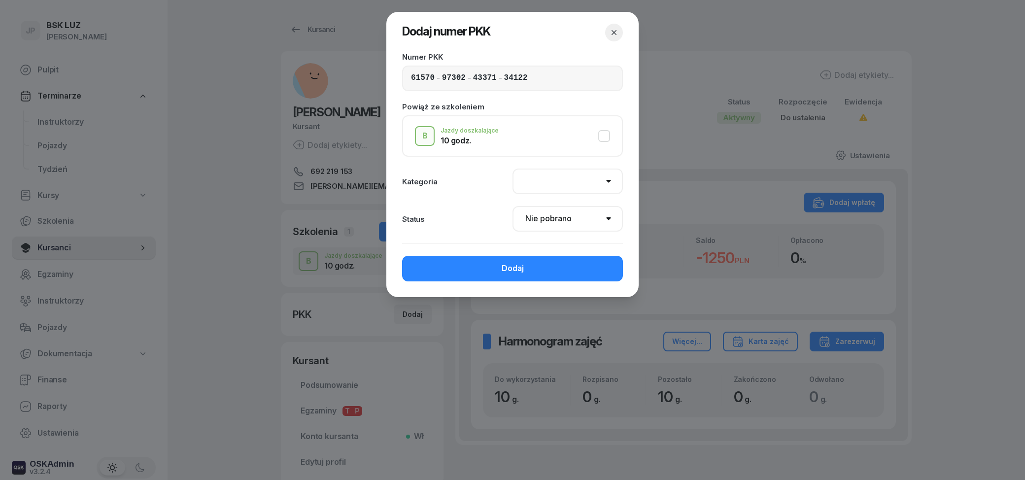
select select "B"
click option "B" at bounding box center [0, 0] width 0 height 0
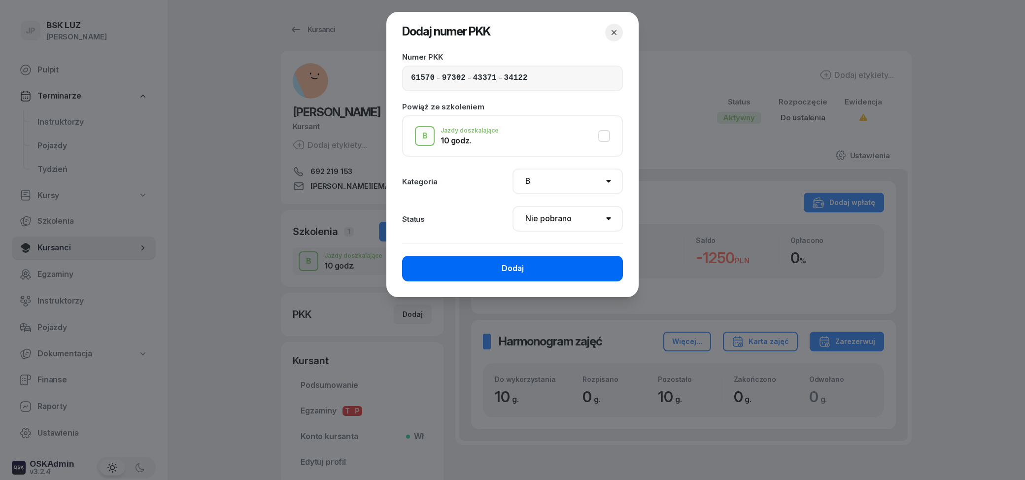
click at [562, 264] on button "Dodaj" at bounding box center [512, 269] width 221 height 26
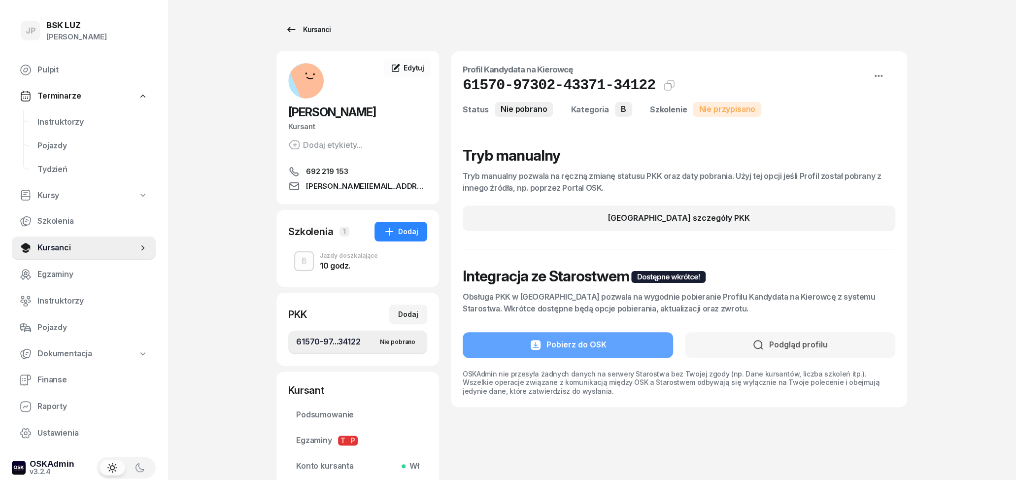
click at [296, 30] on icon at bounding box center [291, 30] width 12 height 12
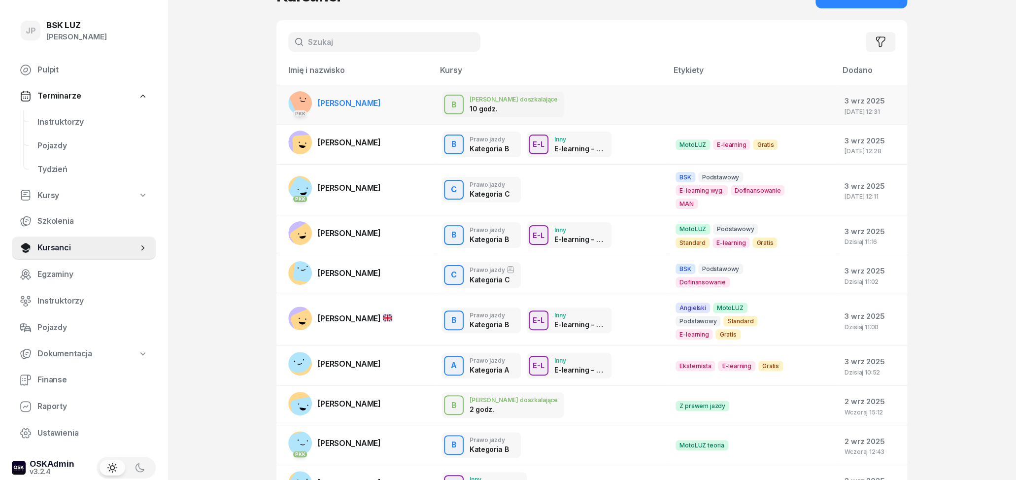
scroll to position [51, 0]
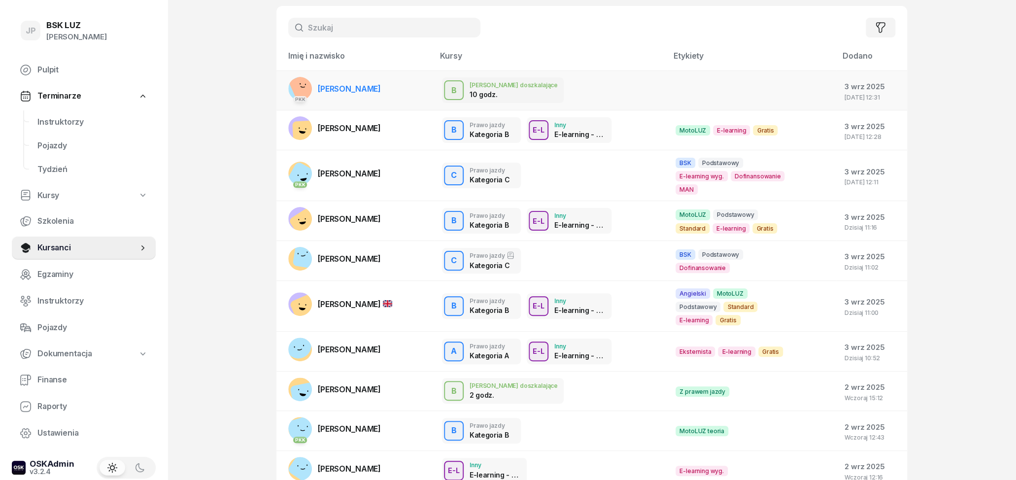
click at [631, 94] on div "[PERSON_NAME] doszkalające 10 godz. B Jazdy doszkalające 10 godz. Jazdy doszkal…" at bounding box center [551, 90] width 218 height 26
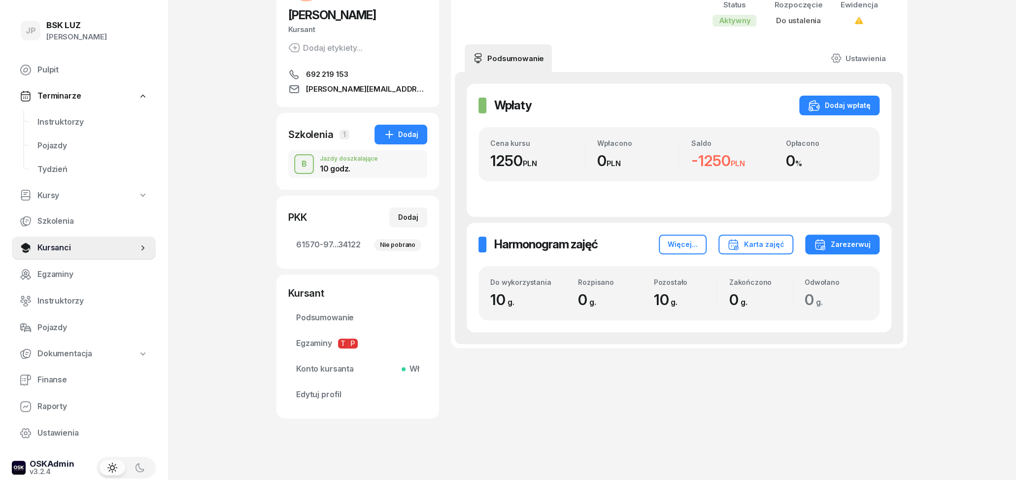
scroll to position [103, 0]
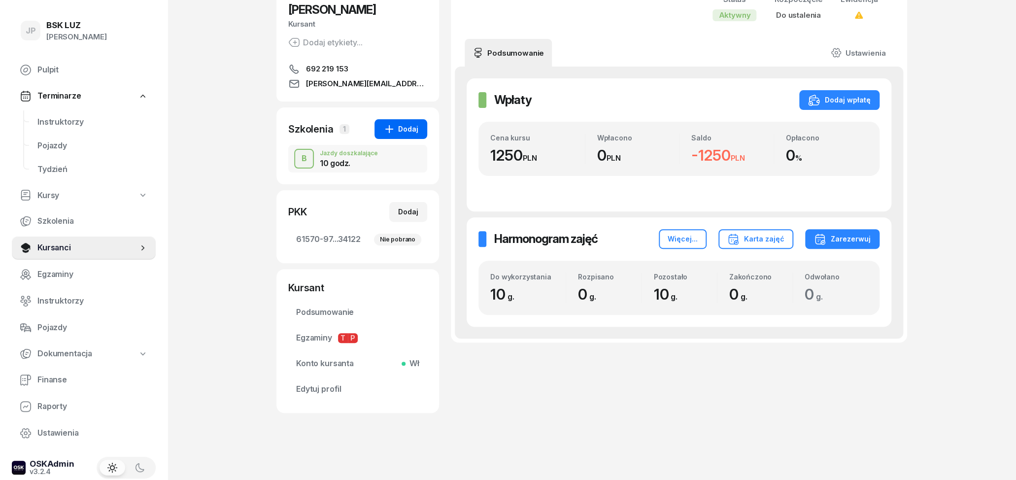
click at [406, 132] on div "Dodaj" at bounding box center [400, 129] width 35 height 12
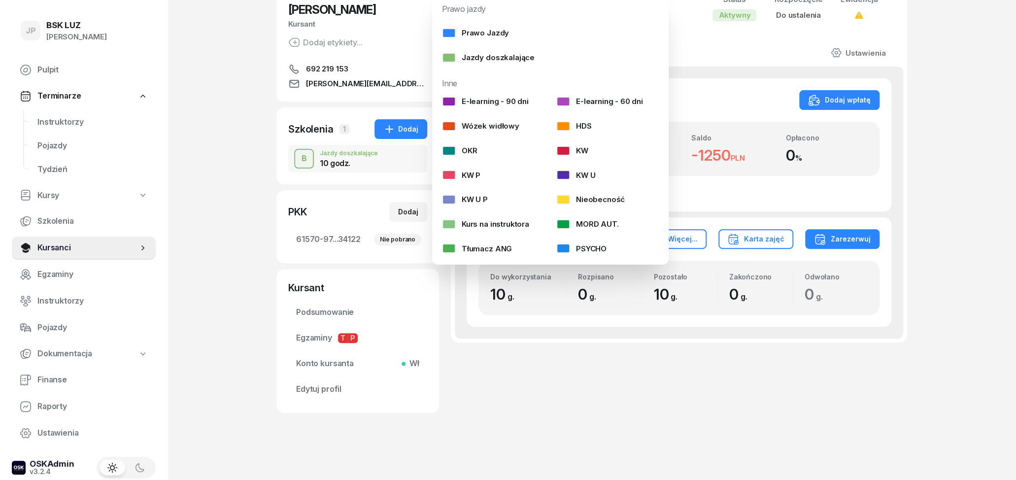
click at [713, 100] on div "Wpłaty Wpłaty Dodaj wpłatę" at bounding box center [679, 100] width 401 height 20
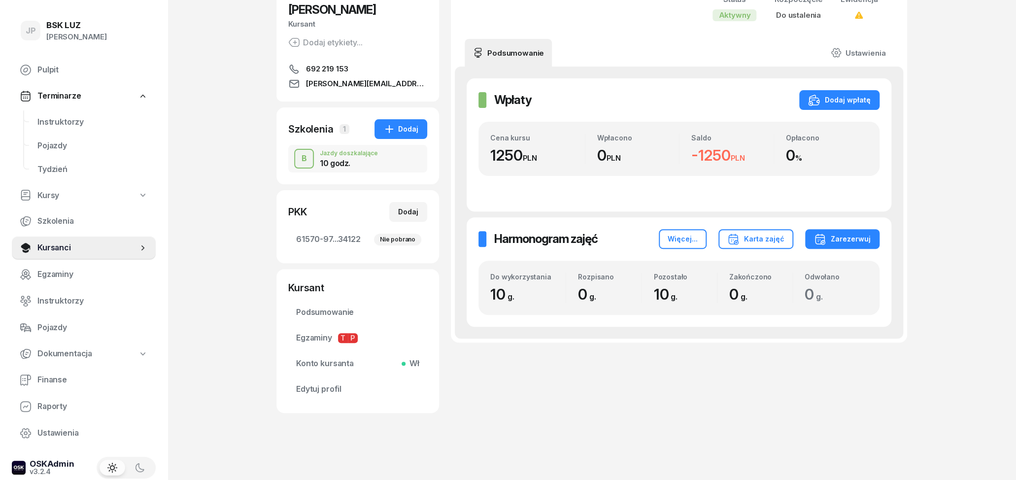
scroll to position [0, 0]
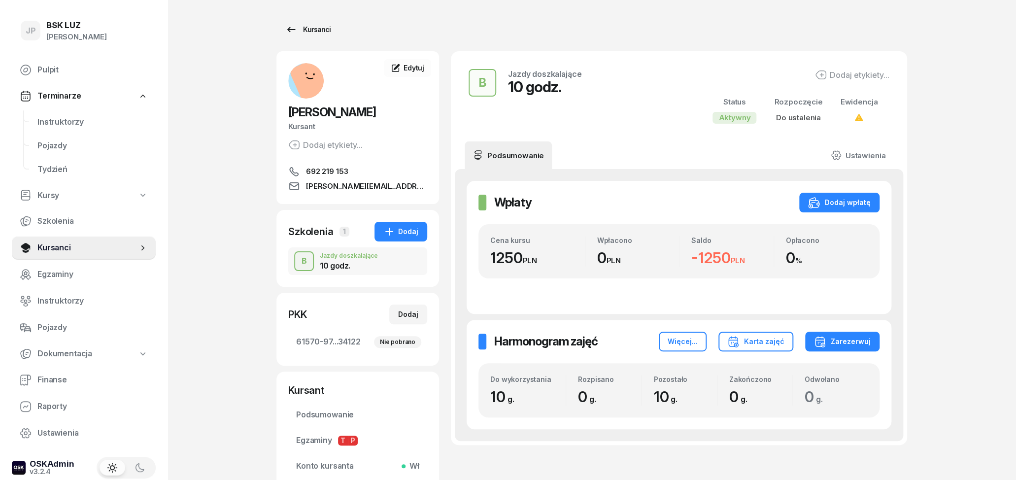
click at [297, 32] on div "Kursanci" at bounding box center [307, 30] width 45 height 12
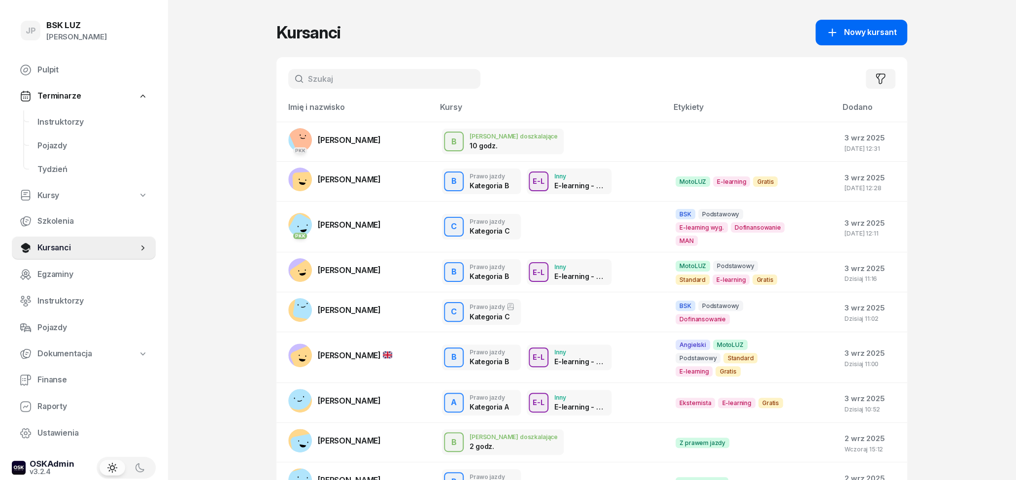
click at [849, 26] on link "Nowy kursant" at bounding box center [862, 33] width 92 height 26
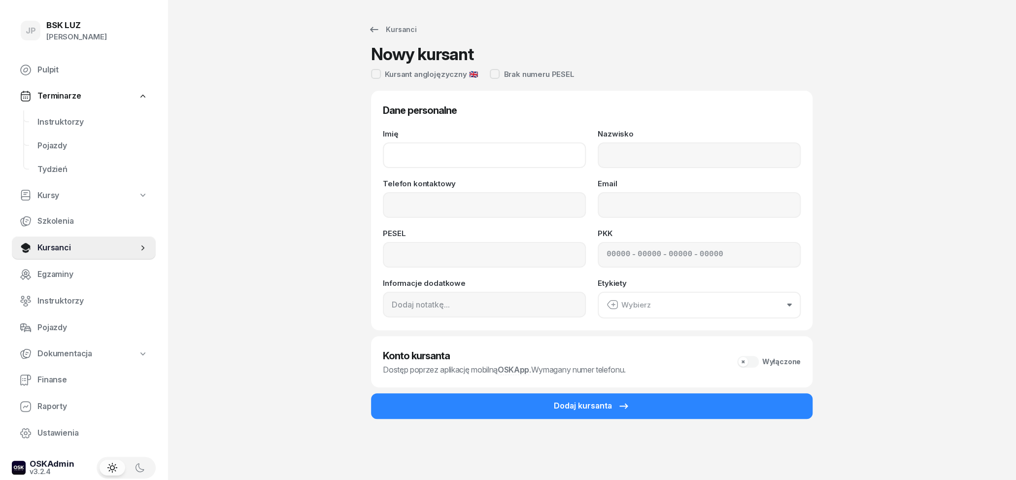
click at [459, 155] on input "Imię" at bounding box center [484, 155] width 203 height 26
type input "m"
type input "MIKOŁAJ"
click at [636, 160] on input "Nazwisko" at bounding box center [699, 155] width 203 height 26
type input "BRUZDA"
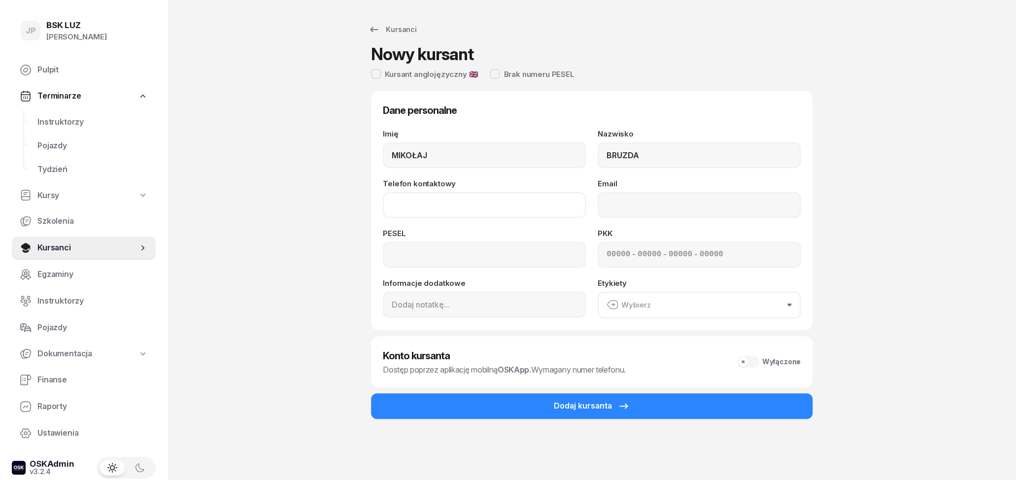
click at [558, 196] on input "Telefon kontaktowy" at bounding box center [484, 205] width 203 height 26
type input "535 424 233"
click at [696, 208] on input "Email" at bounding box center [699, 205] width 203 height 26
type input "[EMAIL_ADDRESS][DOMAIN_NAME]"
drag, startPoint x: 740, startPoint y: 205, endPoint x: 559, endPoint y: 205, distance: 180.9
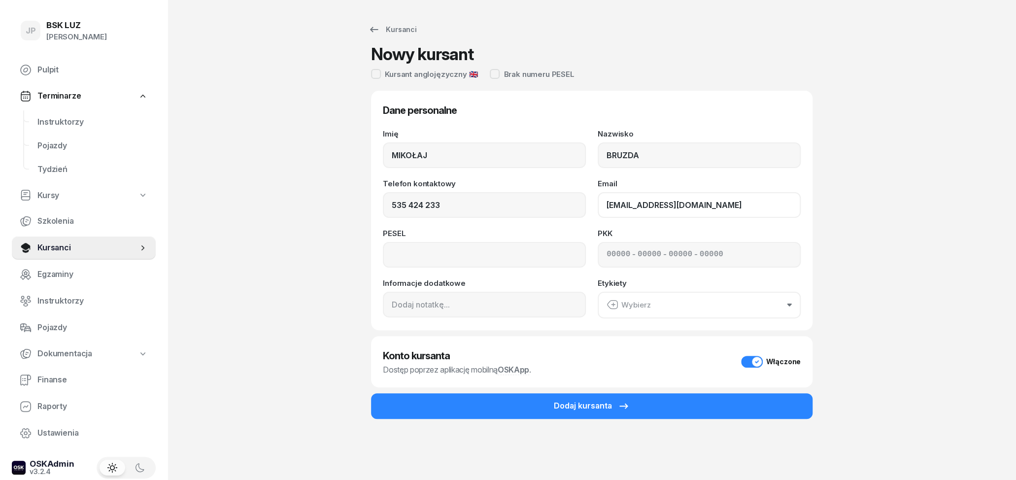
click at [598, 205] on input "[EMAIL_ADDRESS][DOMAIN_NAME]" at bounding box center [699, 205] width 203 height 26
type input "[EMAIL_ADDRESS][DOMAIN_NAME]"
click at [500, 263] on input at bounding box center [484, 255] width 203 height 26
type input "04311808933"
click at [629, 306] on div "Wybierz" at bounding box center [629, 305] width 44 height 13
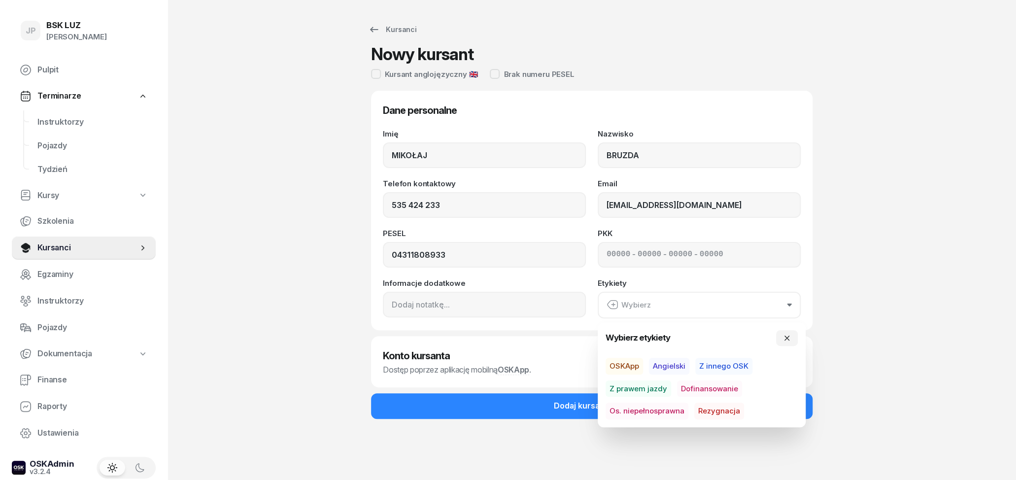
click at [887, 324] on div "Kursanci Nowy kursant Kursant anglojęzyczny 🇬🇧 Brak numeru PESEL Dane personaln…" at bounding box center [591, 240] width 631 height 480
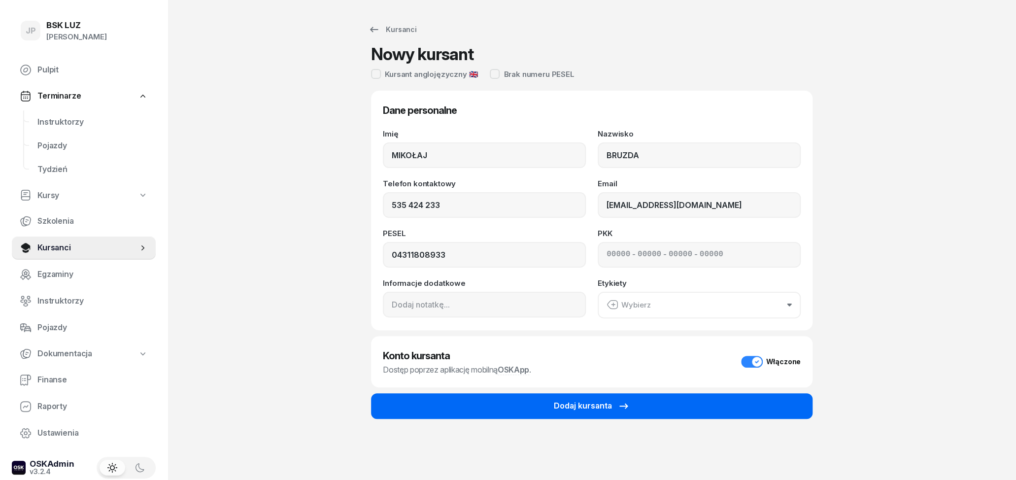
click at [618, 405] on icon "submit" at bounding box center [624, 406] width 12 height 12
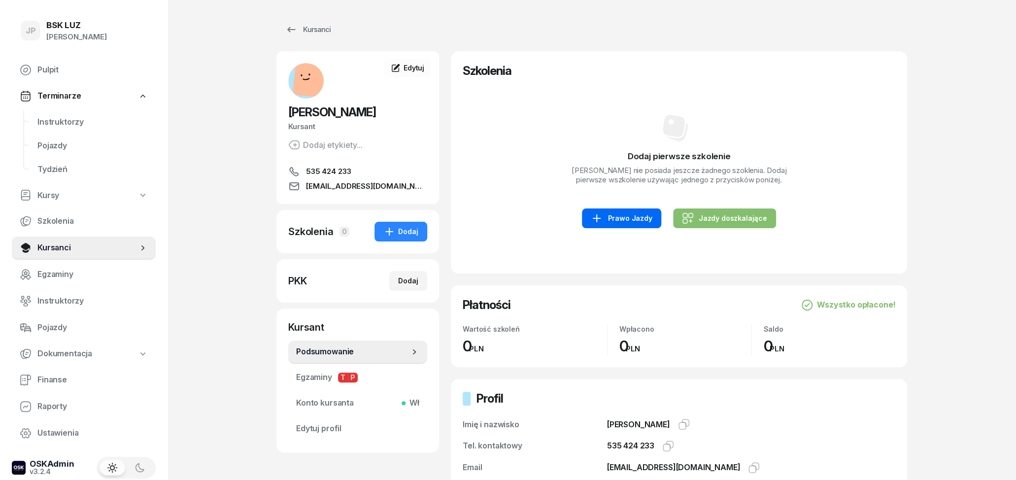
click at [633, 224] on div "Prawo Jazdy" at bounding box center [621, 218] width 61 height 12
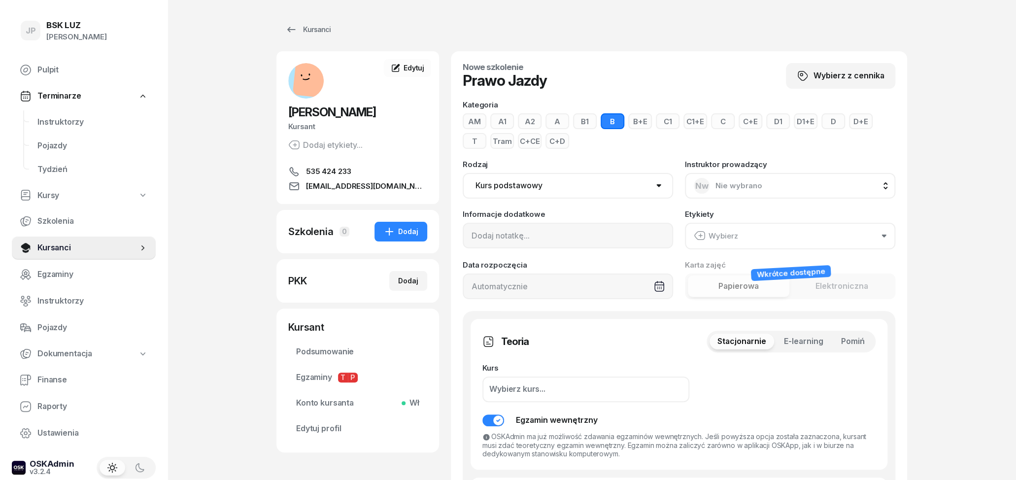
click at [735, 232] on div "Wybierz" at bounding box center [716, 236] width 44 height 13
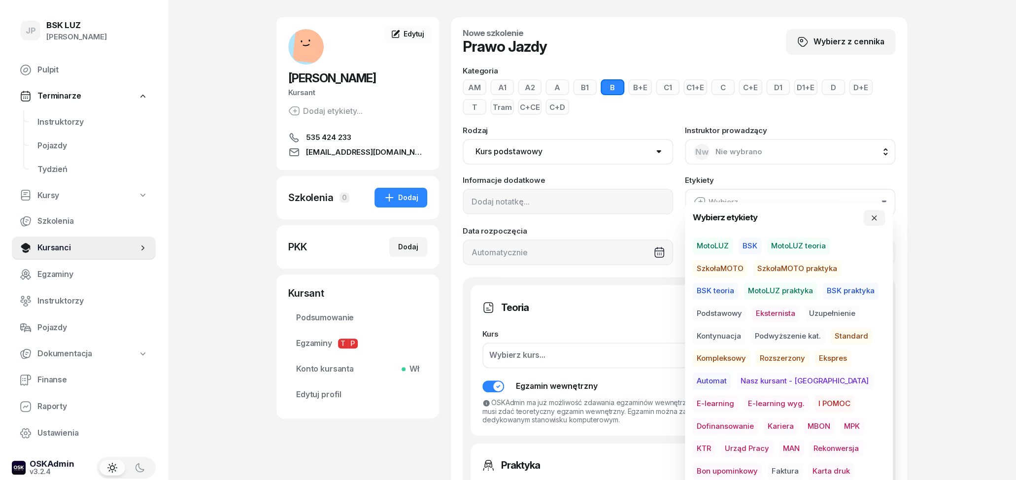
scroll to position [51, 0]
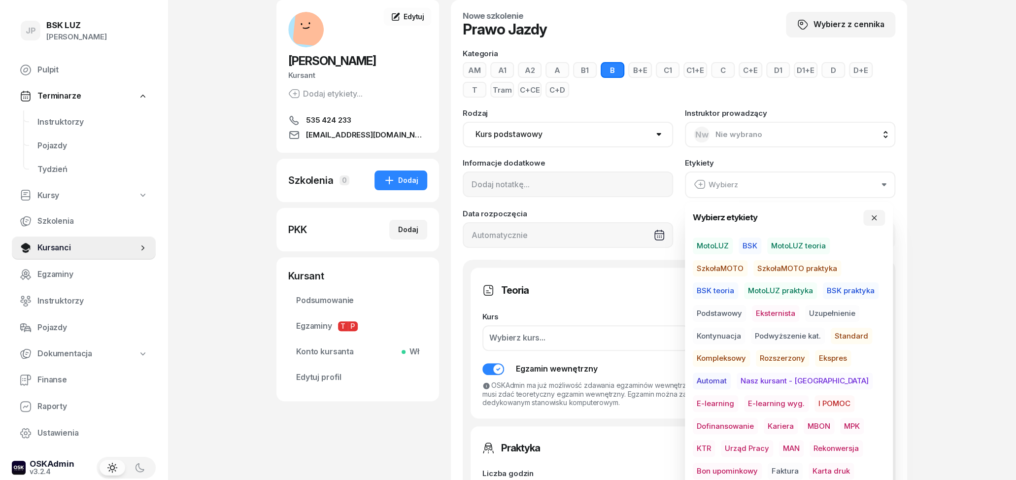
click at [719, 243] on span "MotoLUZ" at bounding box center [713, 246] width 40 height 17
click at [735, 311] on span "Podstawowy" at bounding box center [719, 313] width 53 height 17
click at [856, 332] on span "Standard" at bounding box center [851, 335] width 41 height 17
click at [738, 395] on span "E-learning" at bounding box center [715, 403] width 45 height 17
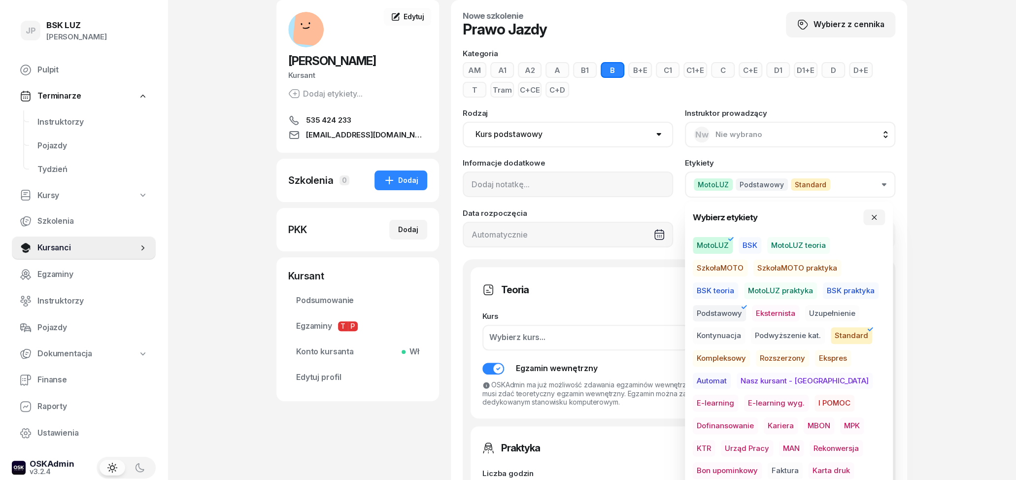
click at [939, 349] on div "JP BSK [PERSON_NAME] Pulpit Terminarze Instruktorzy Pojazdy Tydzień Kursy Szkol…" at bounding box center [508, 445] width 1016 height 992
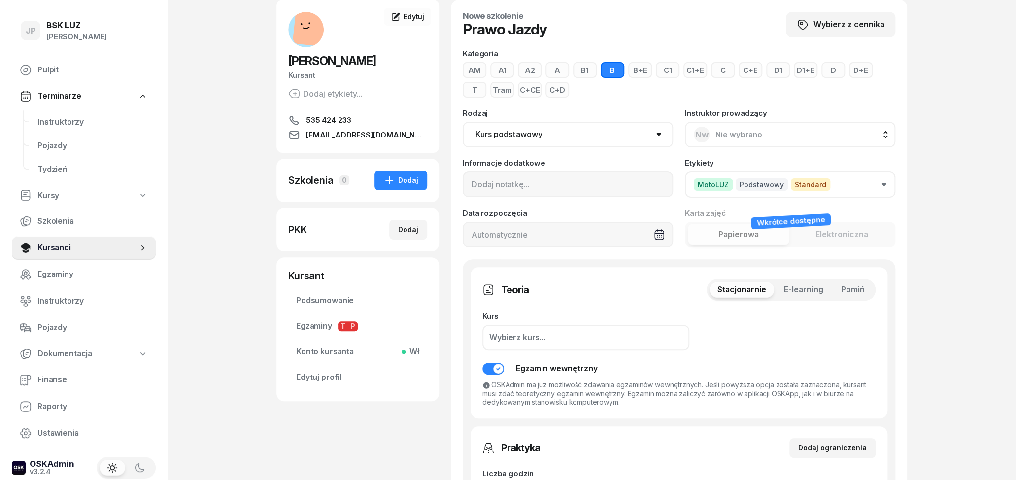
click at [860, 290] on span "Pomiń" at bounding box center [853, 289] width 24 height 13
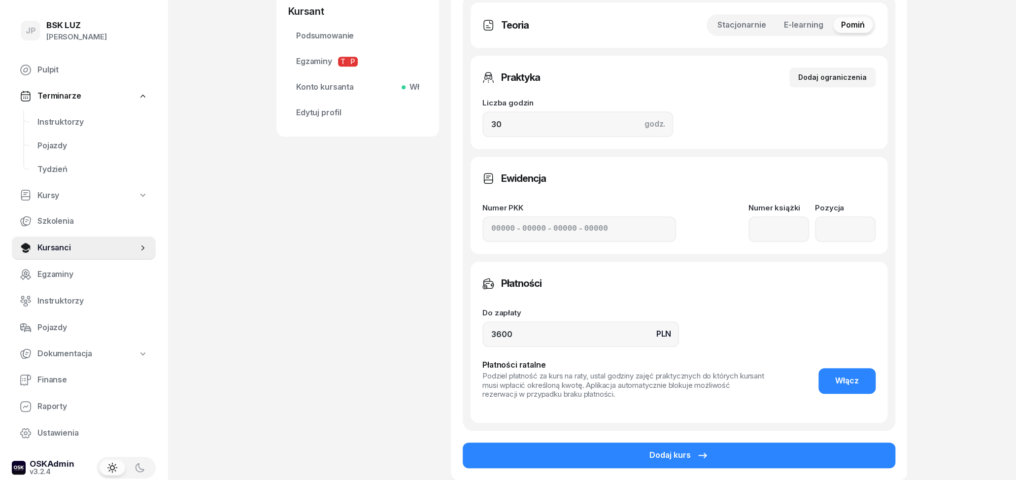
scroll to position [406, 0]
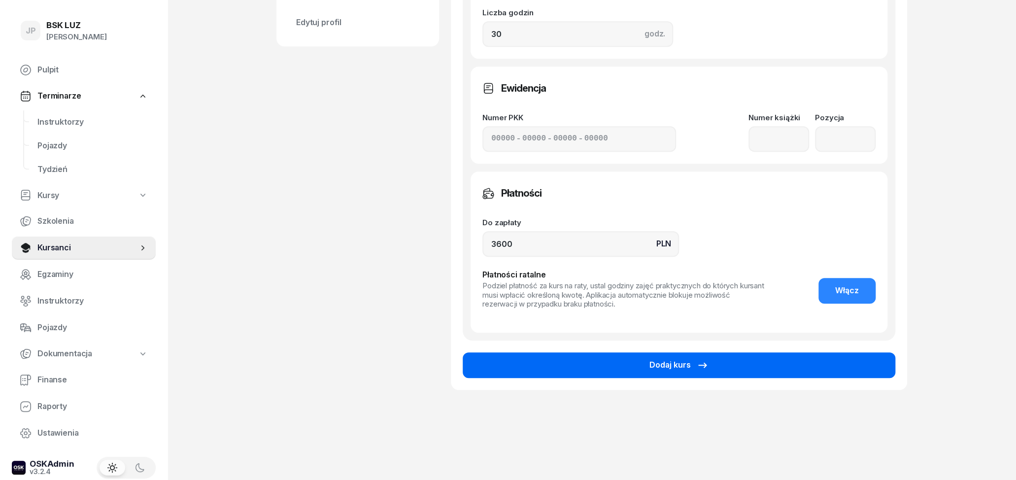
click at [685, 356] on button "Dodaj kurs" at bounding box center [679, 365] width 433 height 26
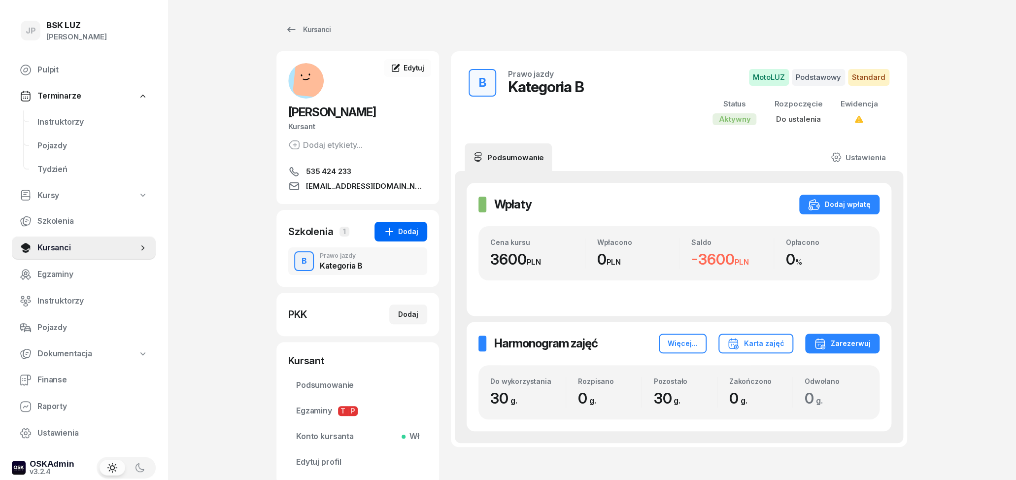
click at [415, 228] on div "Dodaj" at bounding box center [400, 232] width 35 height 12
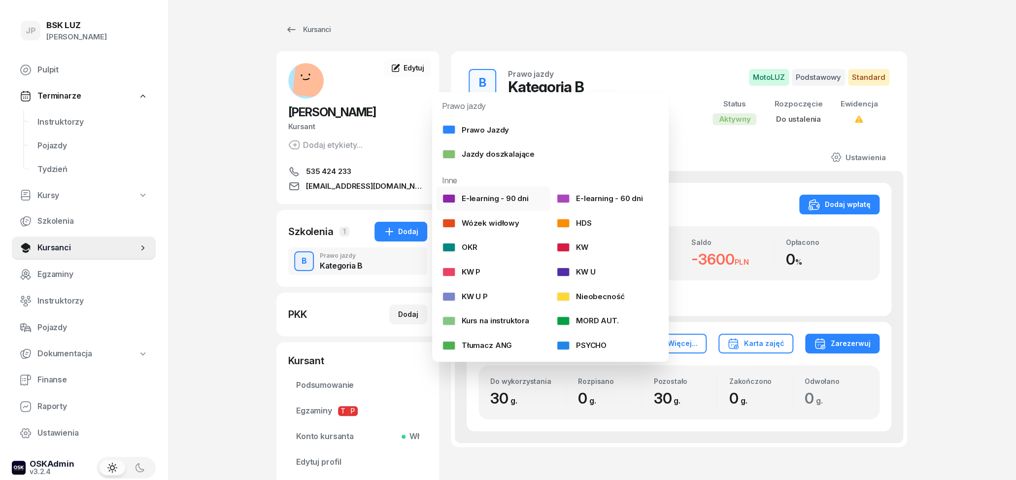
click at [517, 194] on div "E-learning - 90 dni" at bounding box center [485, 198] width 87 height 13
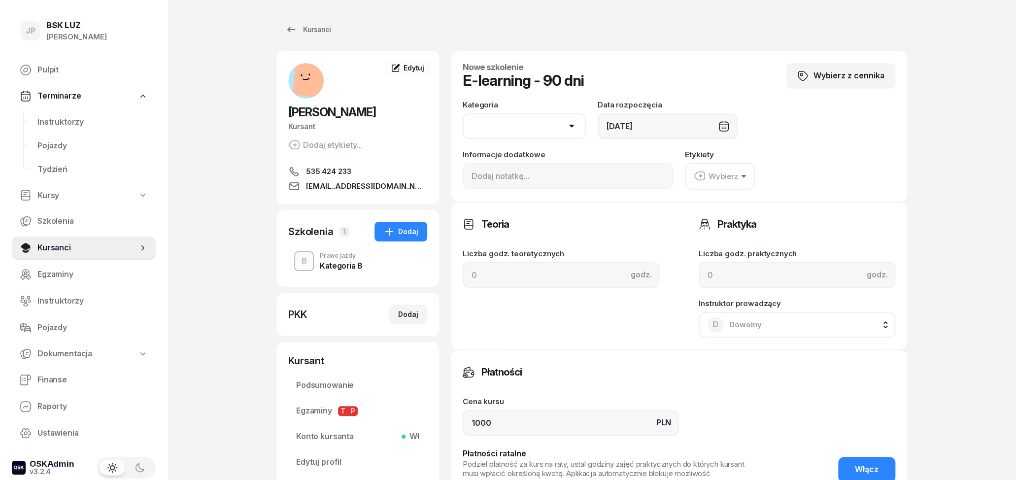
select select "B"
click option "B" at bounding box center [0, 0] width 0 height 0
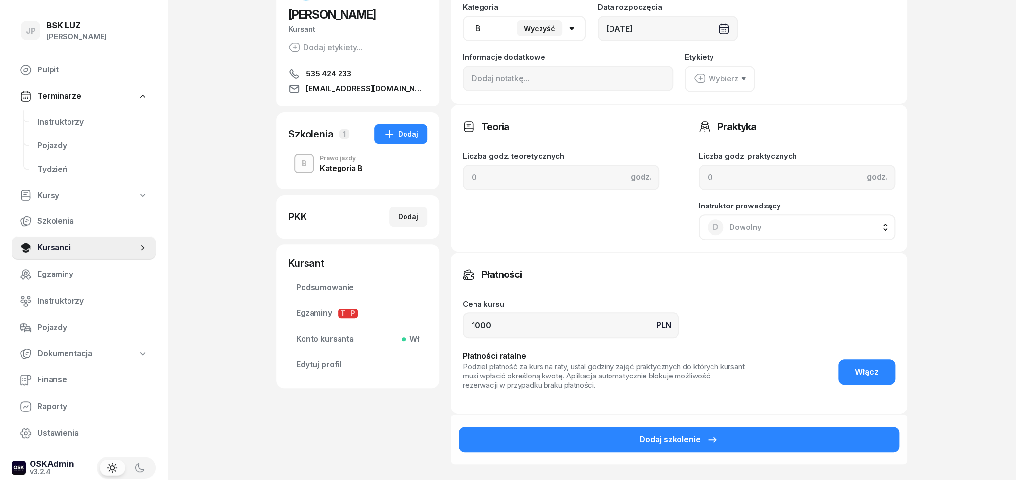
scroll to position [103, 0]
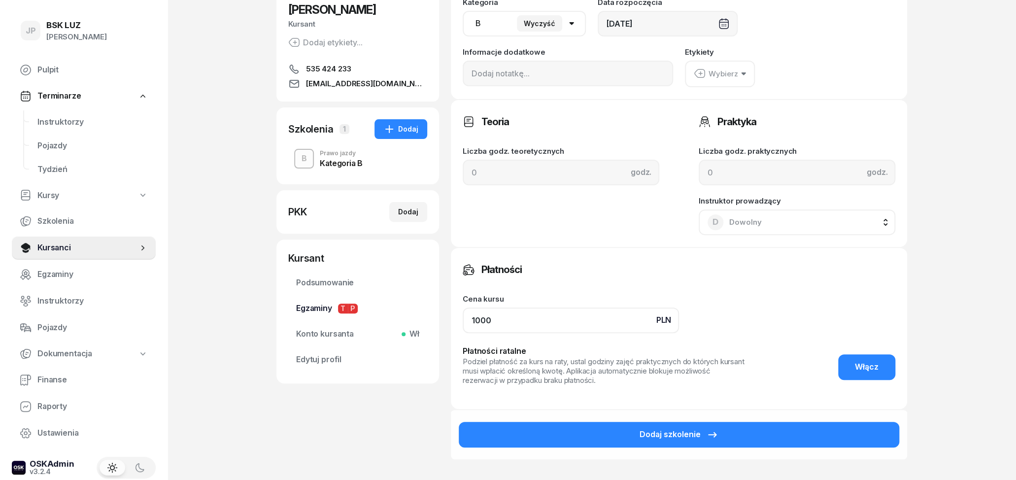
drag, startPoint x: 511, startPoint y: 315, endPoint x: 396, endPoint y: 316, distance: 115.3
click at [463, 315] on input "1000" at bounding box center [571, 321] width 216 height 26
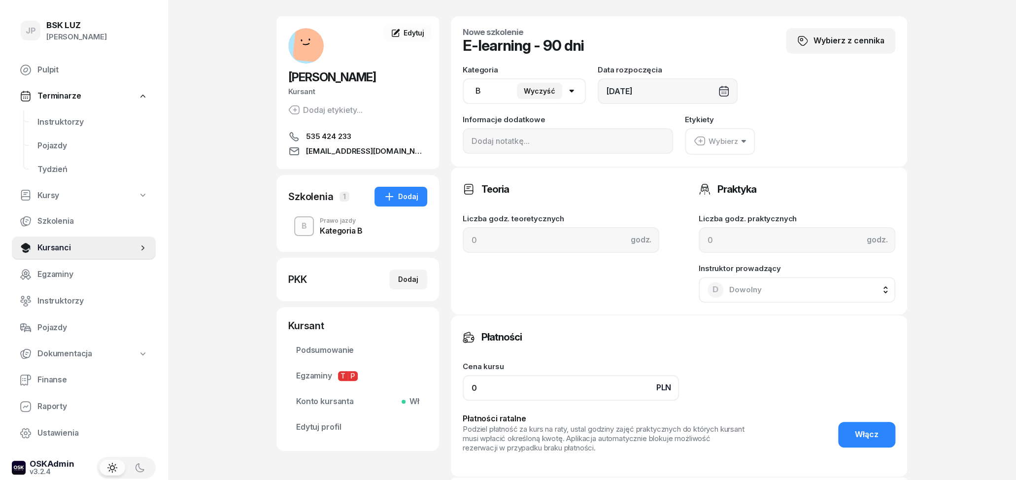
scroll to position [0, 0]
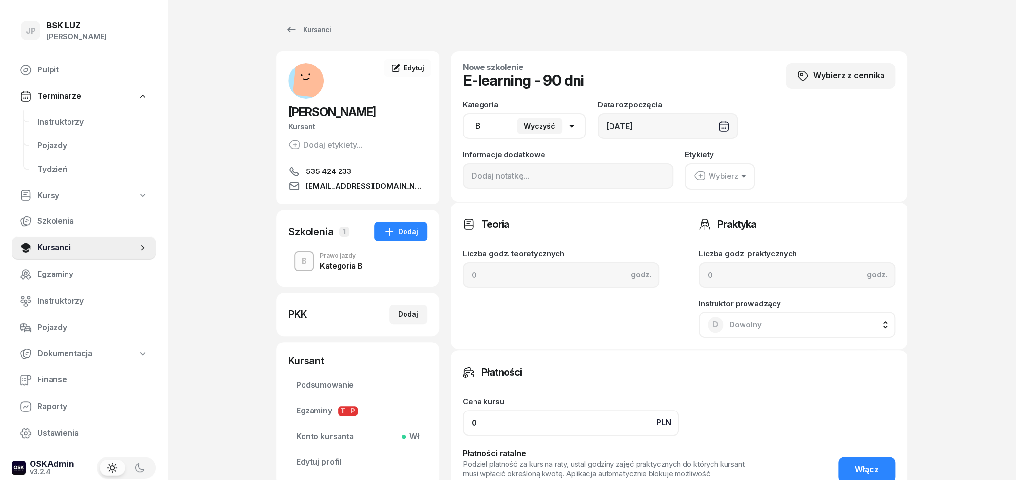
type input "0"
click at [706, 178] on div "Wybierz" at bounding box center [716, 176] width 44 height 13
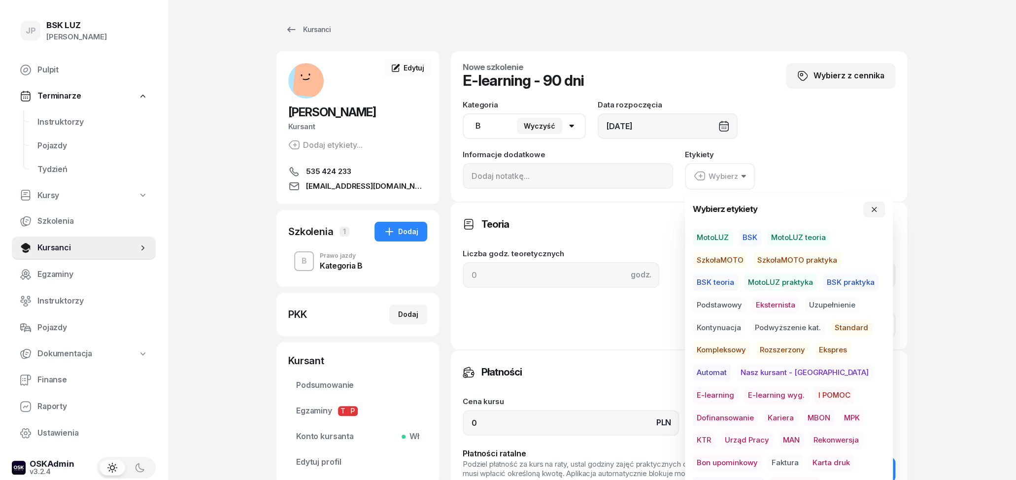
click at [738, 387] on span "E-learning" at bounding box center [715, 395] width 45 height 17
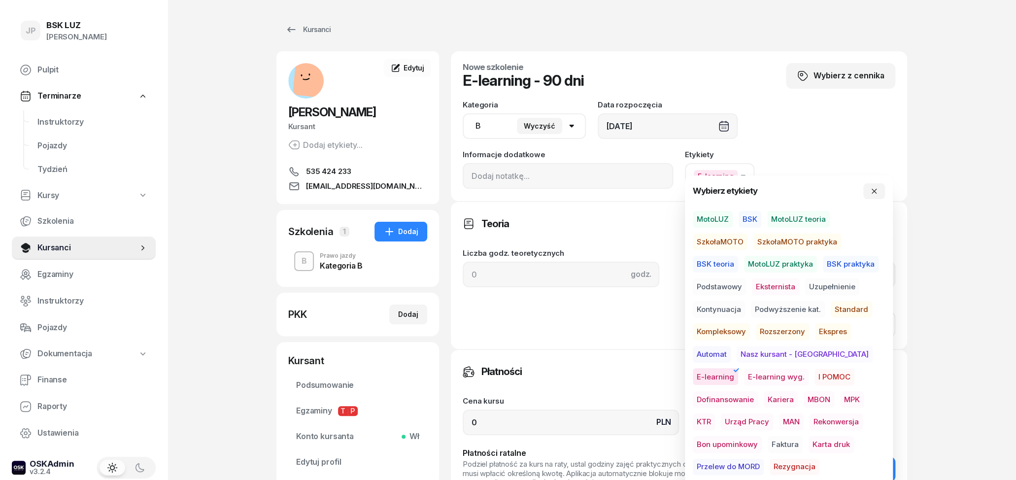
scroll to position [103, 0]
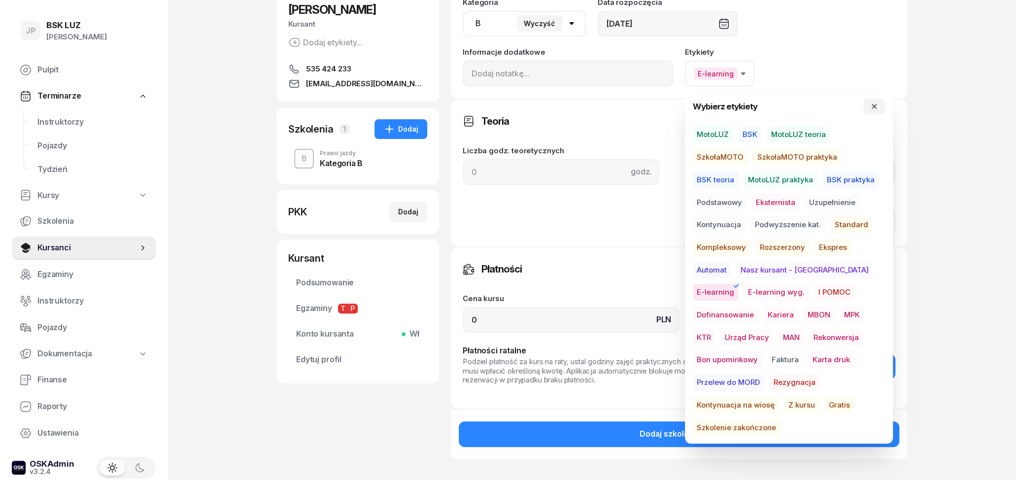
click at [825, 404] on span "Gratis" at bounding box center [839, 405] width 29 height 17
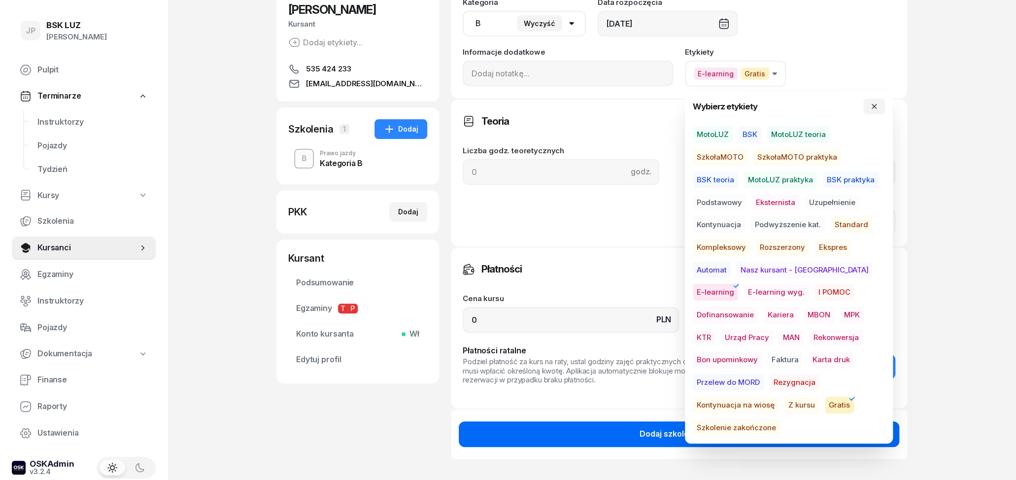
click at [649, 430] on div "Dodaj szkolenie" at bounding box center [679, 434] width 79 height 13
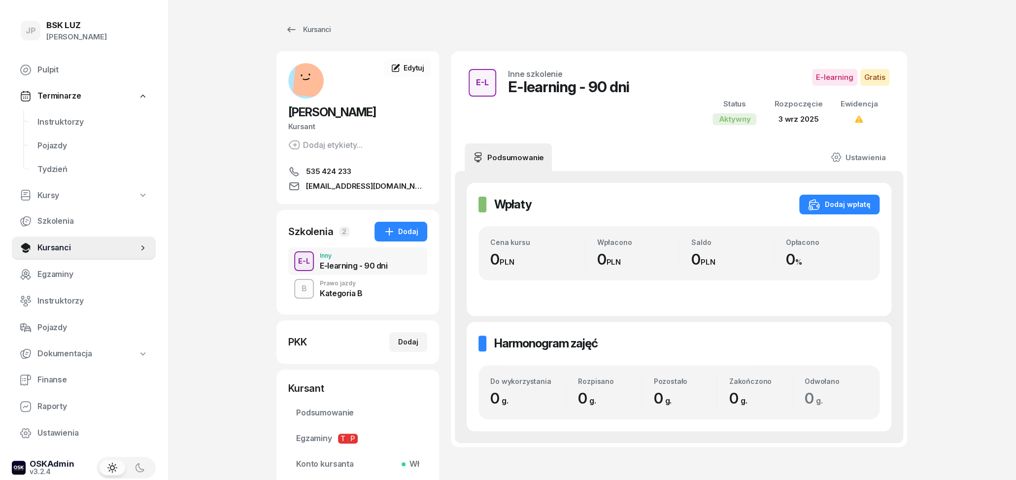
click at [348, 292] on div "Kategoria B" at bounding box center [341, 293] width 43 height 8
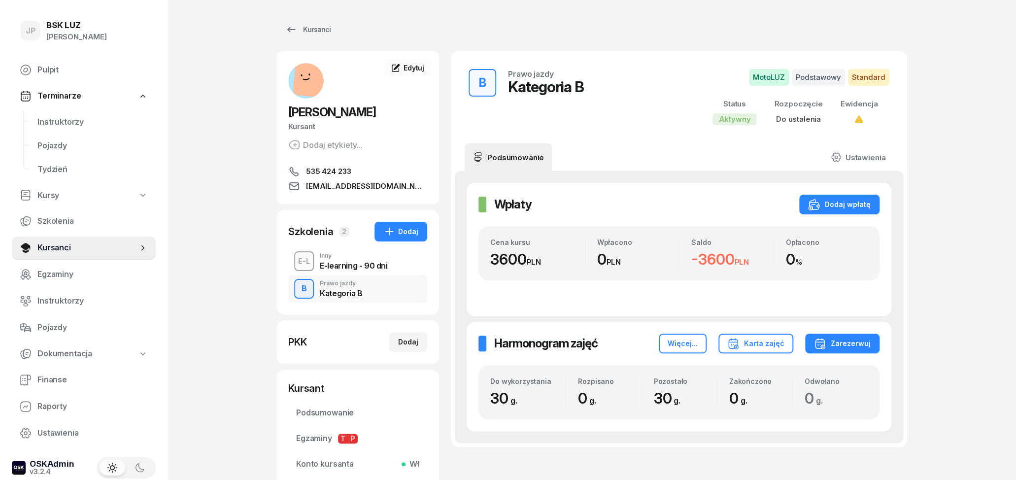
click at [338, 263] on div "E-learning - 90 dni" at bounding box center [354, 266] width 68 height 8
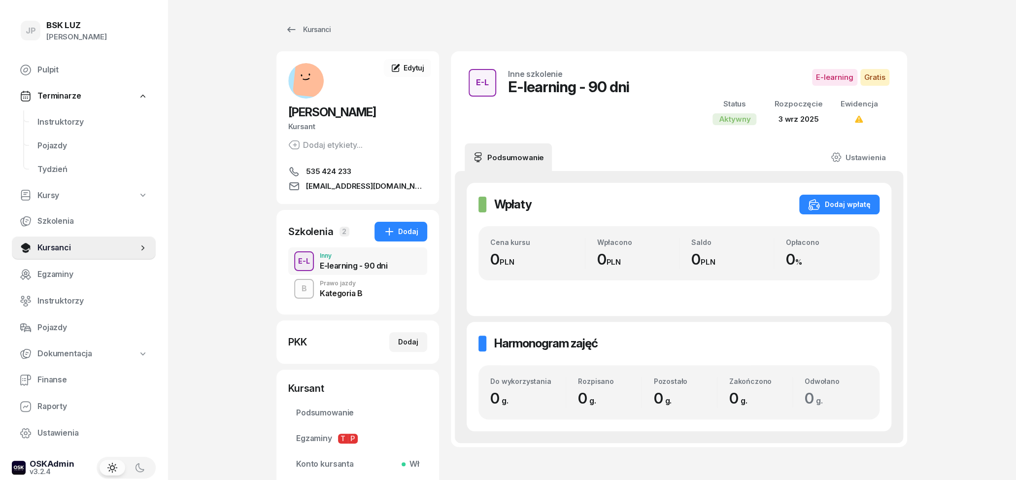
click at [338, 286] on div "Prawo jazdy" at bounding box center [341, 283] width 43 height 6
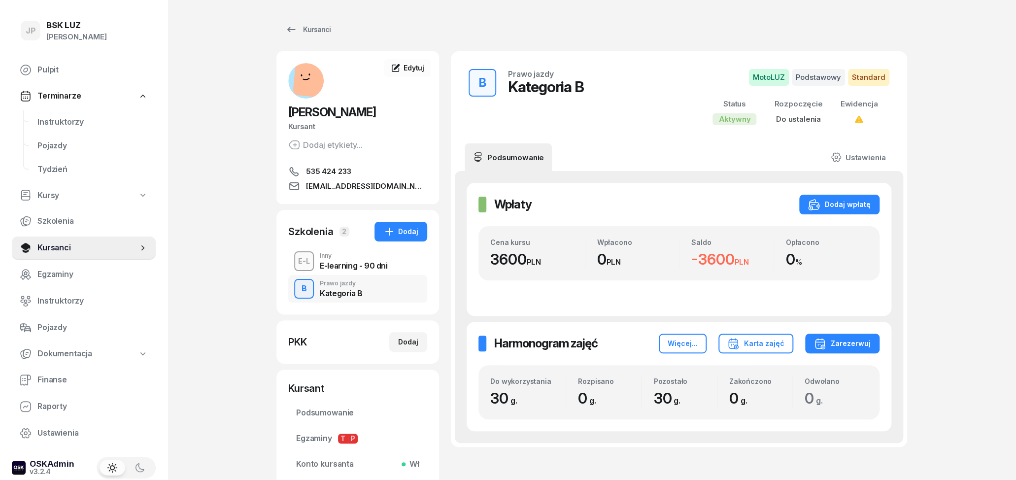
click at [328, 265] on div "E-learning - 90 dni" at bounding box center [354, 266] width 68 height 8
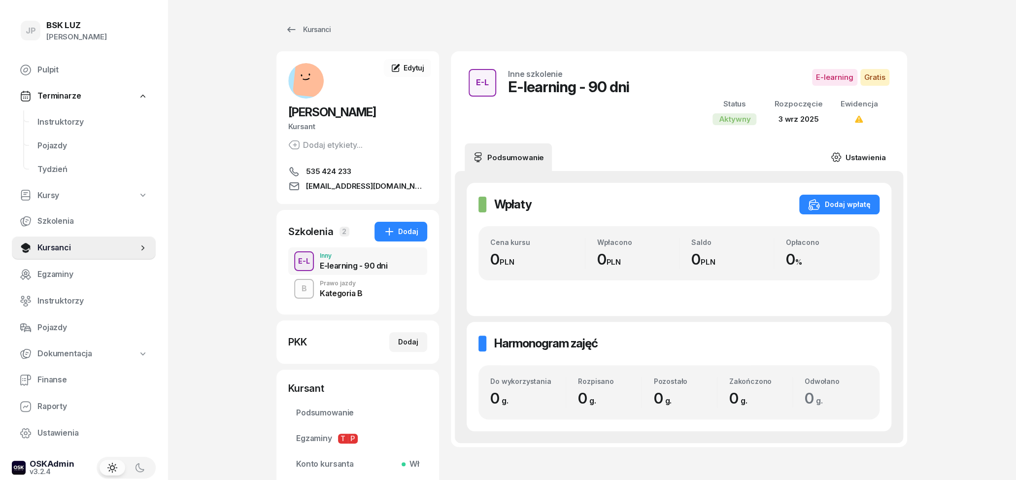
click at [861, 156] on link "Ustawienia" at bounding box center [858, 157] width 70 height 28
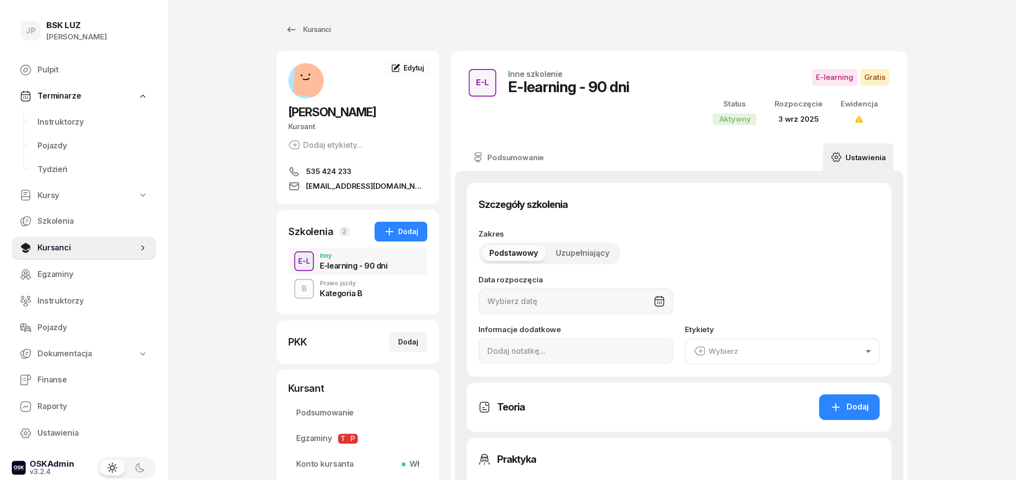
type input "[DATE]"
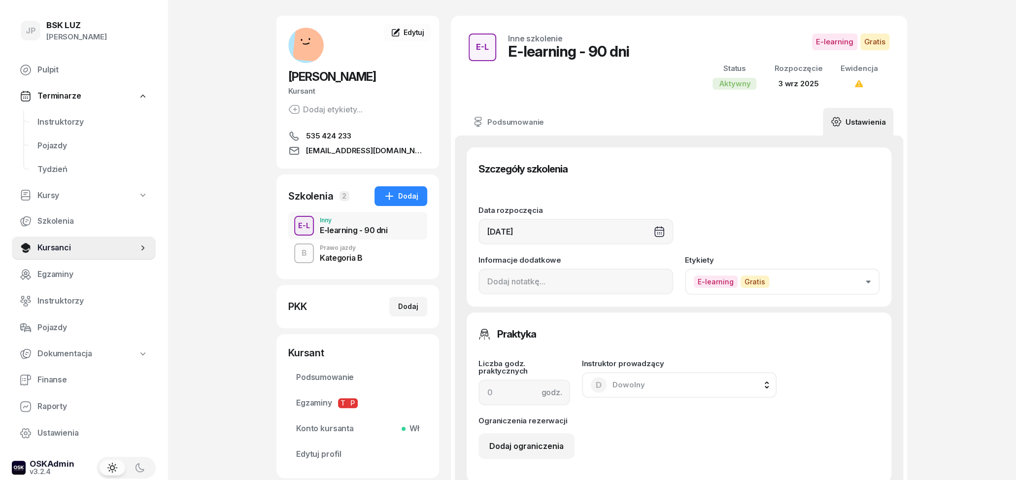
scroll to position [51, 0]
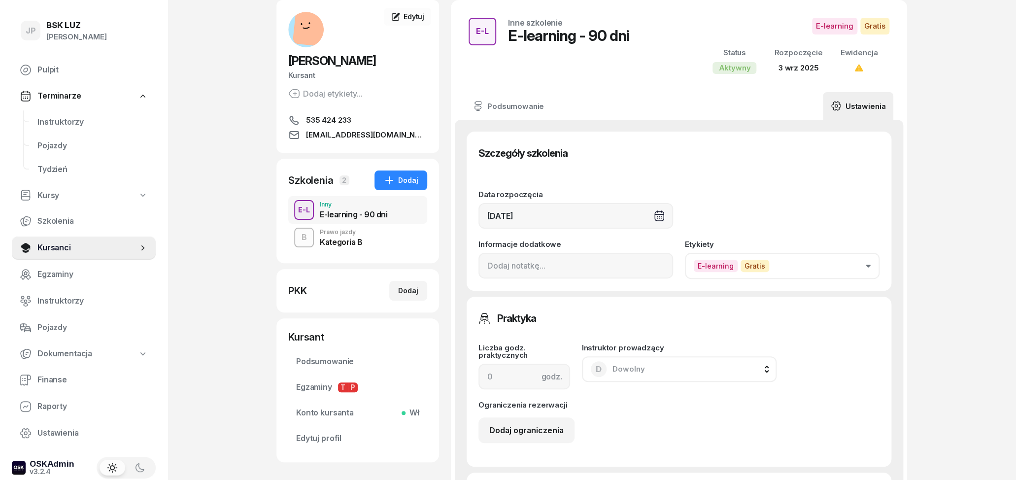
click at [659, 210] on div "[DATE]" at bounding box center [576, 216] width 195 height 26
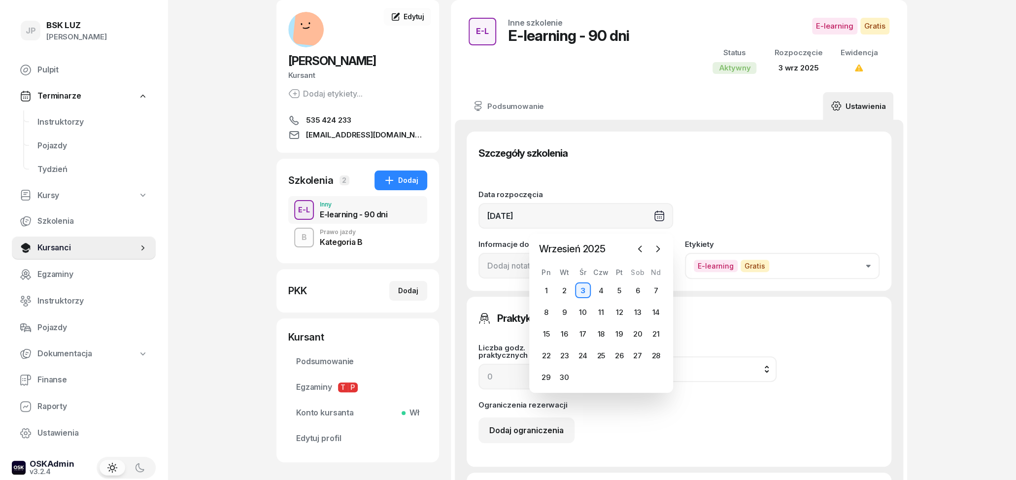
click at [700, 184] on div "Data rozpoczęcia [DATE] Informacje dodatkowe Etykiety E-learning Gratis" at bounding box center [679, 229] width 401 height 100
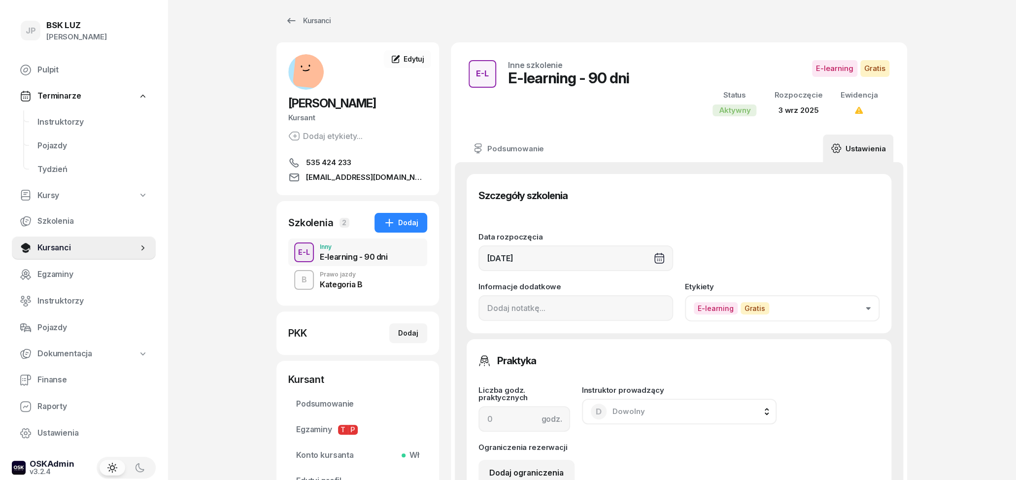
scroll to position [0, 0]
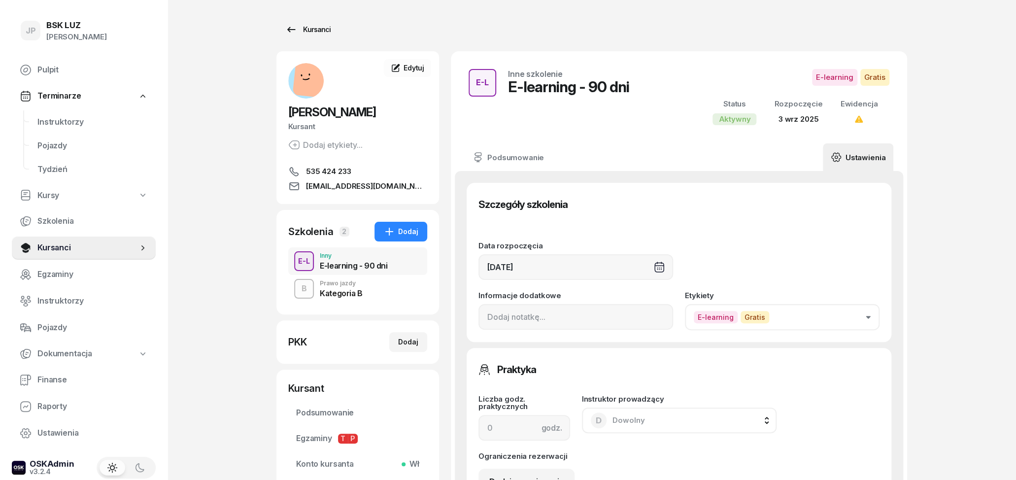
click at [298, 25] on div "Kursanci" at bounding box center [307, 30] width 45 height 12
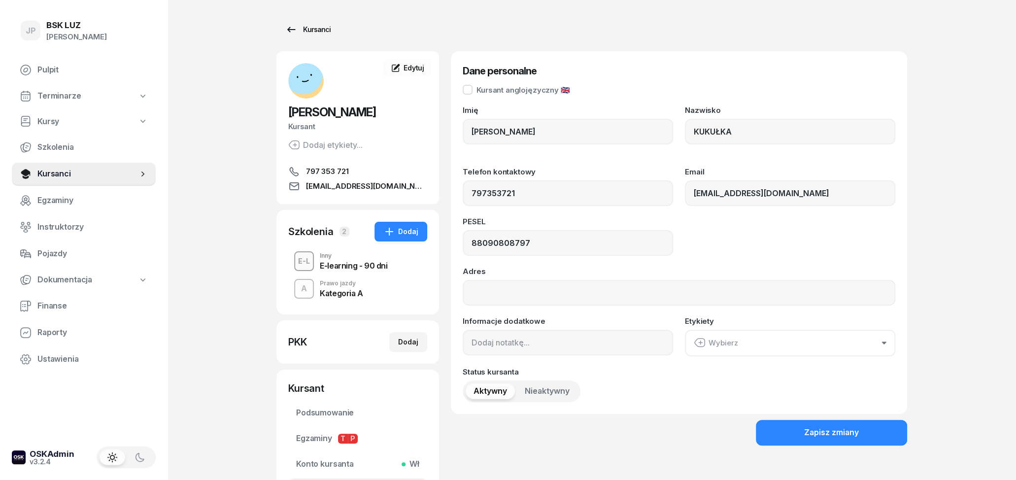
click at [285, 30] on icon at bounding box center [291, 30] width 12 height 12
